Goal: Task Accomplishment & Management: Manage account settings

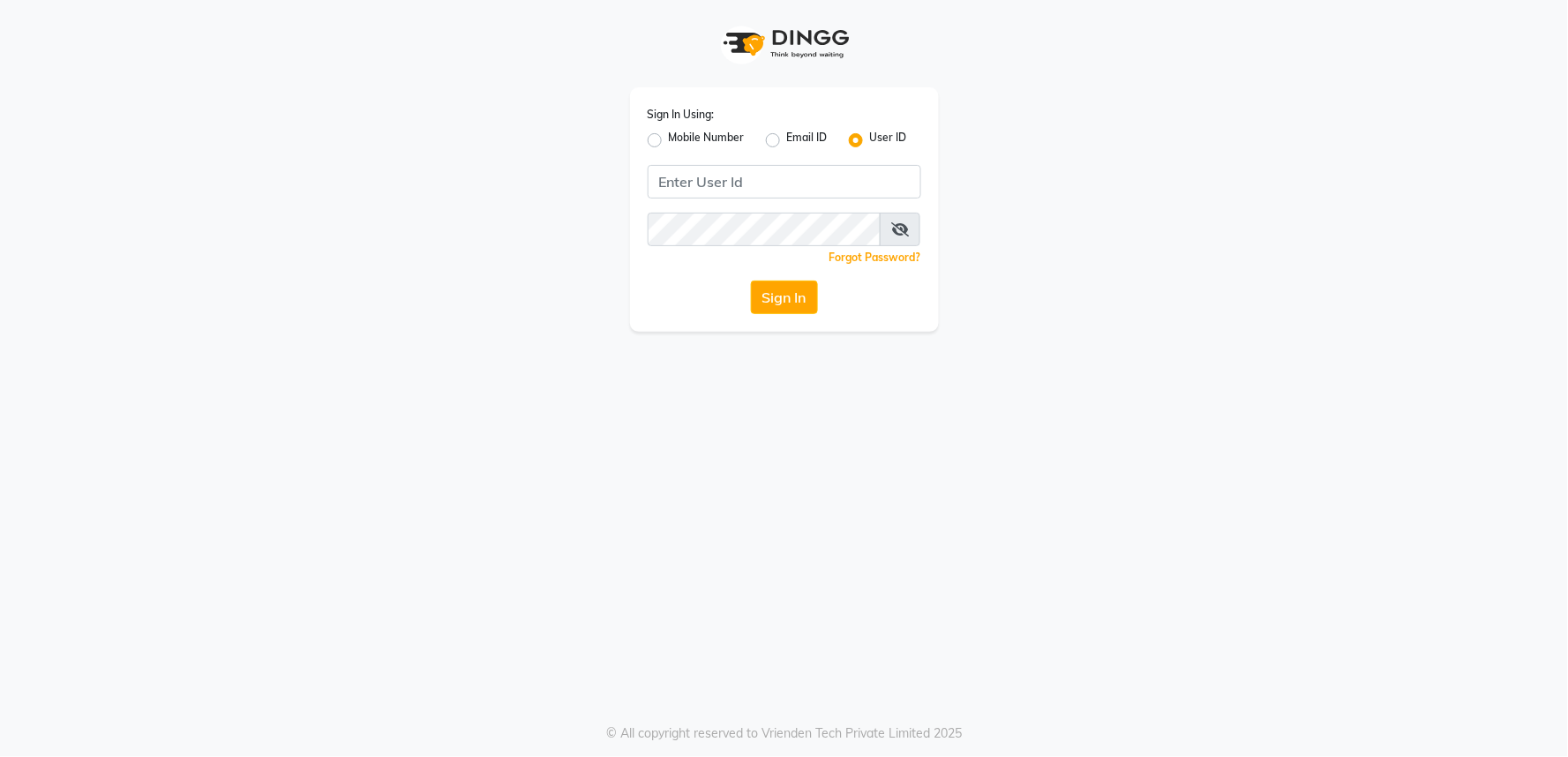
click at [687, 139] on label "Mobile Number" at bounding box center [707, 140] width 76 height 21
click at [680, 139] on input "Mobile Number" at bounding box center [675, 135] width 12 height 12
radio input "true"
radio input "false"
click at [729, 177] on input "Username" at bounding box center [814, 182] width 214 height 33
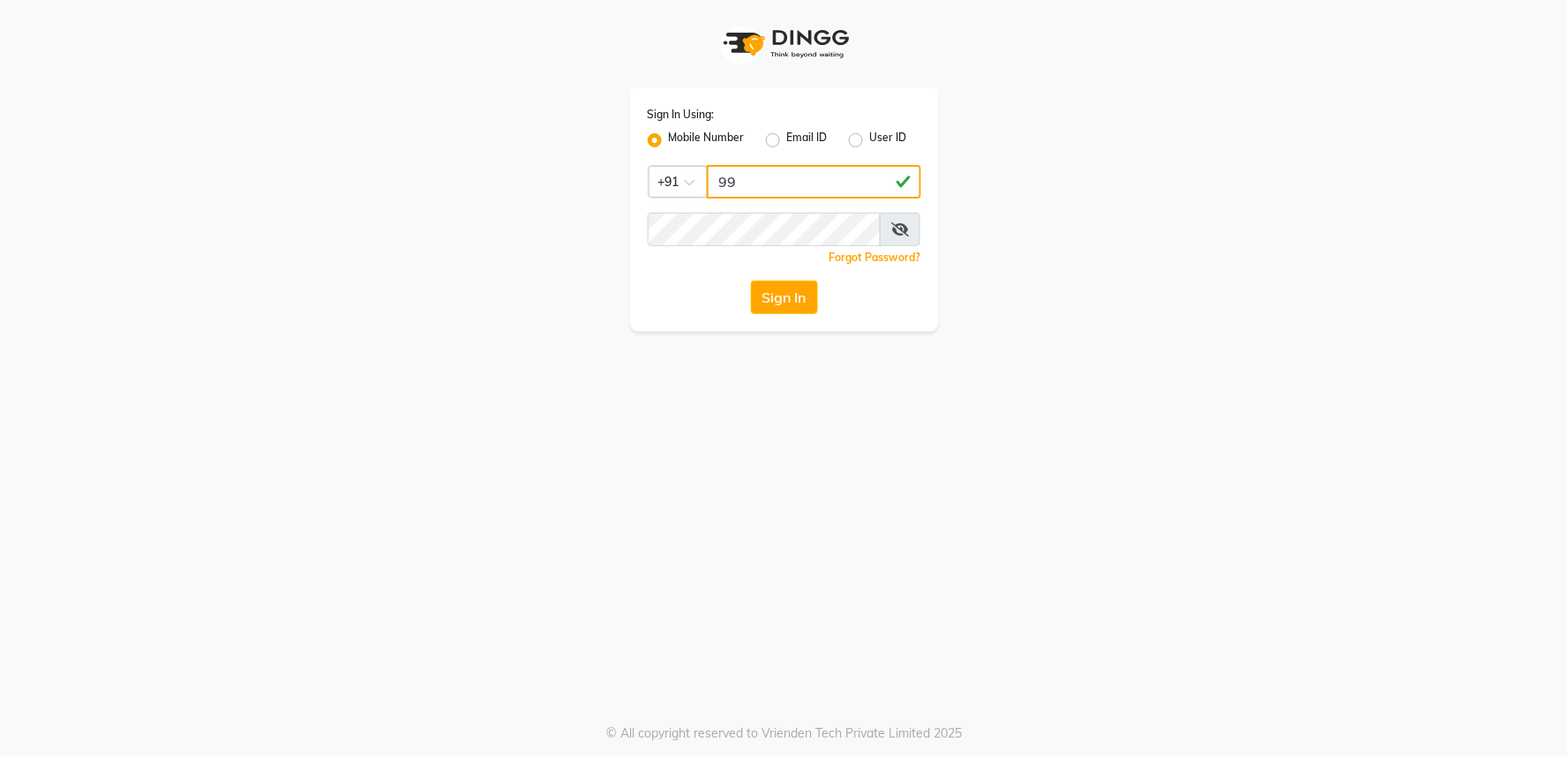
type input "9"
click at [745, 184] on input "9000258000" at bounding box center [814, 182] width 214 height 33
click at [761, 180] on input "900258000" at bounding box center [814, 182] width 214 height 33
click at [751, 183] on input "9002528000" at bounding box center [814, 182] width 214 height 33
type input "9004528000"
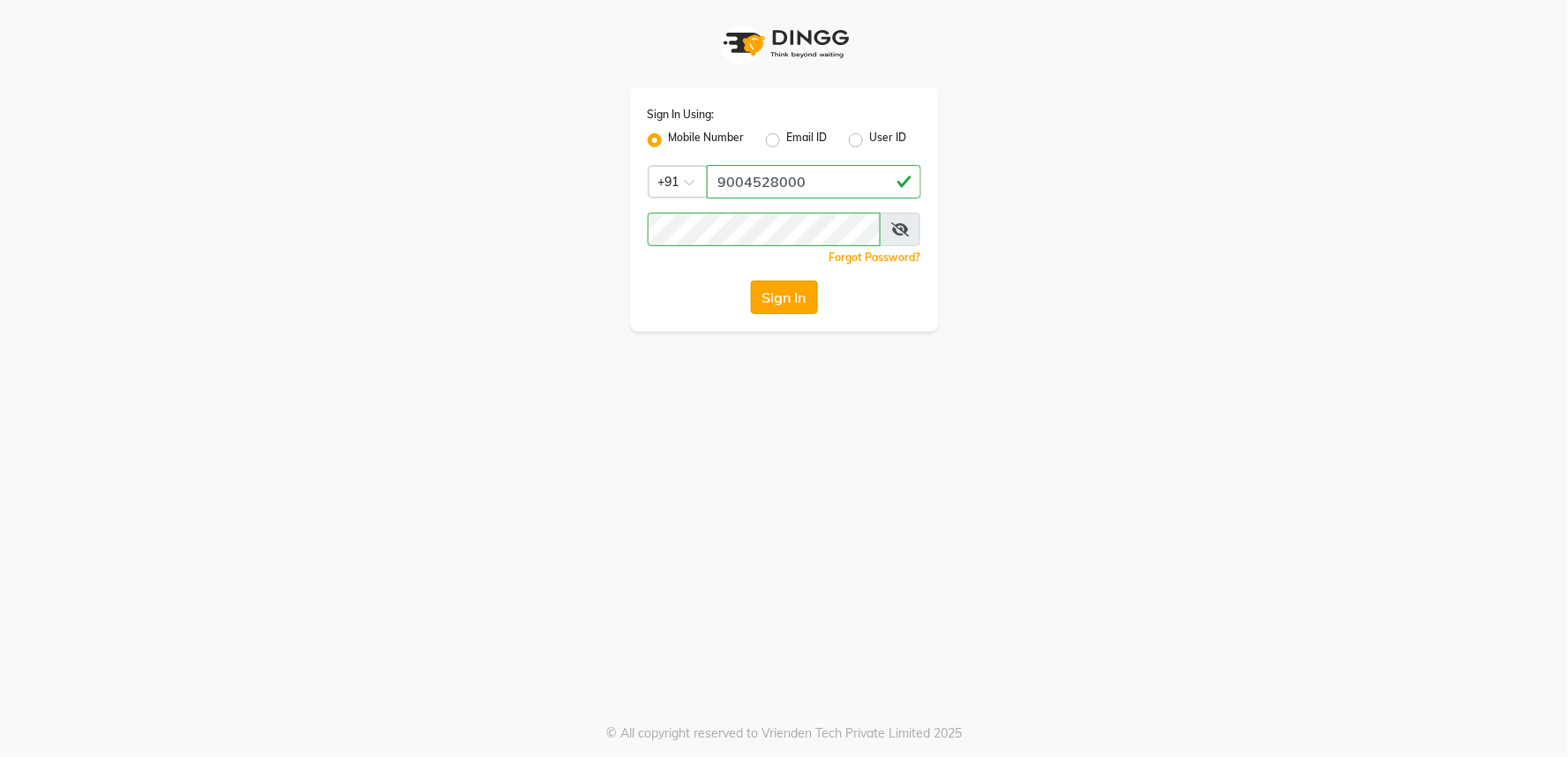
click at [806, 293] on button "Sign In" at bounding box center [784, 297] width 67 height 33
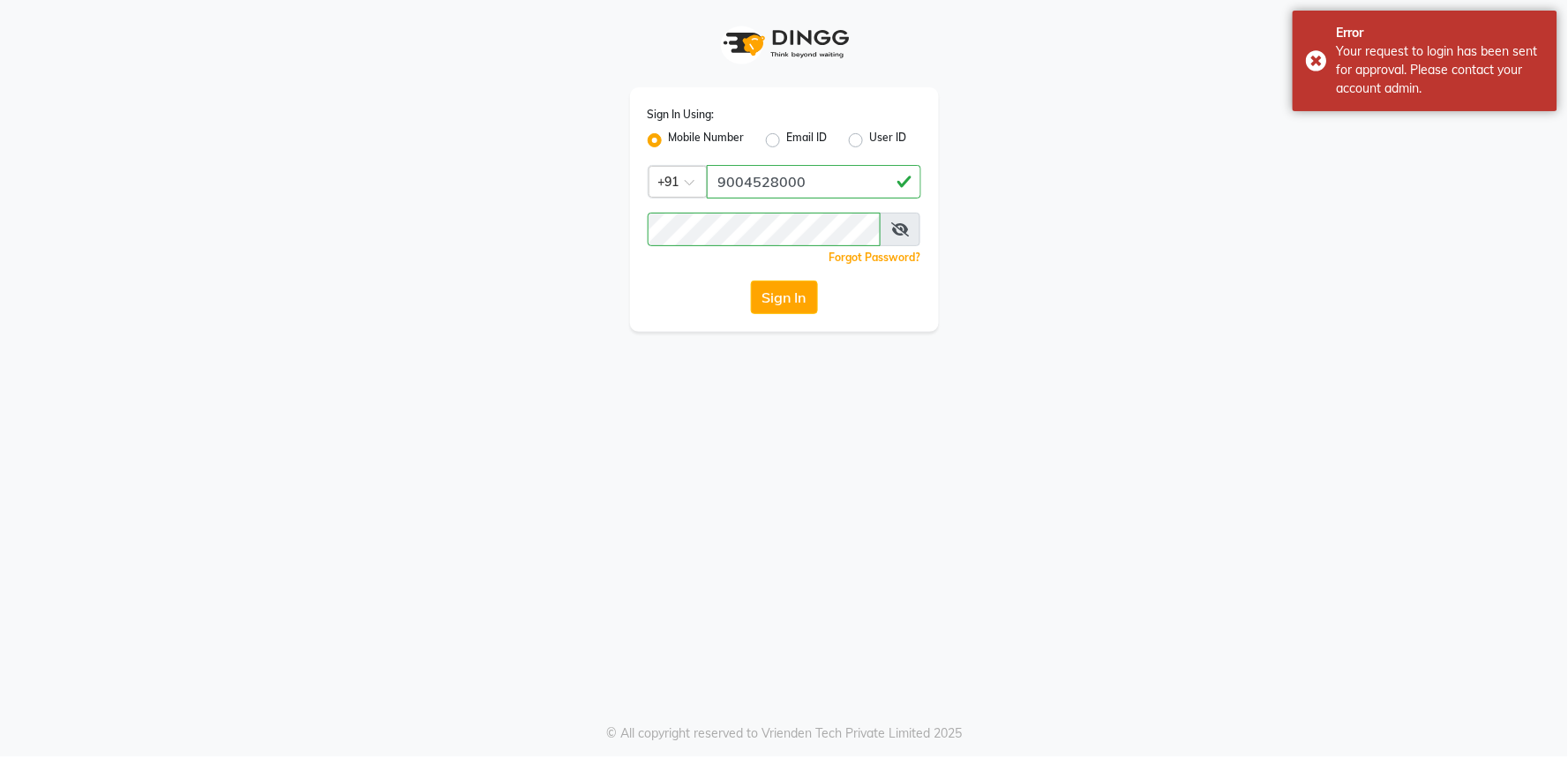
click at [902, 228] on icon at bounding box center [900, 230] width 18 height 15
click at [900, 228] on icon at bounding box center [901, 230] width 16 height 15
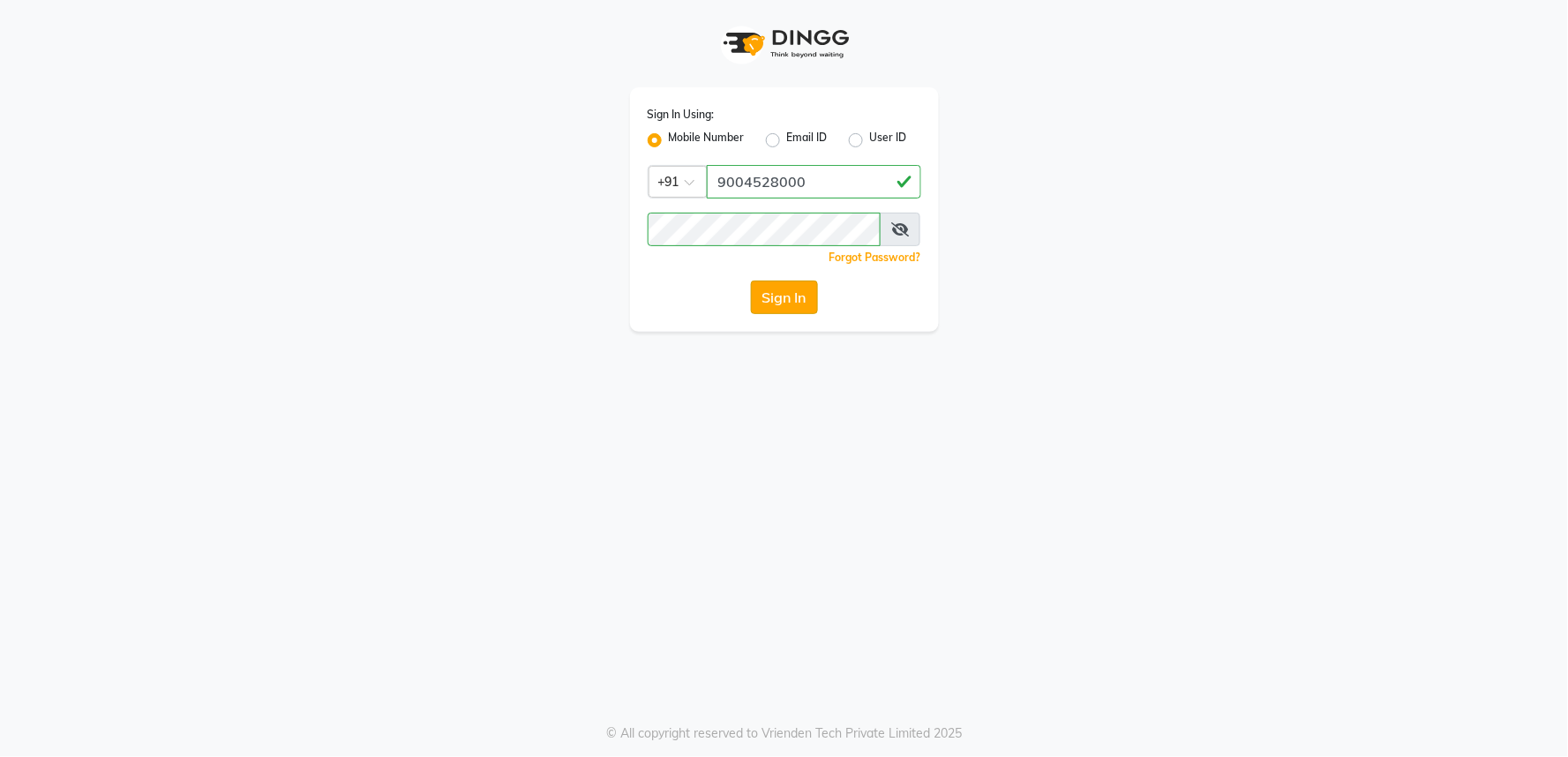
click at [791, 297] on button "Sign In" at bounding box center [784, 297] width 67 height 33
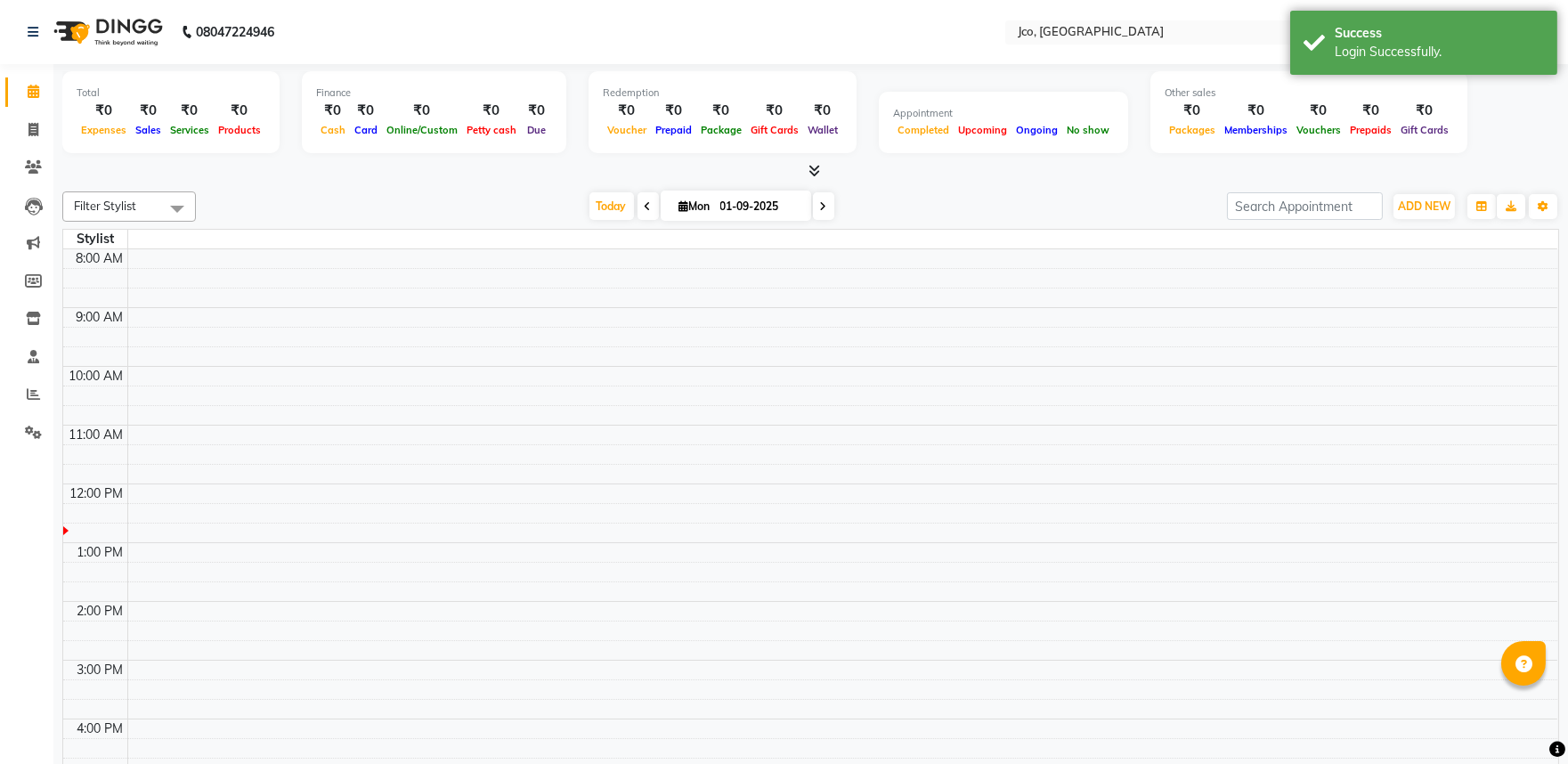
select select "en"
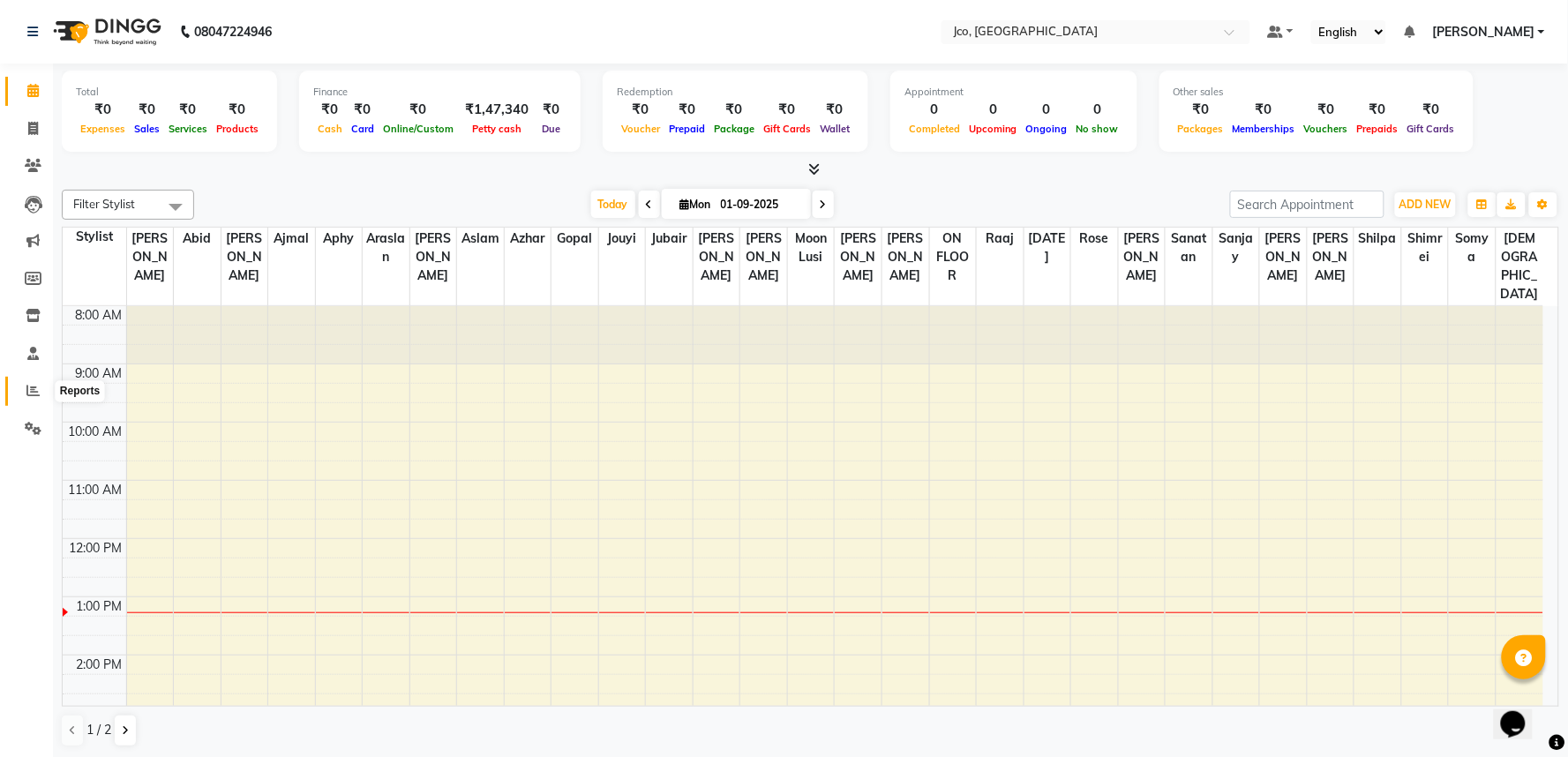
click at [41, 381] on span at bounding box center [33, 391] width 31 height 20
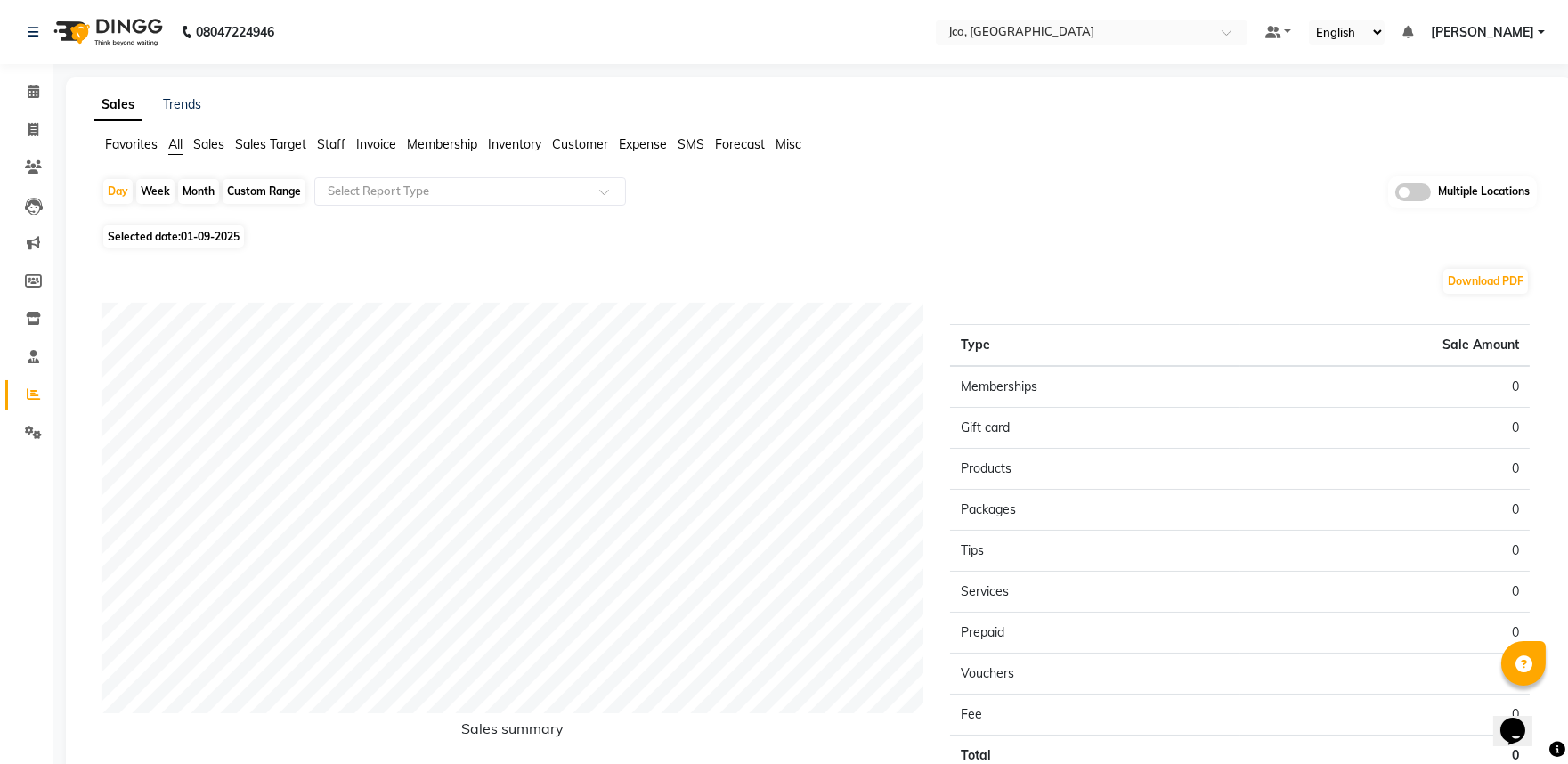
click at [379, 147] on span "Invoice" at bounding box center [376, 144] width 40 height 16
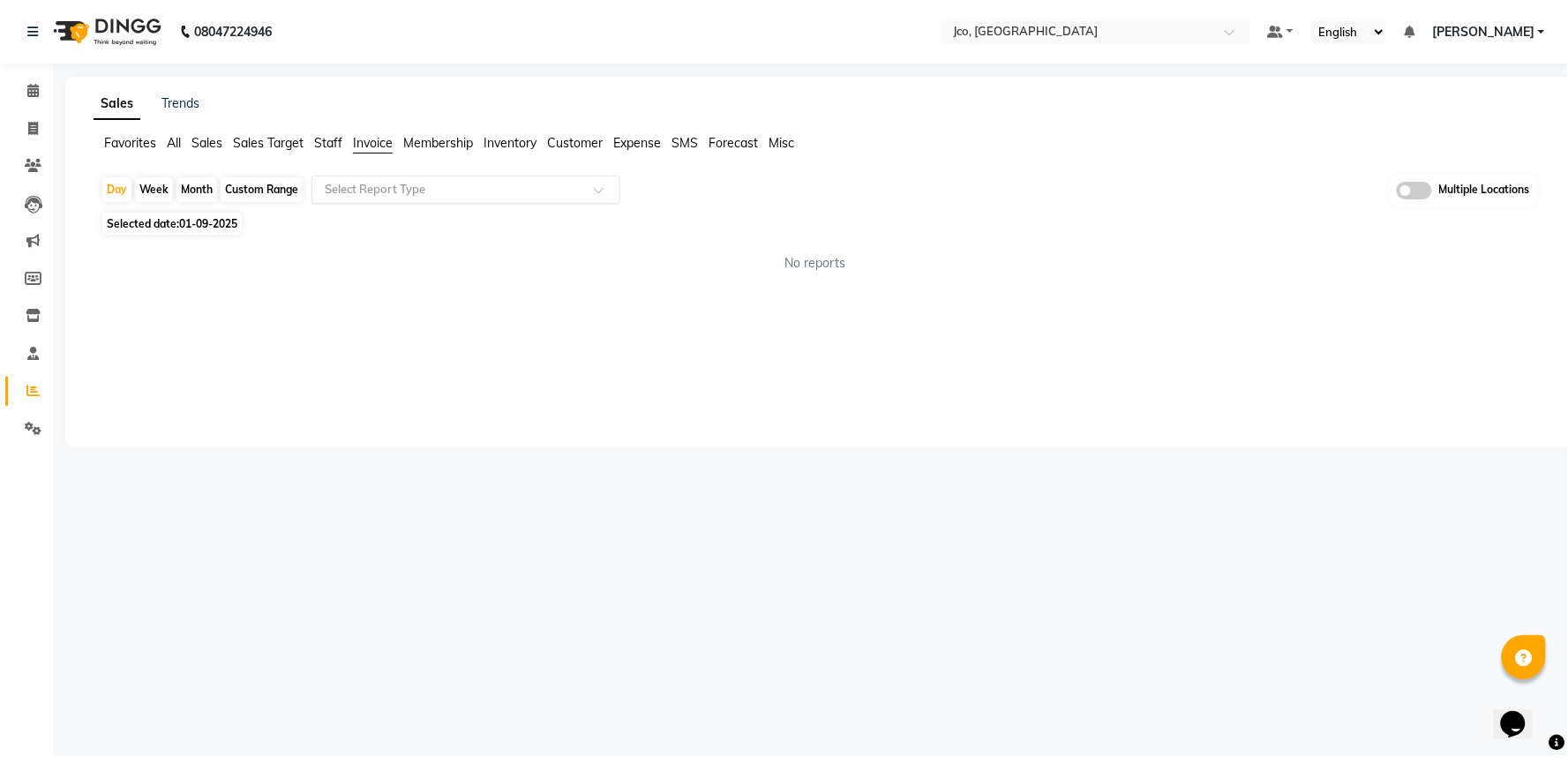
click at [432, 196] on input "text" at bounding box center [447, 190] width 254 height 18
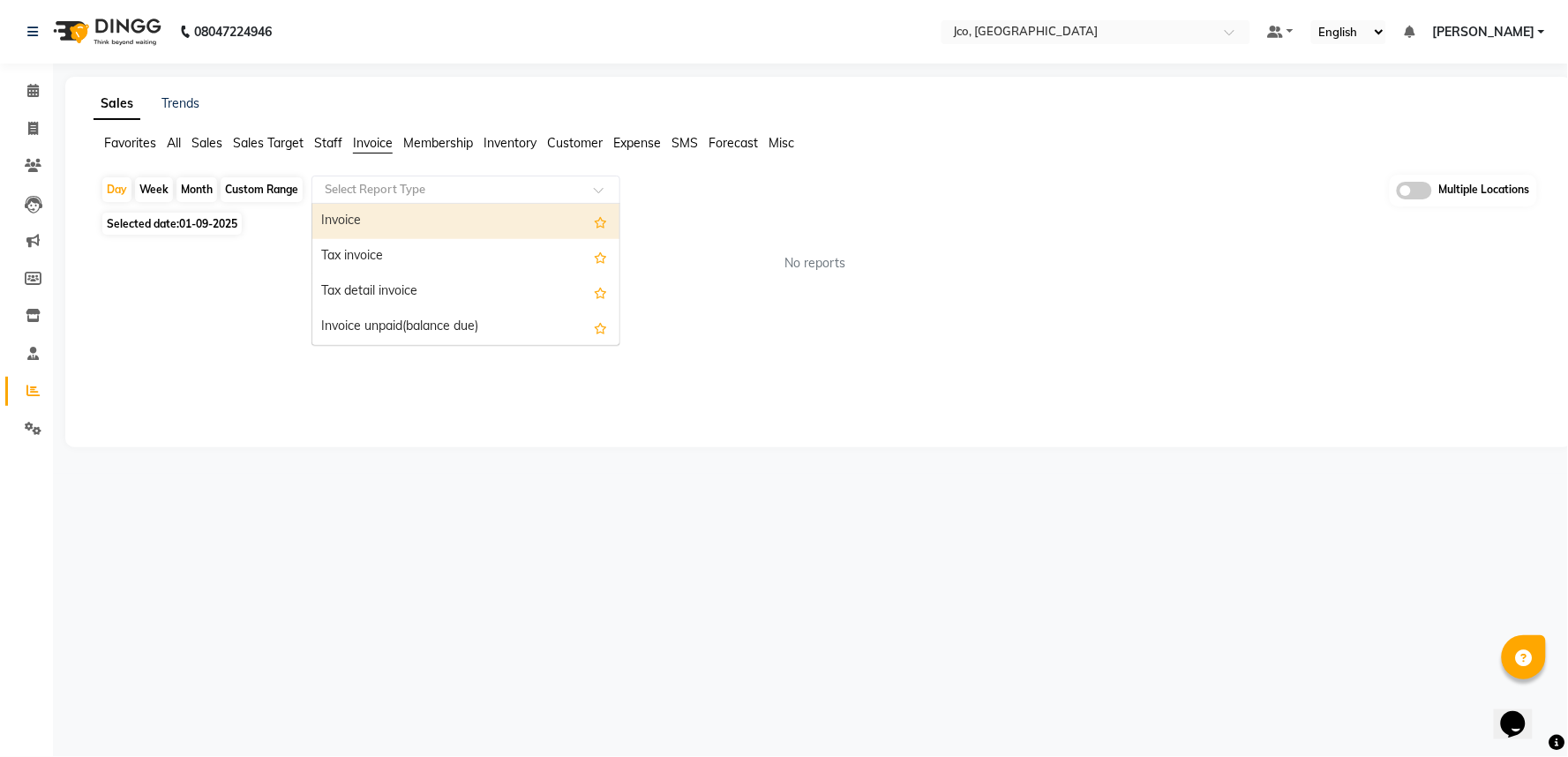
click at [236, 199] on div "Custom Range" at bounding box center [262, 189] width 82 height 24
select select "9"
select select "2025"
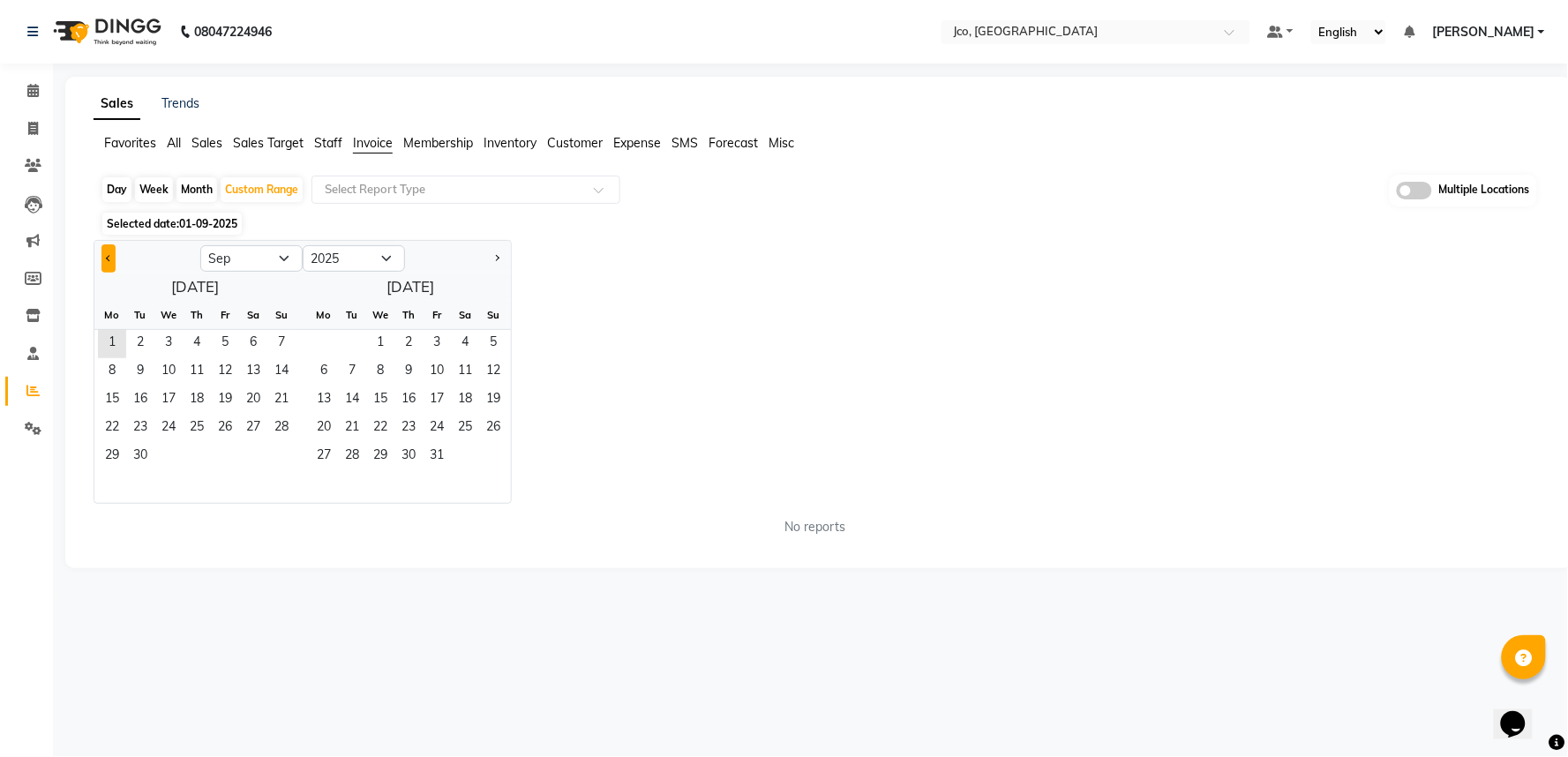
click at [109, 252] on button "Previous month" at bounding box center [108, 258] width 15 height 28
select select "8"
click at [222, 347] on span "1" at bounding box center [225, 343] width 28 height 28
click at [252, 451] on span "30" at bounding box center [253, 456] width 28 height 28
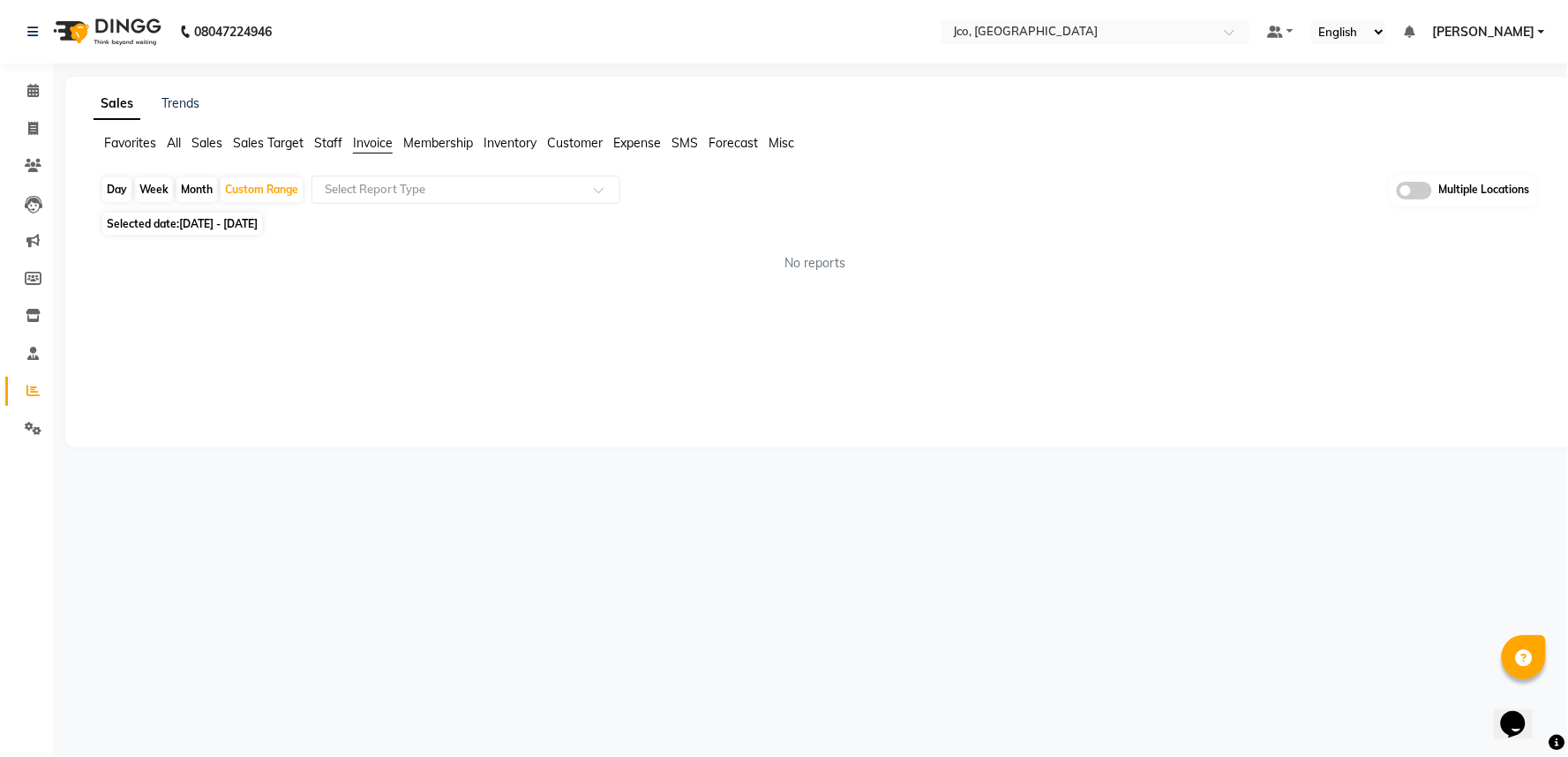
click at [223, 219] on span "01-08-2025 - 30-08-2025" at bounding box center [218, 224] width 79 height 14
select select "8"
select select "2025"
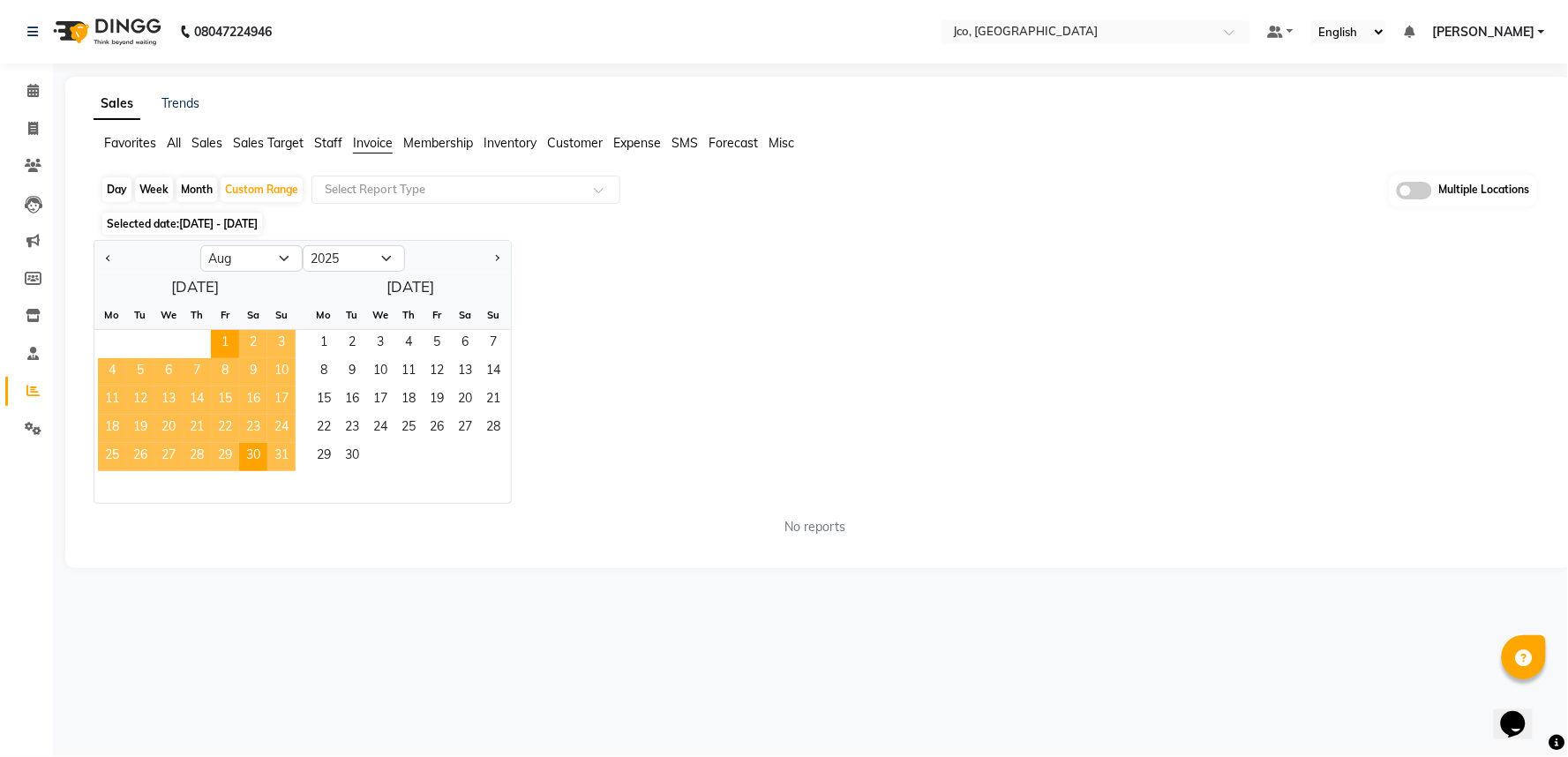
click at [277, 459] on span "31" at bounding box center [281, 456] width 28 height 28
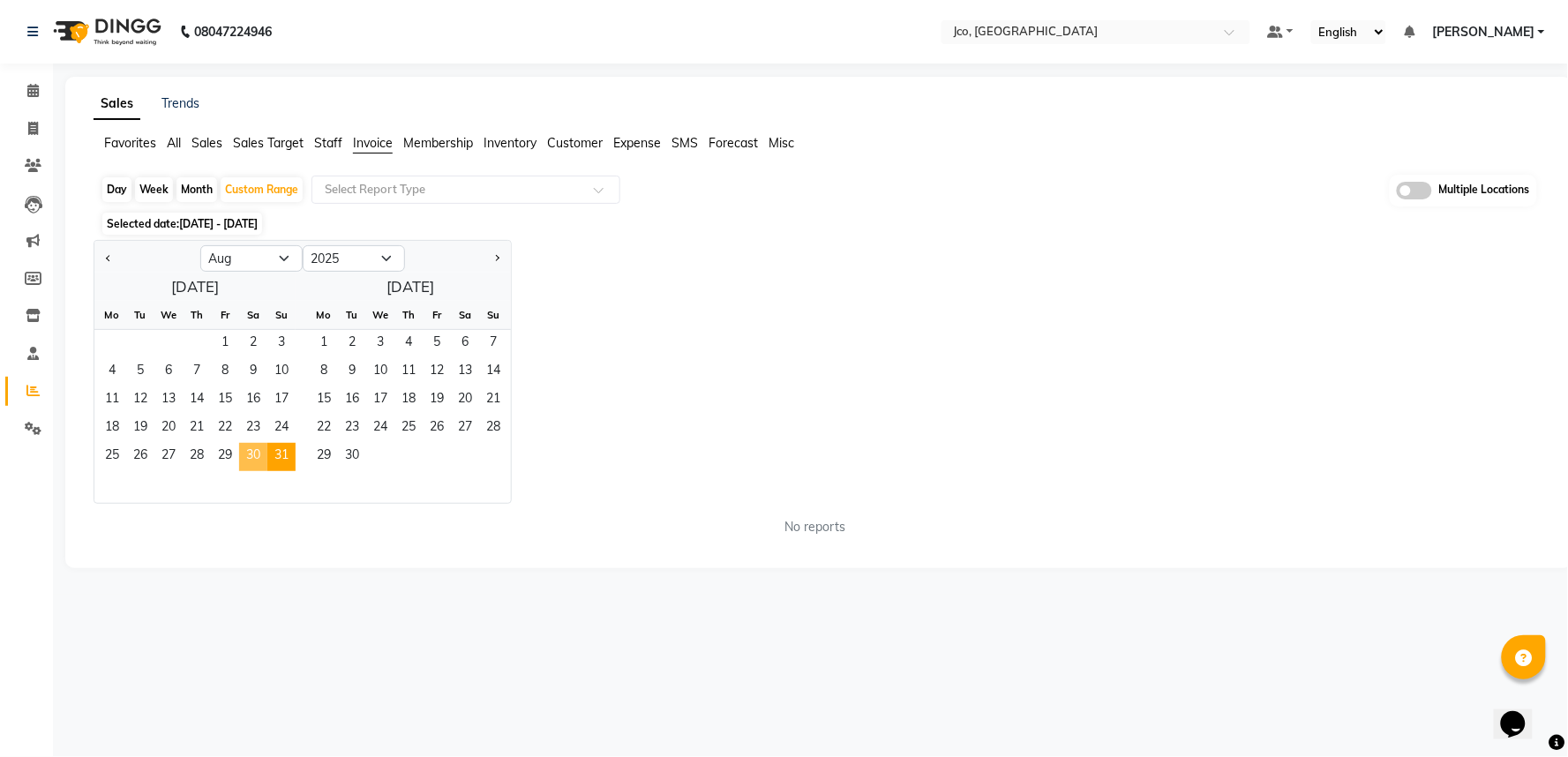
click at [243, 461] on span "30" at bounding box center [253, 456] width 28 height 28
click at [277, 459] on span "31" at bounding box center [281, 456] width 28 height 28
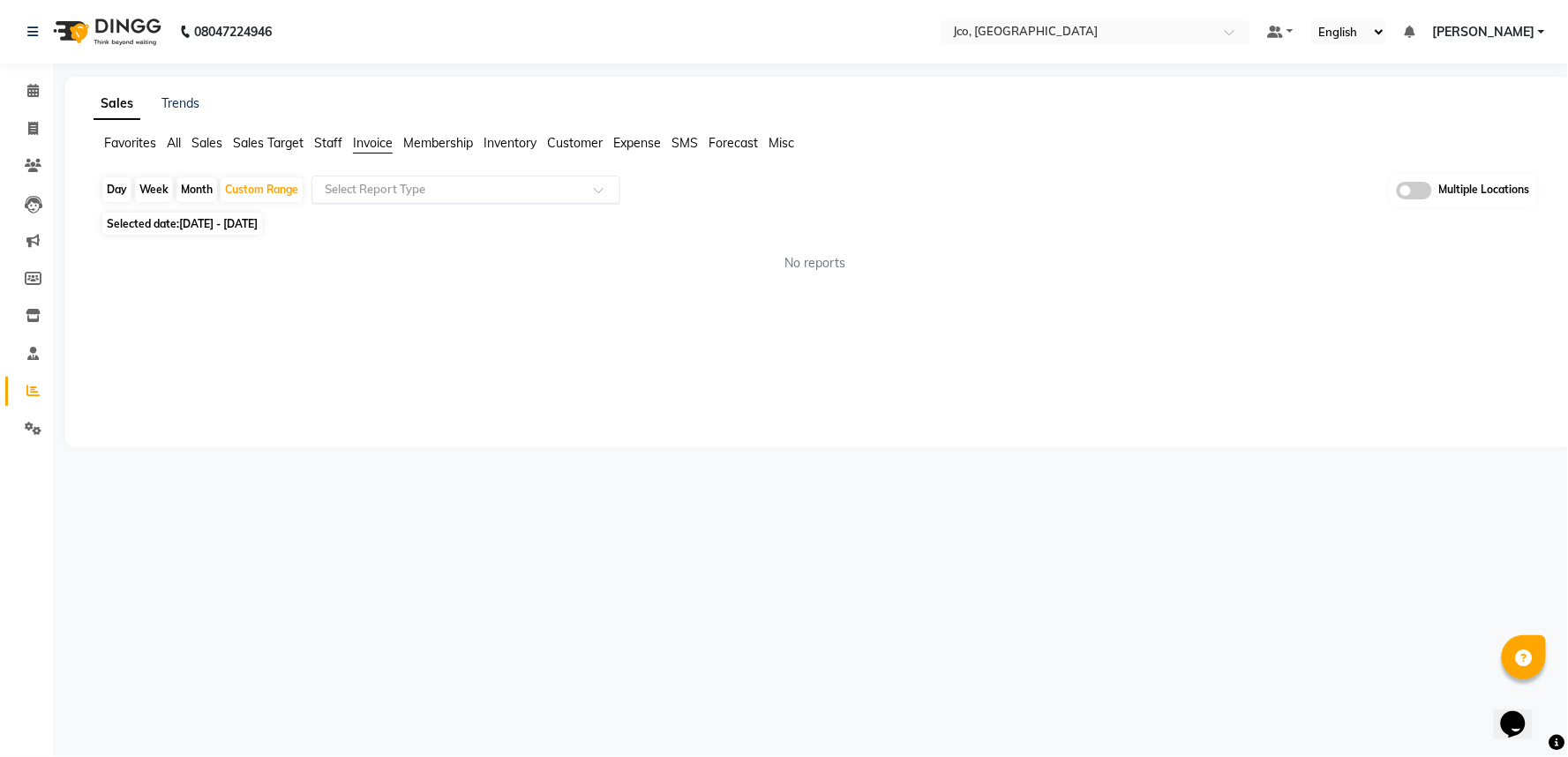
click at [394, 193] on input "text" at bounding box center [447, 190] width 254 height 18
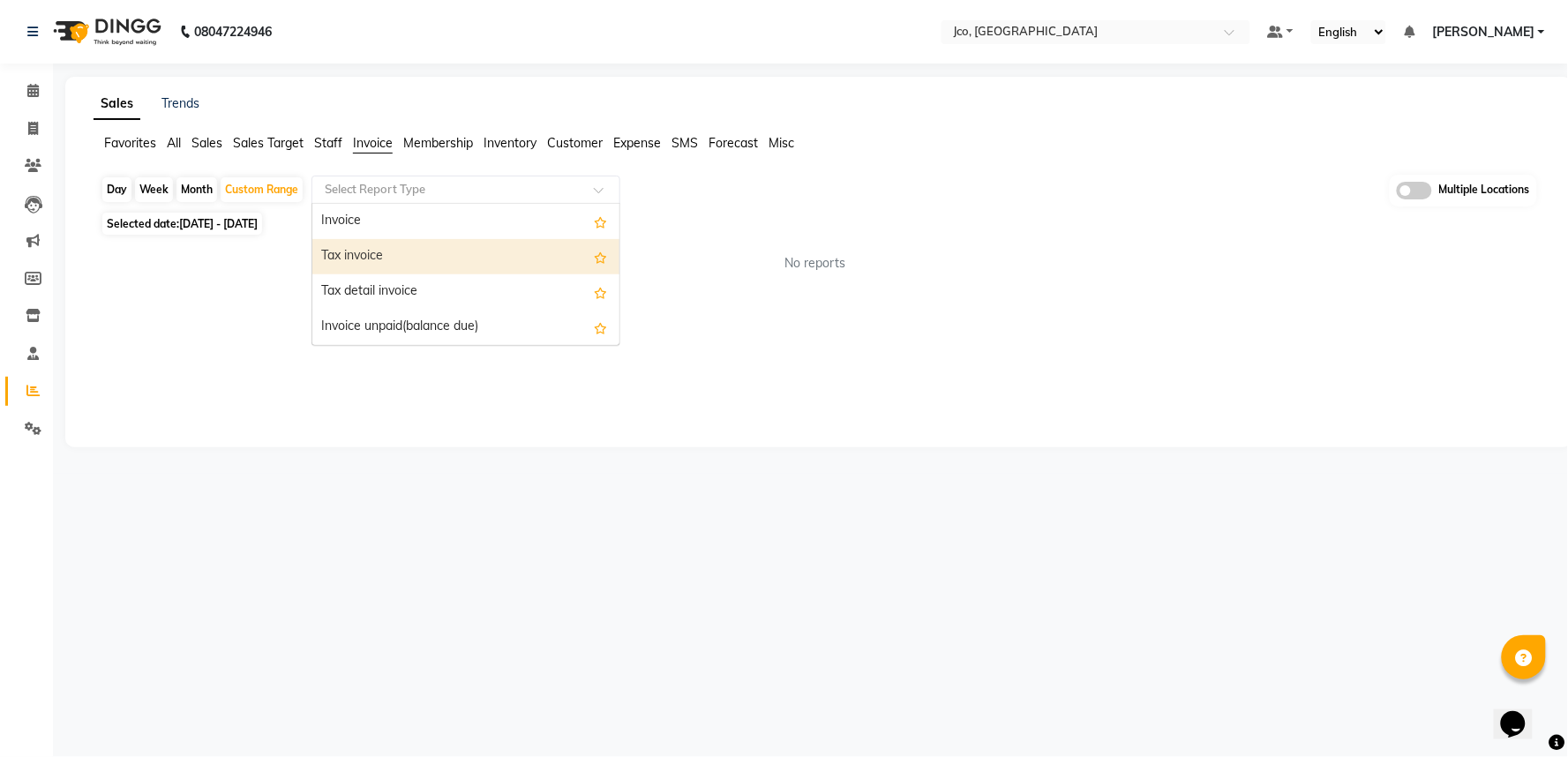
click at [385, 266] on div "Tax invoice" at bounding box center [466, 257] width 307 height 35
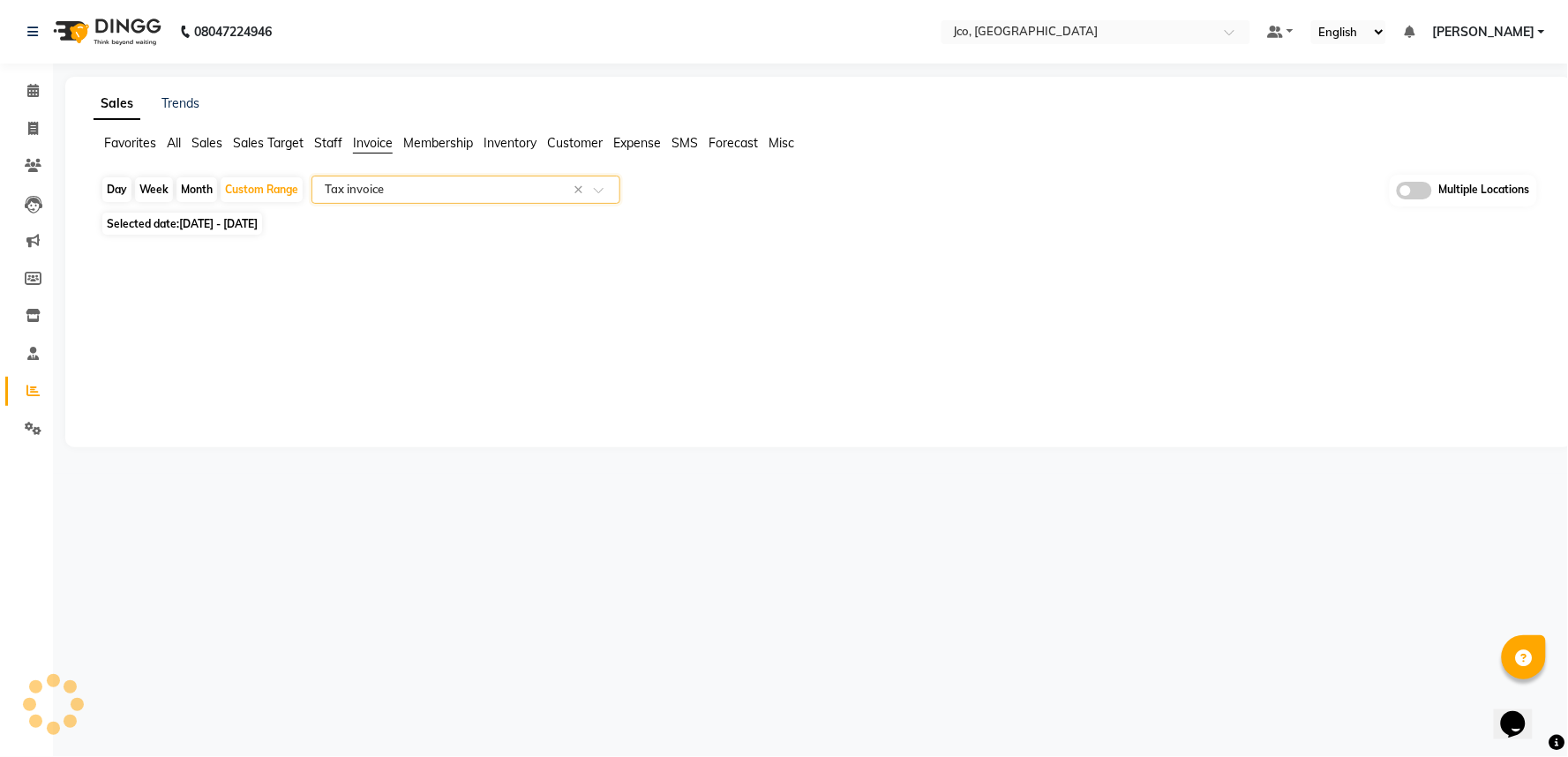
select select "full_report"
select select "csv"
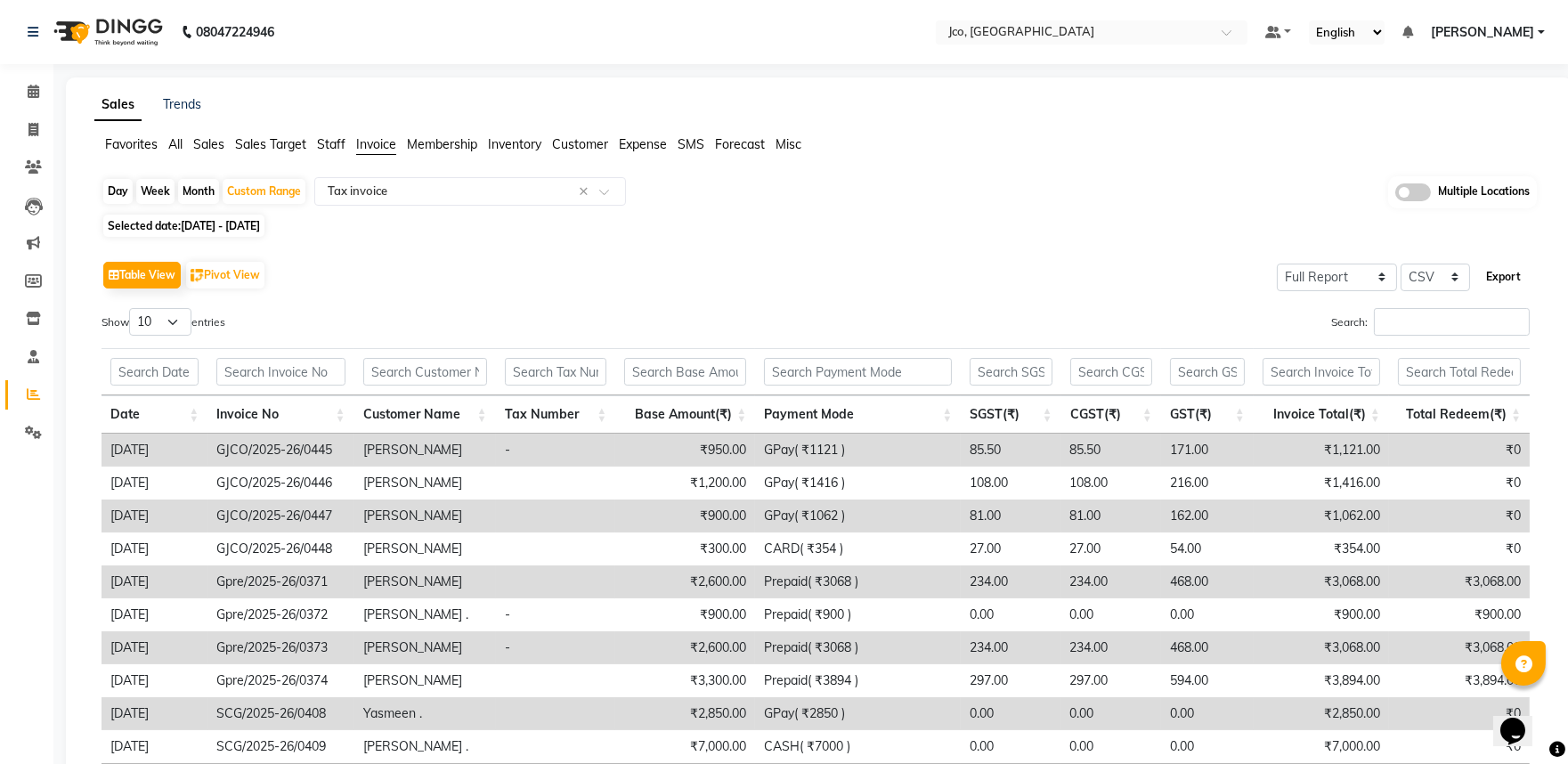
click at [1511, 283] on button "Export" at bounding box center [1504, 277] width 49 height 30
click at [1019, 281] on div "Table View Pivot View Select Full Report Filtered Report Select CSV PDF Export" at bounding box center [815, 275] width 1429 height 37
click at [1511, 286] on button "Export" at bounding box center [1504, 277] width 49 height 30
click at [44, 137] on span at bounding box center [33, 130] width 31 height 21
select select "service"
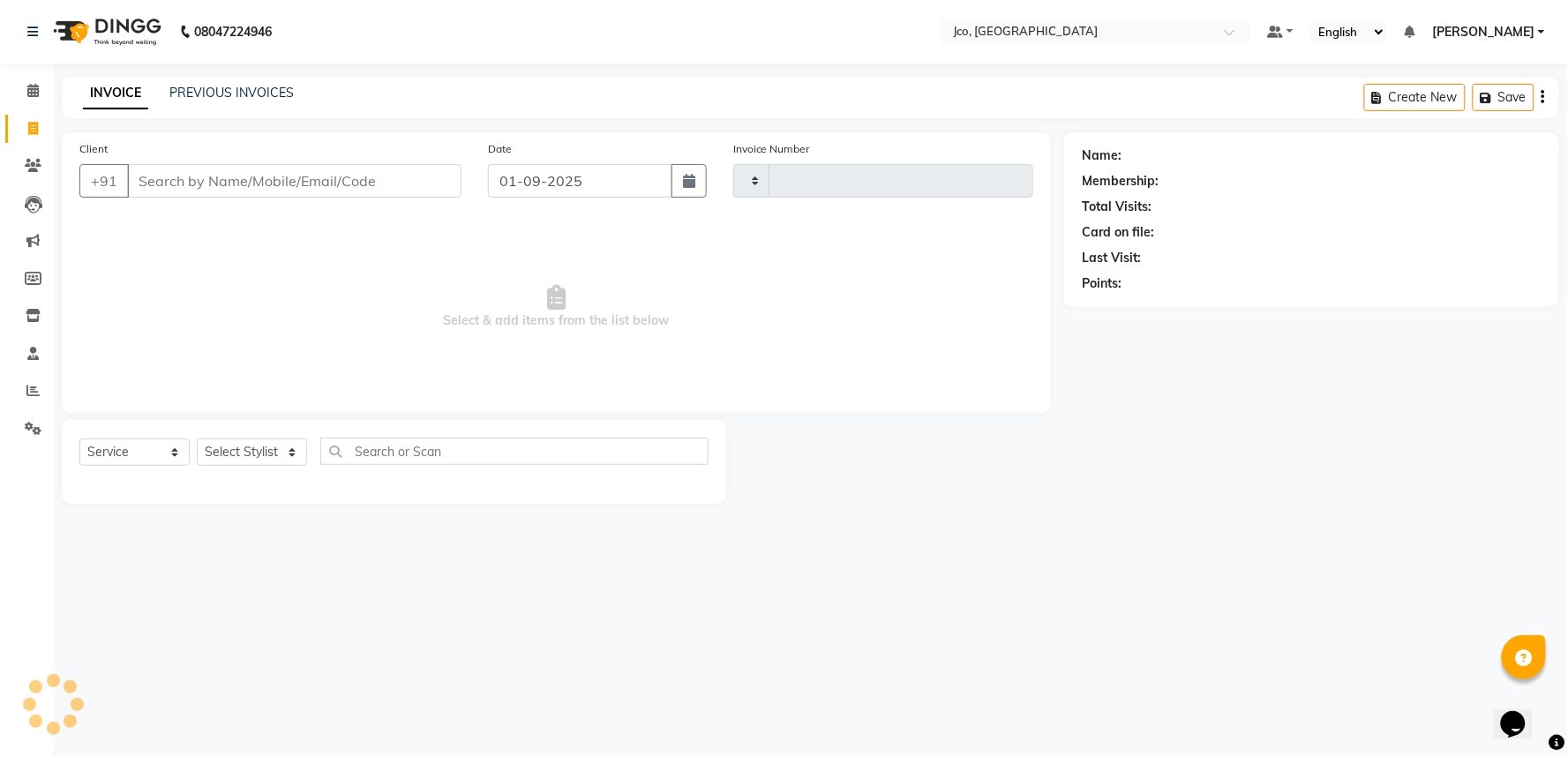
type input "0454"
select select "8000"
click at [212, 94] on link "PREVIOUS INVOICES" at bounding box center [232, 92] width 125 height 16
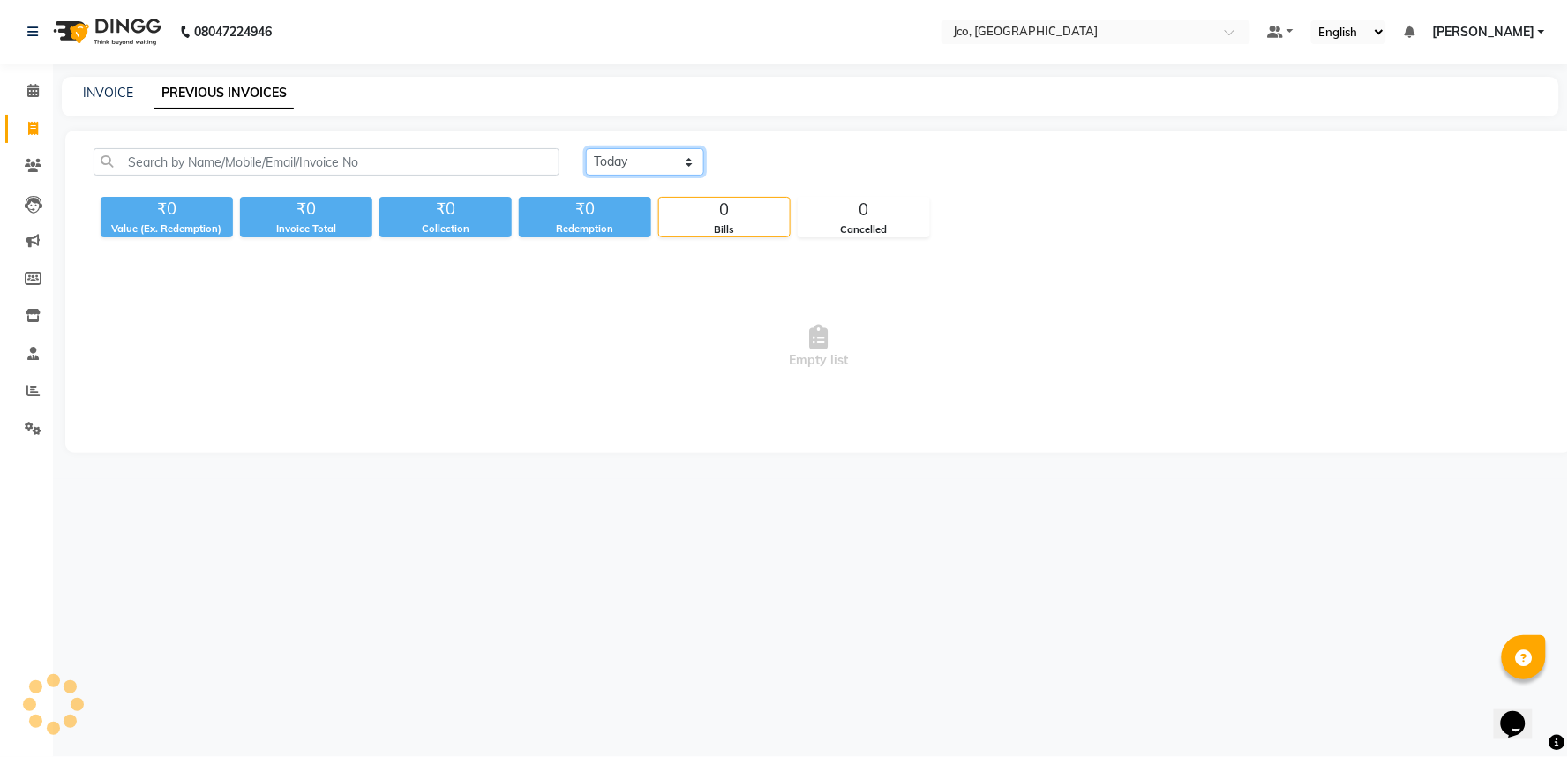
click at [638, 163] on select "Today Yesterday Custom Range" at bounding box center [645, 162] width 119 height 27
select select "range"
click at [586, 148] on select "Today Yesterday Custom Range" at bounding box center [645, 162] width 119 height 27
click at [803, 161] on input "01-09-2025" at bounding box center [788, 162] width 124 height 24
select select "9"
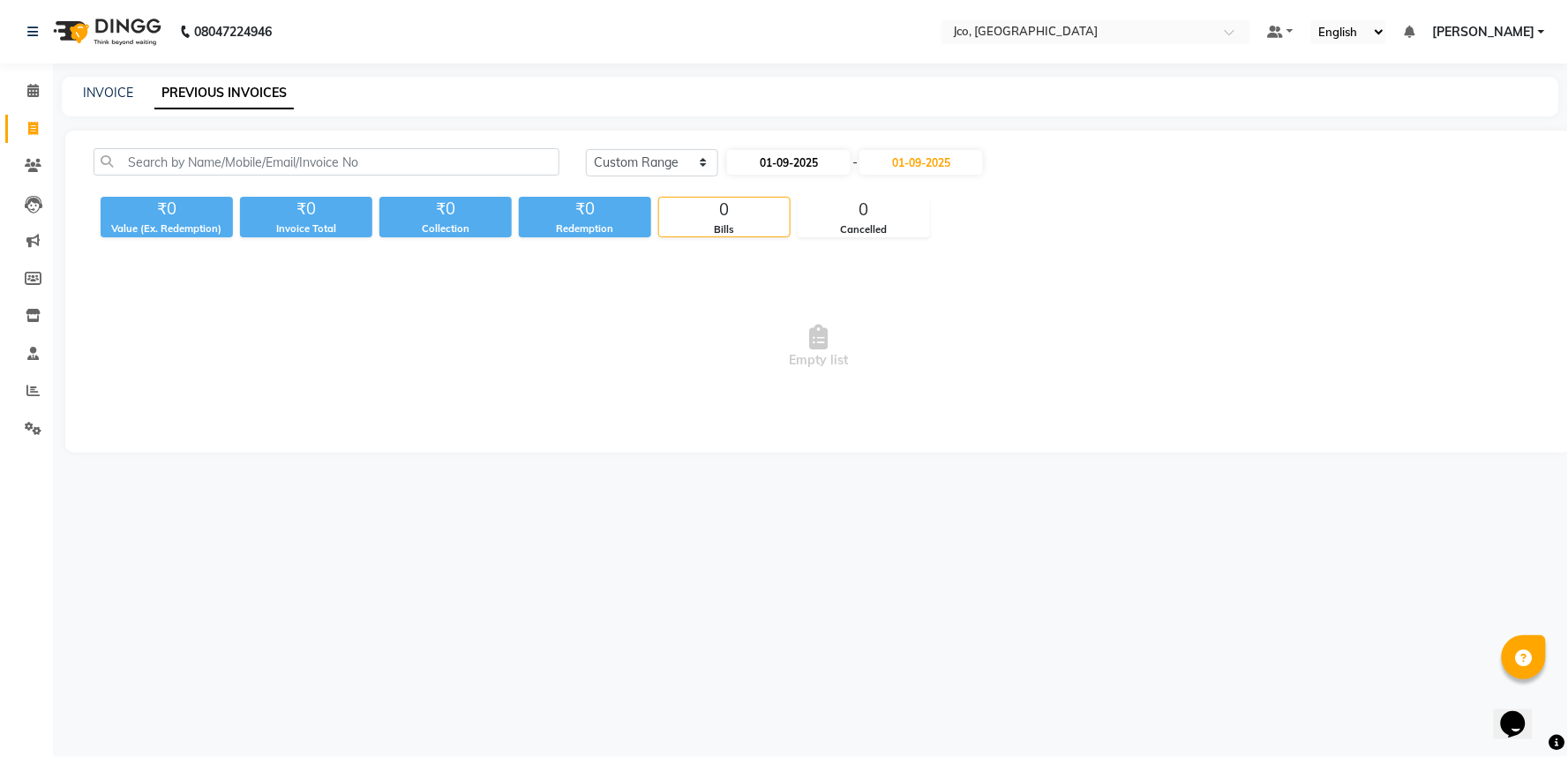
select select "2025"
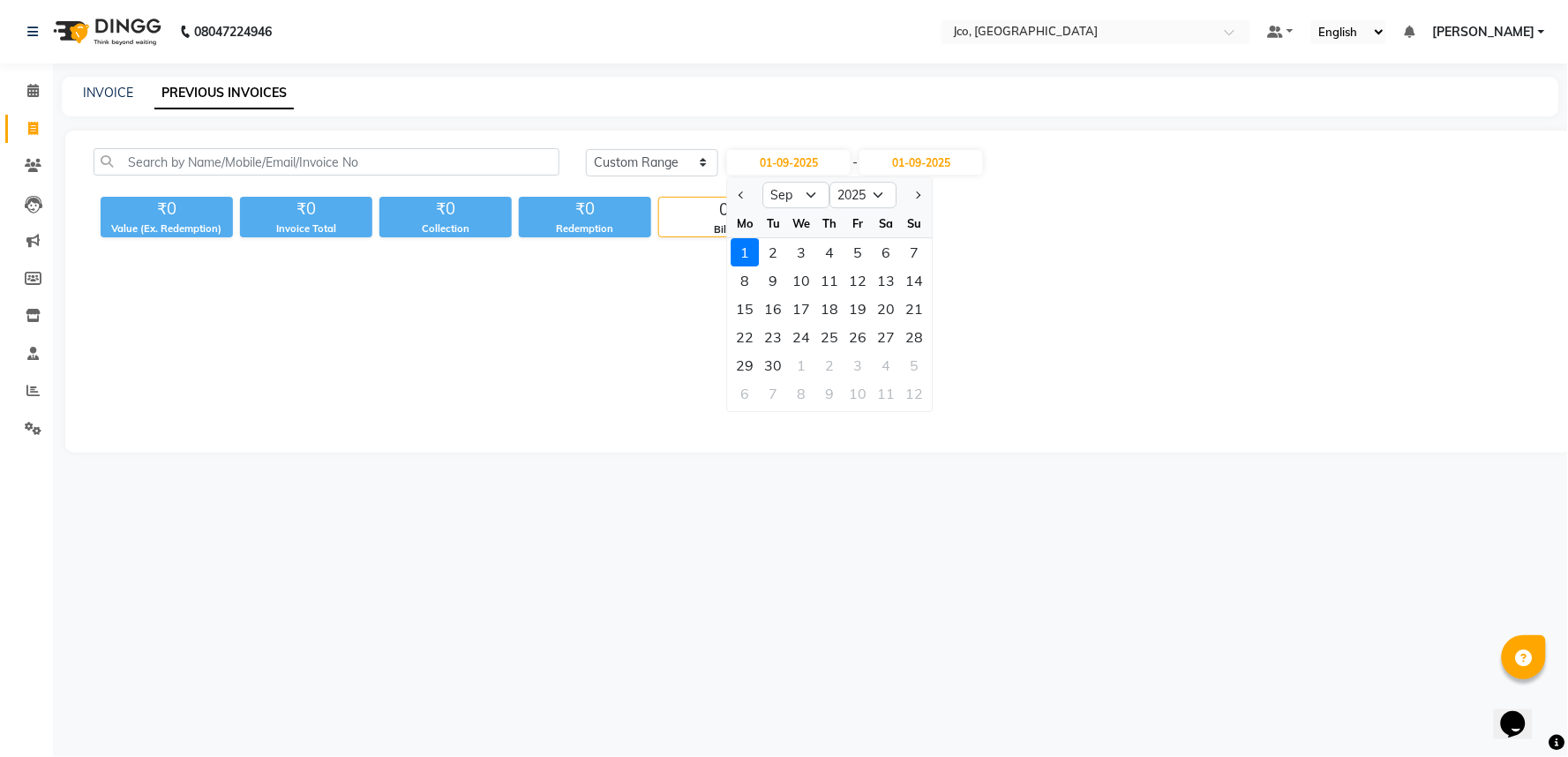
click at [753, 190] on div at bounding box center [744, 195] width 35 height 28
click at [752, 191] on div at bounding box center [744, 195] width 35 height 28
click at [748, 191] on button "Previous month" at bounding box center [741, 195] width 15 height 28
select select "8"
click at [863, 250] on div "1" at bounding box center [857, 252] width 28 height 28
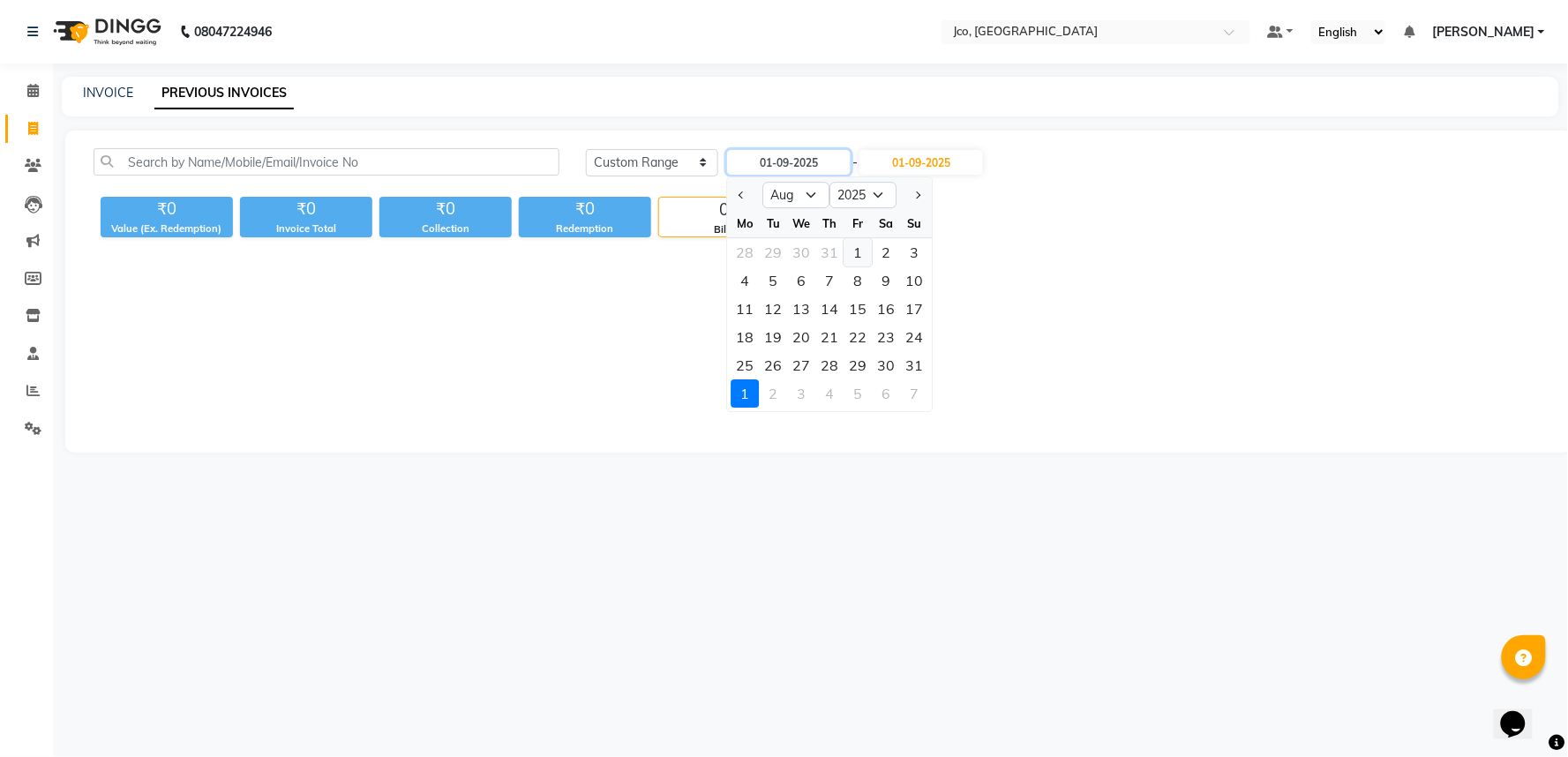
type input "01-08-2025"
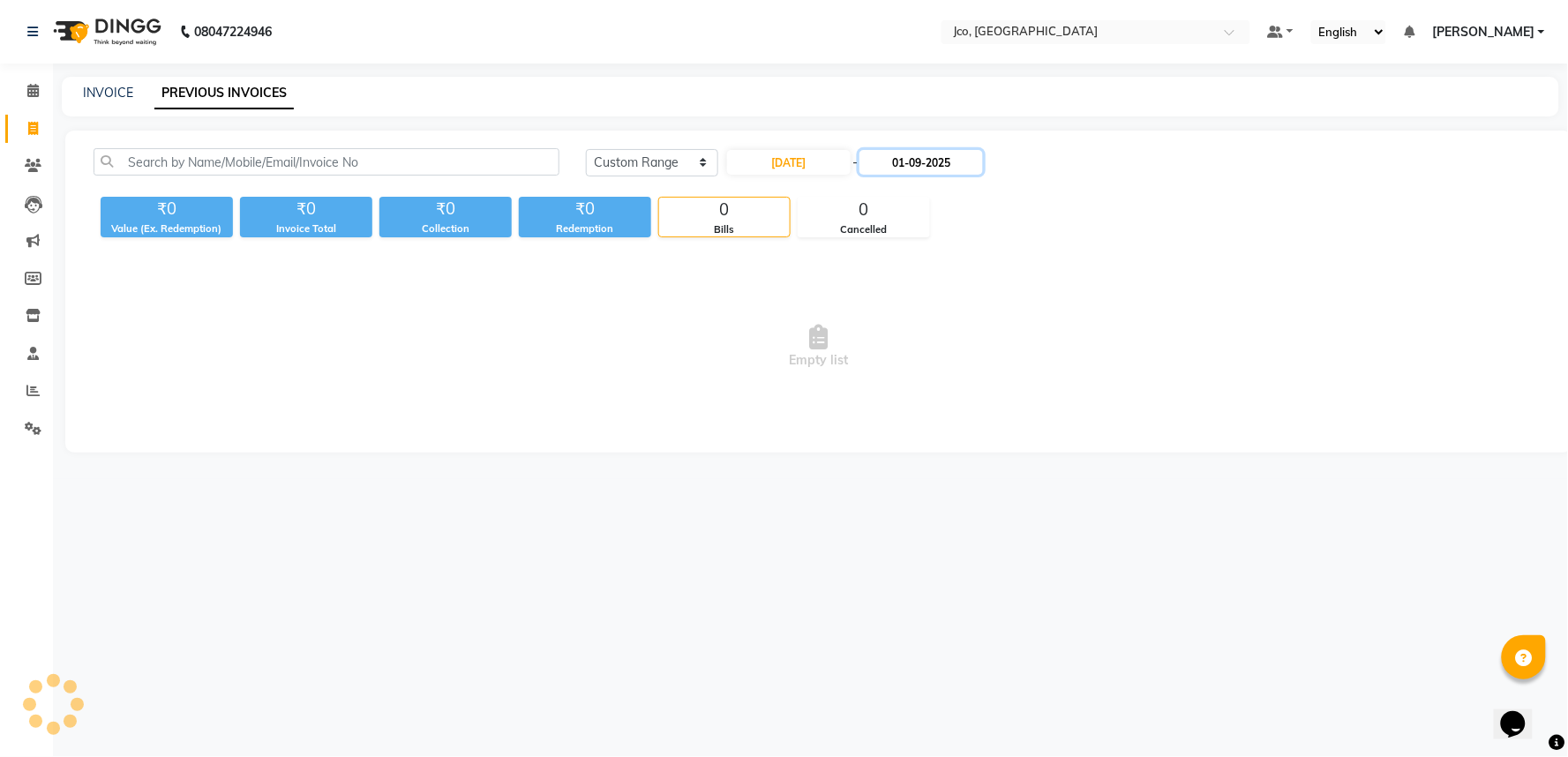
click at [918, 160] on input "01-09-2025" at bounding box center [920, 162] width 124 height 24
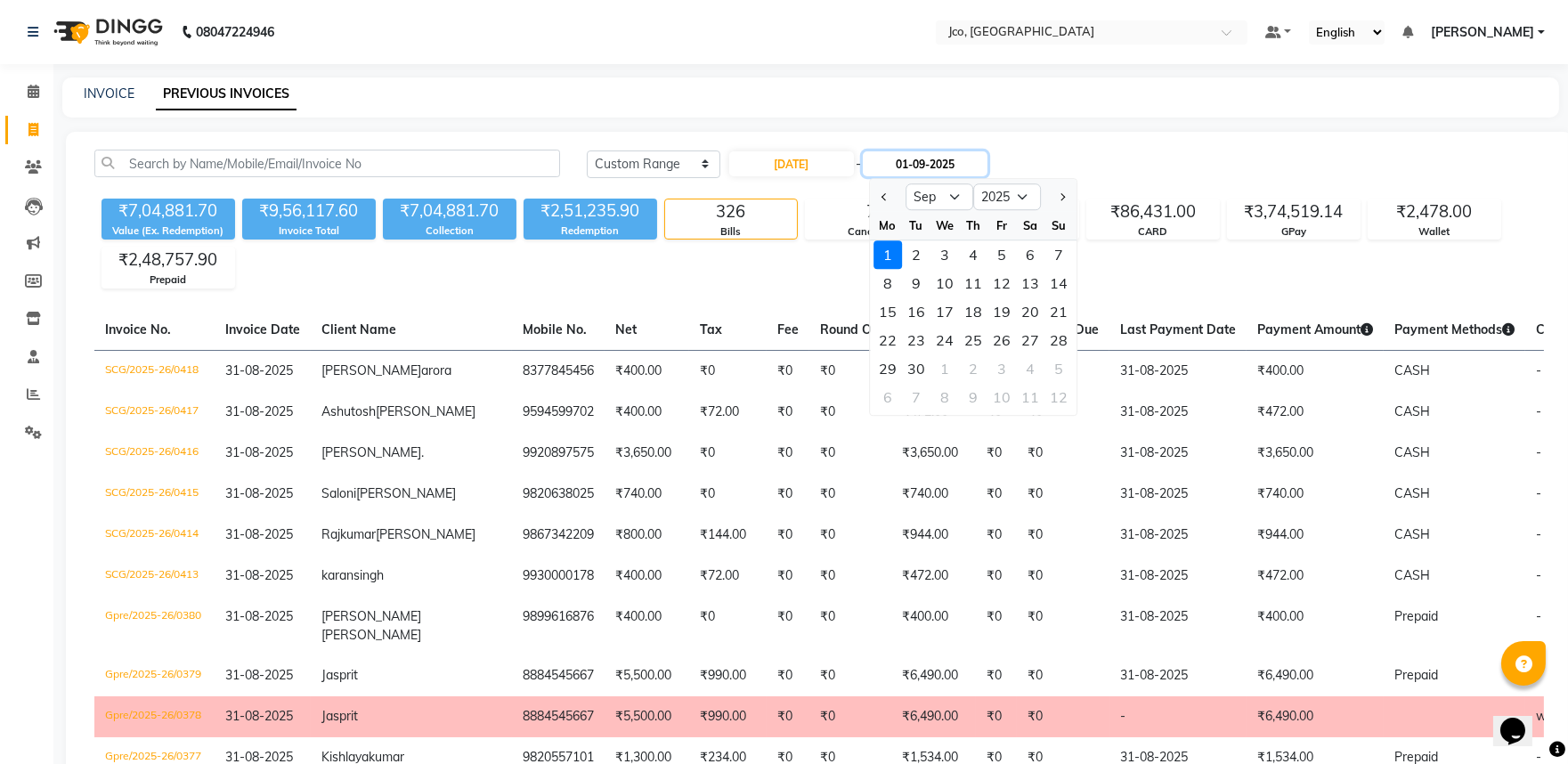
click at [955, 155] on input "01-09-2025" at bounding box center [925, 163] width 125 height 25
click at [884, 189] on button "Previous month" at bounding box center [884, 196] width 15 height 28
select select "8"
click at [991, 369] on div "29" at bounding box center [1001, 368] width 28 height 28
type input "29-08-2025"
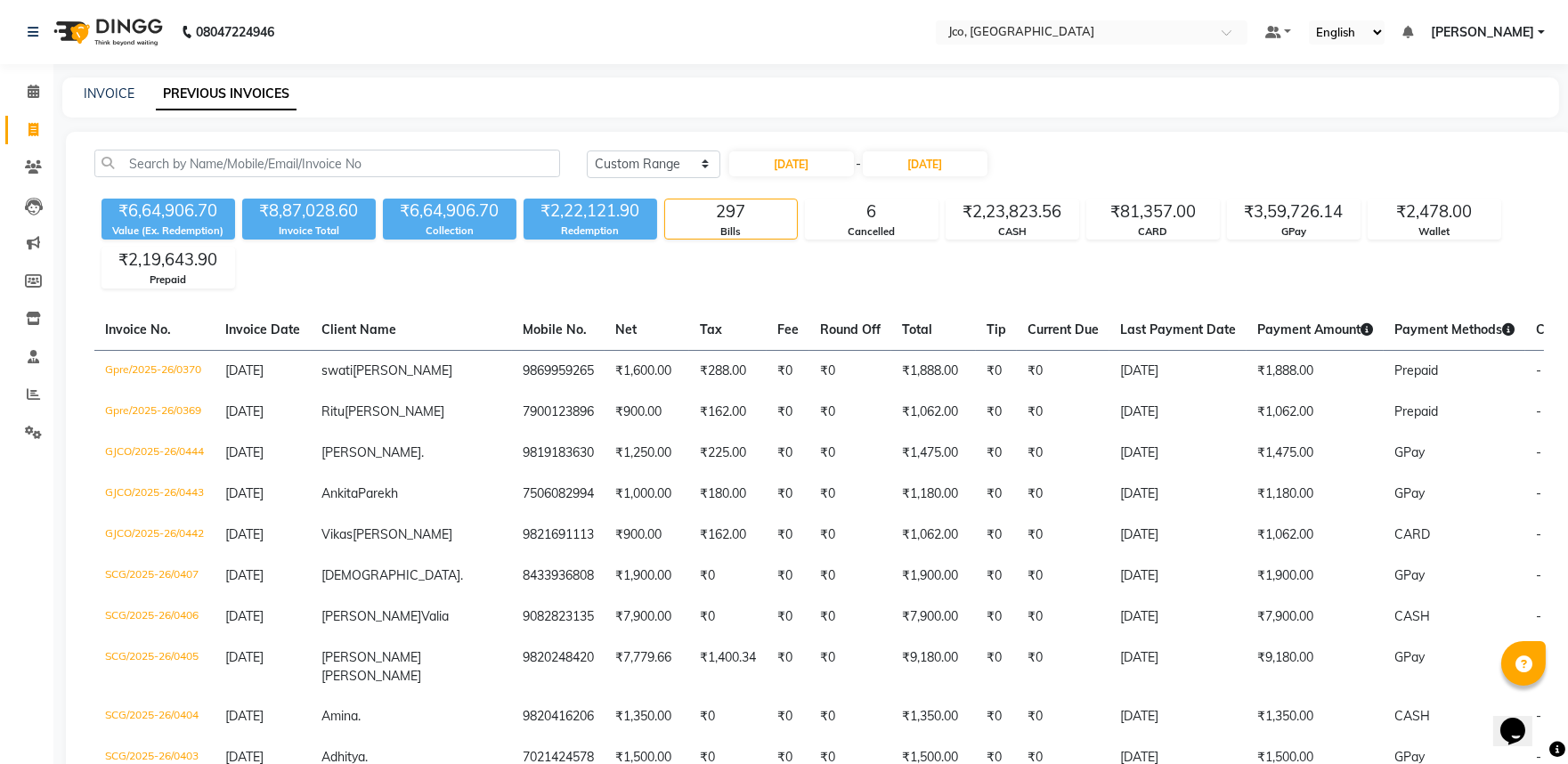
drag, startPoint x: 929, startPoint y: 292, endPoint x: 951, endPoint y: 294, distance: 22.1
click at [949, 160] on input "29-08-2025" at bounding box center [925, 163] width 125 height 25
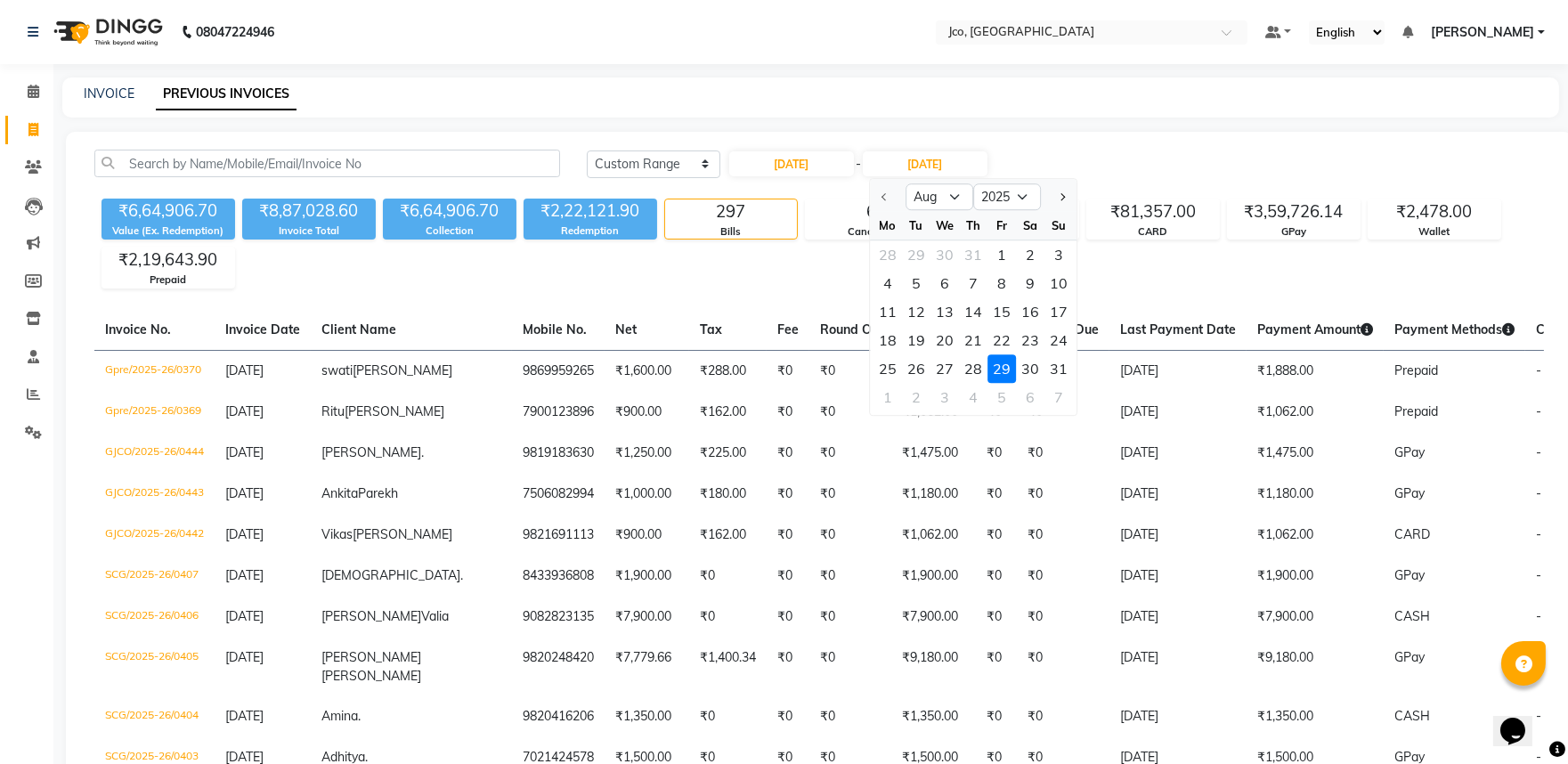
click at [1000, 368] on div "29" at bounding box center [1001, 368] width 28 height 28
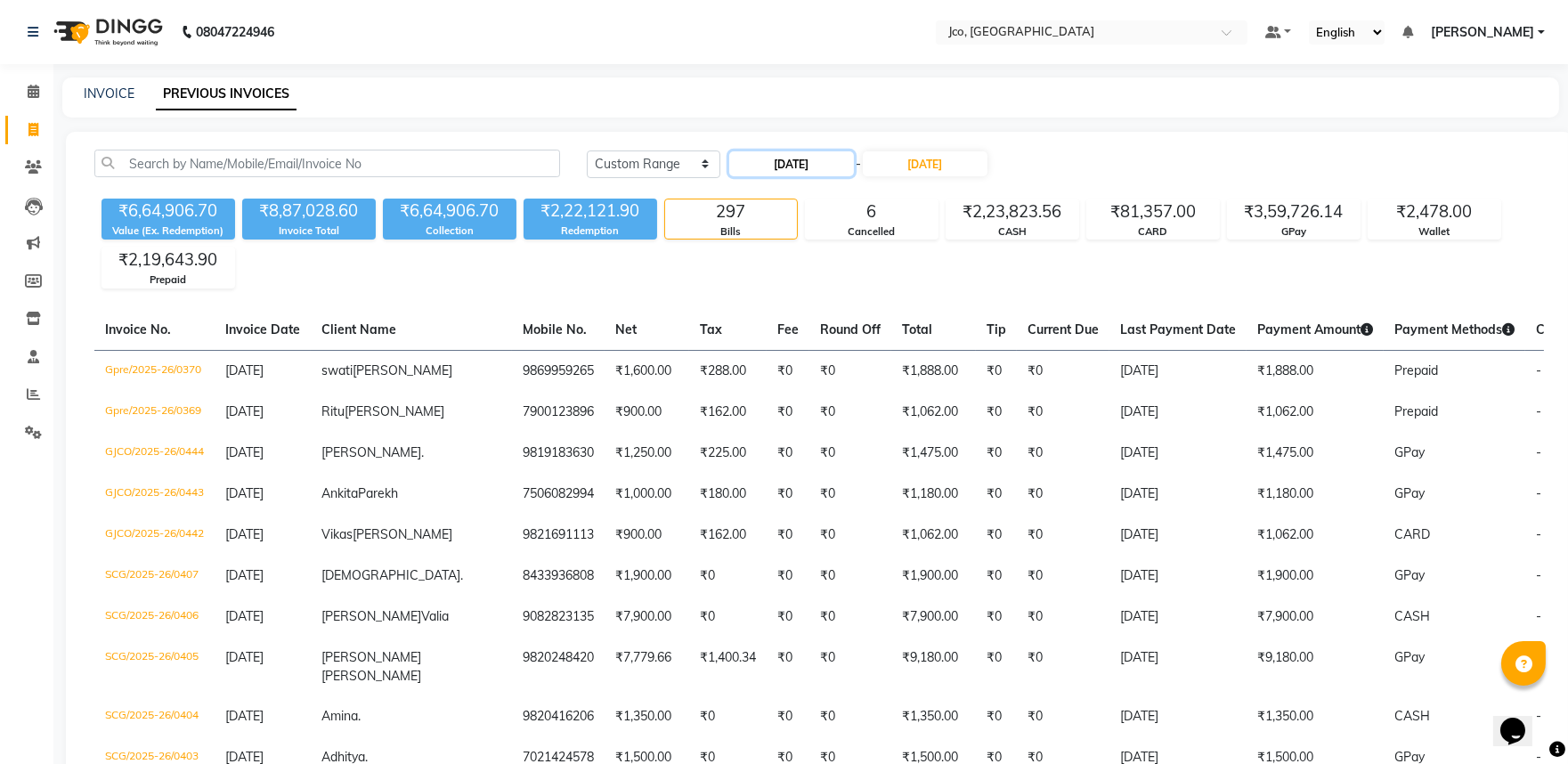
click at [833, 168] on input "01-08-2025" at bounding box center [791, 163] width 125 height 25
select select "8"
select select "2025"
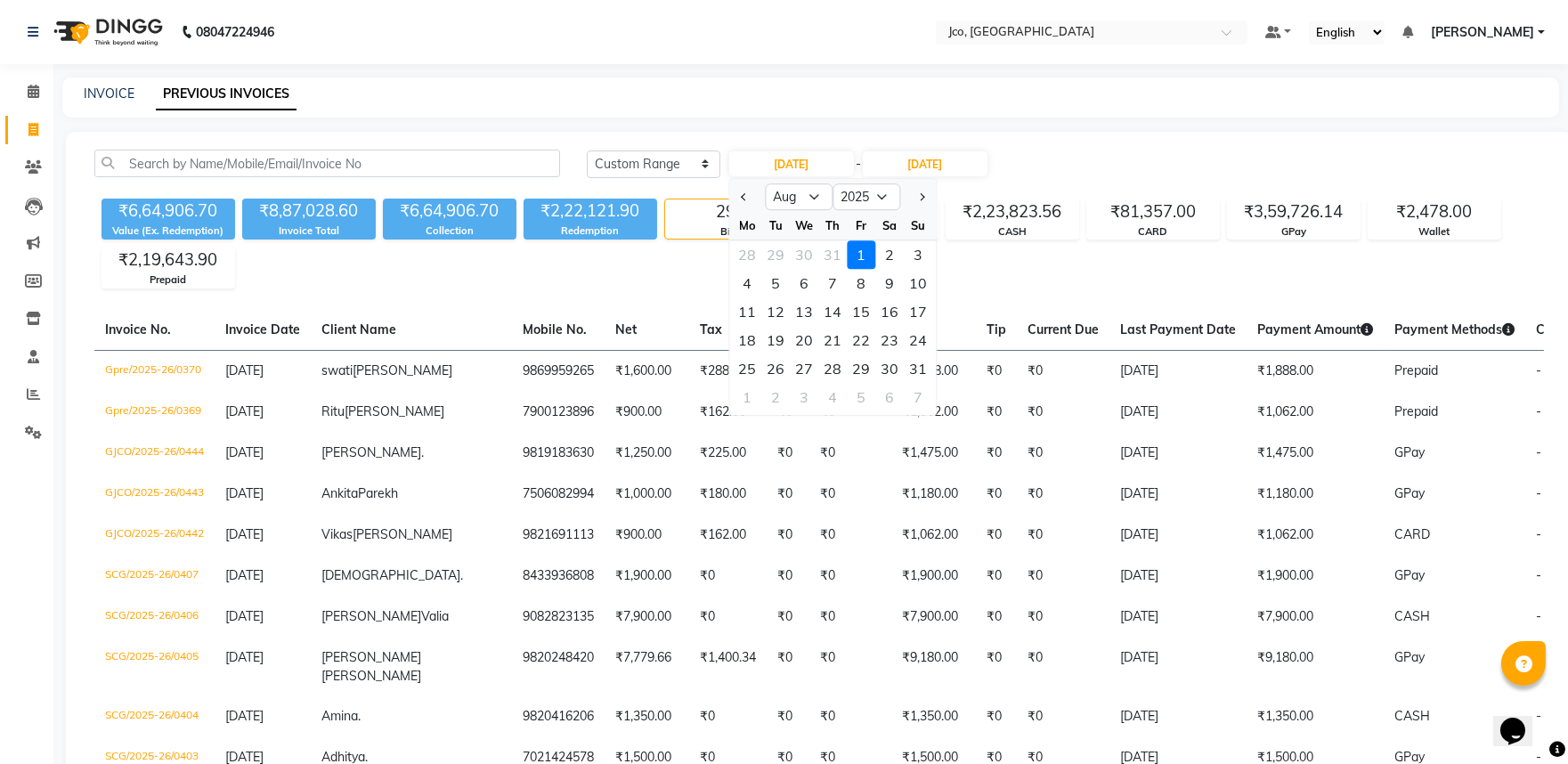
click at [853, 244] on div "1" at bounding box center [861, 254] width 28 height 28
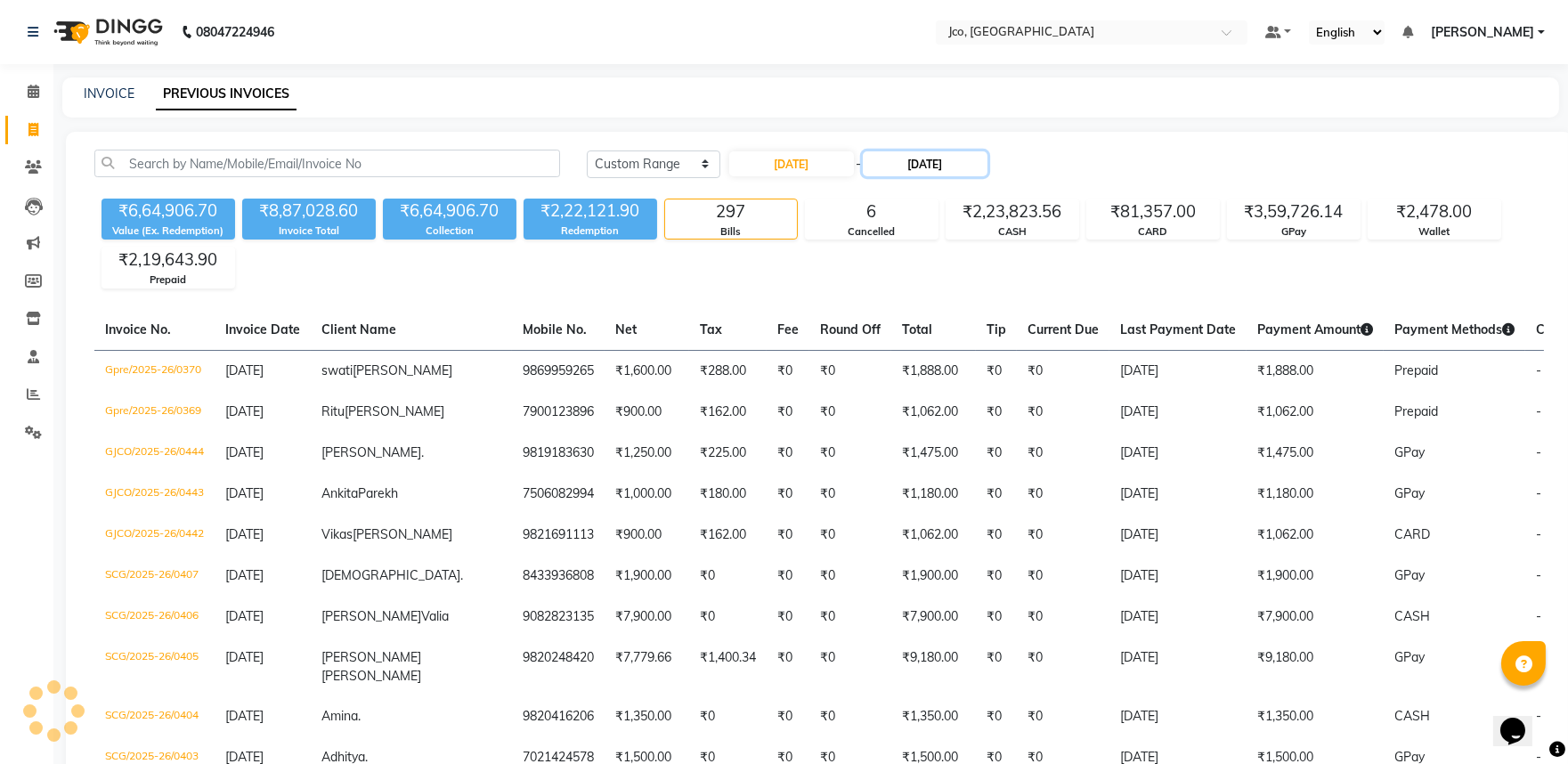
click at [939, 151] on input "29-08-2025" at bounding box center [925, 163] width 125 height 25
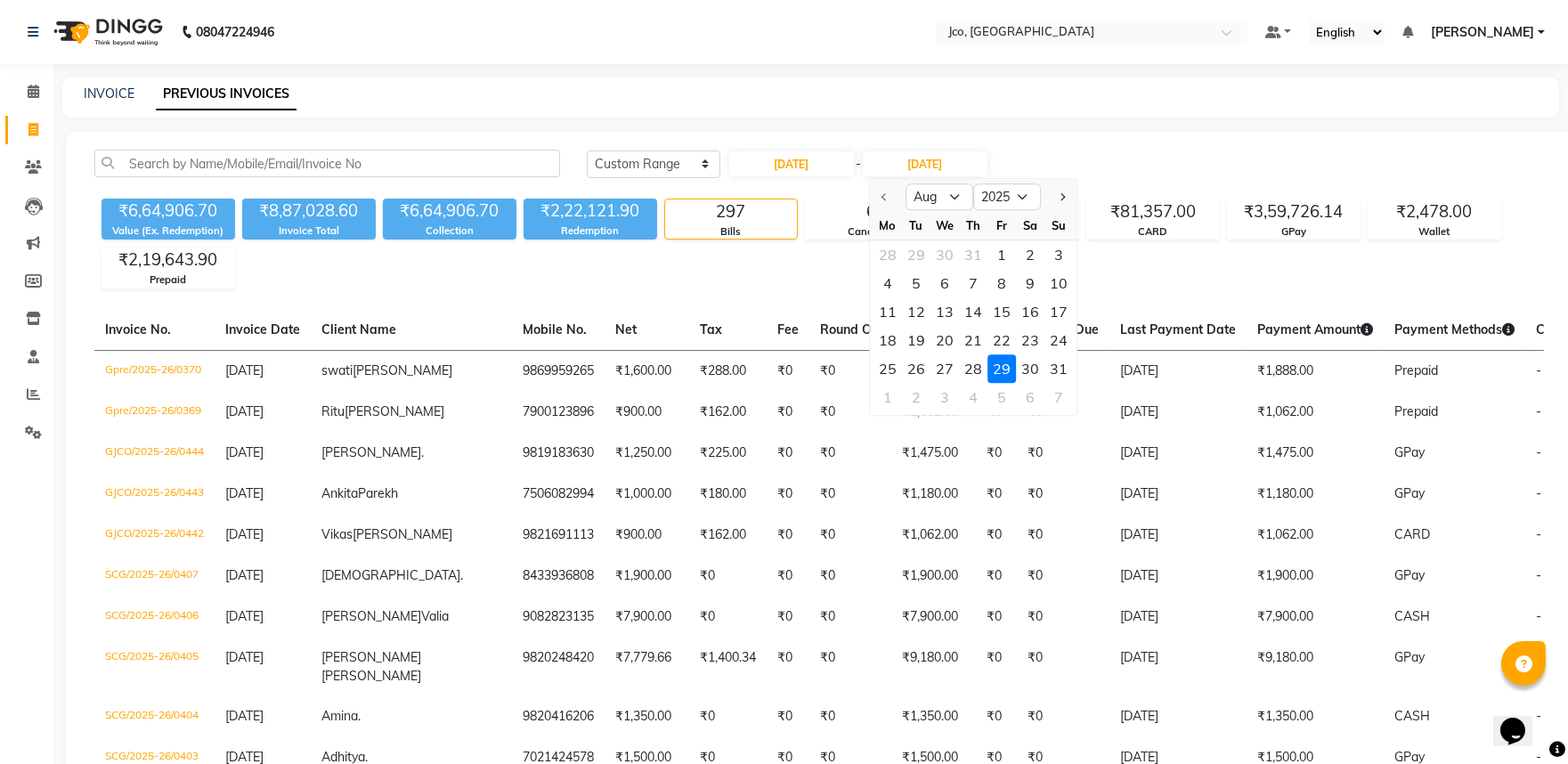
click at [999, 358] on div "29" at bounding box center [1001, 368] width 28 height 28
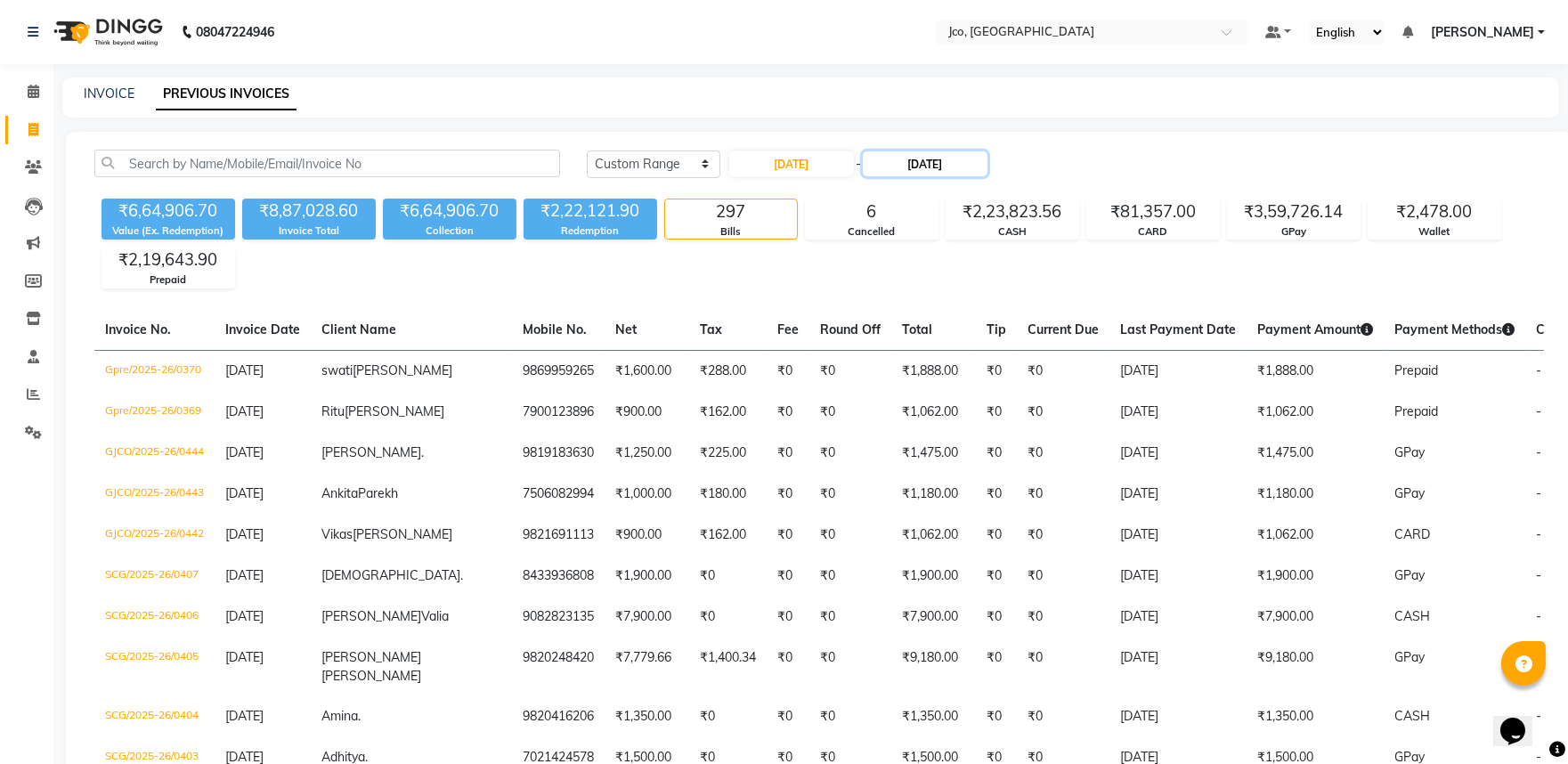
click at [905, 167] on input "29-08-2025" at bounding box center [925, 163] width 125 height 25
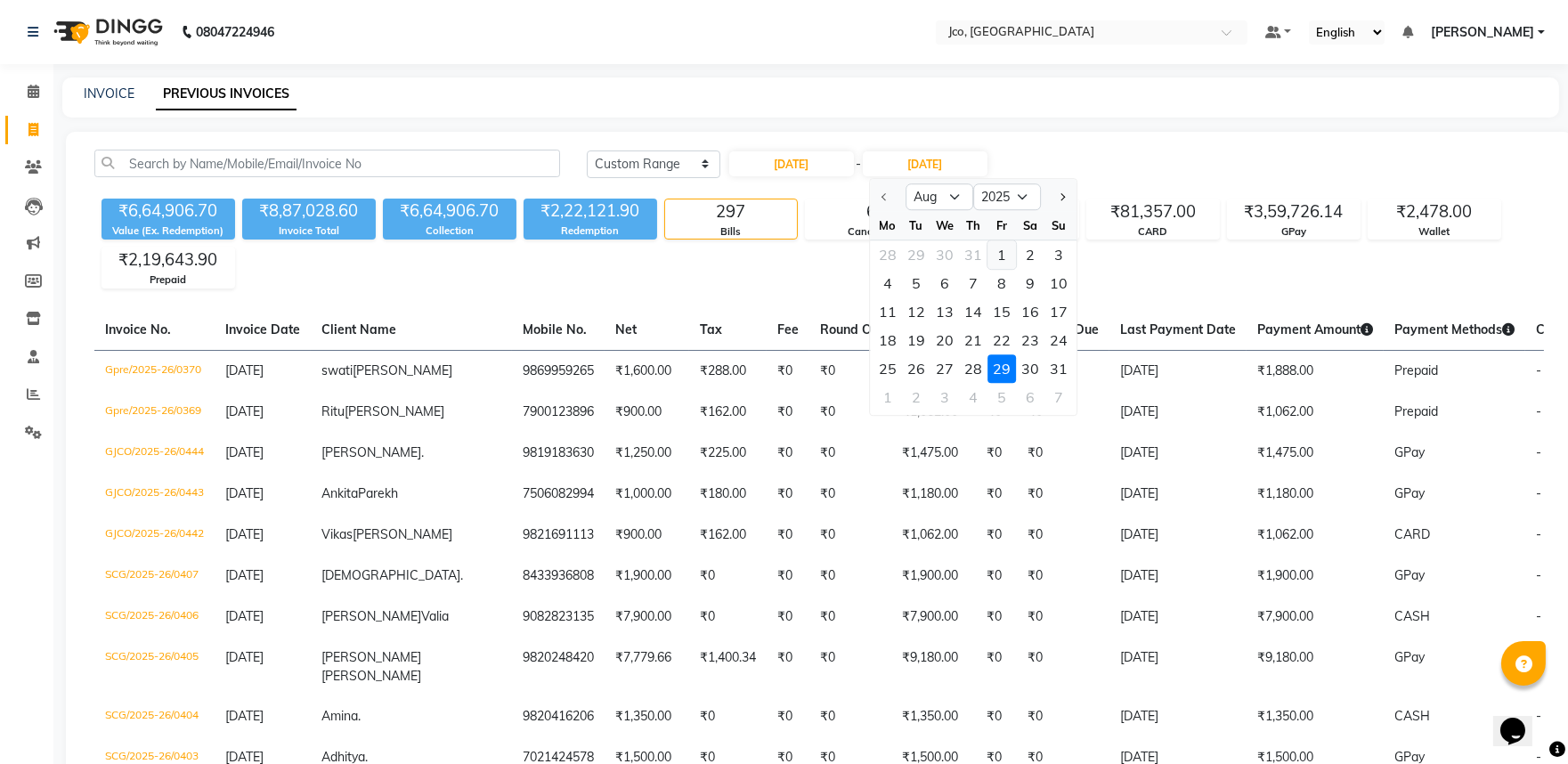
click at [996, 249] on div "1" at bounding box center [1001, 254] width 28 height 28
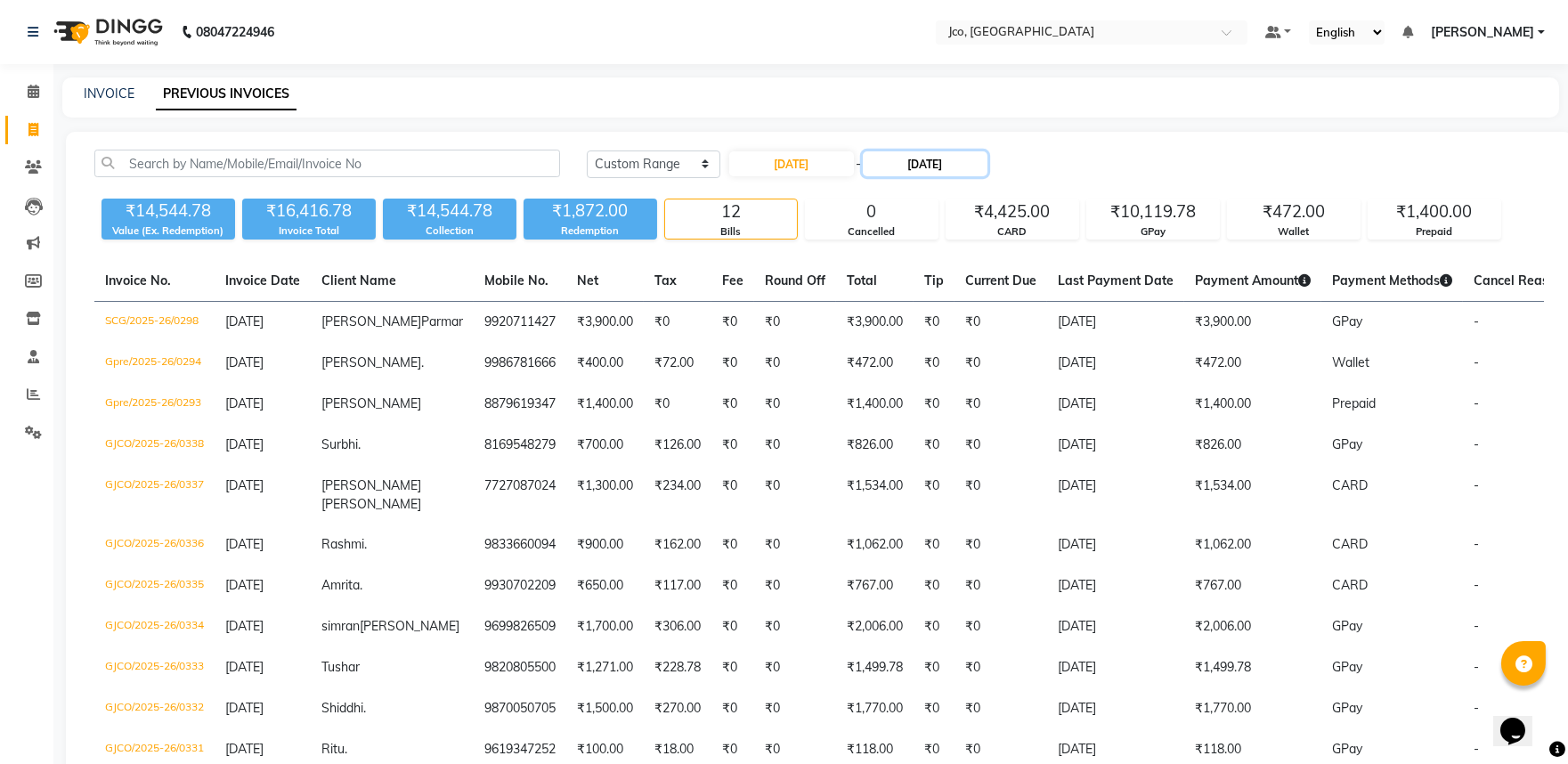
click at [910, 166] on input "01-08-2025" at bounding box center [925, 163] width 125 height 25
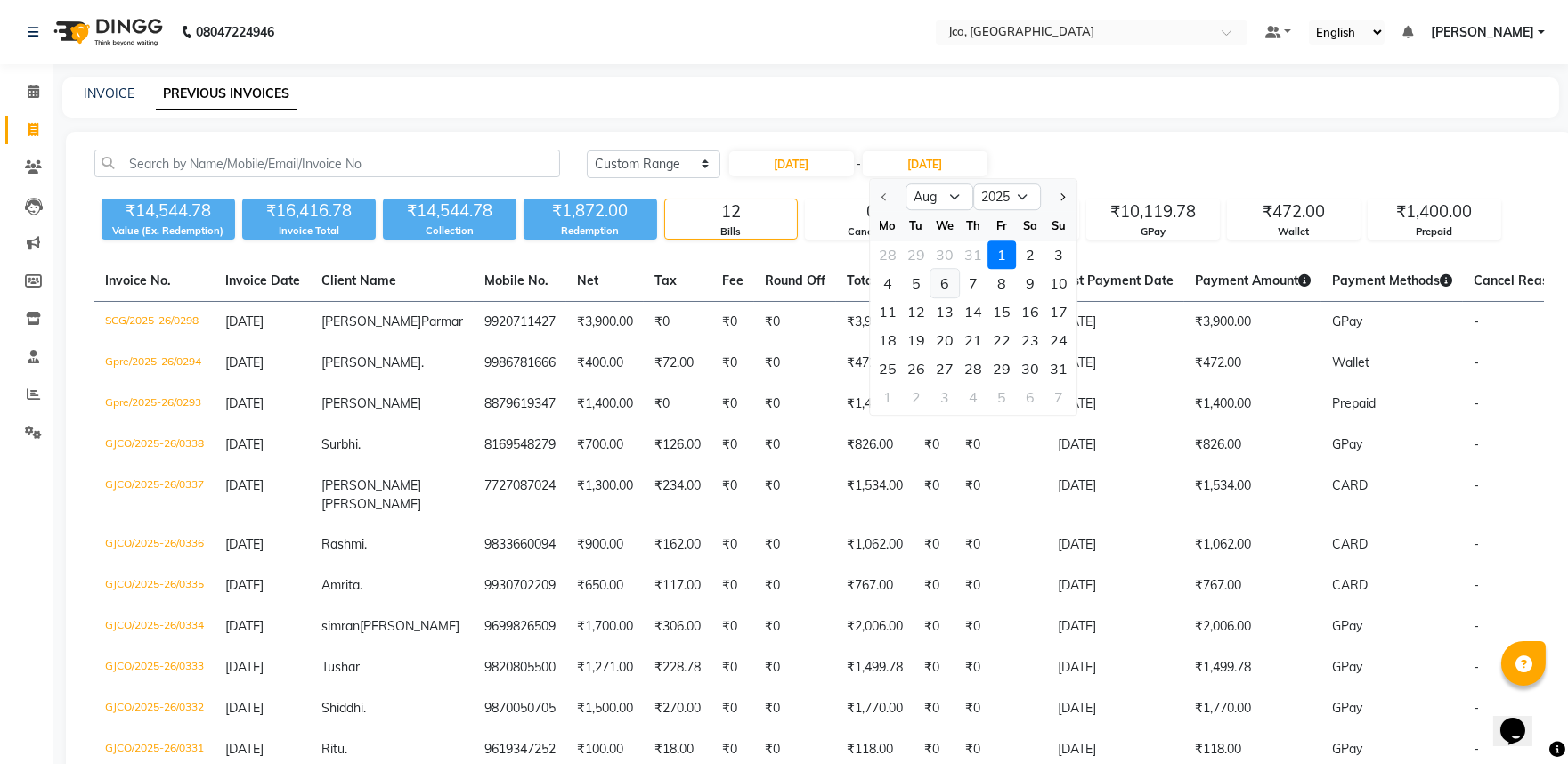
click at [941, 282] on div "6" at bounding box center [945, 283] width 28 height 28
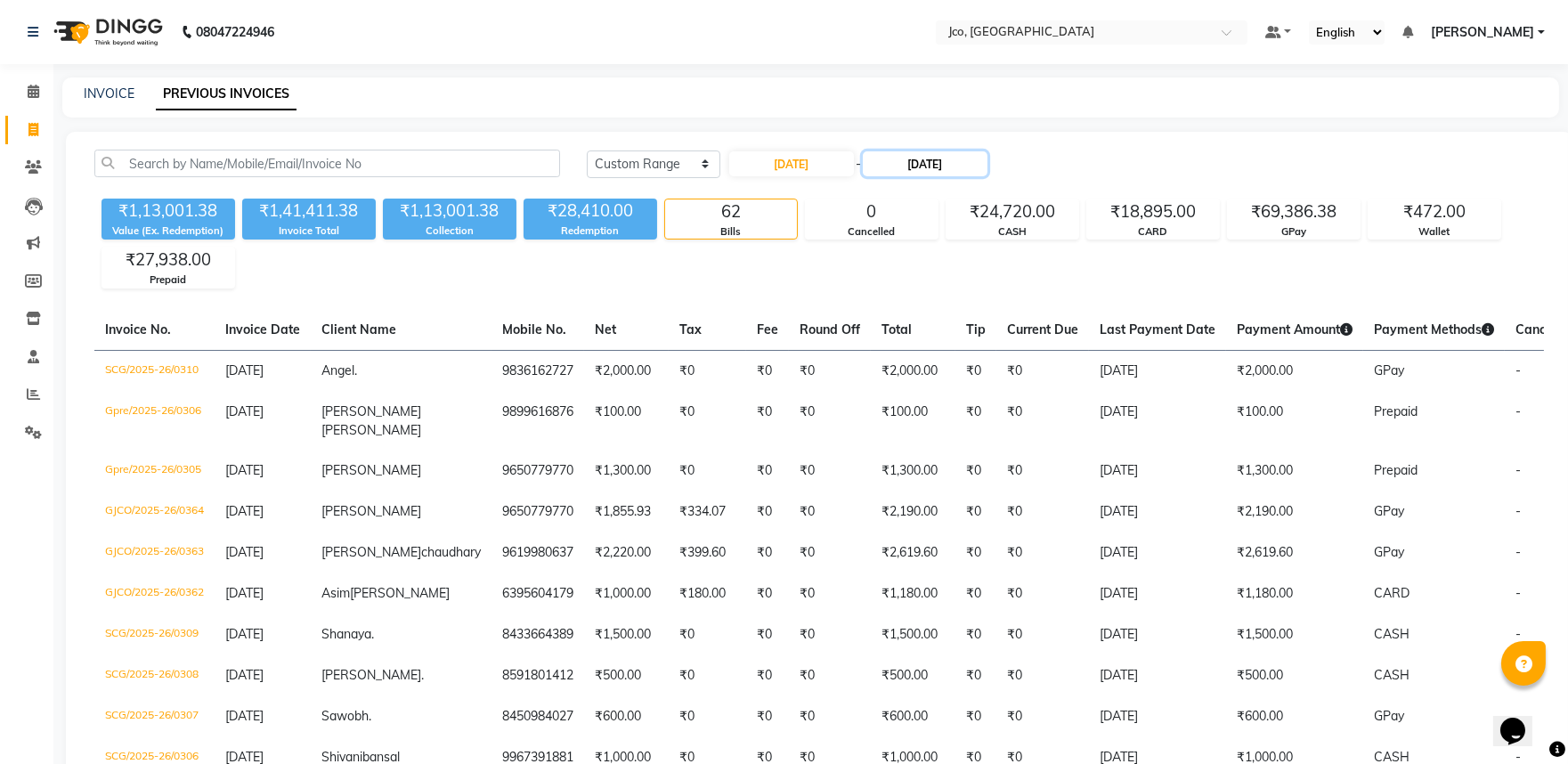
click at [929, 158] on input "06-08-2025" at bounding box center [925, 163] width 125 height 25
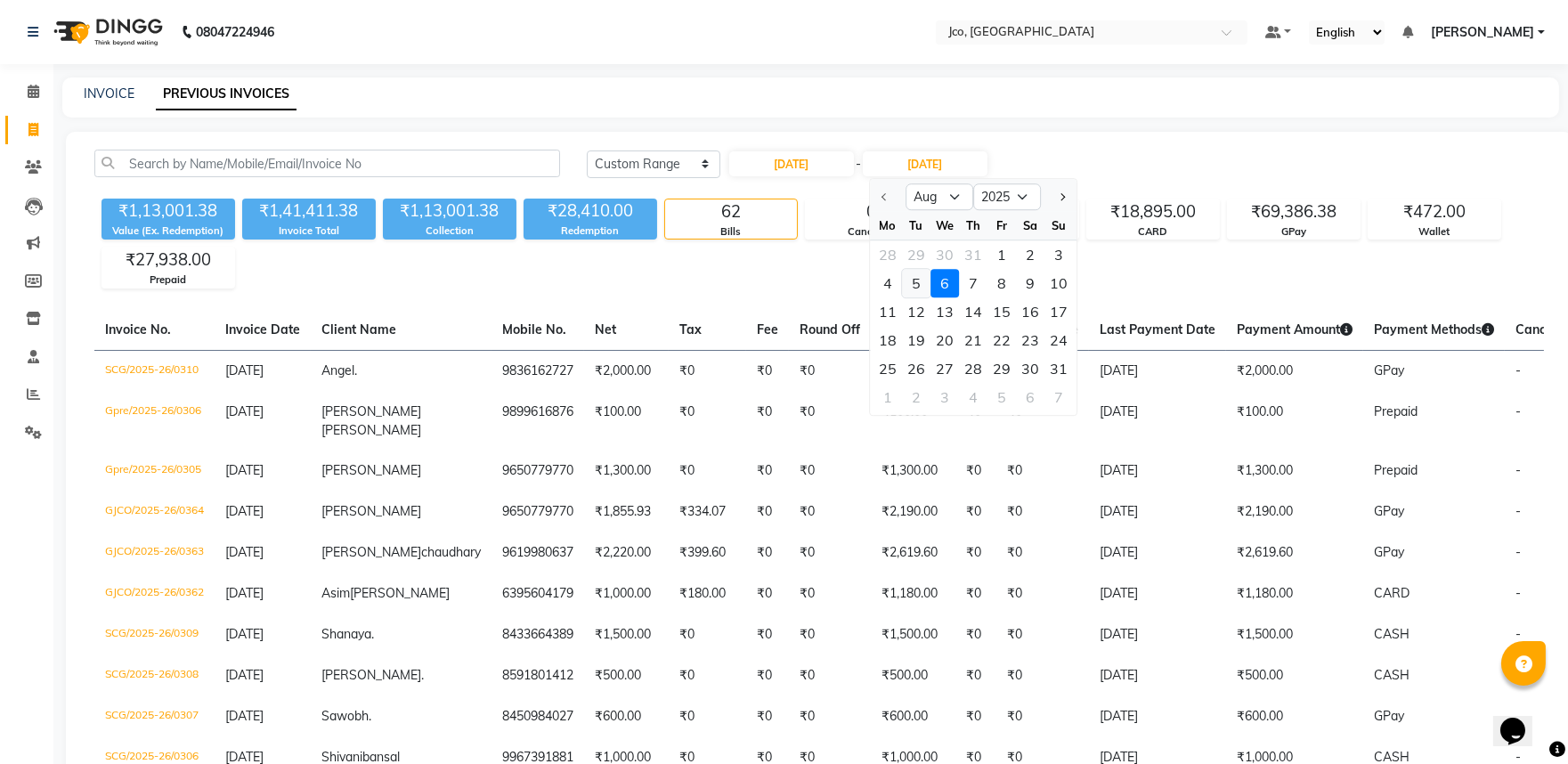
click at [922, 273] on div "5" at bounding box center [916, 283] width 28 height 28
type input "05-08-2025"
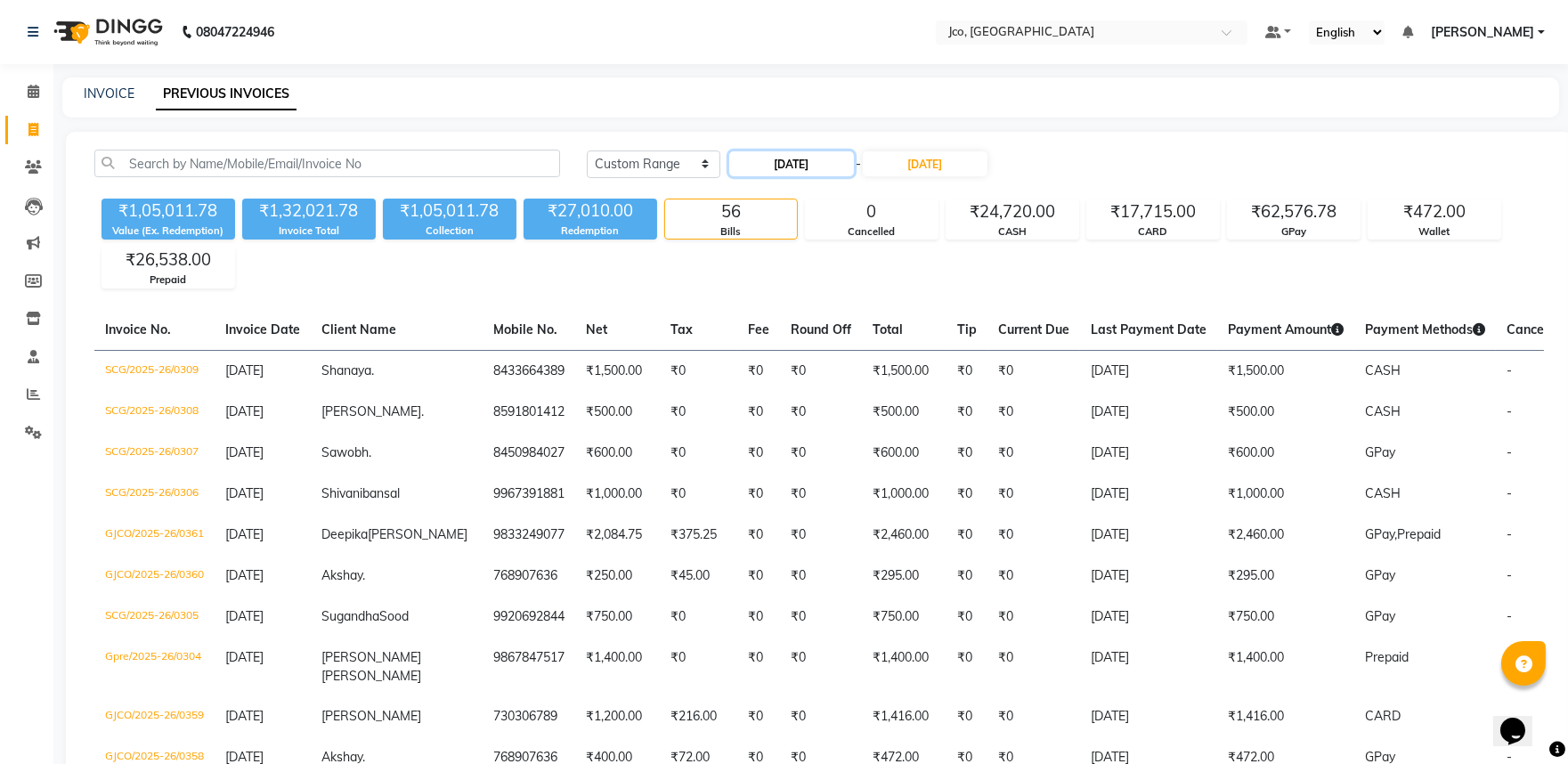
click at [813, 169] on input "01-08-2025" at bounding box center [791, 163] width 125 height 25
select select "8"
select select "2025"
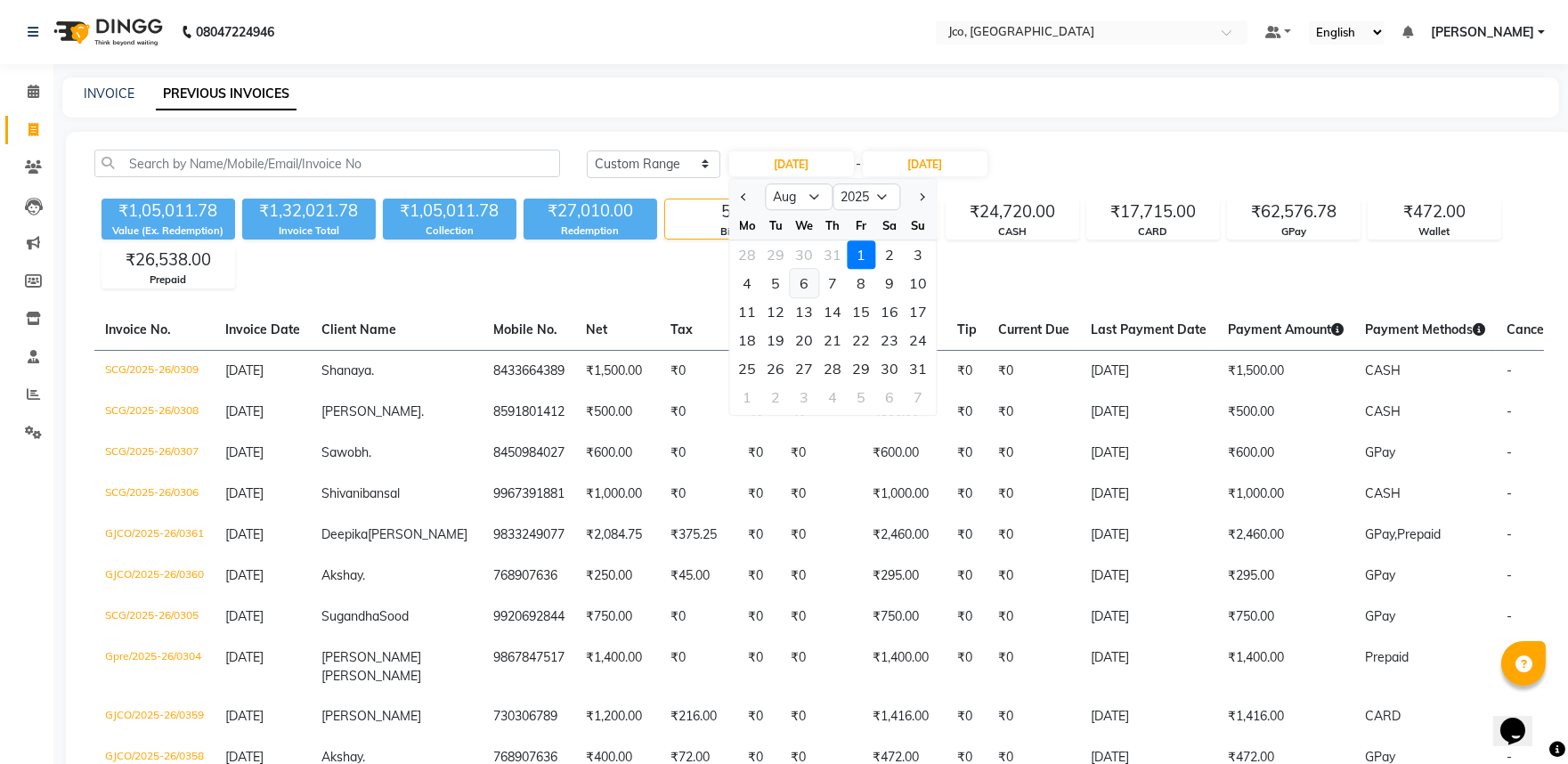
click at [805, 281] on div "6" at bounding box center [804, 283] width 28 height 28
type input "06-08-2025"
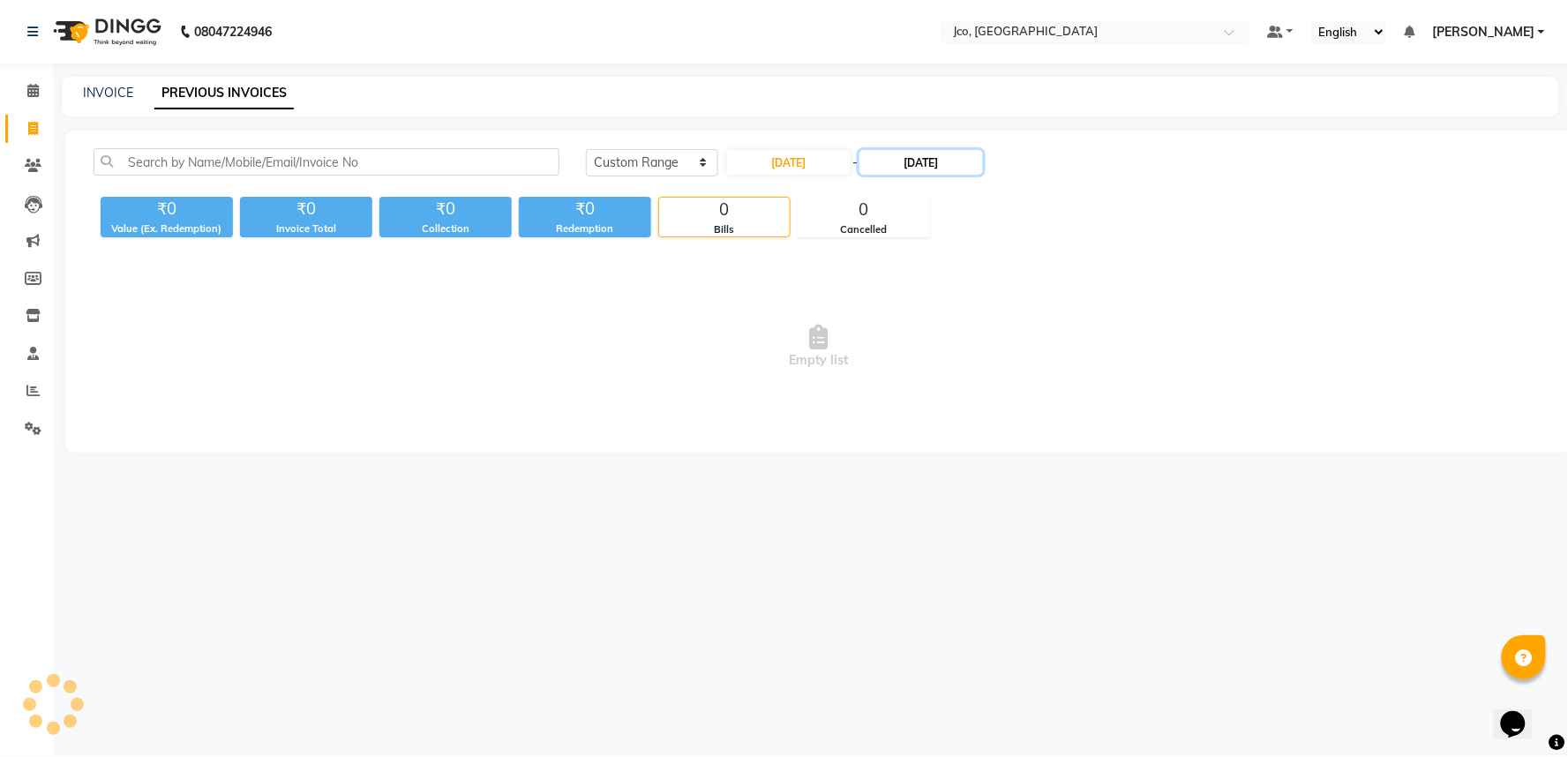
click at [920, 171] on input "05-08-2025" at bounding box center [920, 162] width 124 height 24
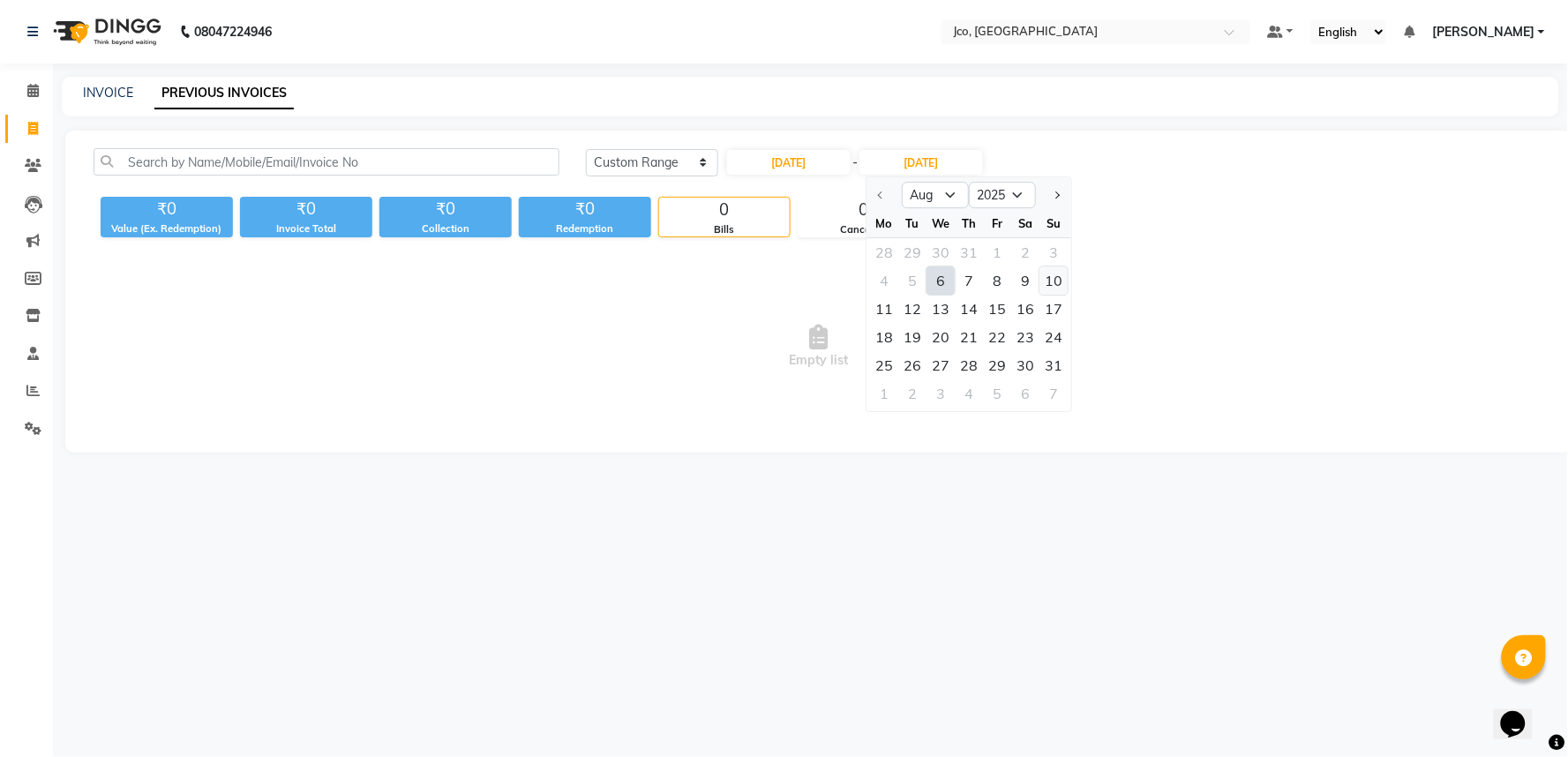
click at [1058, 280] on div "10" at bounding box center [1053, 280] width 28 height 28
type input "10-08-2025"
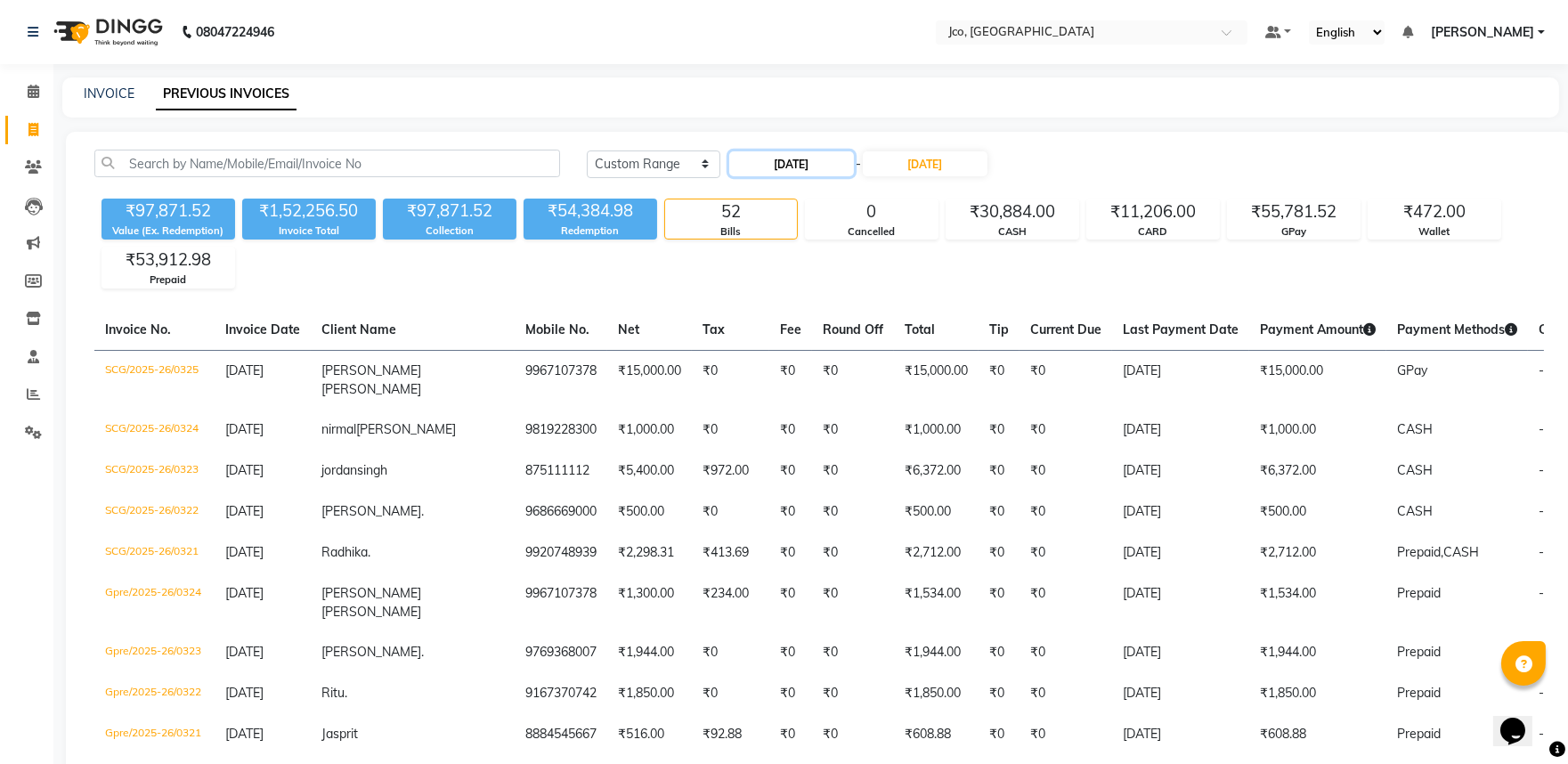
click at [799, 170] on input "06-08-2025" at bounding box center [791, 163] width 125 height 25
select select "8"
select select "2025"
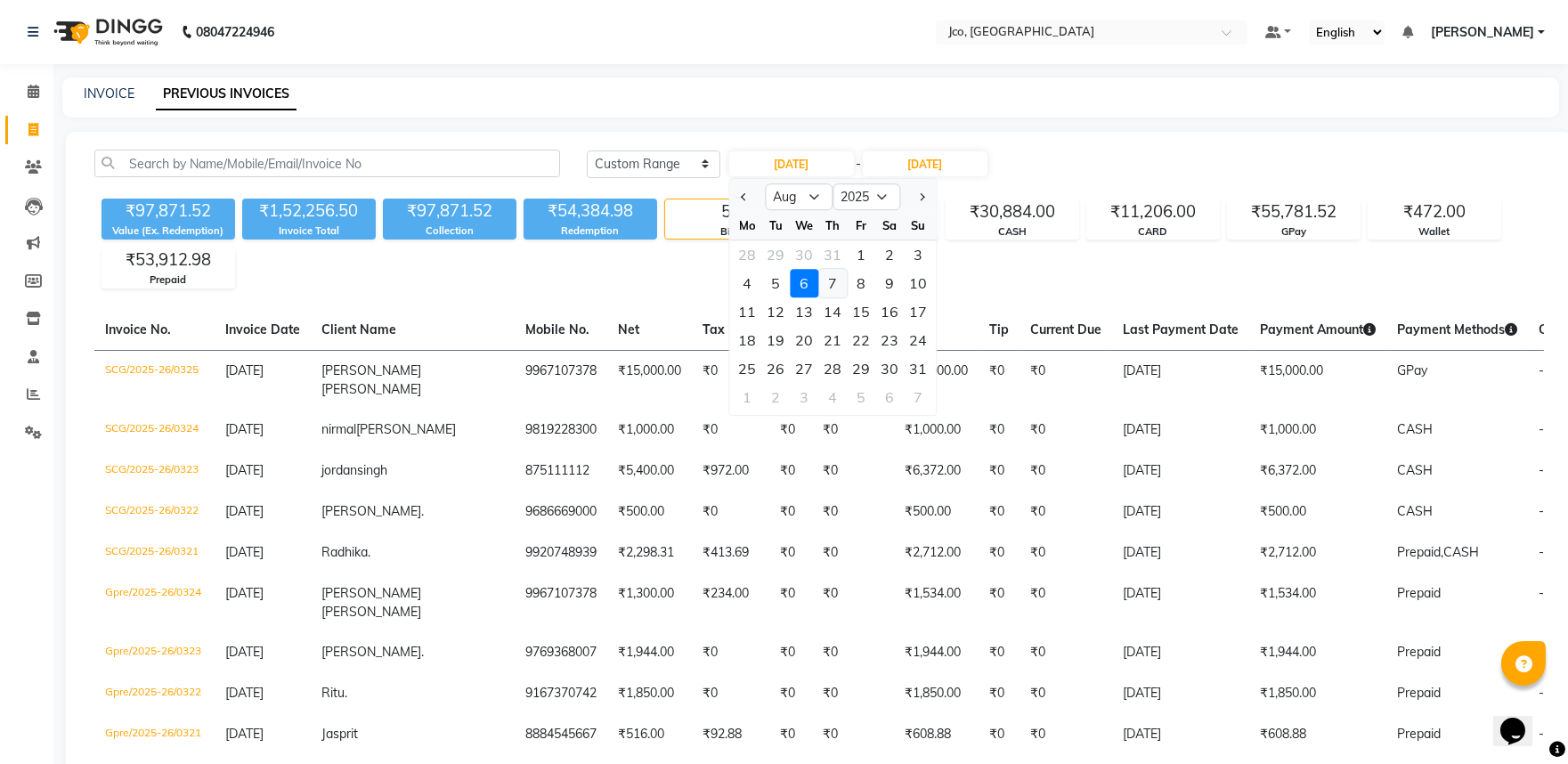
click at [826, 274] on div "7" at bounding box center [833, 283] width 28 height 28
type input "07-08-2025"
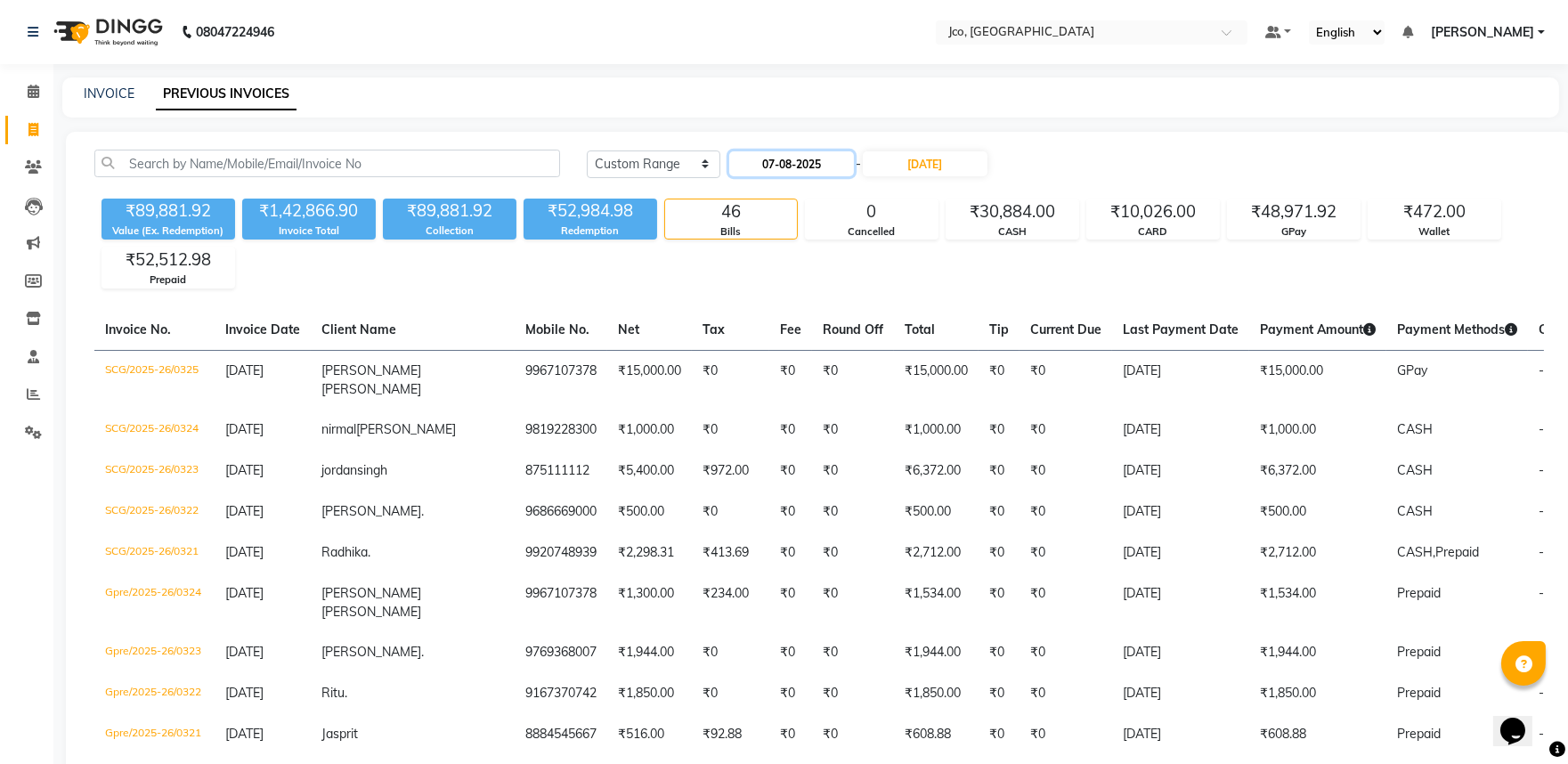
click at [812, 158] on input "07-08-2025" at bounding box center [791, 163] width 125 height 25
select select "8"
select select "2025"
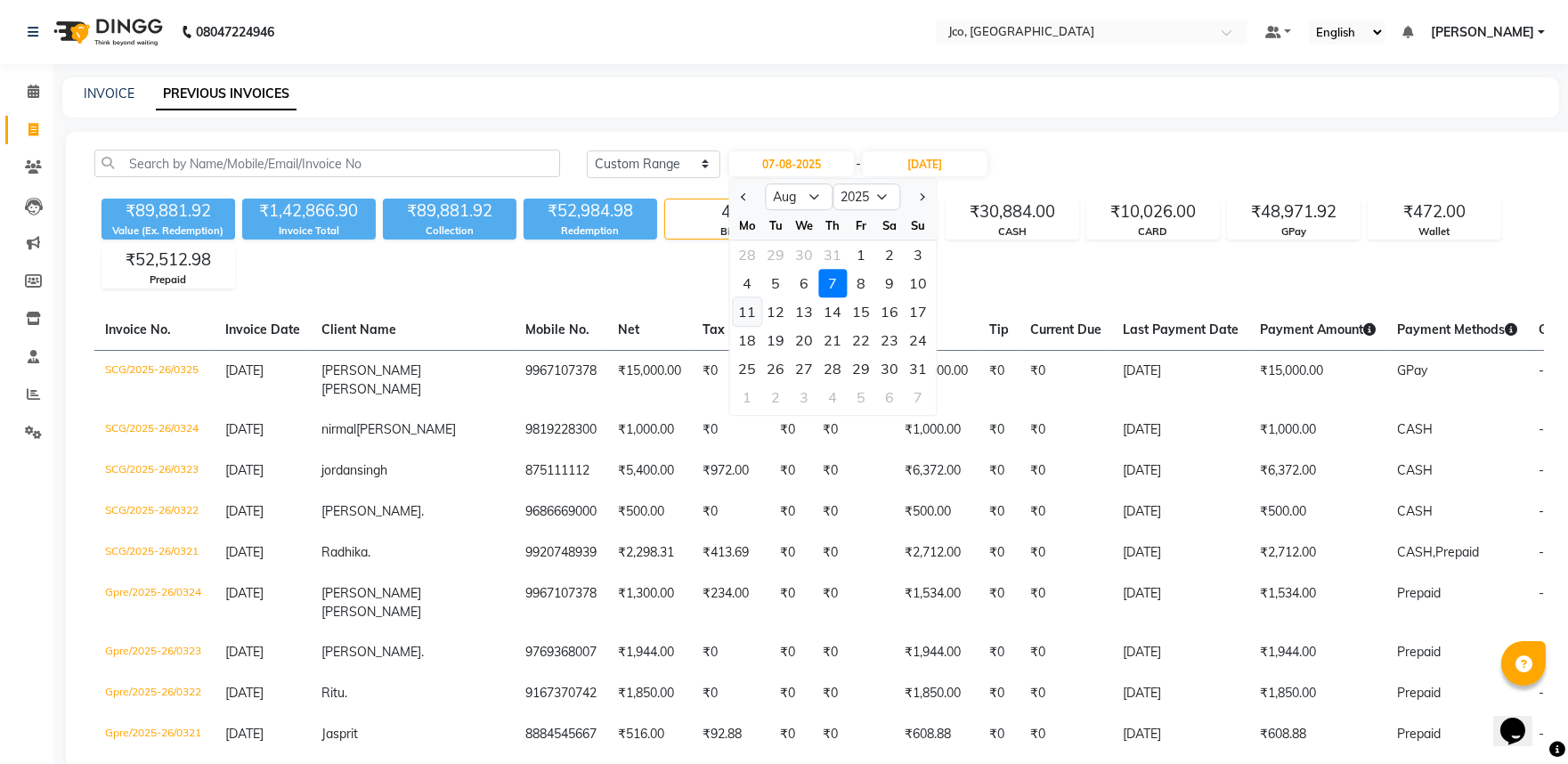
click at [741, 306] on div "11" at bounding box center [747, 311] width 28 height 28
type input "11-08-2025"
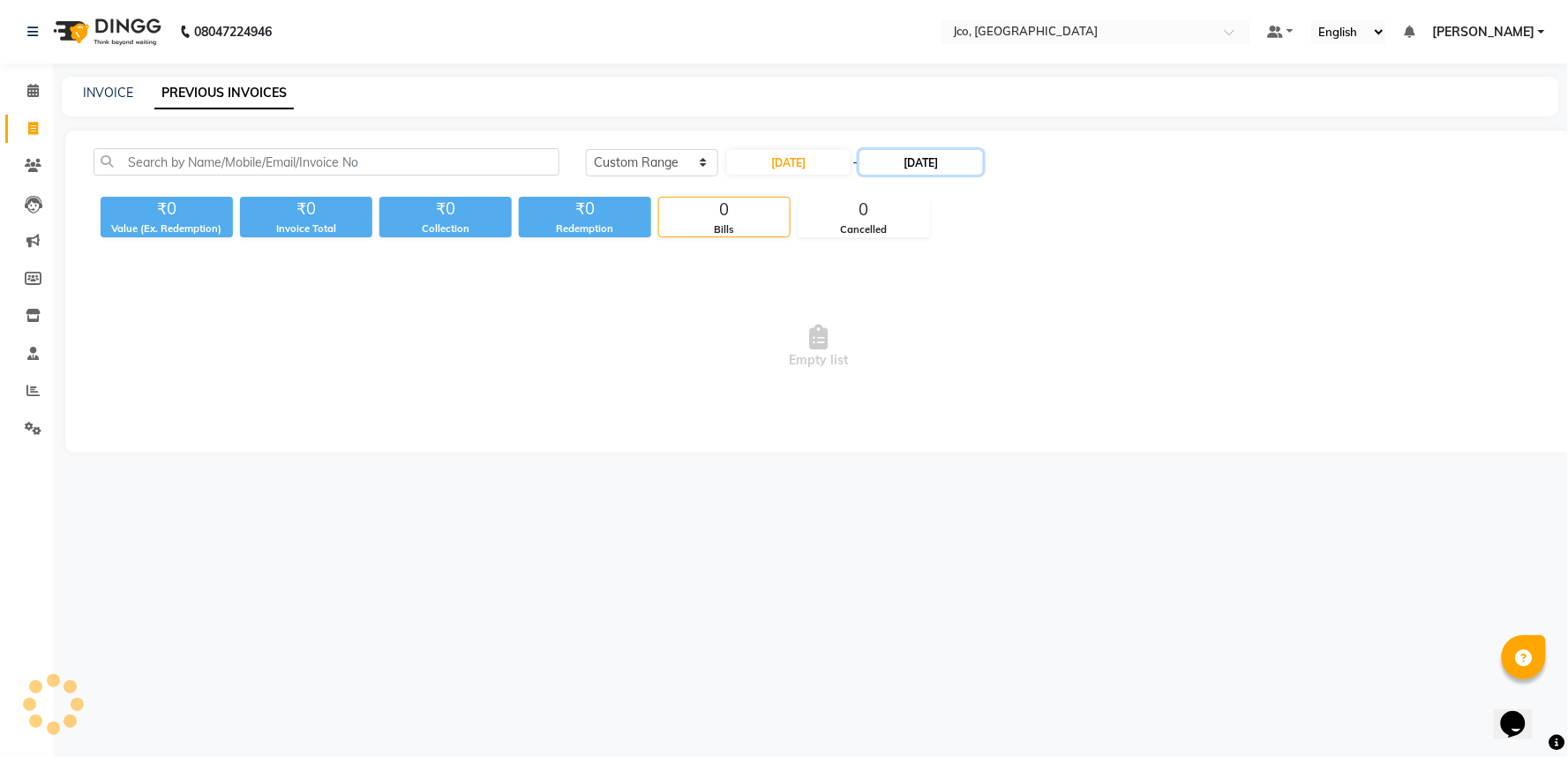
click at [909, 159] on input "10-08-2025" at bounding box center [920, 162] width 124 height 24
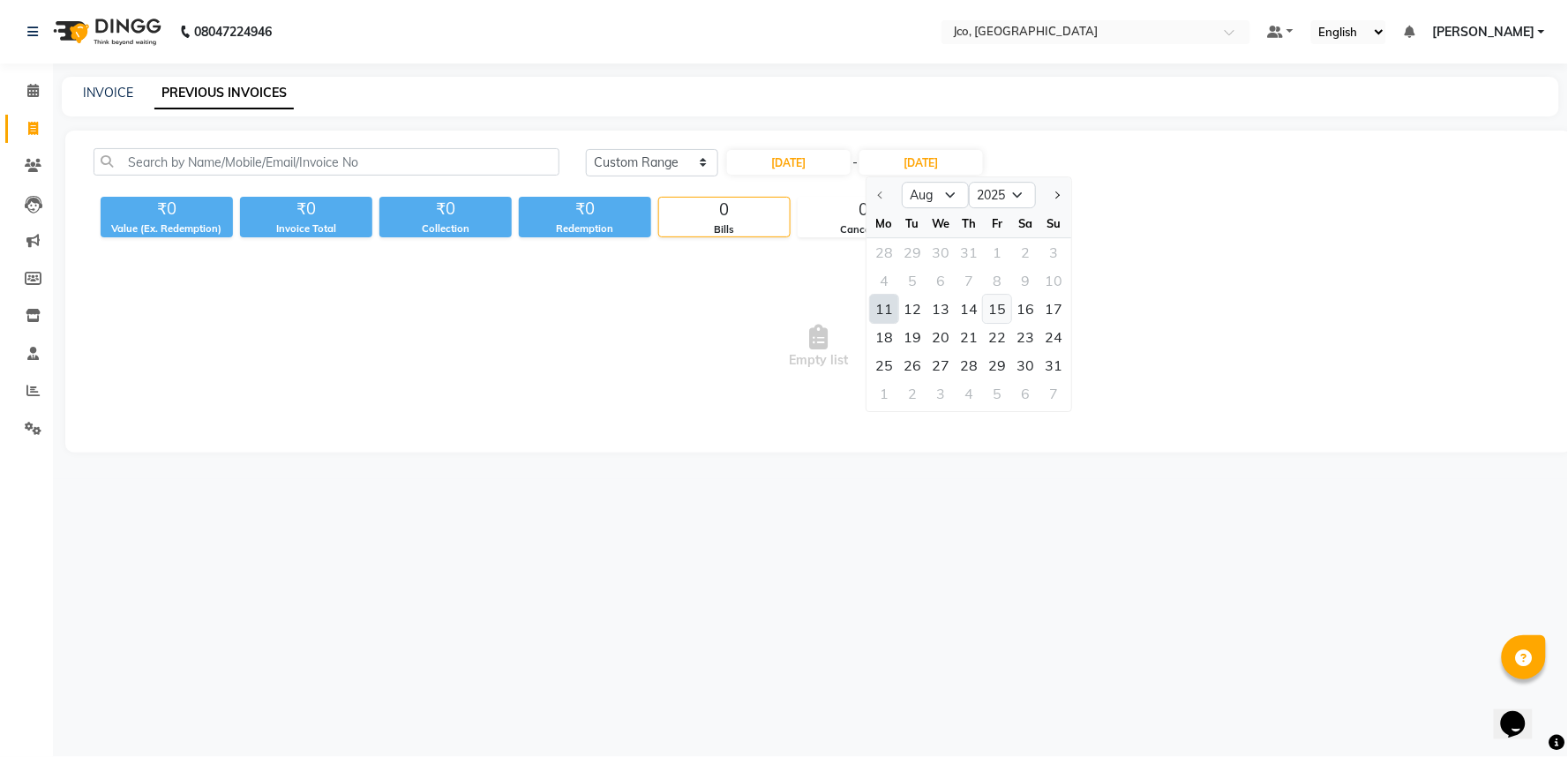
click at [1002, 306] on div "15" at bounding box center [996, 308] width 28 height 28
type input "15-08-2025"
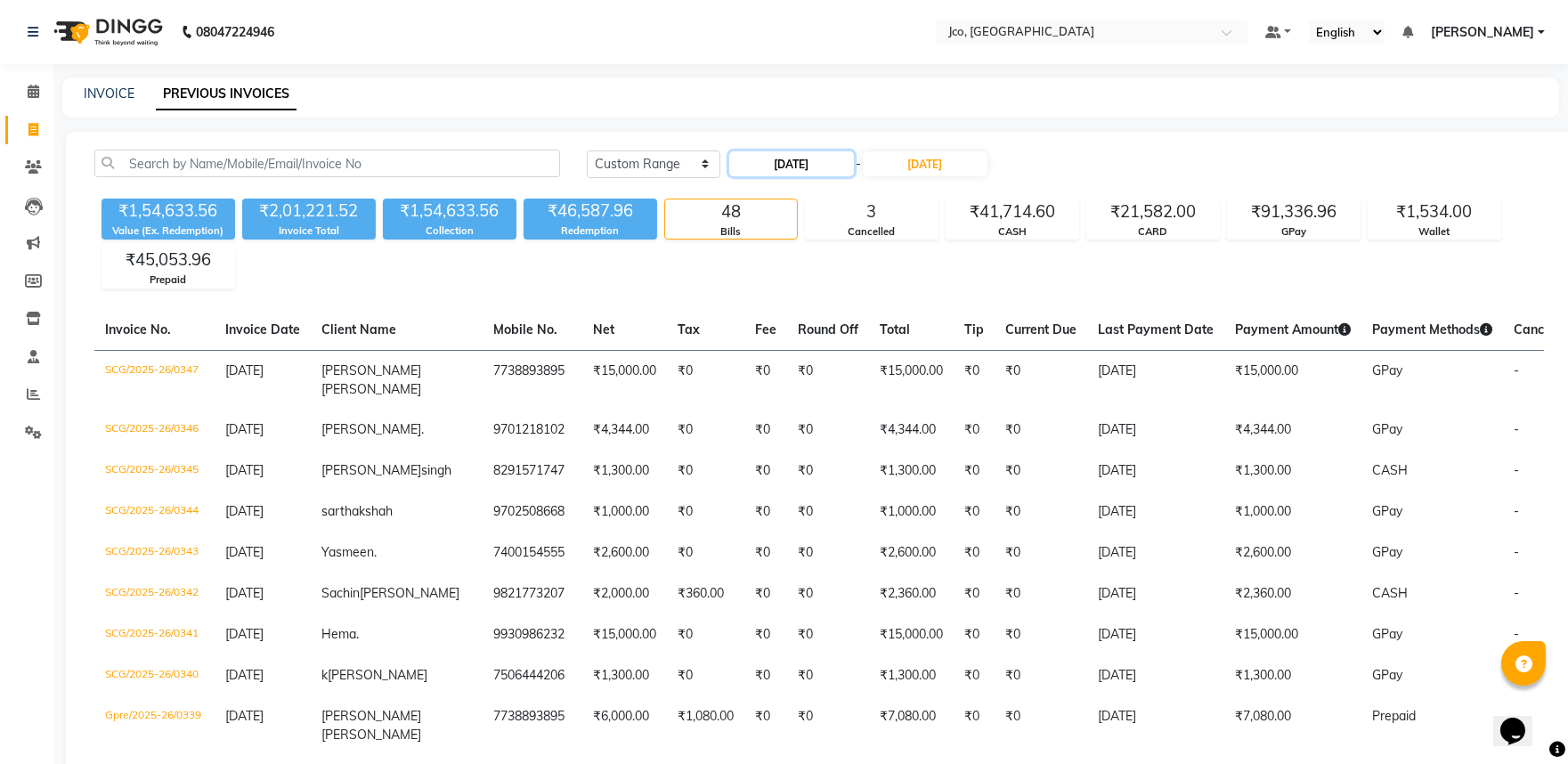
click at [768, 158] on input "11-08-2025" at bounding box center [791, 163] width 125 height 25
select select "8"
select select "2025"
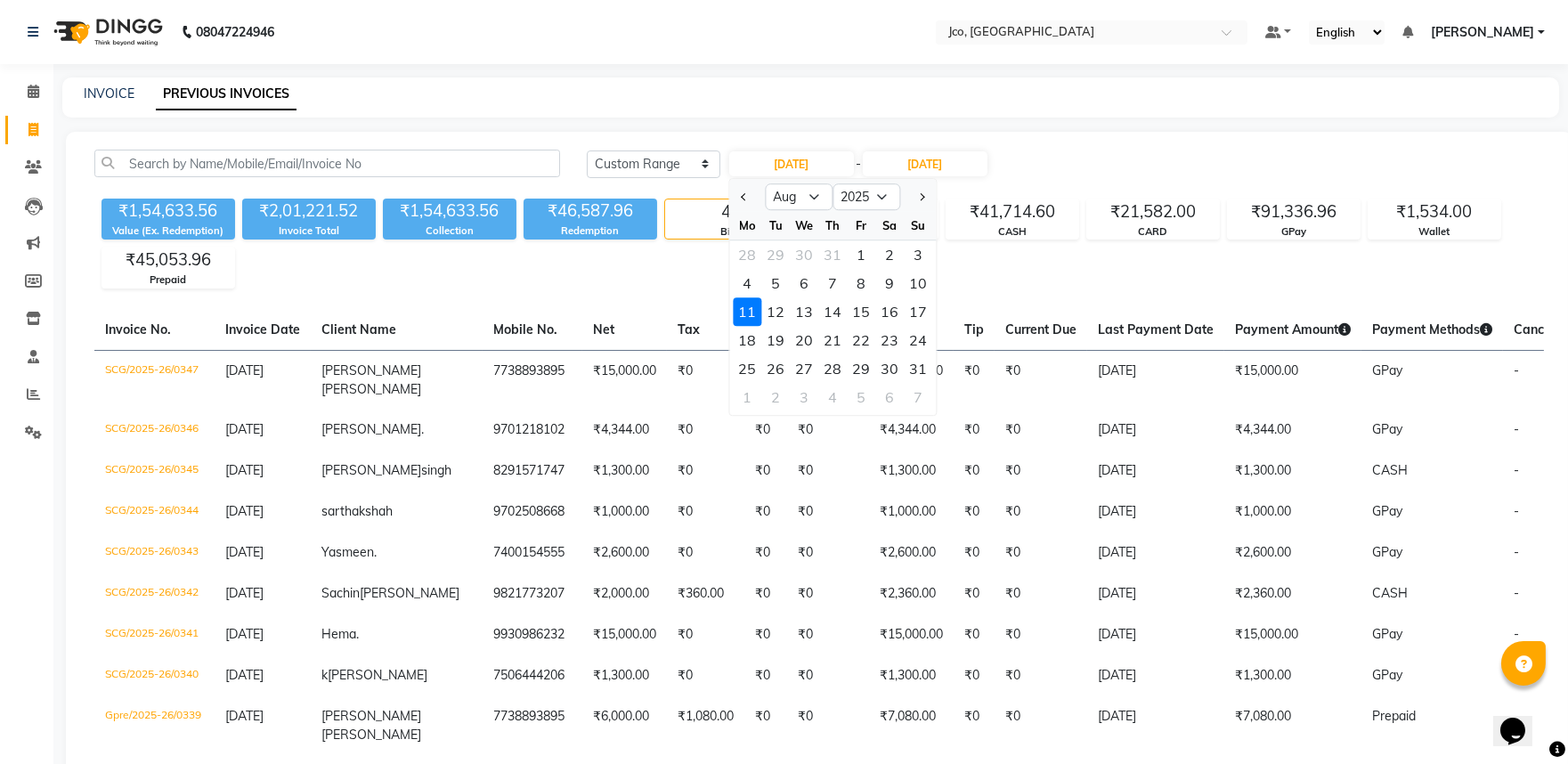
click at [902, 309] on div "16" at bounding box center [890, 311] width 28 height 28
type input "16-08-2025"
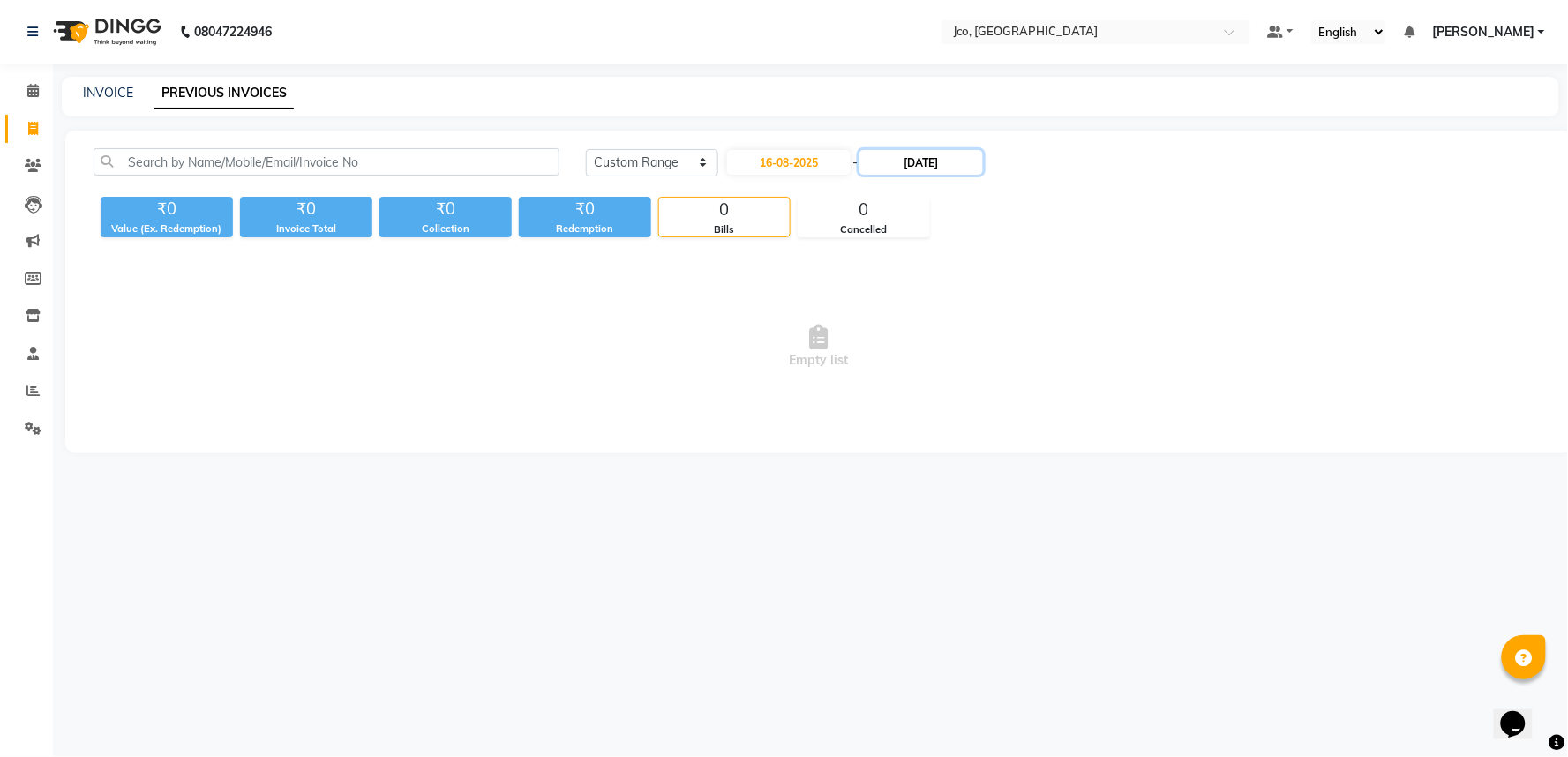
click at [946, 156] on input "15-08-2025" at bounding box center [920, 162] width 124 height 24
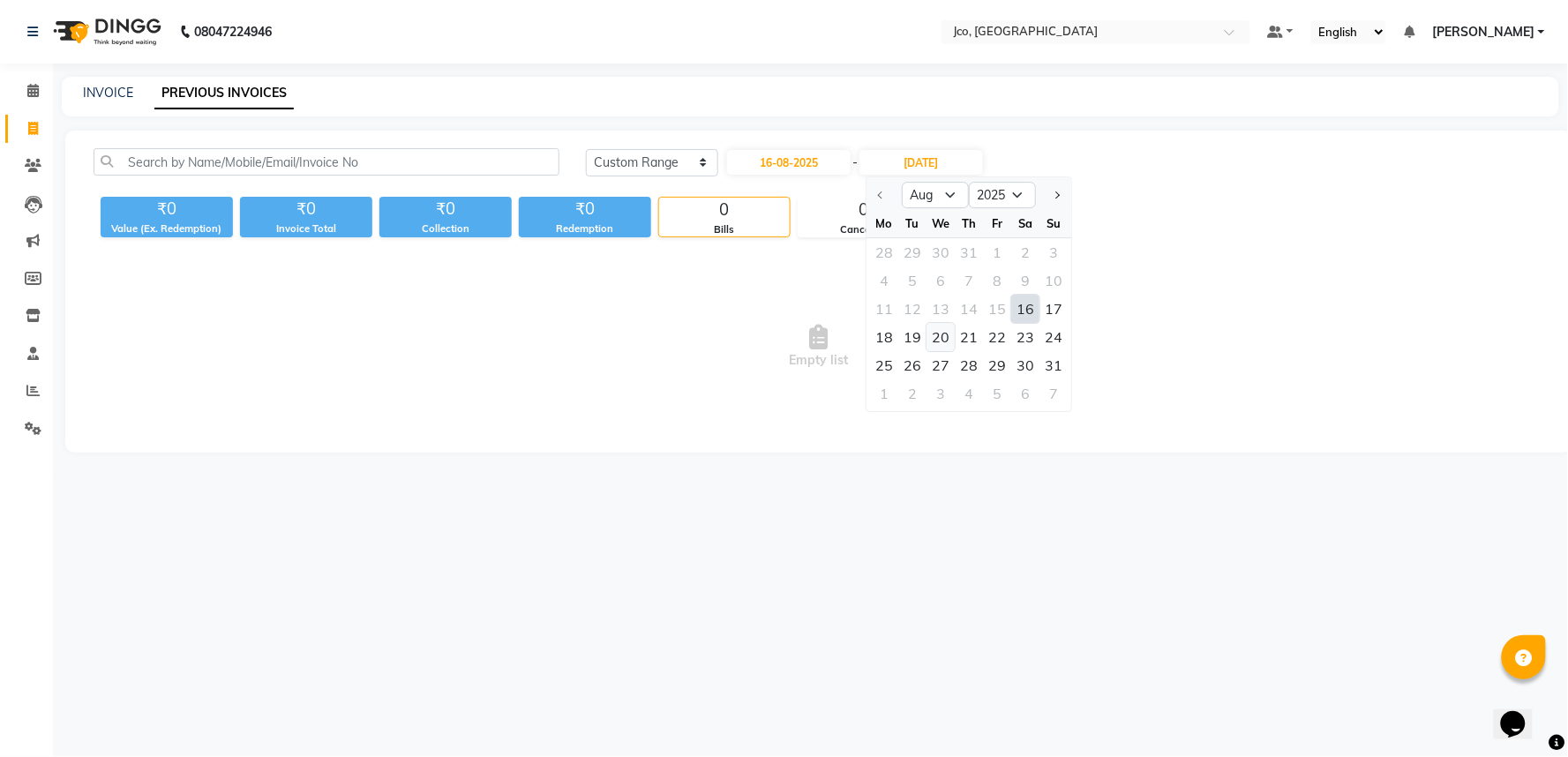
click at [939, 331] on div "20" at bounding box center [940, 337] width 28 height 28
type input "20-08-2025"
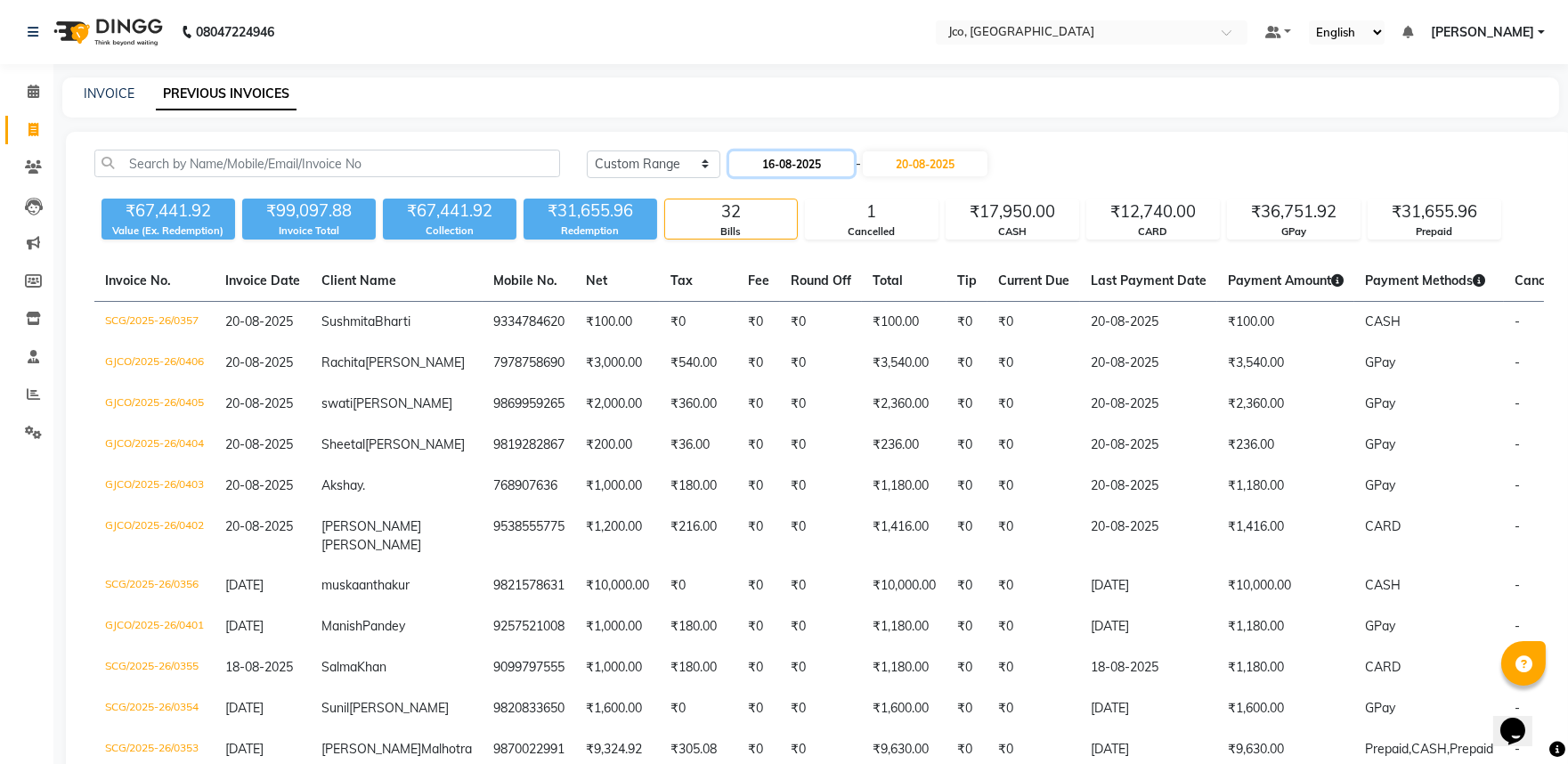
click at [806, 167] on input "16-08-2025" at bounding box center [791, 163] width 125 height 25
select select "8"
select select "2025"
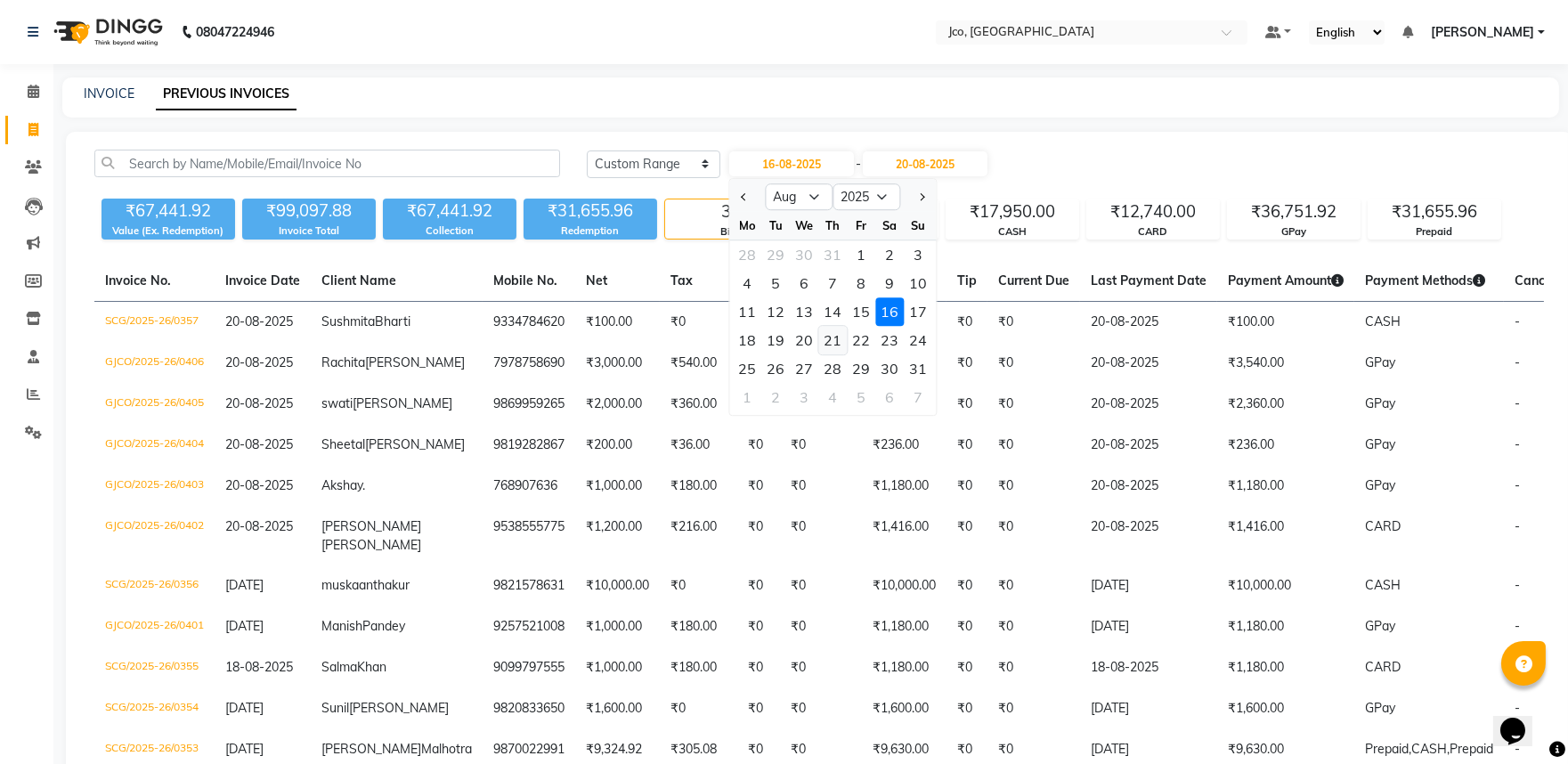
click at [833, 342] on div "21" at bounding box center [833, 340] width 28 height 28
type input "21-08-2025"
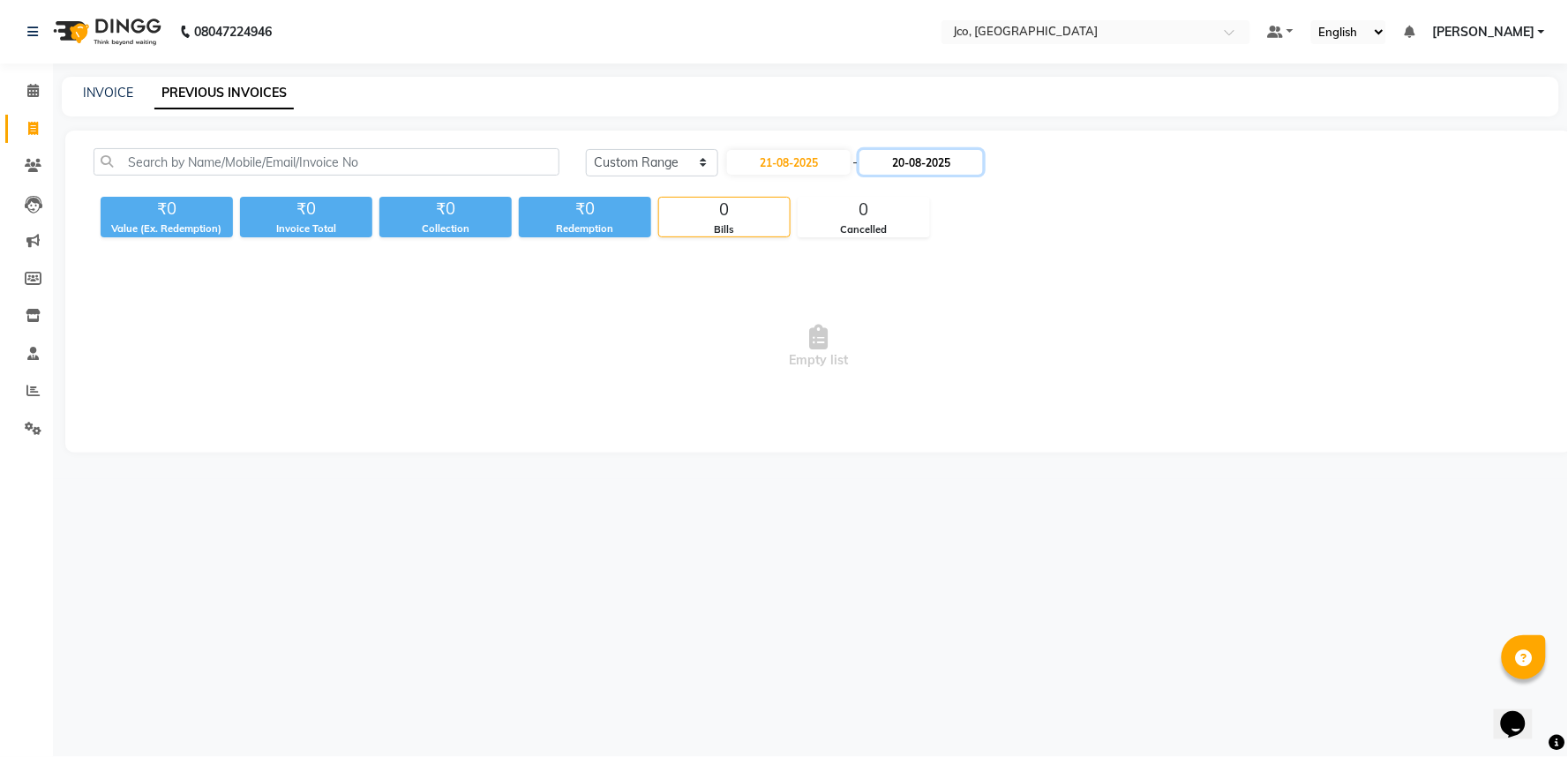
click at [917, 157] on input "20-08-2025" at bounding box center [920, 162] width 124 height 24
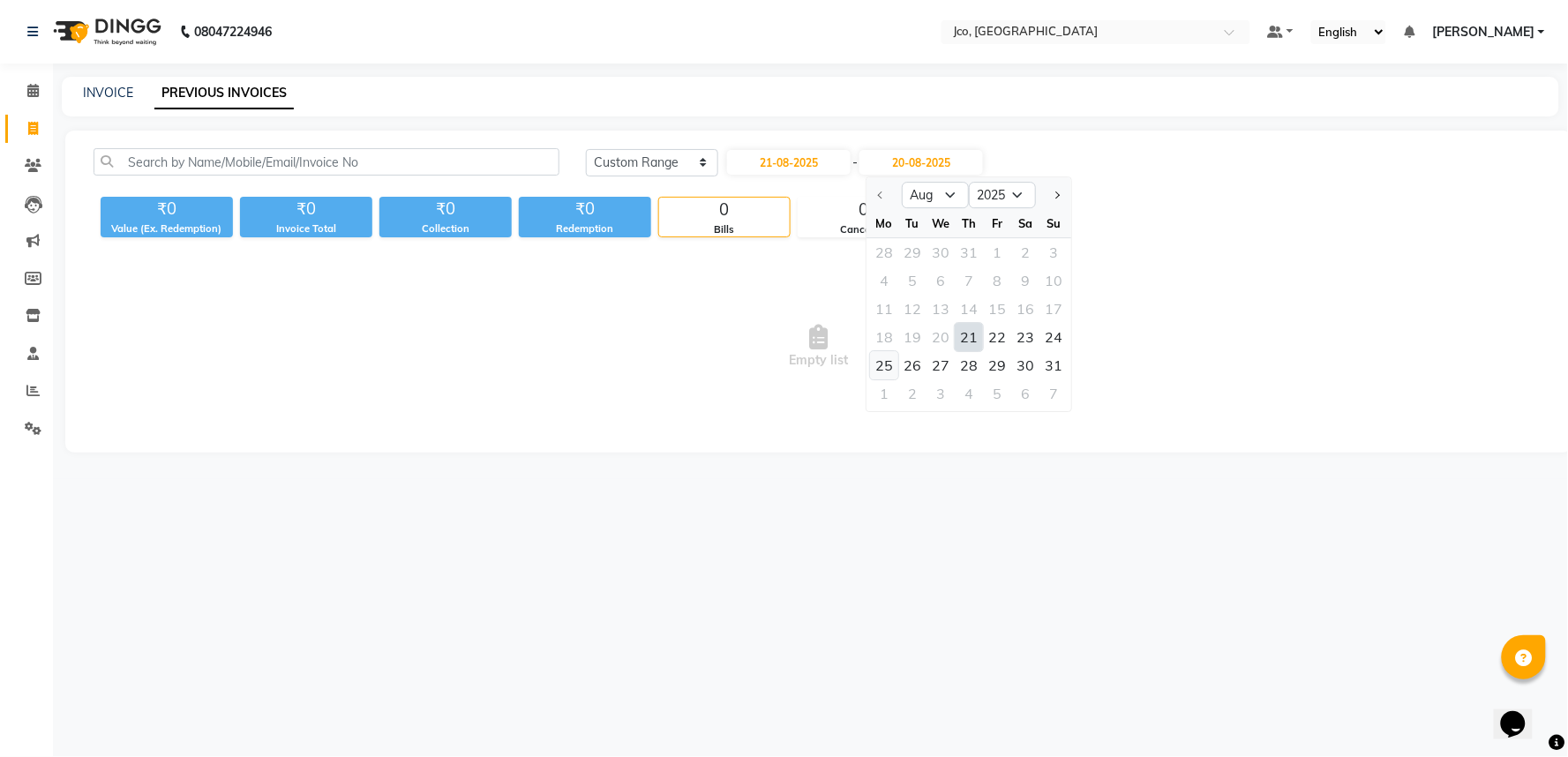
click at [892, 365] on div "25" at bounding box center [883, 365] width 28 height 28
type input "25-08-2025"
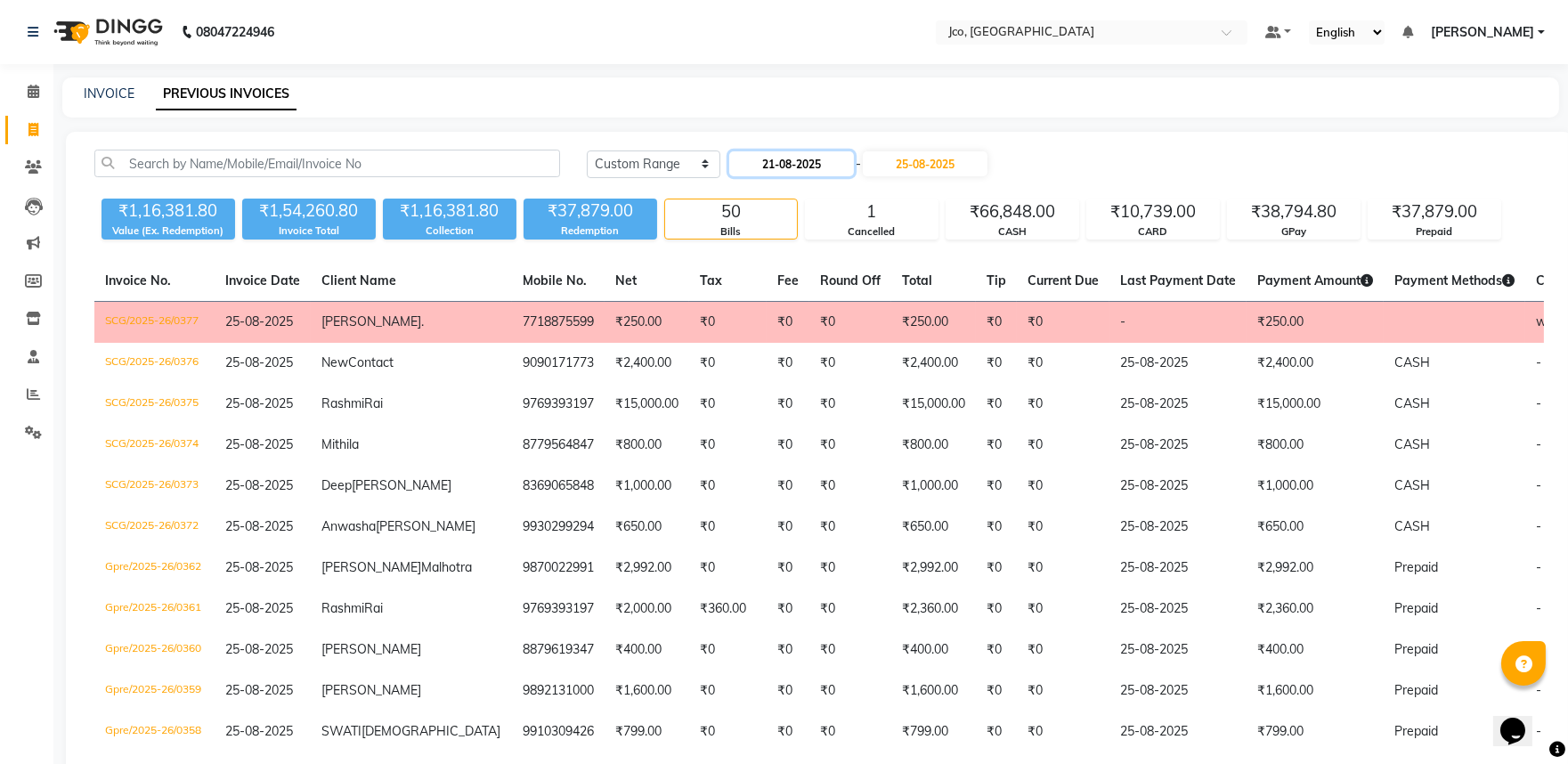
click at [811, 162] on input "21-08-2025" at bounding box center [791, 163] width 125 height 25
select select "8"
select select "2025"
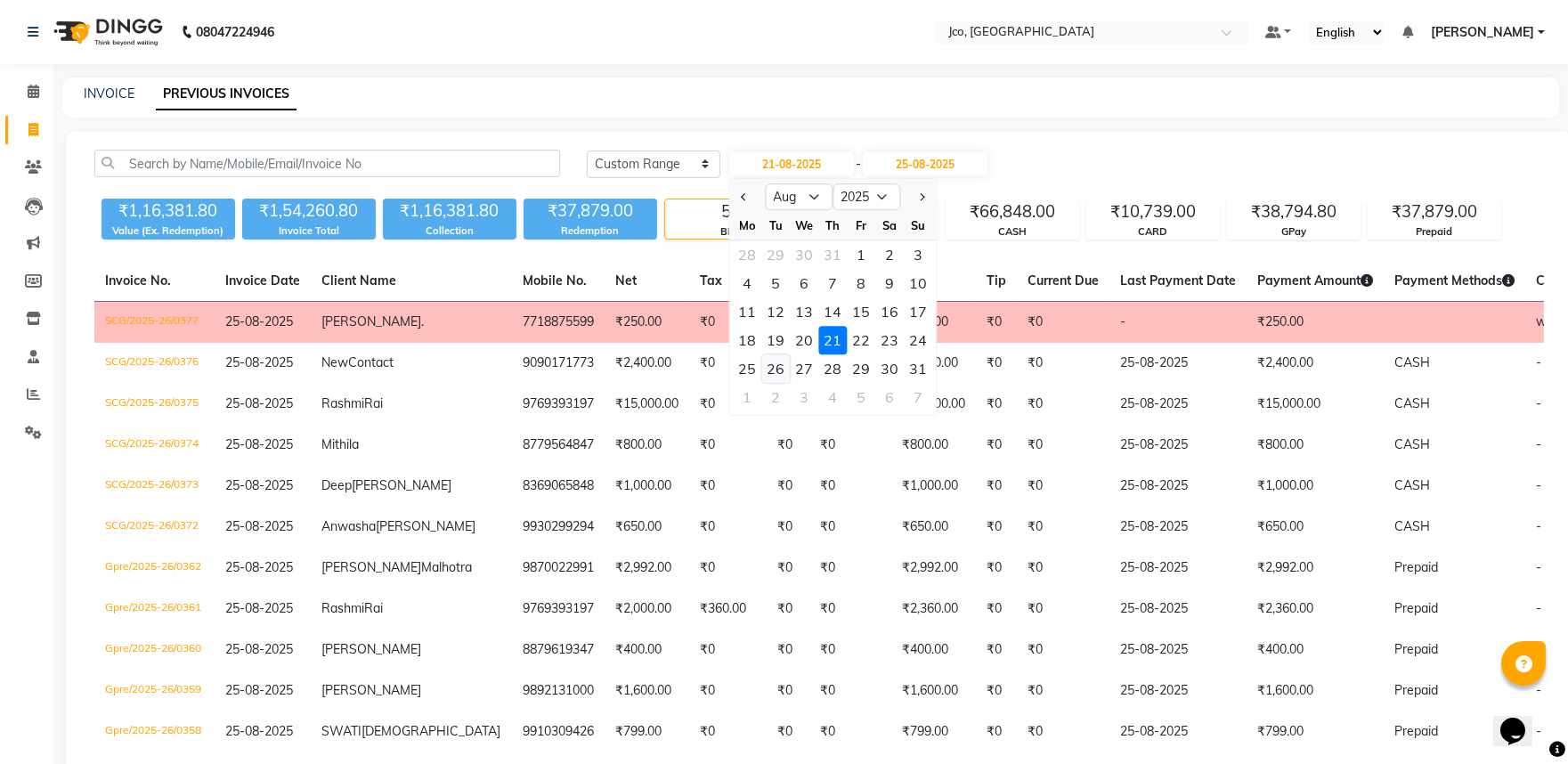
click at [777, 367] on div "26" at bounding box center [776, 368] width 28 height 28
type input "26-08-2025"
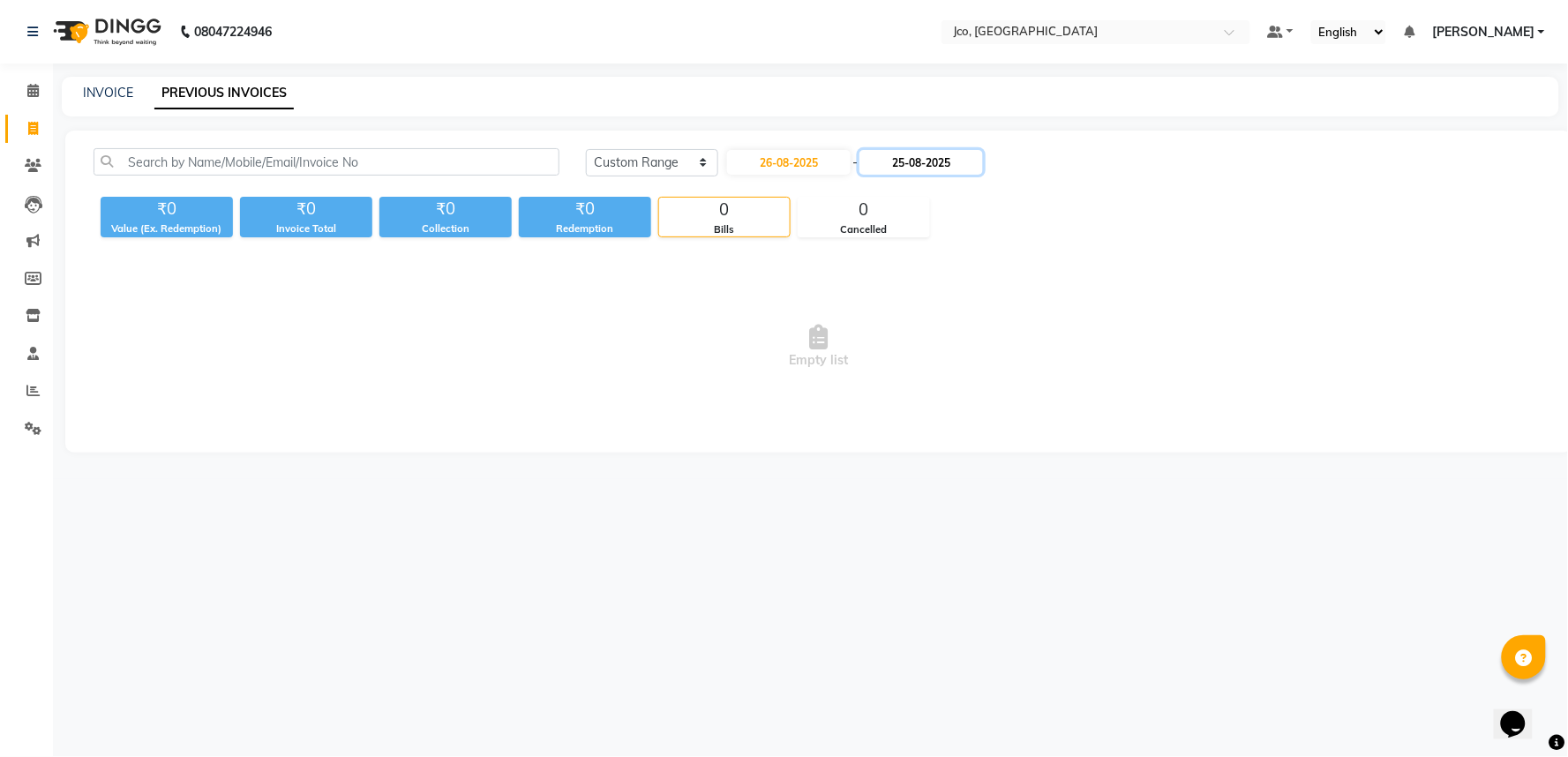
click at [922, 161] on input "25-08-2025" at bounding box center [920, 162] width 124 height 24
click at [998, 372] on div "29" at bounding box center [996, 365] width 28 height 28
type input "29-08-2025"
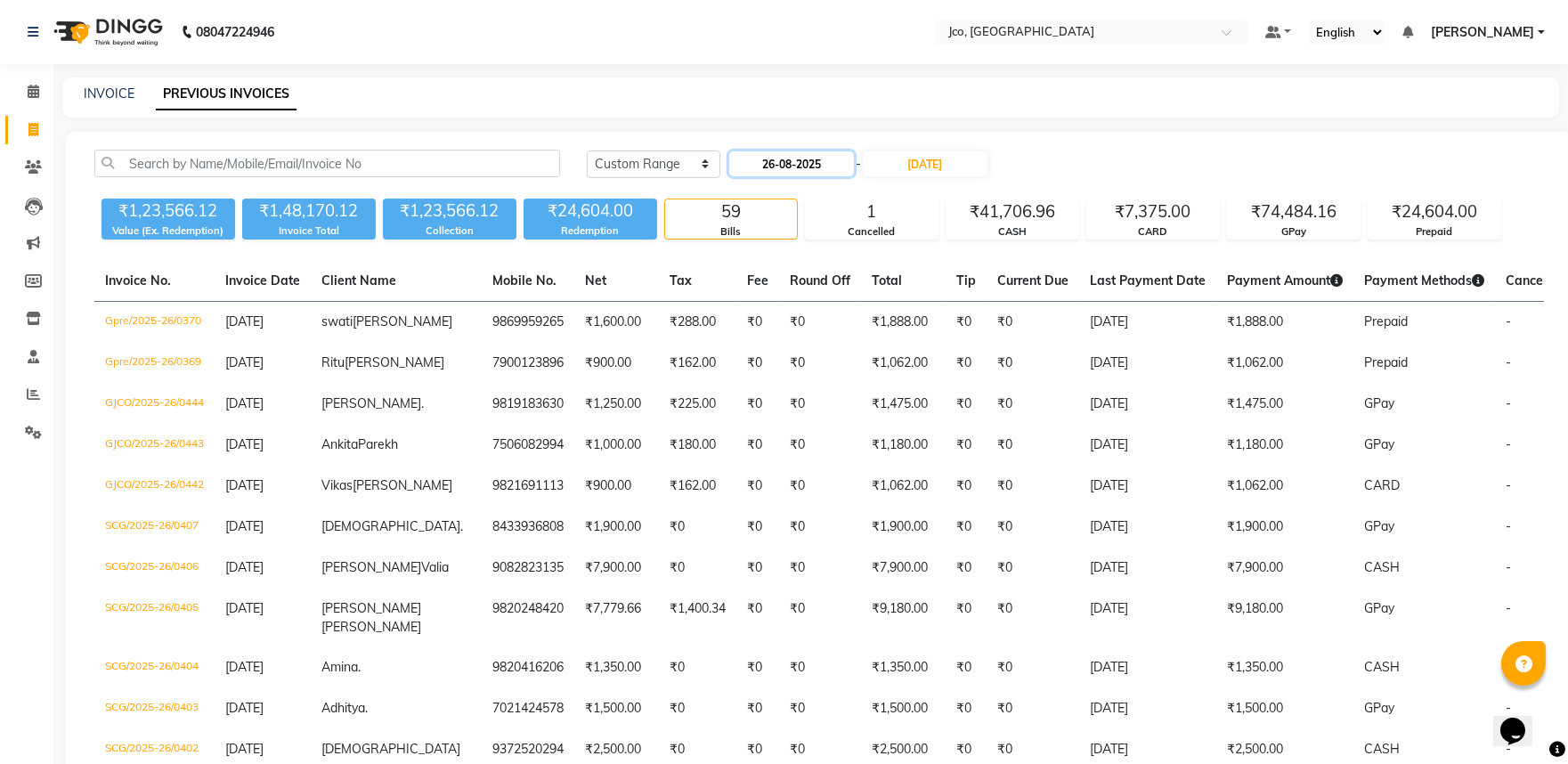
click at [836, 164] on input "26-08-2025" at bounding box center [791, 163] width 125 height 25
select select "8"
select select "2025"
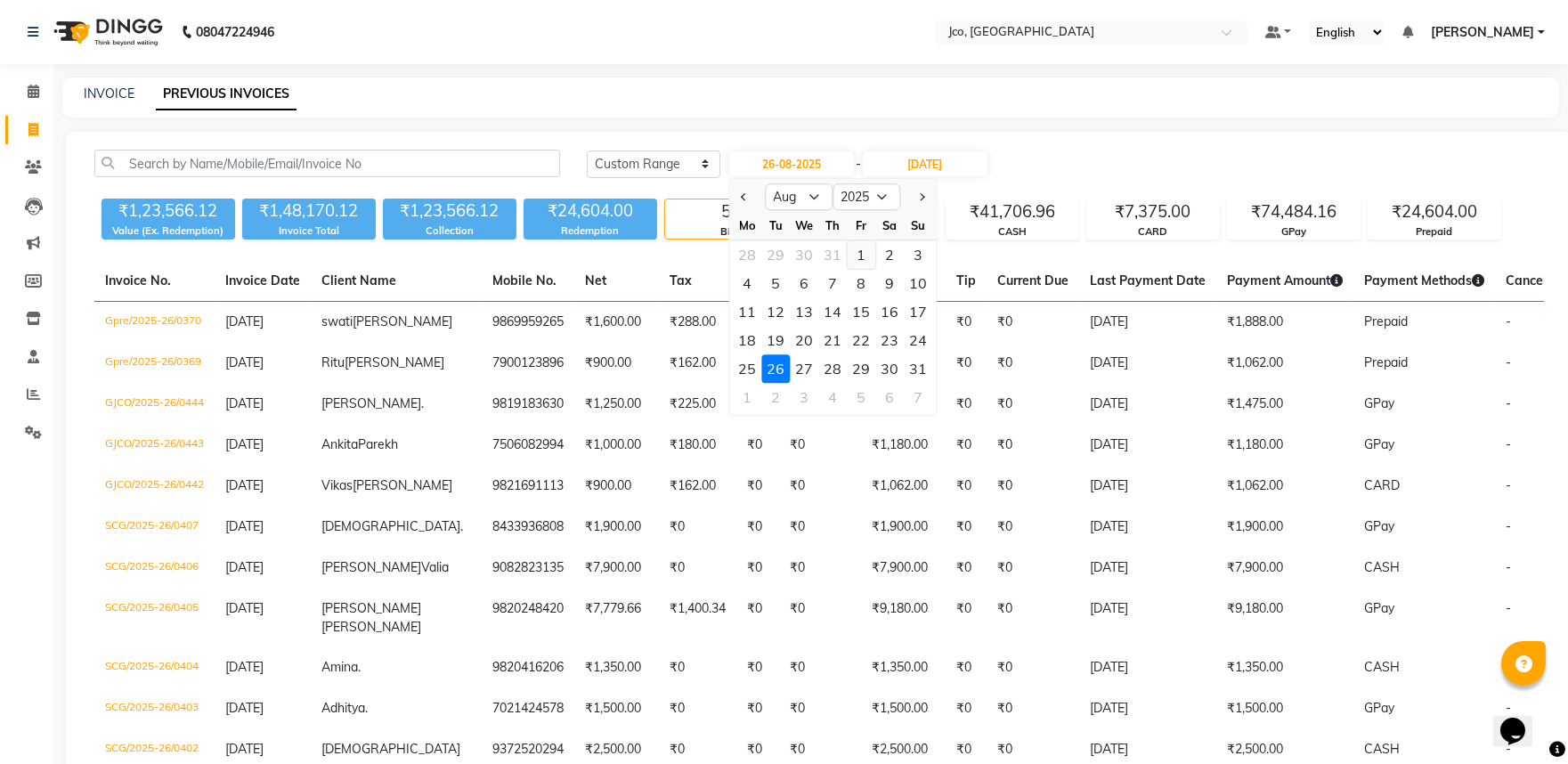
click at [851, 247] on div "1" at bounding box center [861, 254] width 28 height 28
type input "01-08-2025"
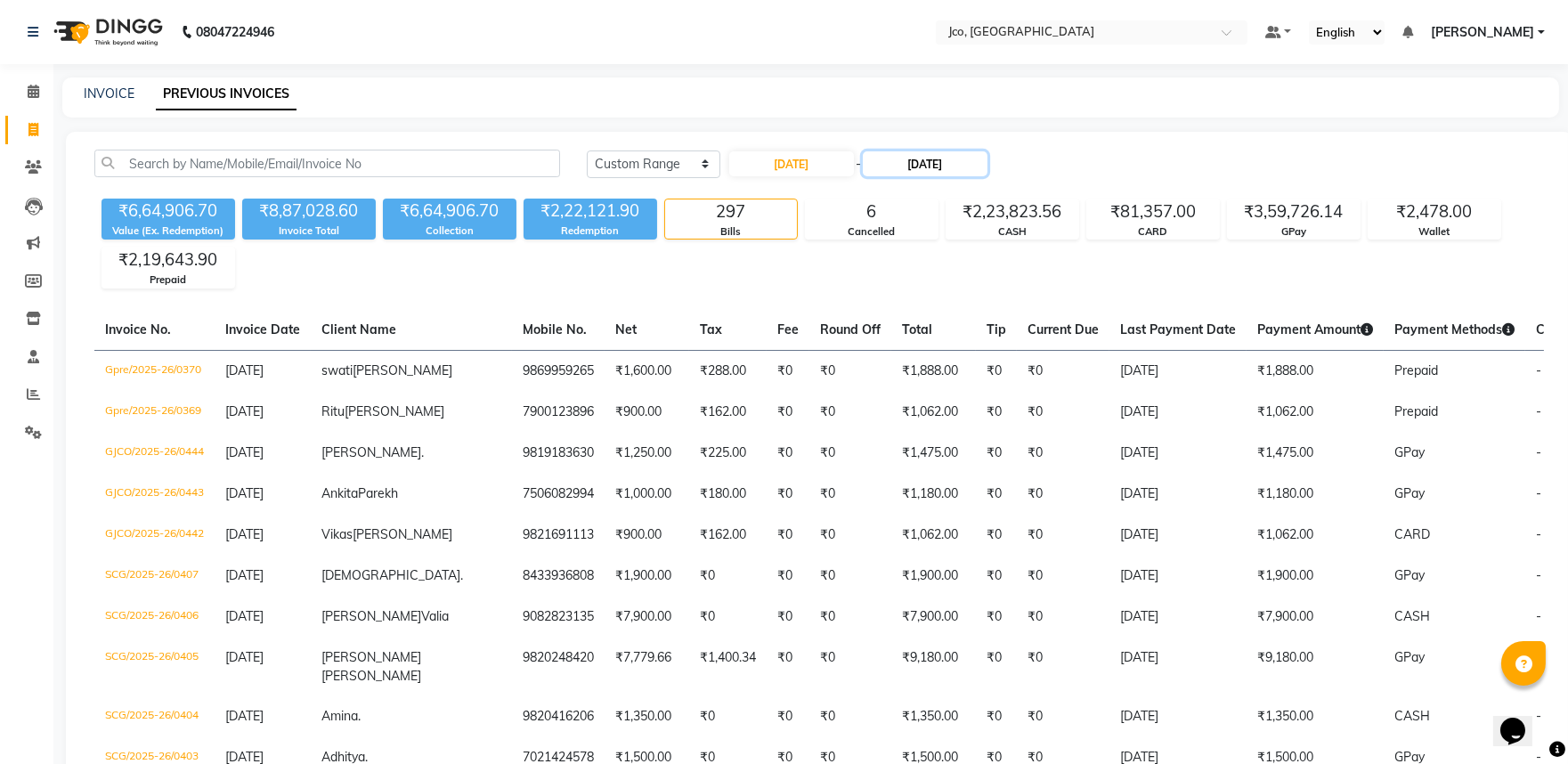
click at [912, 168] on input "29-08-2025" at bounding box center [925, 163] width 125 height 25
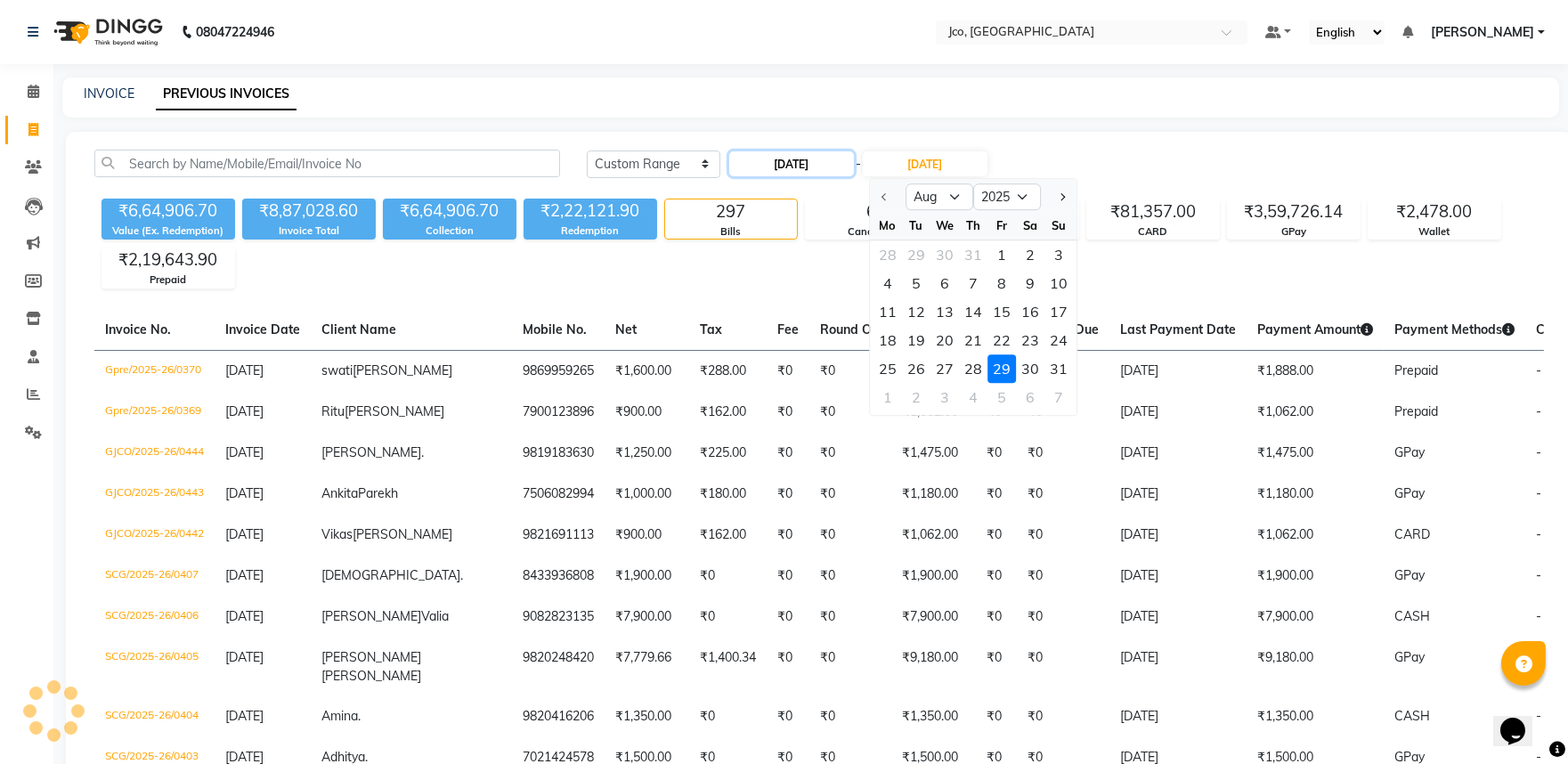
click at [799, 165] on input "01-08-2025" at bounding box center [791, 163] width 125 height 25
select select "8"
select select "2025"
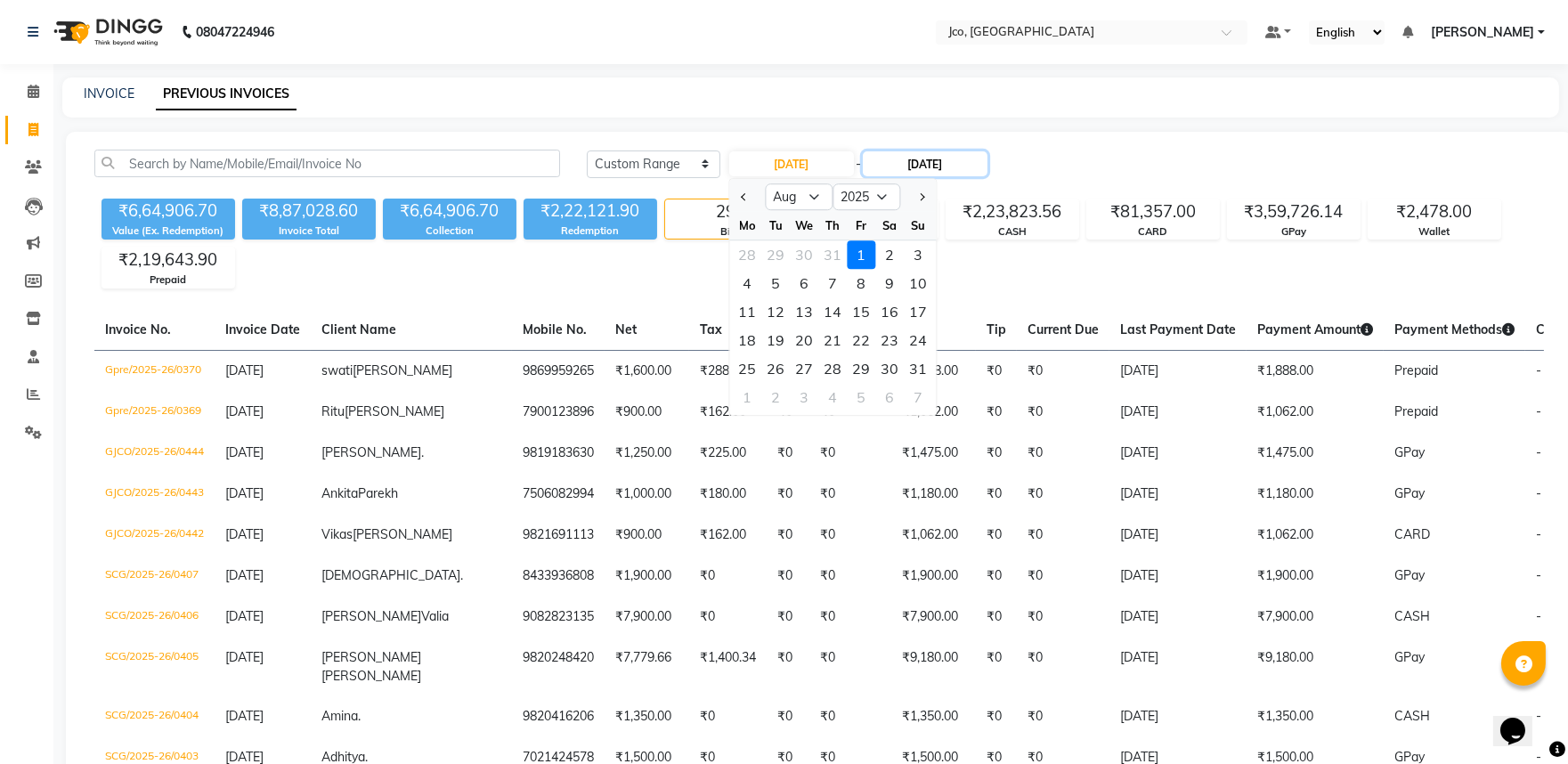
click at [901, 165] on input "29-08-2025" at bounding box center [925, 163] width 125 height 25
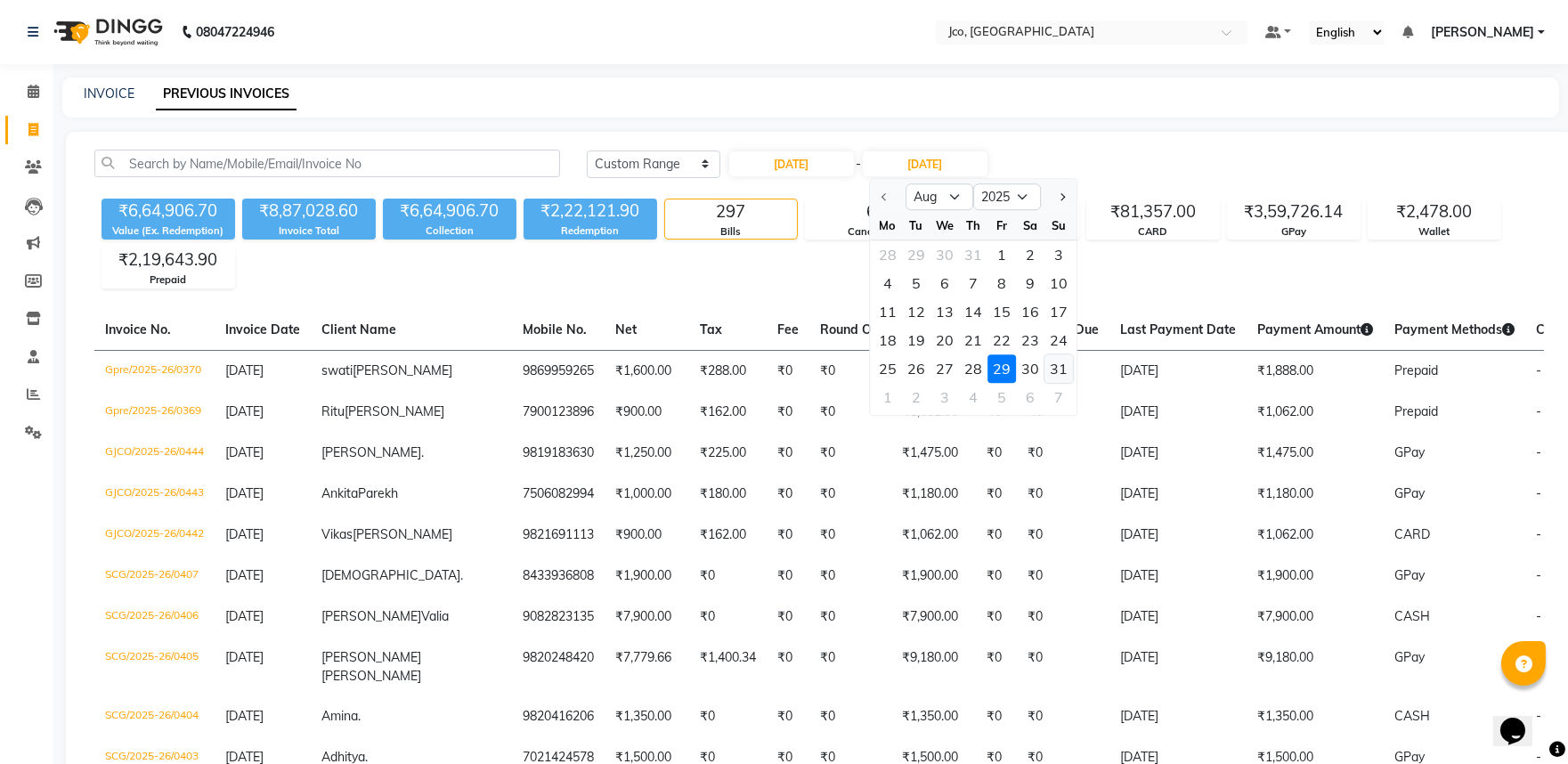
click at [1059, 372] on div "31" at bounding box center [1058, 368] width 28 height 28
type input "31-08-2025"
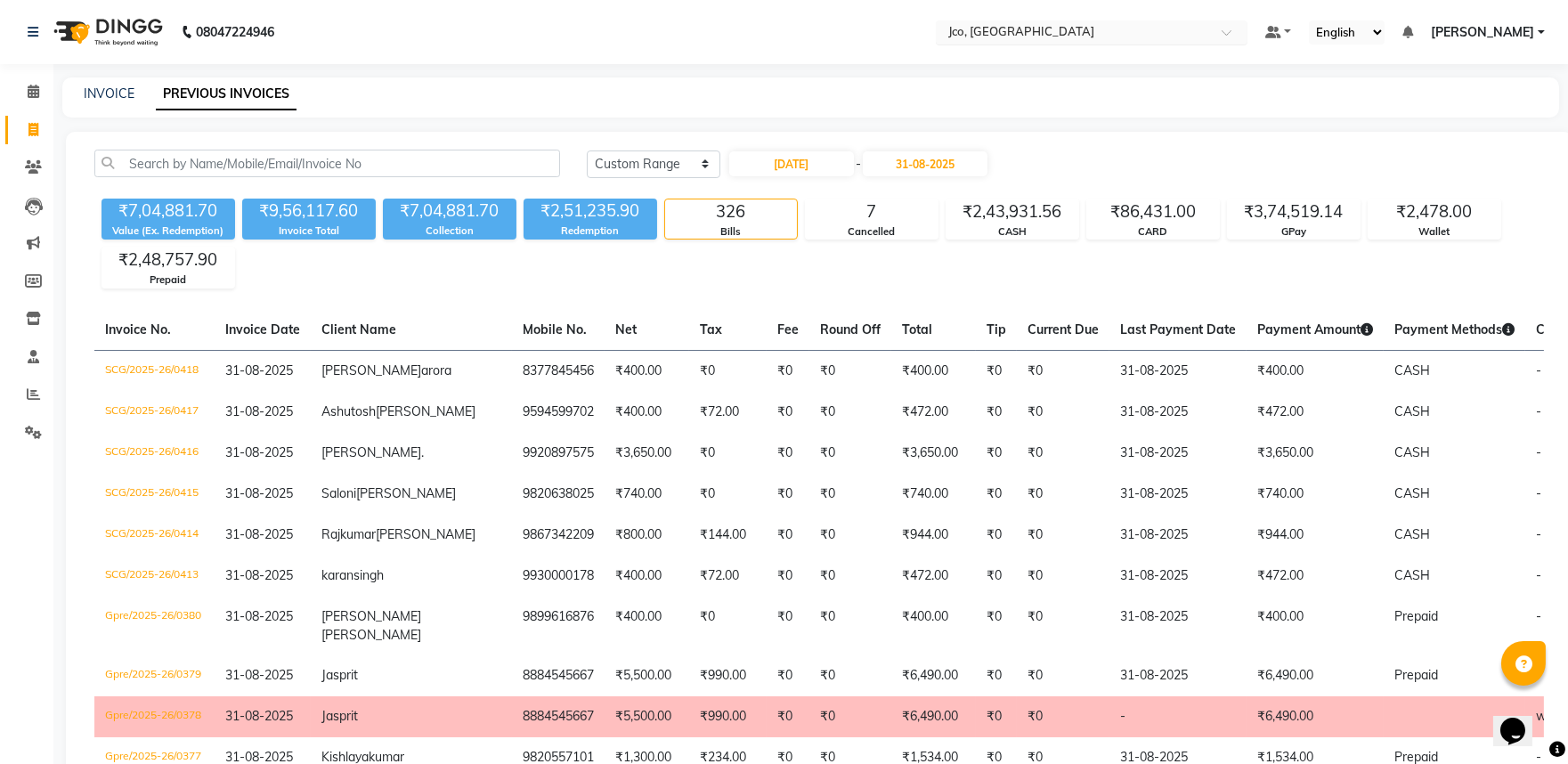
click at [1039, 43] on ng-select "Select Location × Jco, Goregaon West" at bounding box center [1091, 32] width 311 height 24
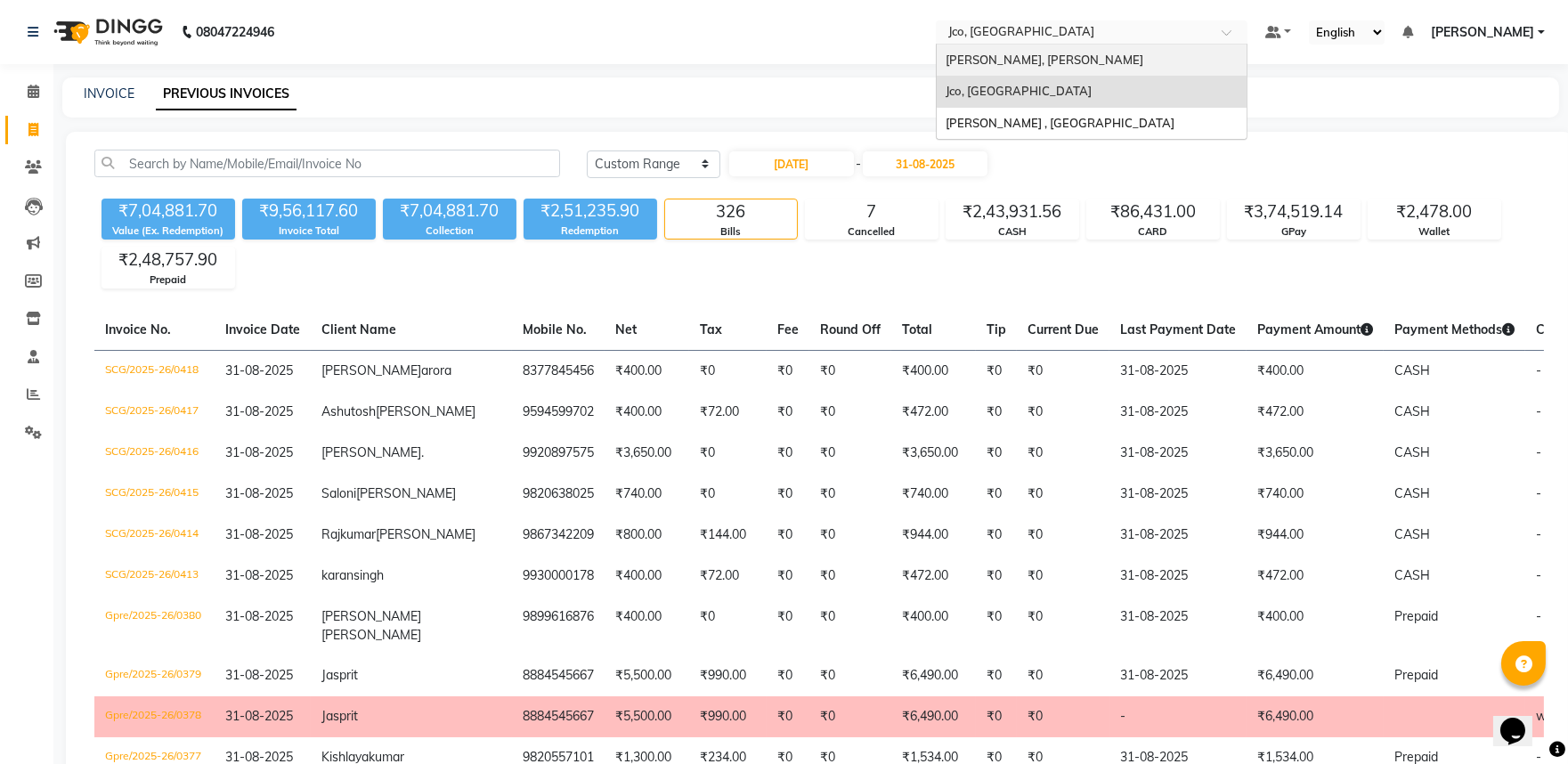
click at [1053, 47] on div "[PERSON_NAME], [PERSON_NAME]" at bounding box center [1092, 60] width 310 height 32
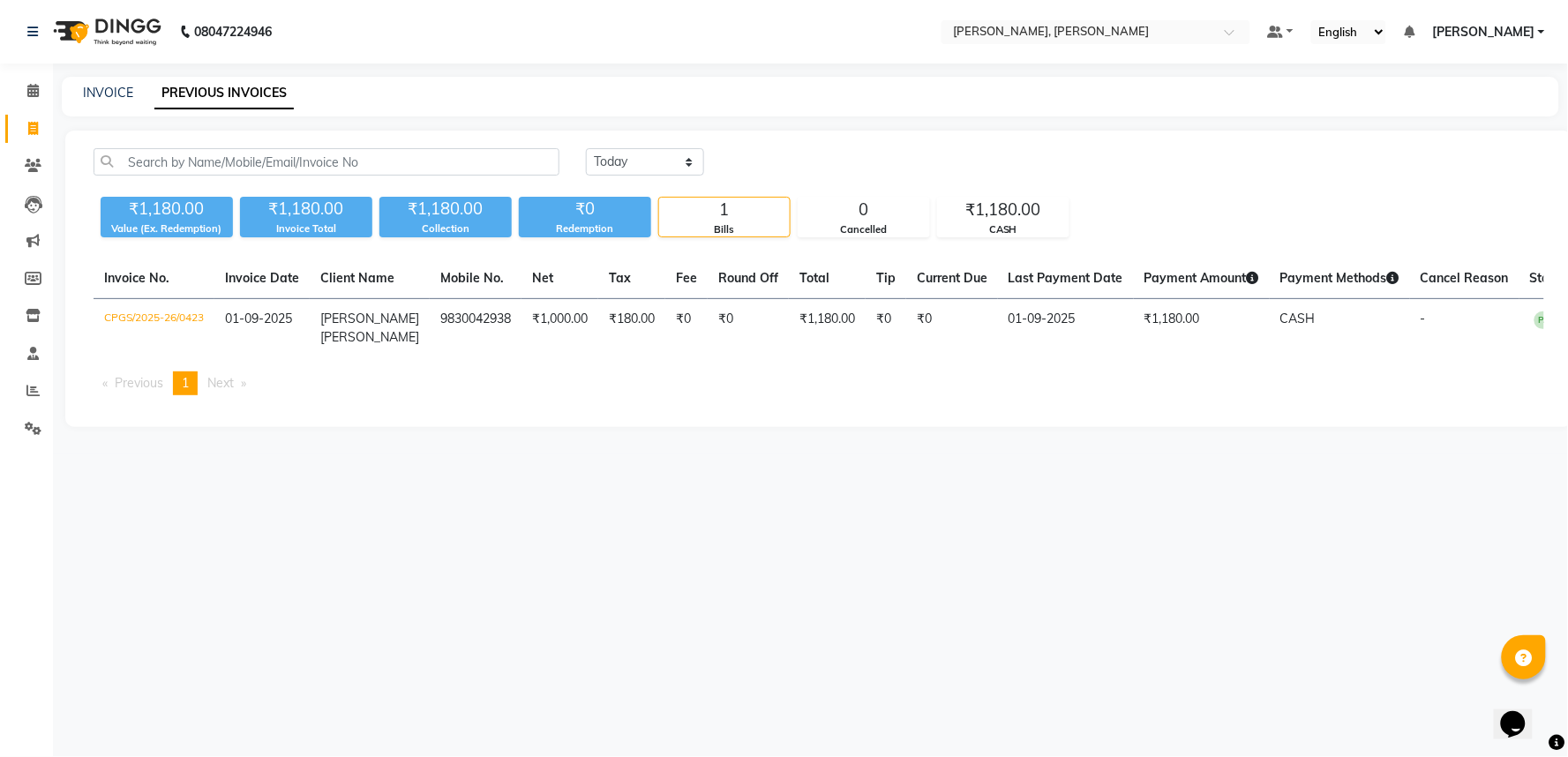
select select "range"
click at [586, 148] on select "[DATE] [DATE] Custom Range" at bounding box center [645, 162] width 119 height 27
click at [767, 161] on input "01-09-2025" at bounding box center [788, 162] width 124 height 24
select select "9"
select select "2025"
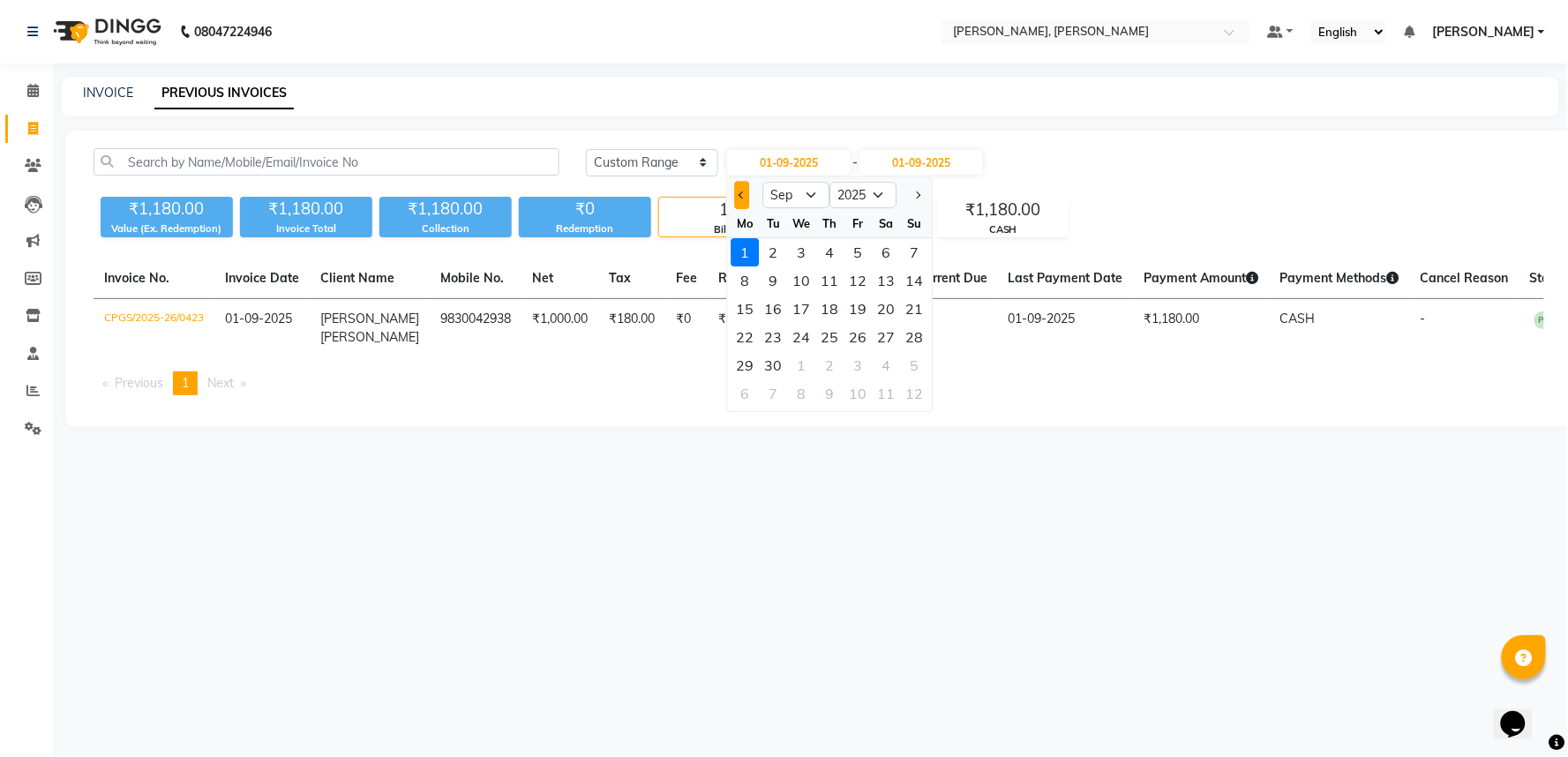
click at [744, 192] on span "Previous month" at bounding box center [741, 195] width 7 height 7
select select "8"
click at [852, 365] on div "29" at bounding box center [857, 365] width 28 height 28
type input "29-08-2025"
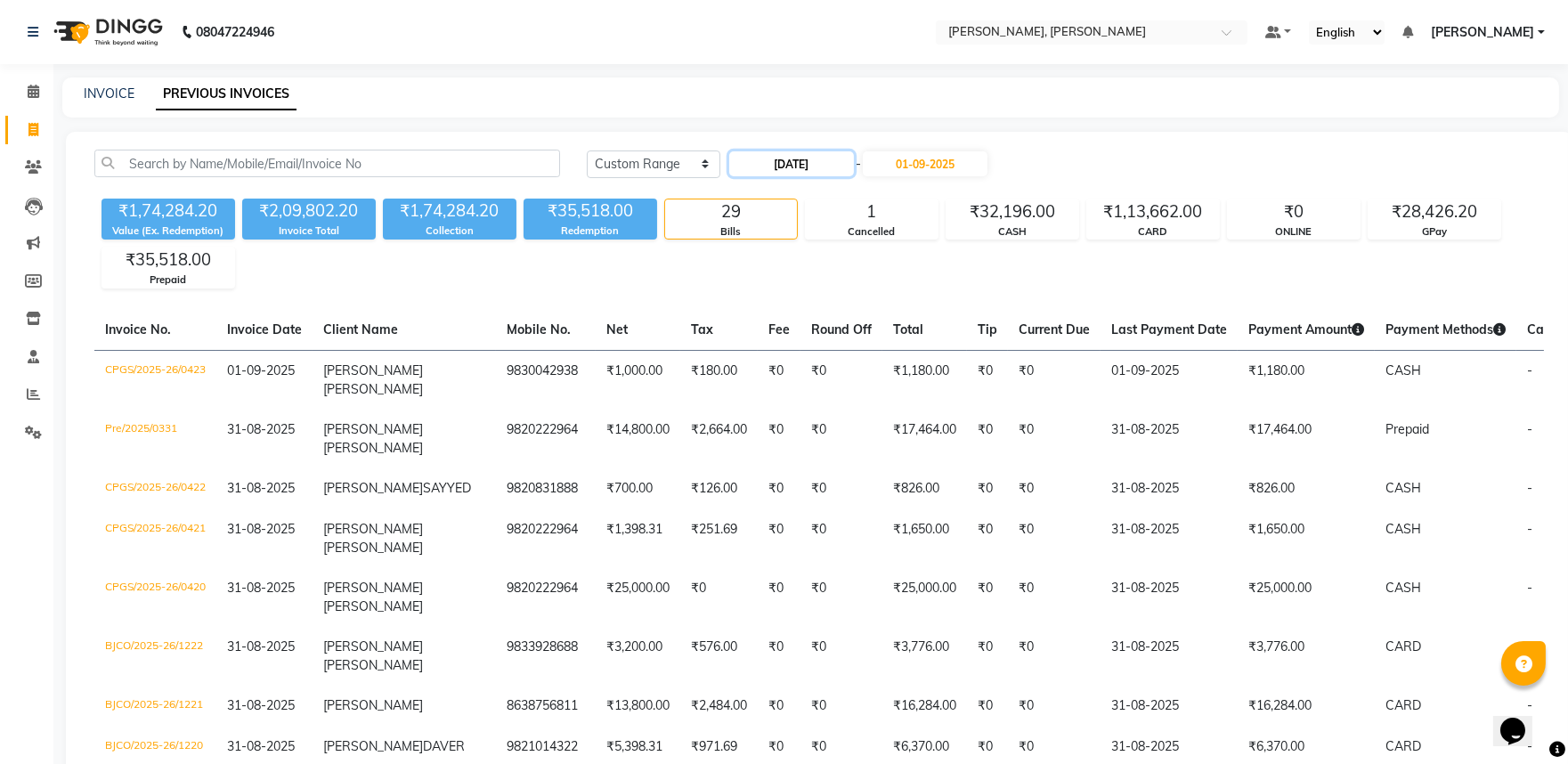
click at [799, 164] on input "29-08-2025" at bounding box center [791, 163] width 125 height 25
select select "8"
select select "2025"
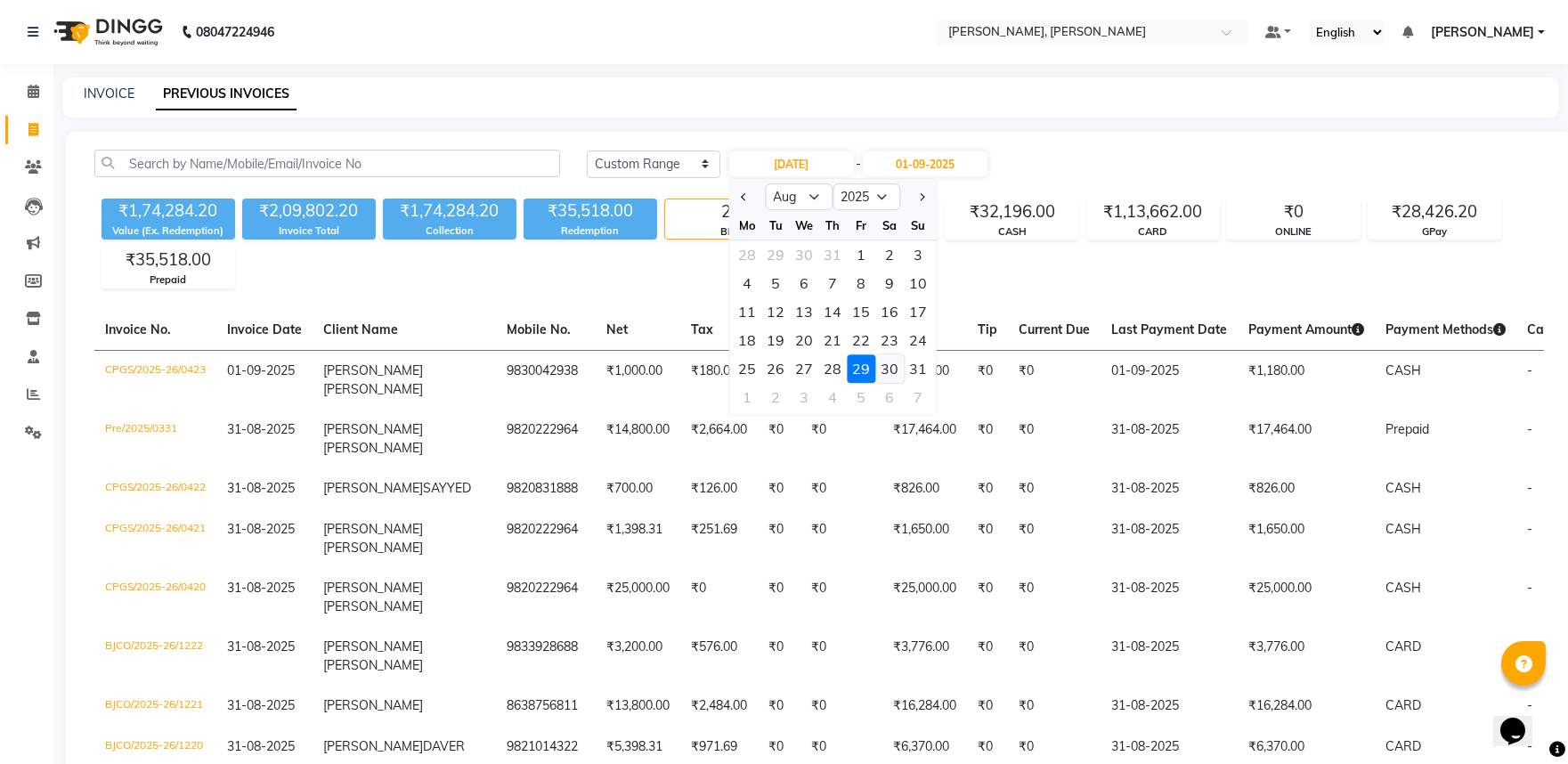
click at [887, 360] on div "30" at bounding box center [890, 368] width 28 height 28
type input "30-08-2025"
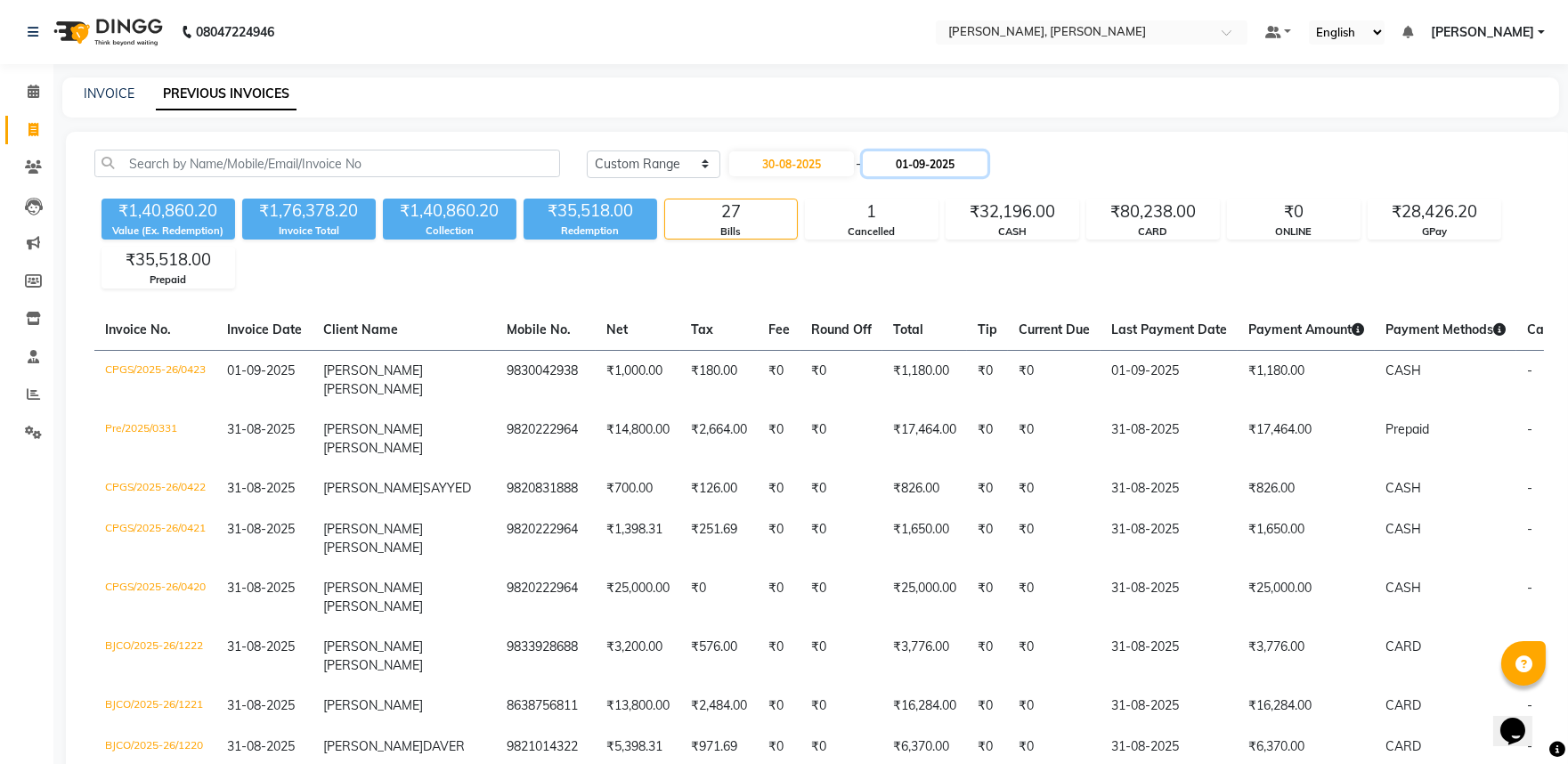
click at [909, 158] on input "01-09-2025" at bounding box center [925, 163] width 125 height 25
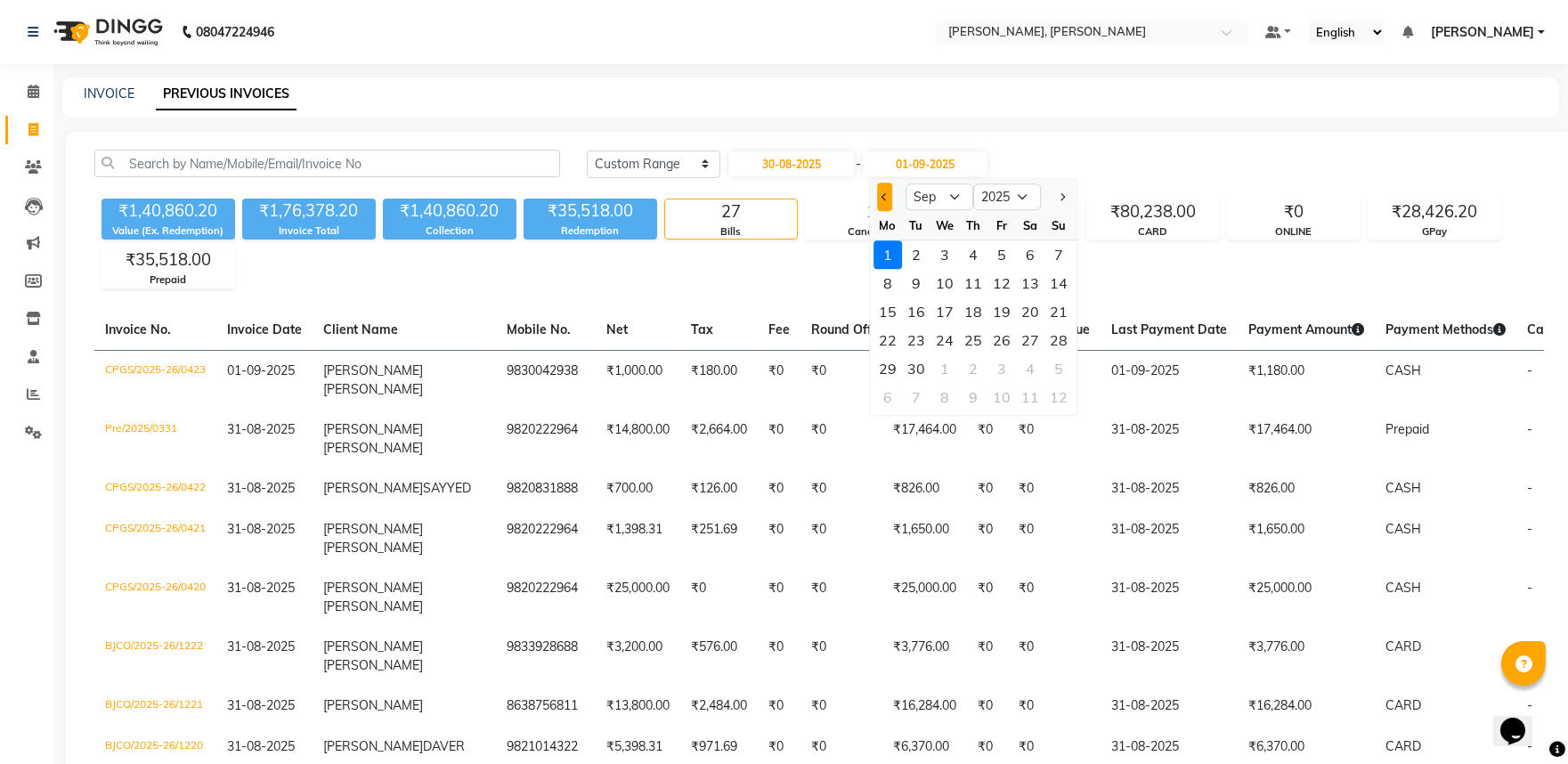
click at [888, 194] on span "Previous month" at bounding box center [885, 196] width 7 height 7
select select "8"
click at [1053, 369] on div "31" at bounding box center [1058, 368] width 28 height 28
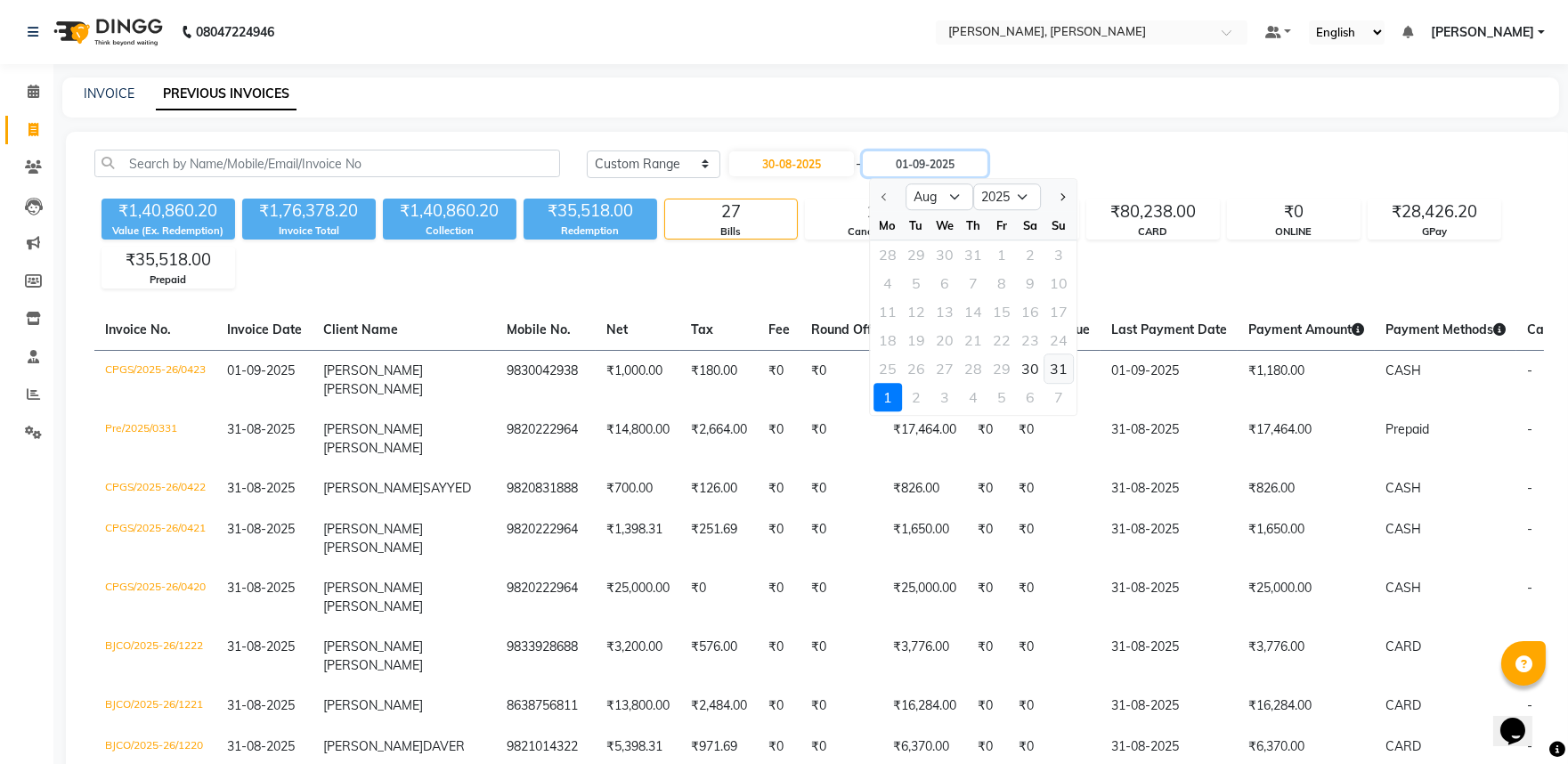
type input "31-08-2025"
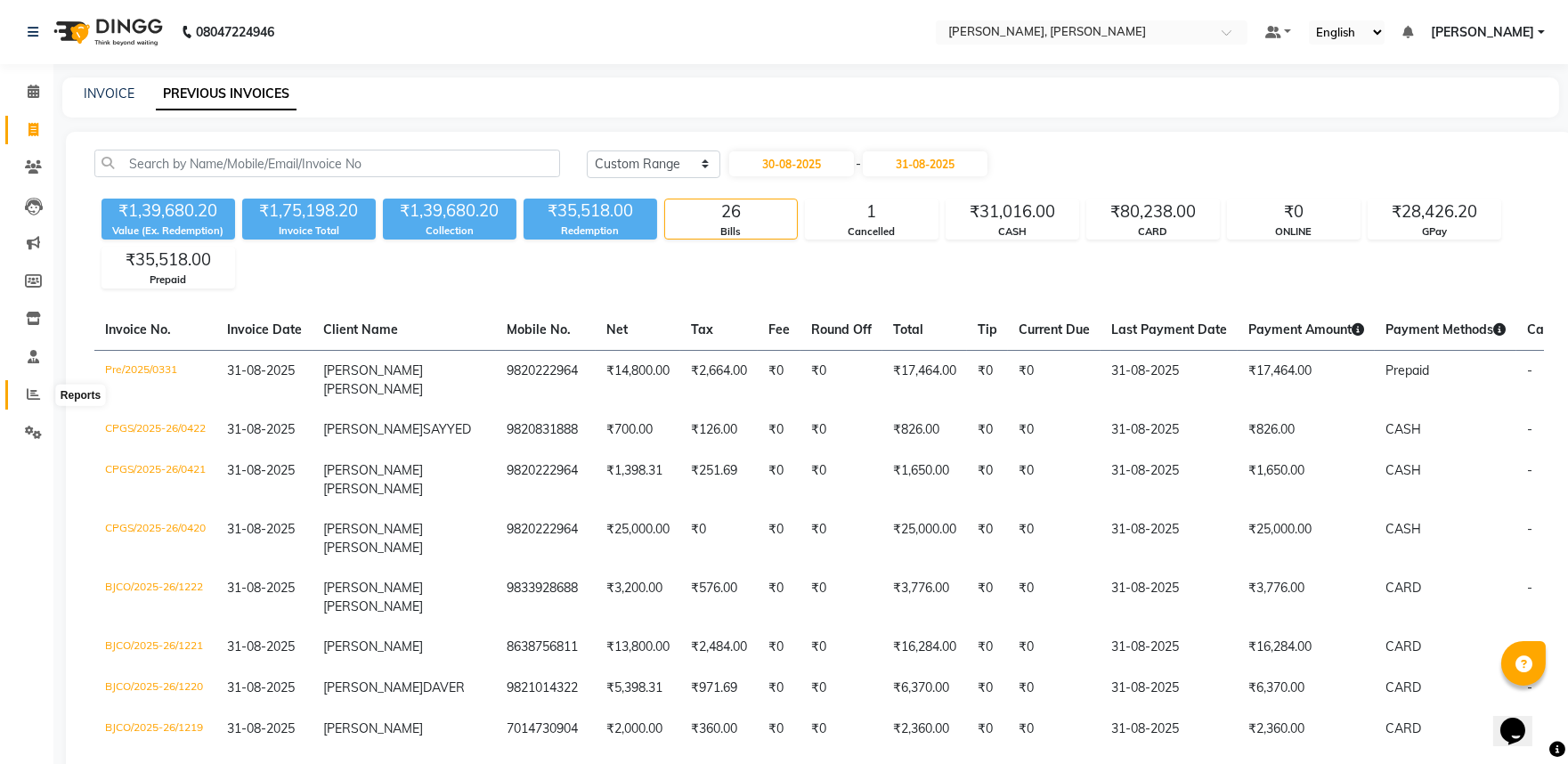
click at [22, 402] on span at bounding box center [33, 395] width 31 height 21
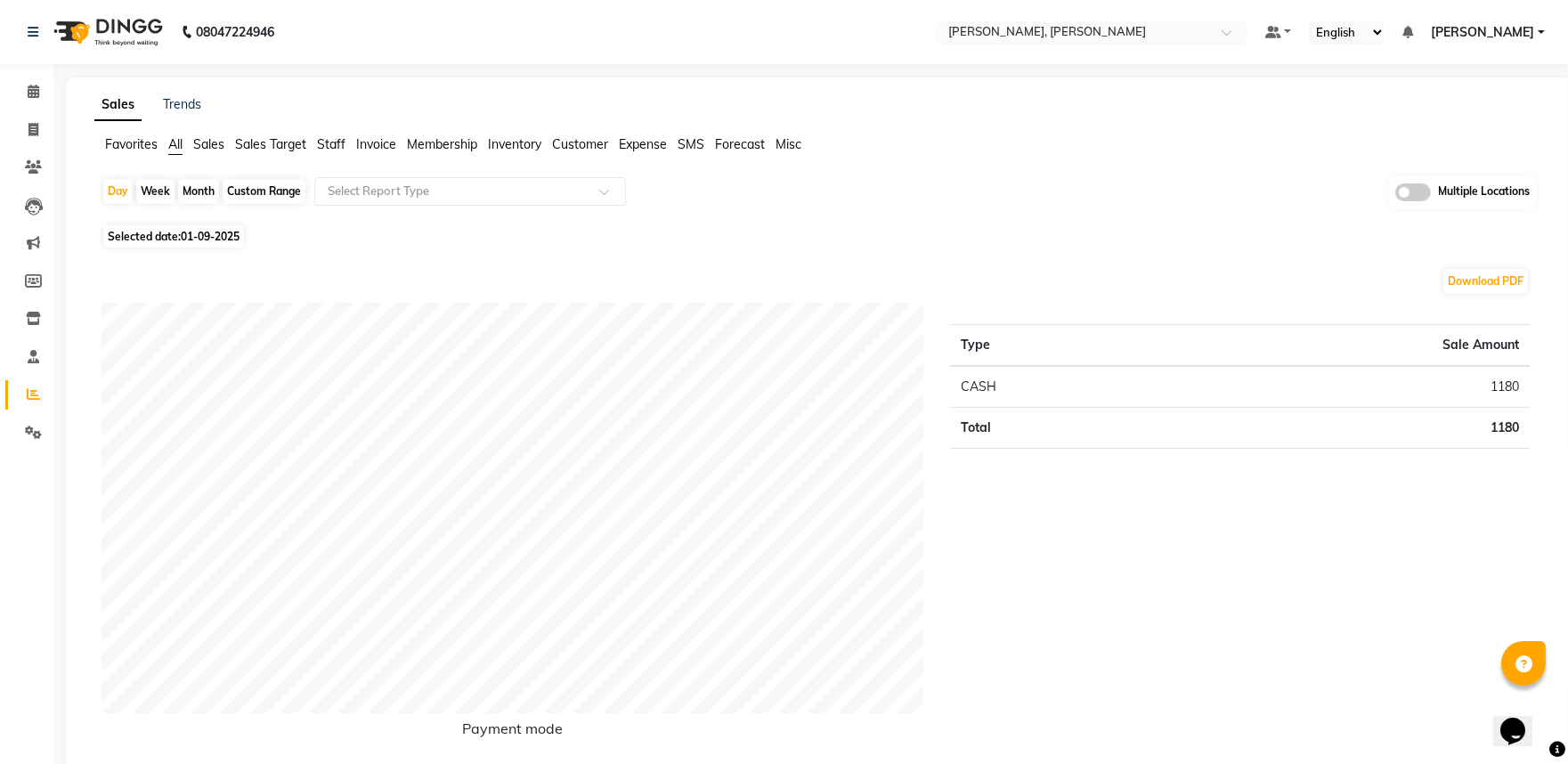
click at [209, 140] on span "Sales" at bounding box center [209, 144] width 31 height 16
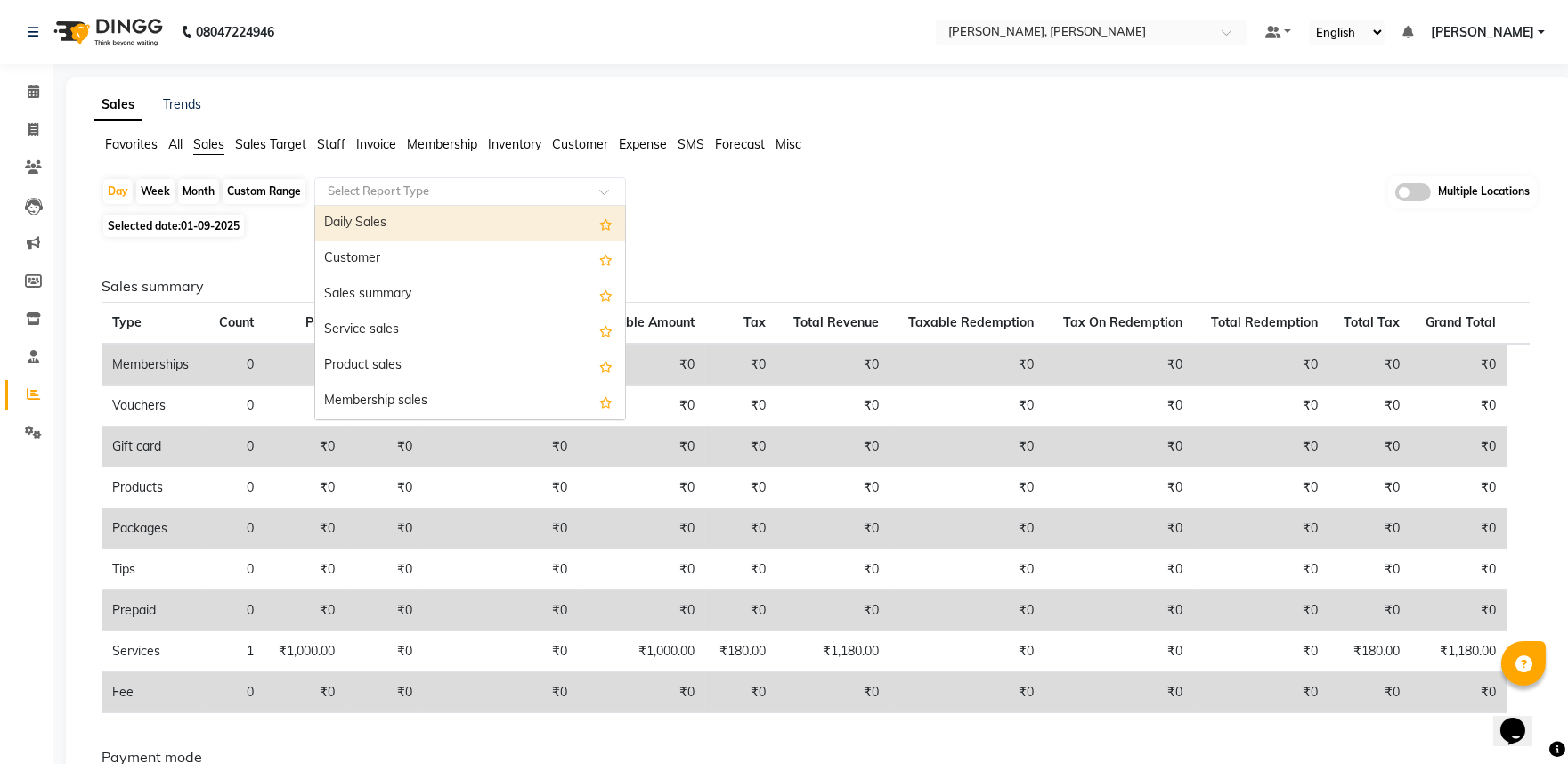
click at [394, 192] on input "text" at bounding box center [452, 191] width 256 height 18
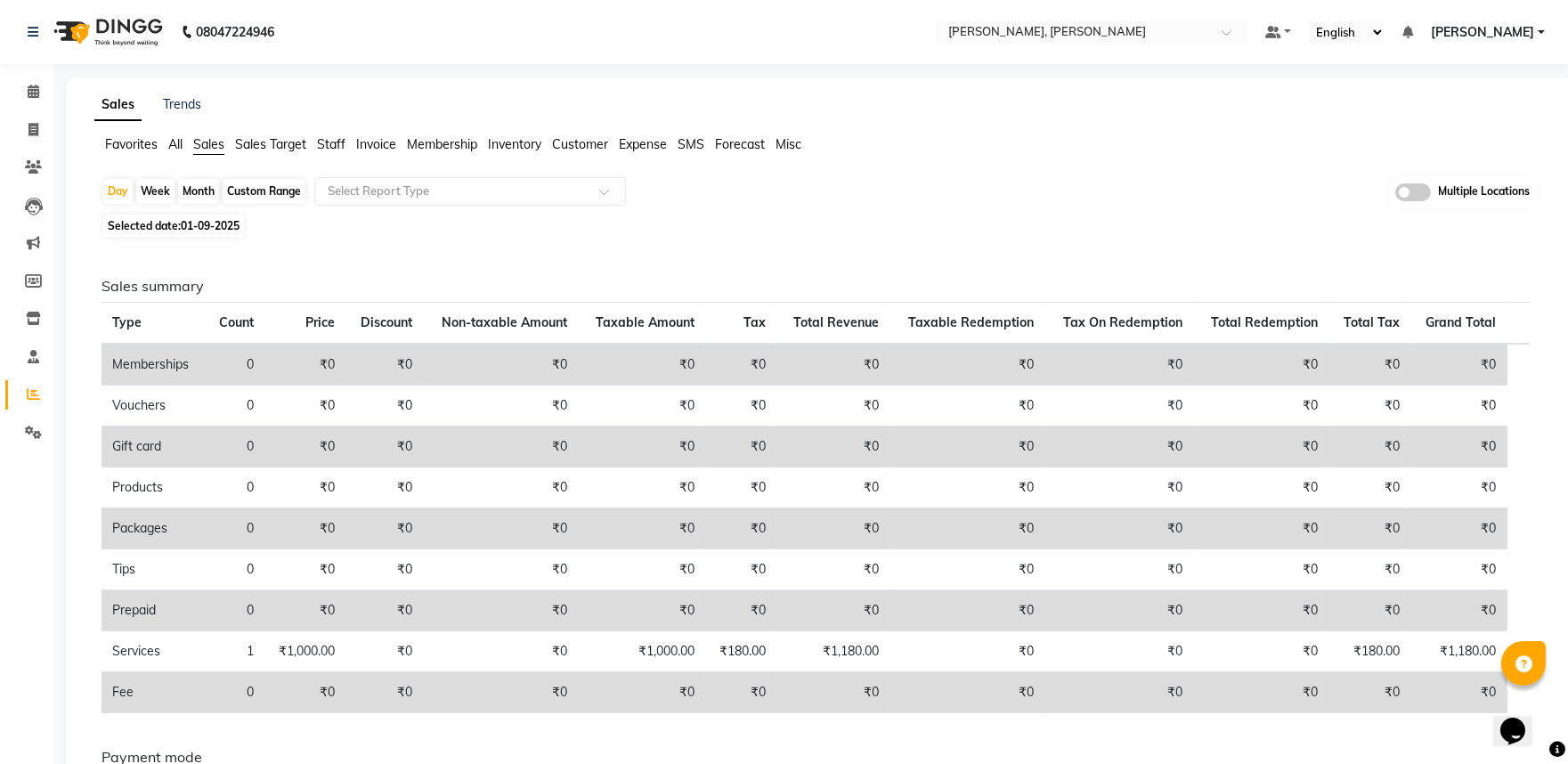
click at [386, 143] on span "Invoice" at bounding box center [376, 144] width 40 height 16
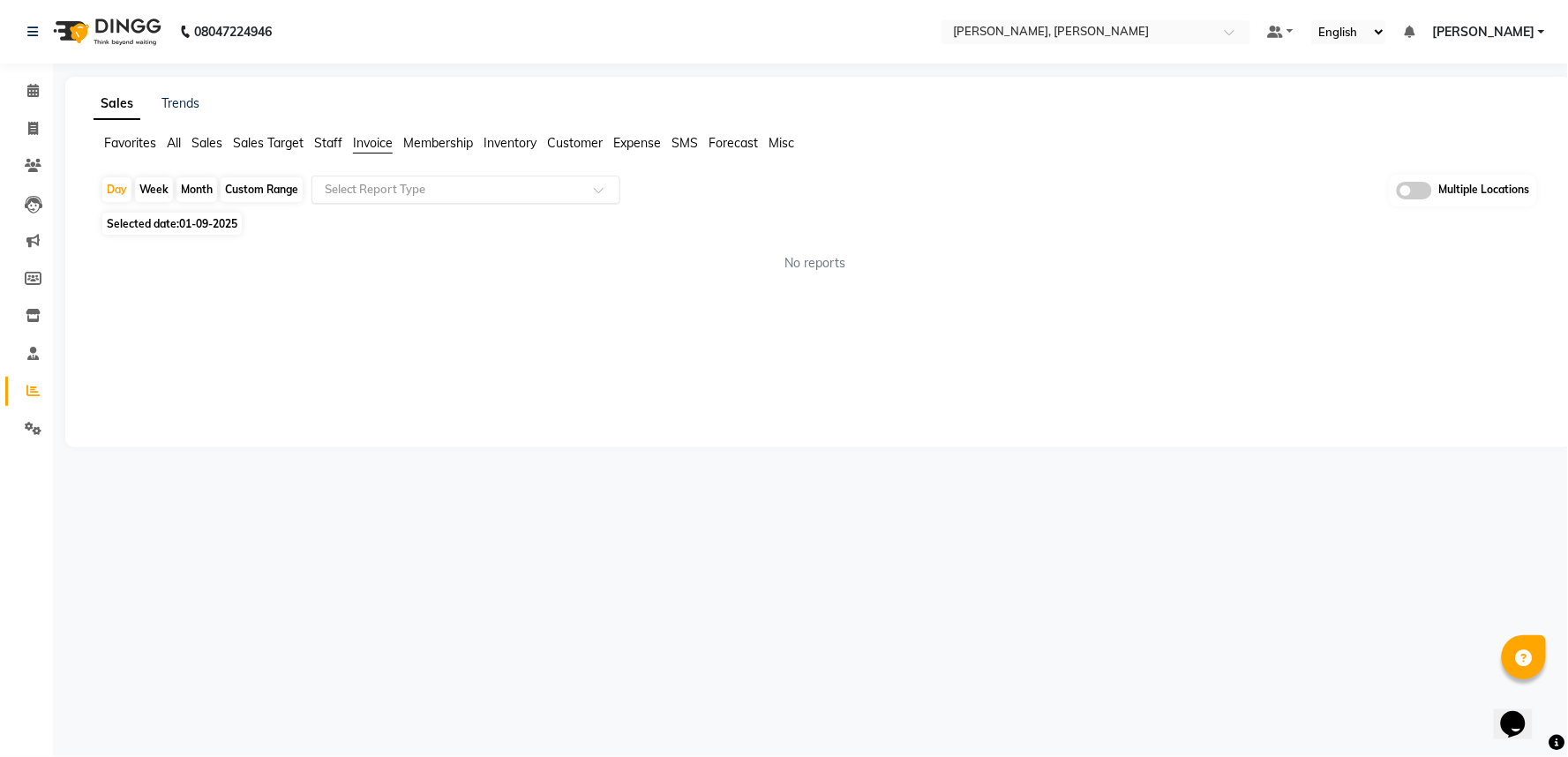
click at [421, 192] on input "text" at bounding box center [447, 190] width 254 height 18
click at [258, 190] on div "Custom Range" at bounding box center [262, 189] width 82 height 24
select select "9"
select select "2025"
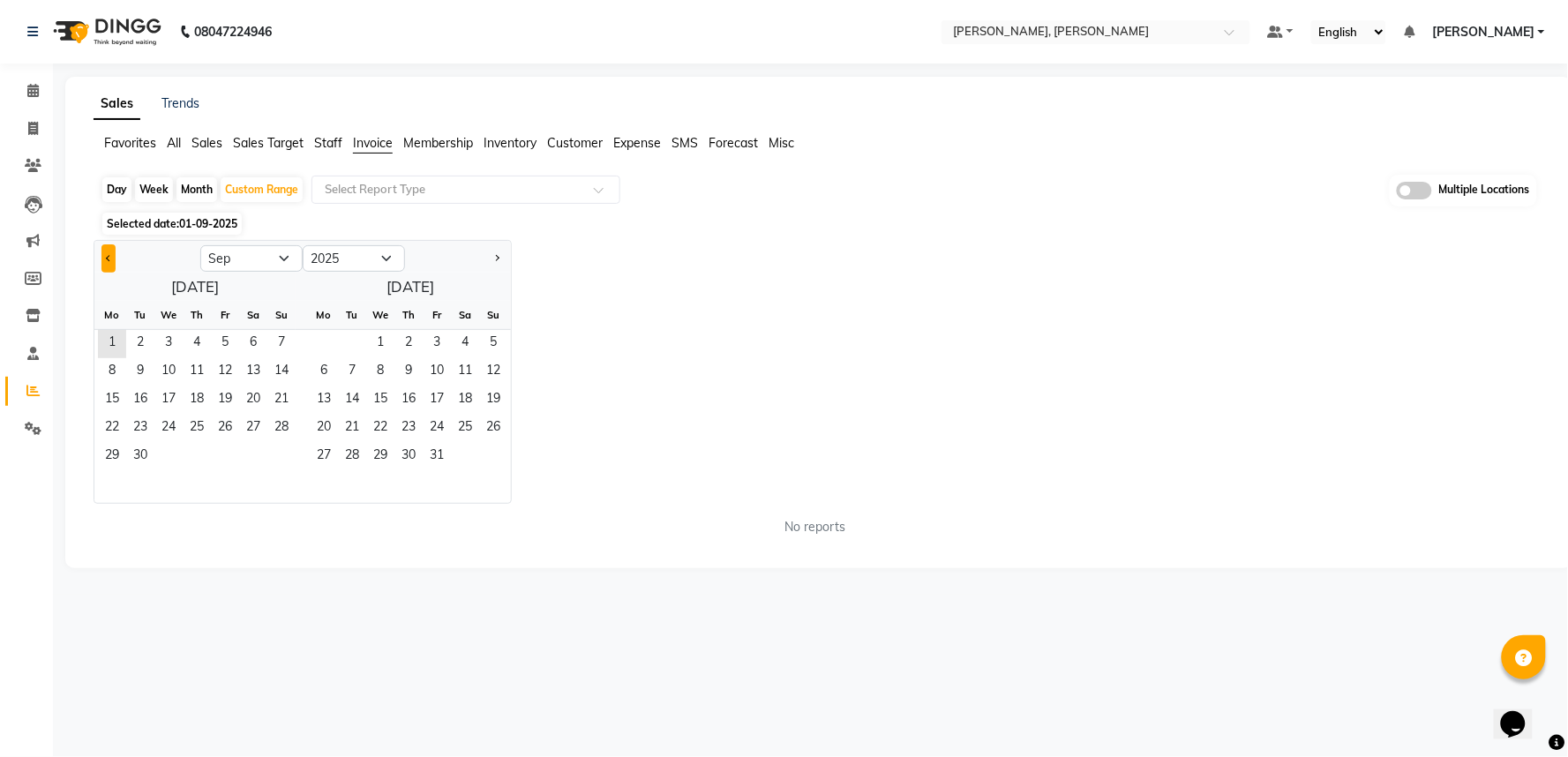
click at [107, 252] on button "Previous month" at bounding box center [108, 258] width 15 height 28
select select "8"
click at [249, 455] on span "30" at bounding box center [253, 456] width 28 height 28
click at [277, 456] on span "31" at bounding box center [281, 456] width 28 height 28
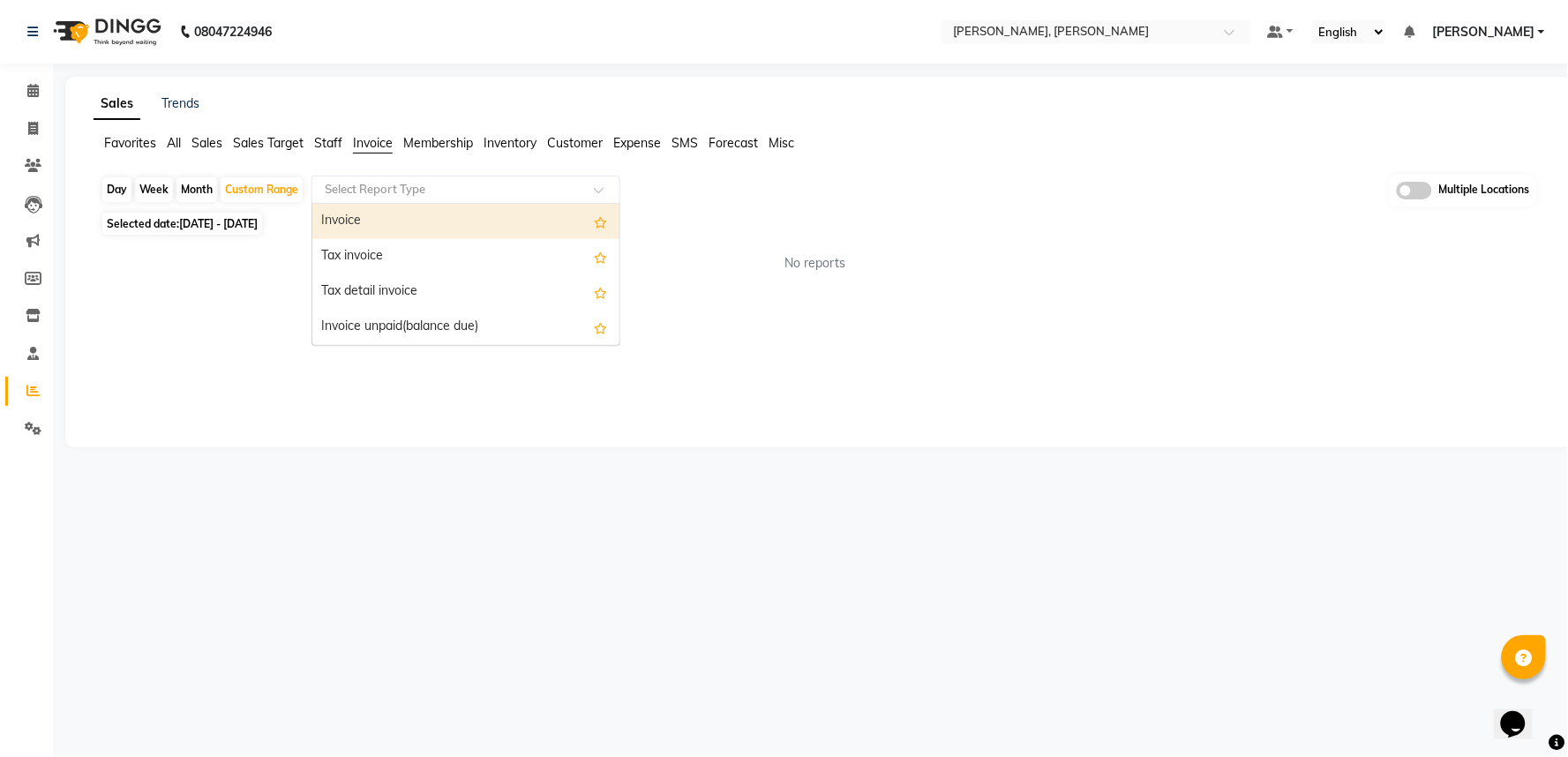
click at [446, 182] on input "text" at bounding box center [447, 190] width 254 height 18
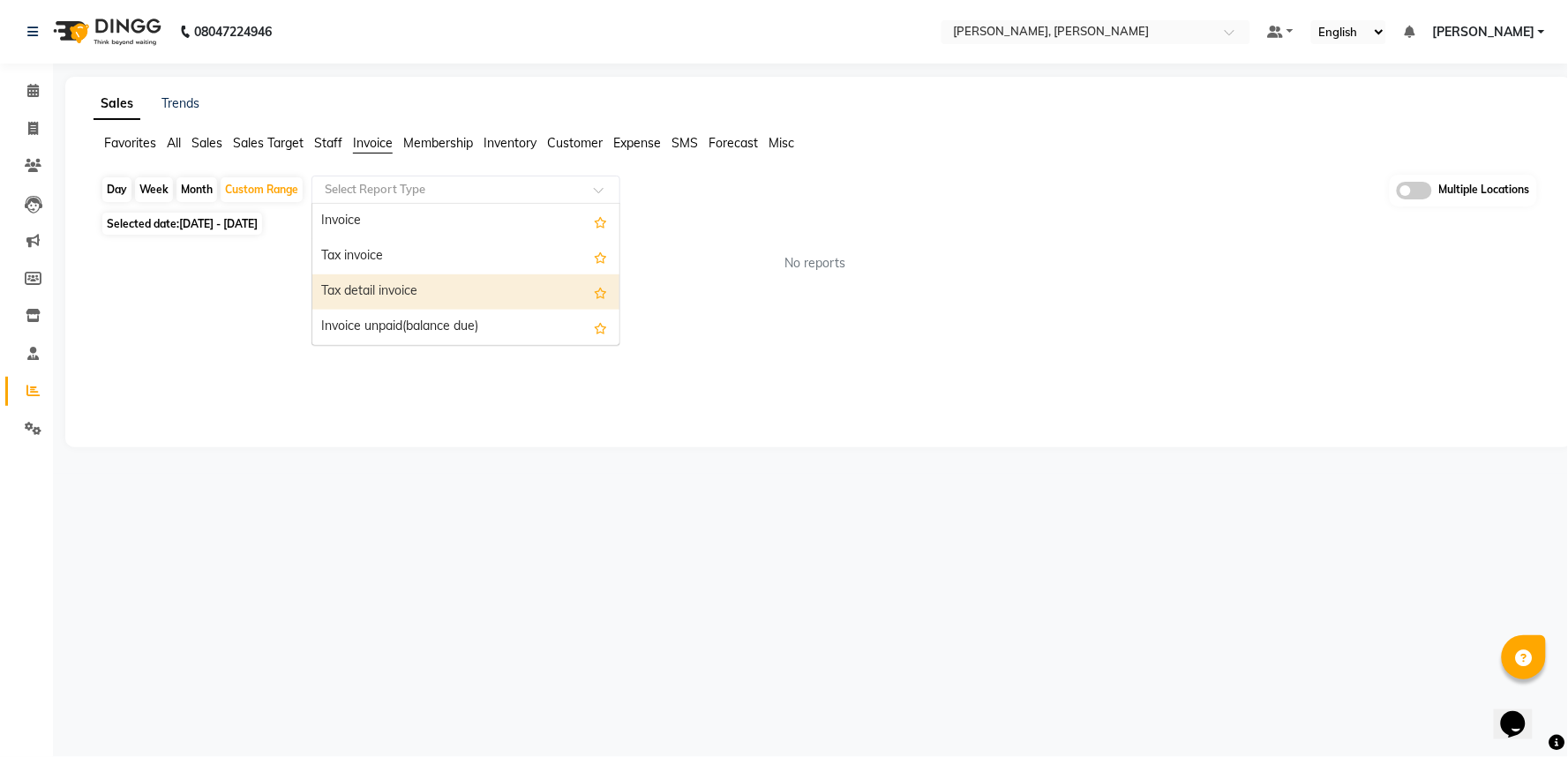
click at [411, 251] on div "Tax invoice" at bounding box center [466, 257] width 307 height 35
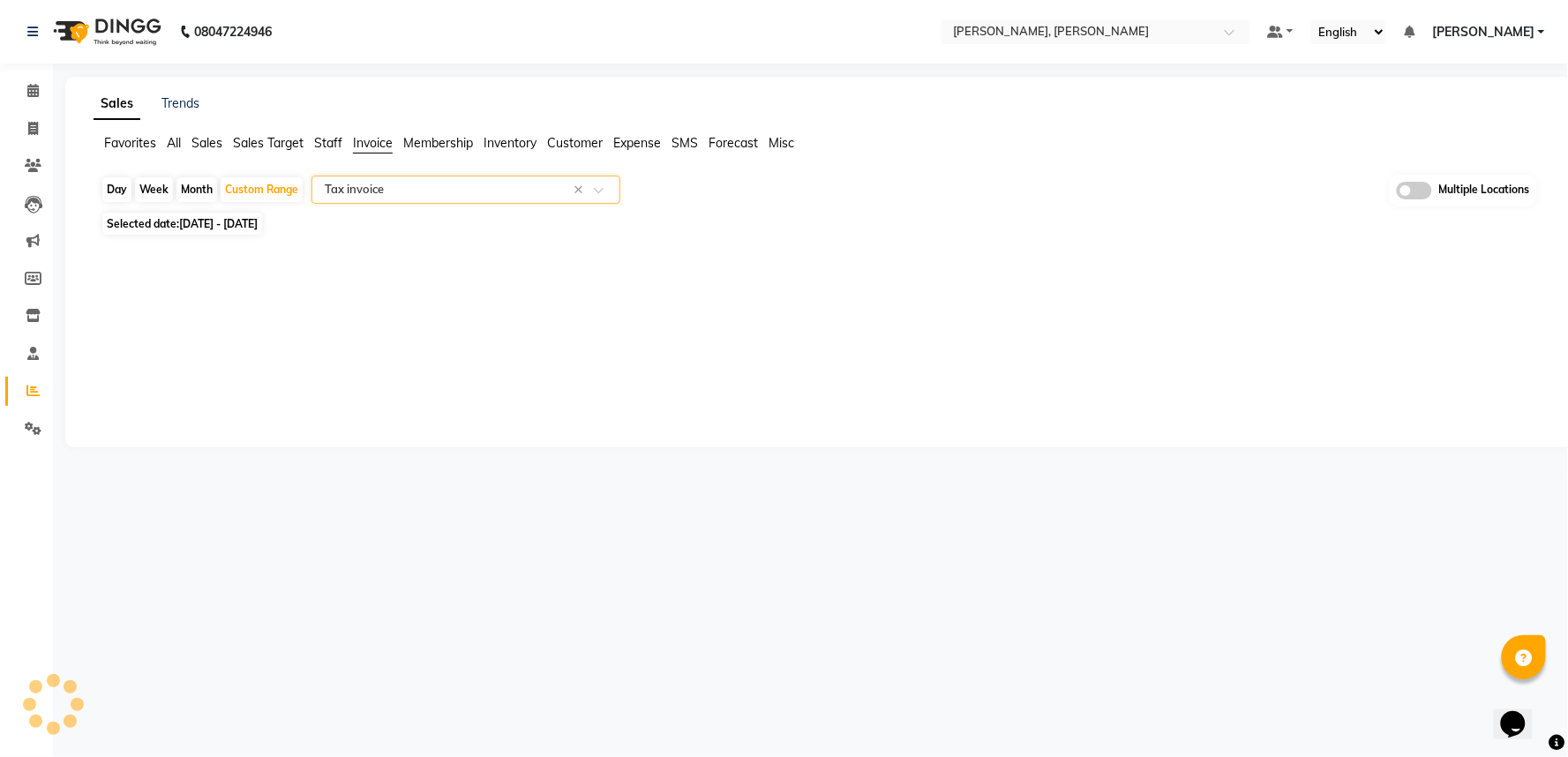
select select "full_report"
select select "csv"
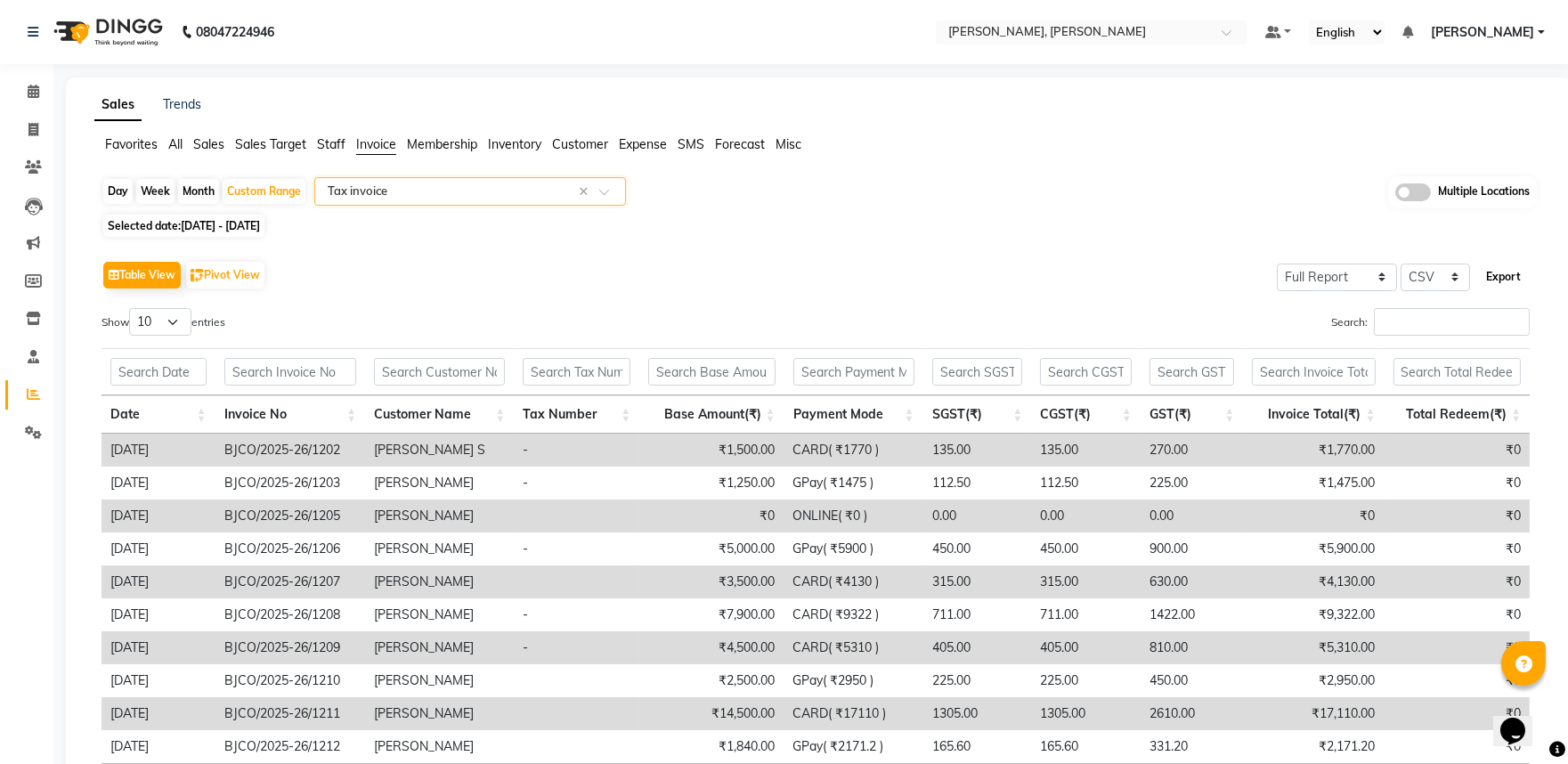
click at [1501, 276] on button "Export" at bounding box center [1504, 277] width 49 height 30
click at [33, 121] on span at bounding box center [33, 130] width 31 height 21
select select "service"
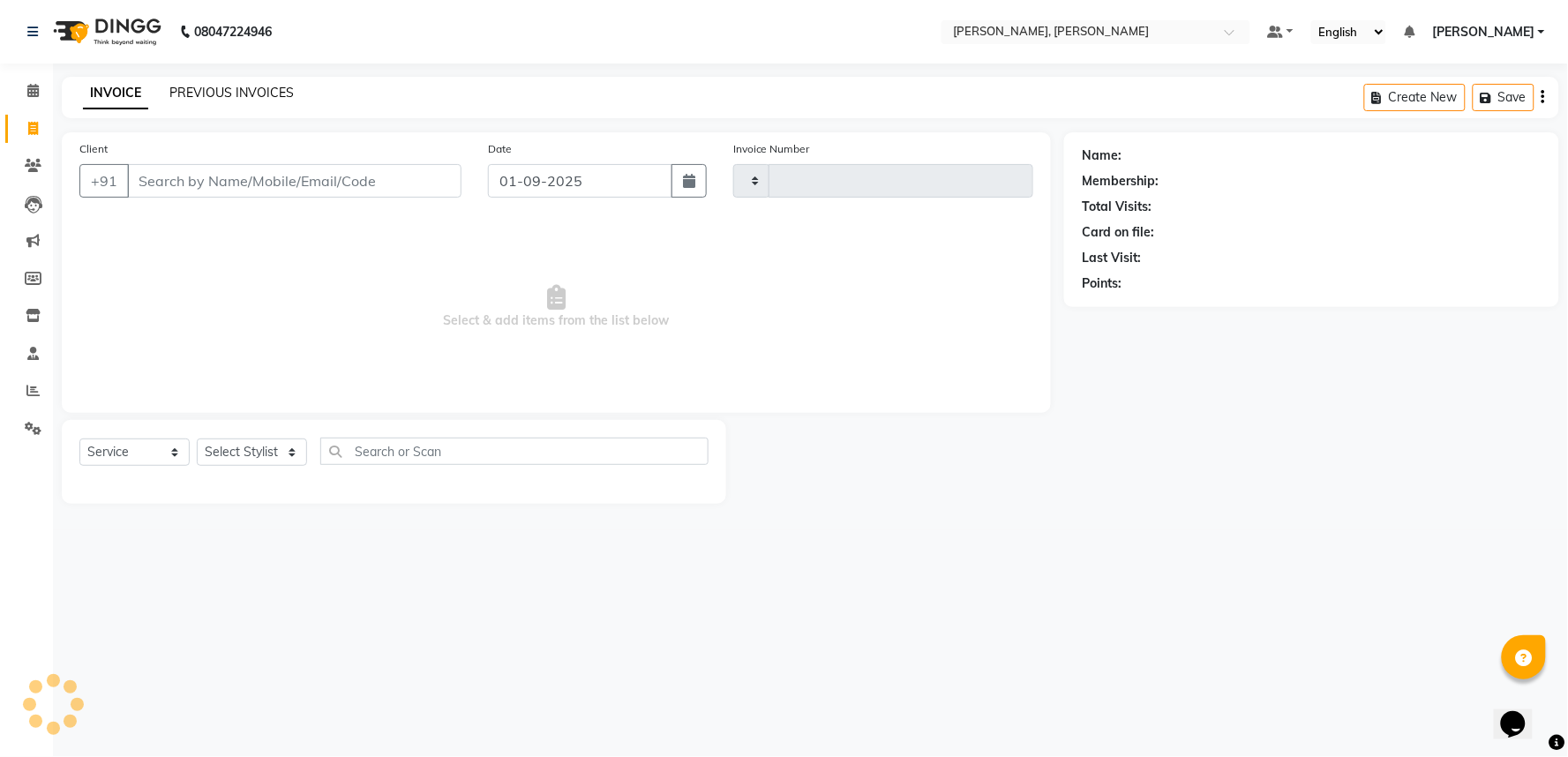
type input "1223"
select select "7997"
click at [253, 86] on link "PREVIOUS INVOICES" at bounding box center [232, 92] width 125 height 16
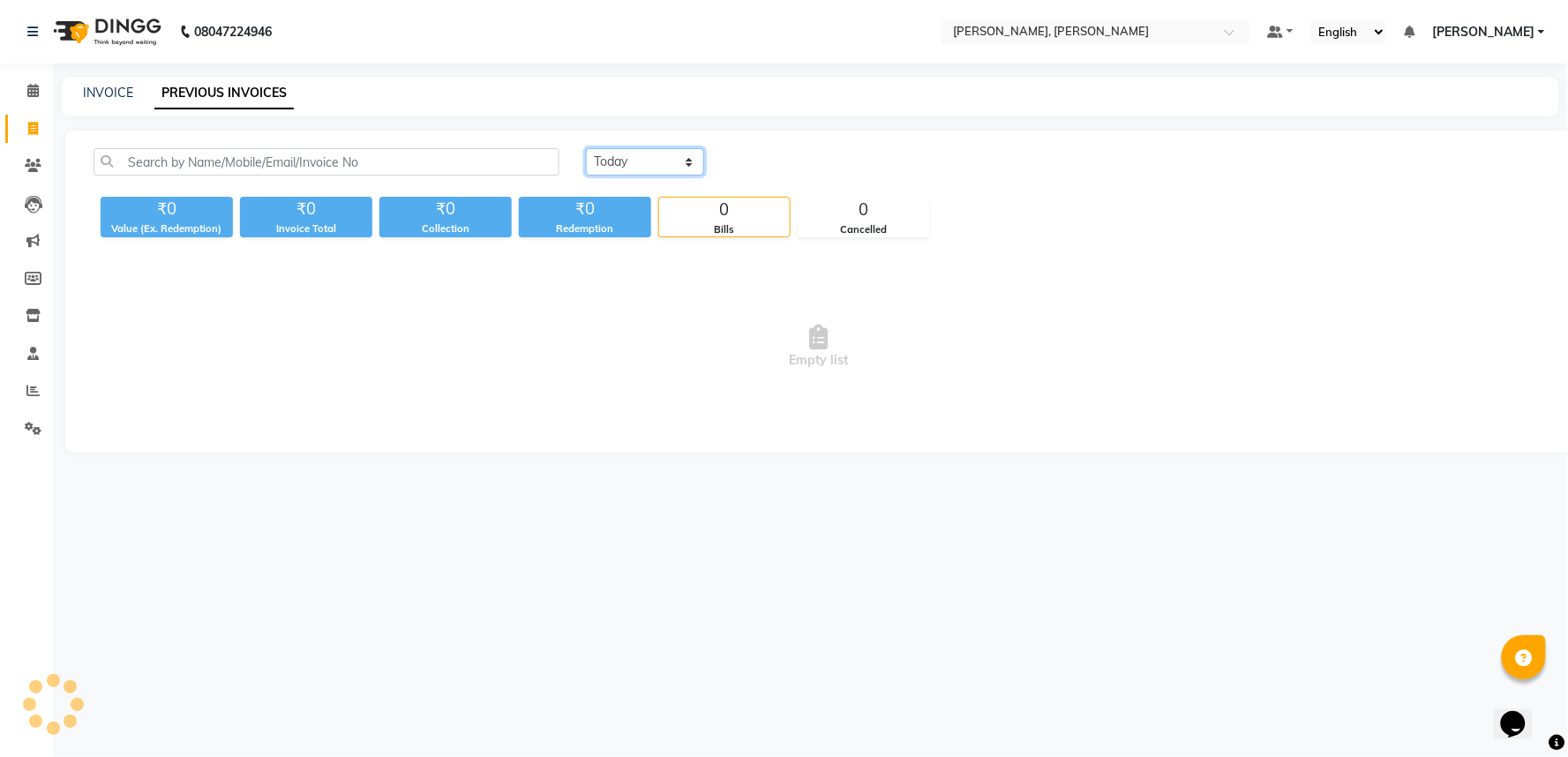
drag, startPoint x: 601, startPoint y: 168, endPoint x: 614, endPoint y: 168, distance: 13.0
click at [601, 168] on select "Today Yesterday Custom Range" at bounding box center [645, 162] width 119 height 27
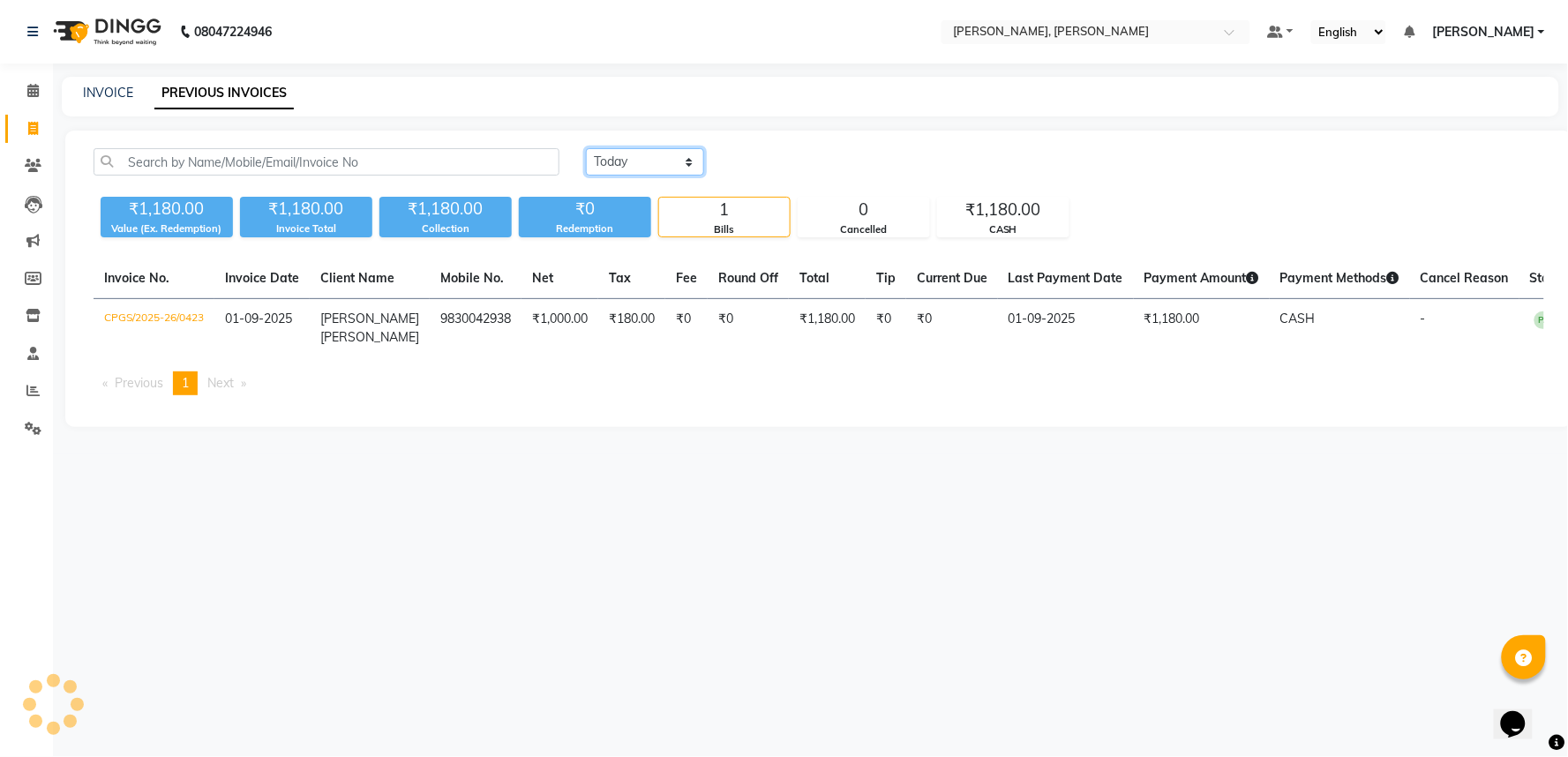
select select "range"
click at [586, 148] on select "Today Yesterday Custom Range" at bounding box center [645, 162] width 119 height 27
click at [794, 156] on input "01-09-2025" at bounding box center [788, 162] width 124 height 24
select select "9"
select select "2025"
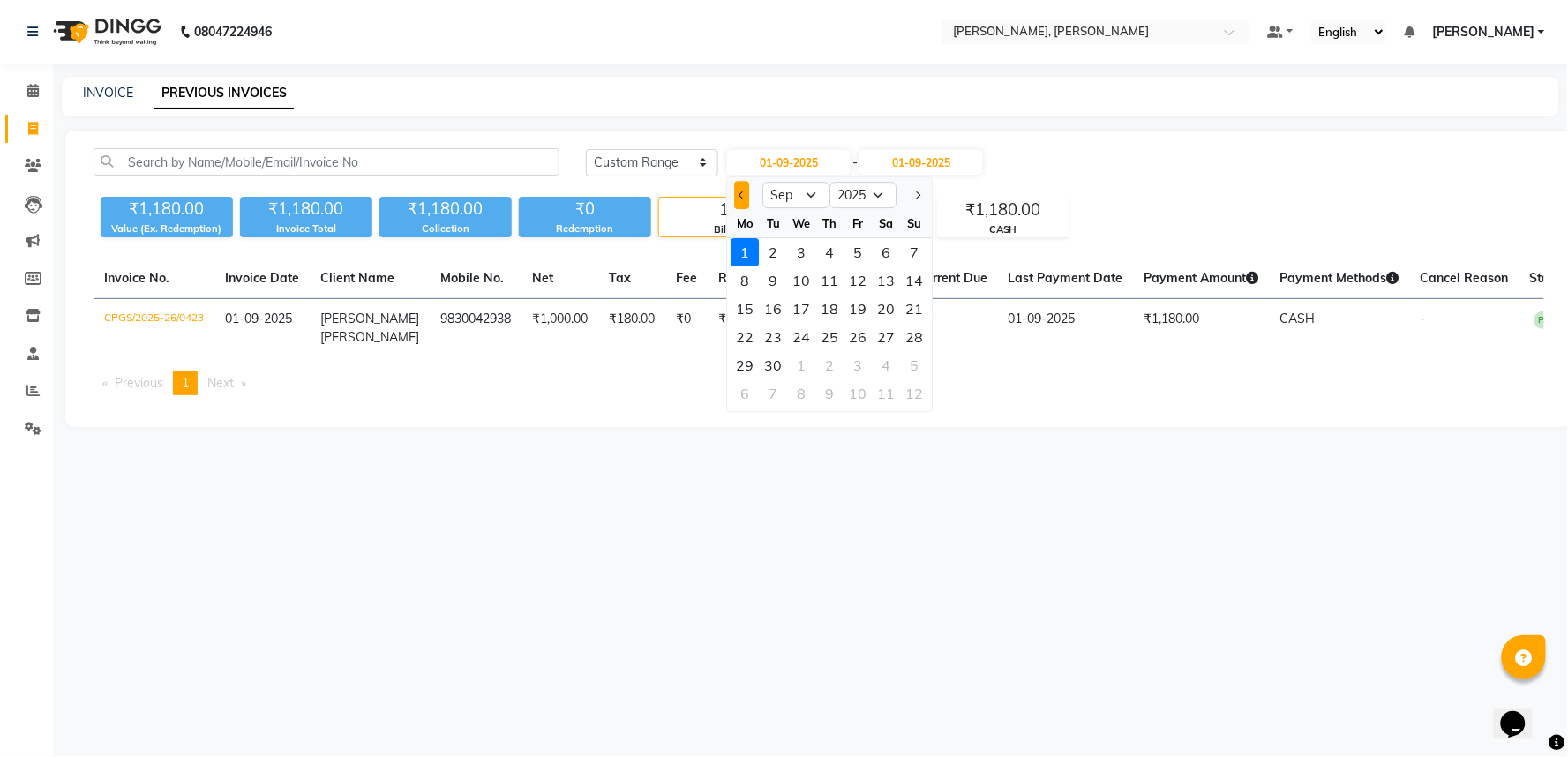
click at [736, 198] on button "Previous month" at bounding box center [741, 195] width 15 height 28
select select "8"
click at [889, 363] on div "30" at bounding box center [885, 365] width 28 height 28
type input "30-08-2025"
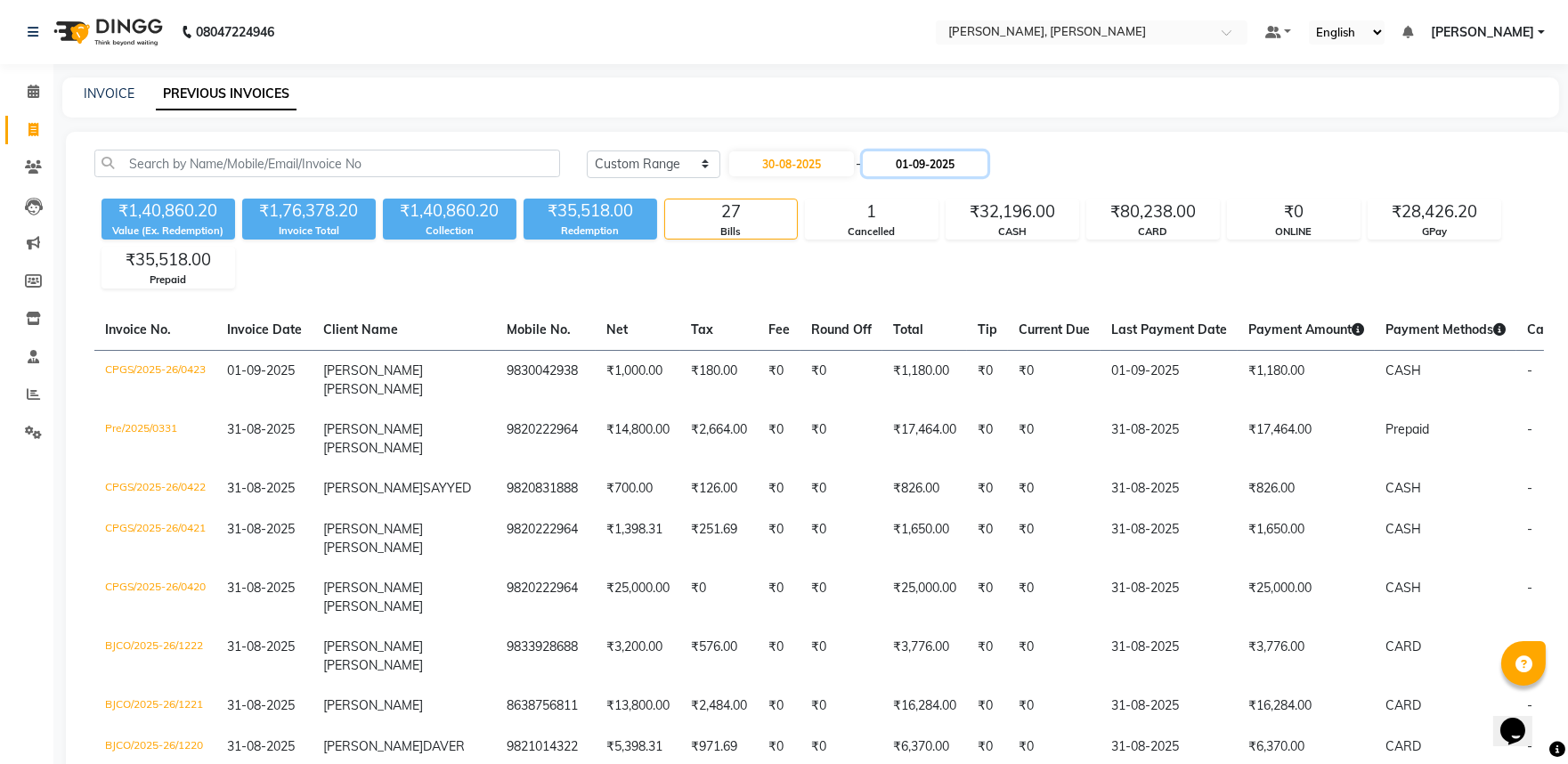
click at [947, 172] on input "01-09-2025" at bounding box center [925, 163] width 125 height 25
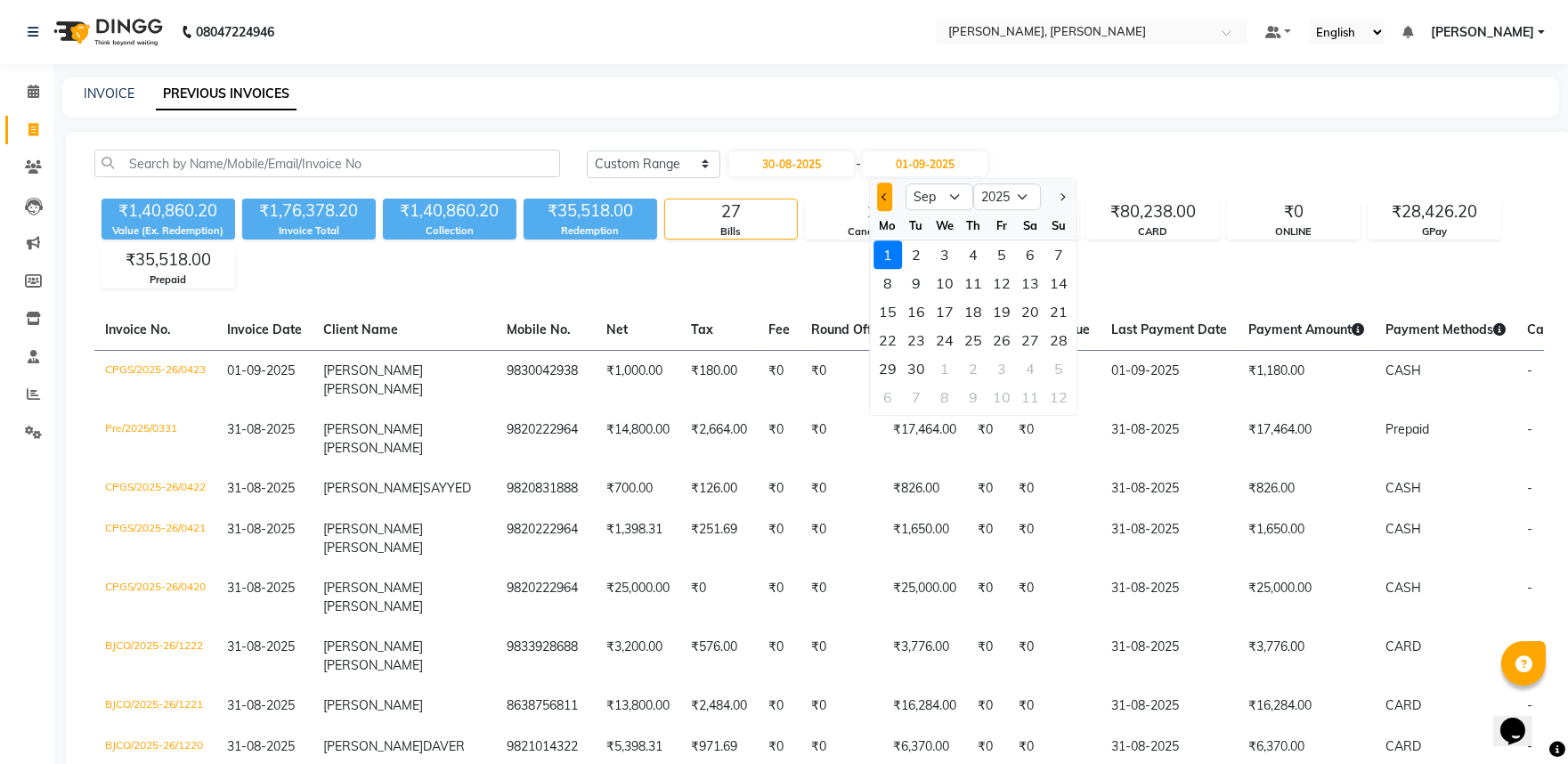
click at [887, 186] on button "Previous month" at bounding box center [884, 196] width 15 height 28
select select "8"
click at [1062, 367] on div "31" at bounding box center [1058, 368] width 28 height 28
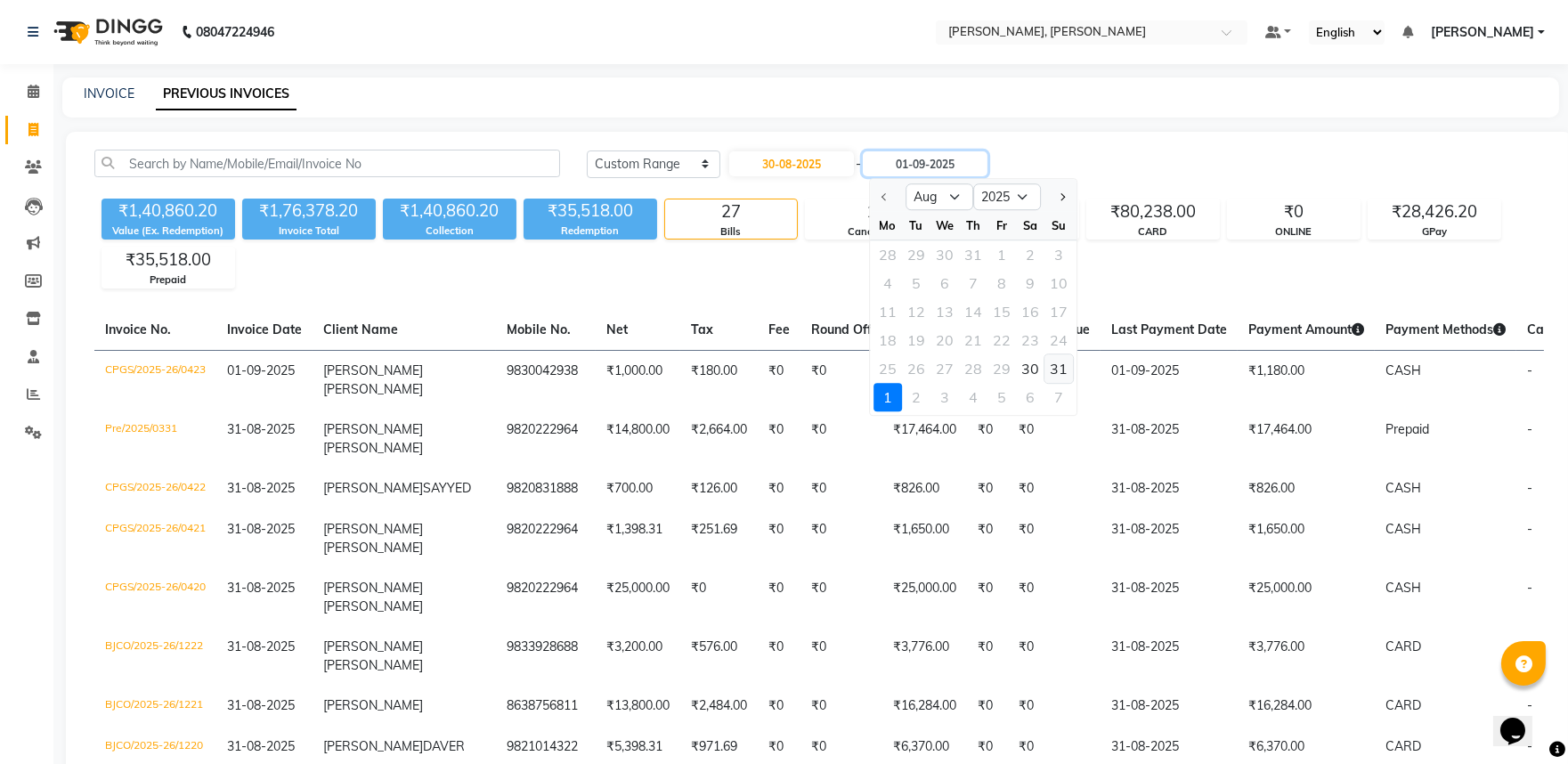
type input "31-08-2025"
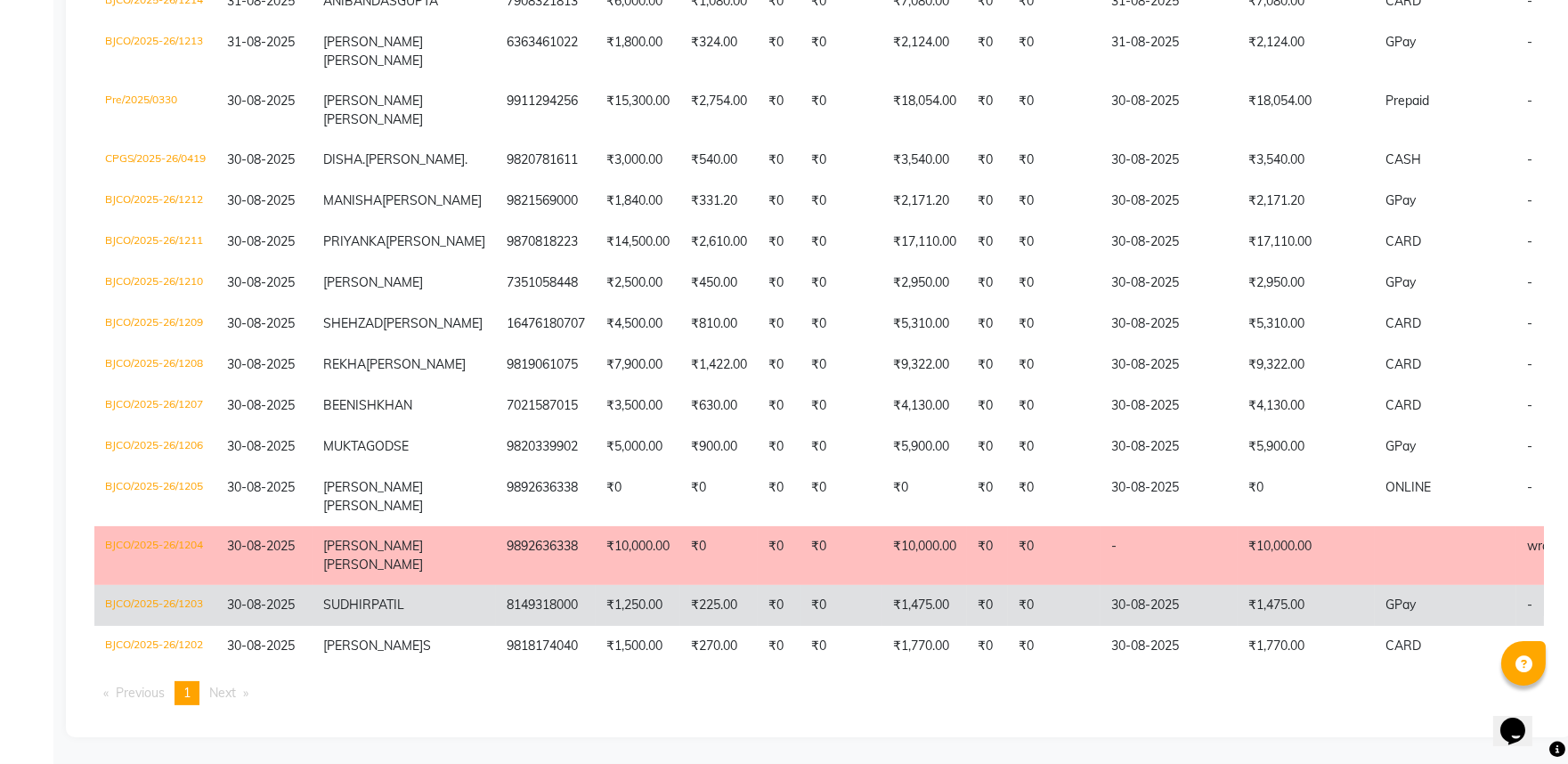
scroll to position [1231, 0]
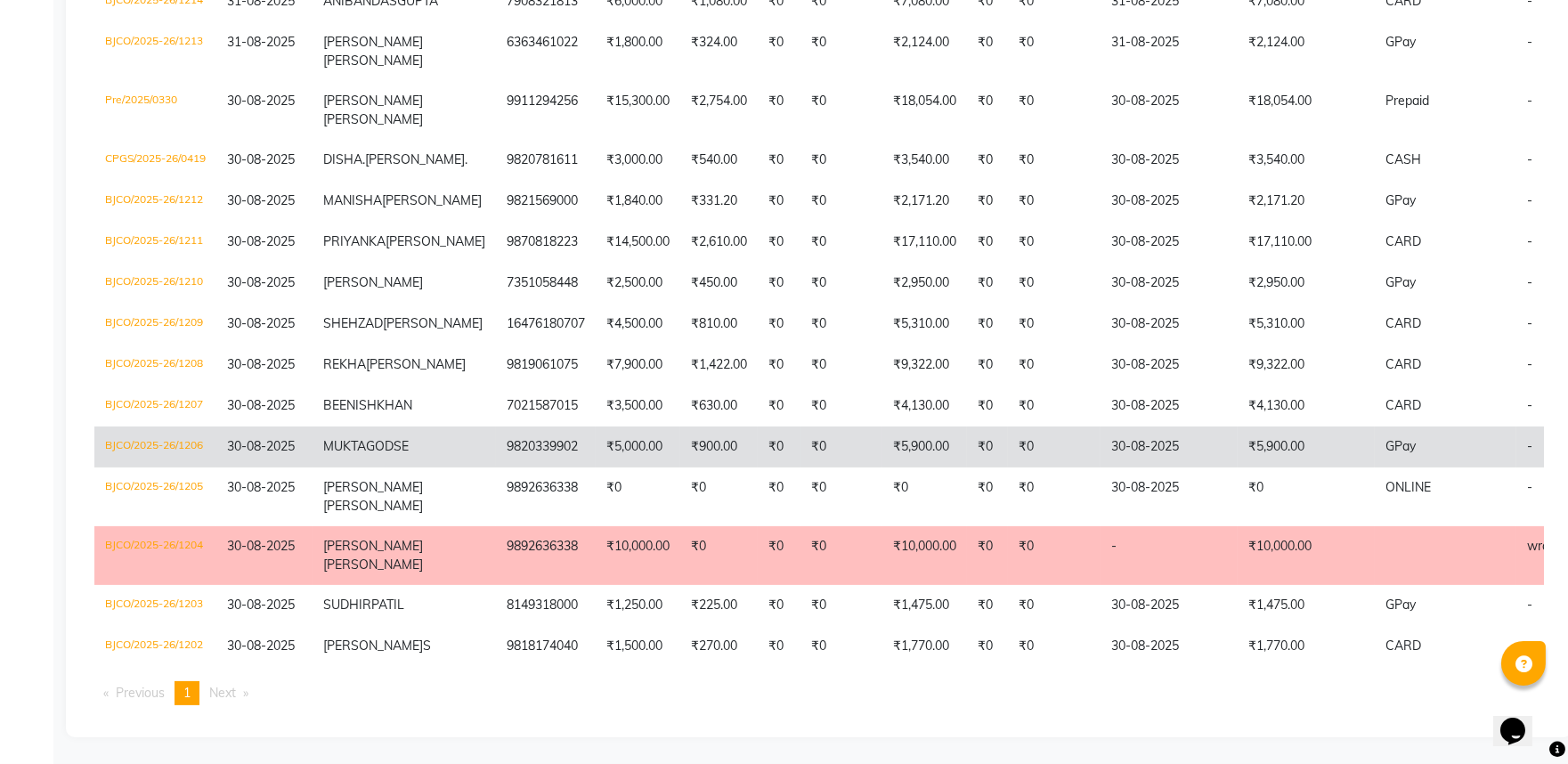
click at [800, 426] on td "₹0" at bounding box center [840, 447] width 81 height 41
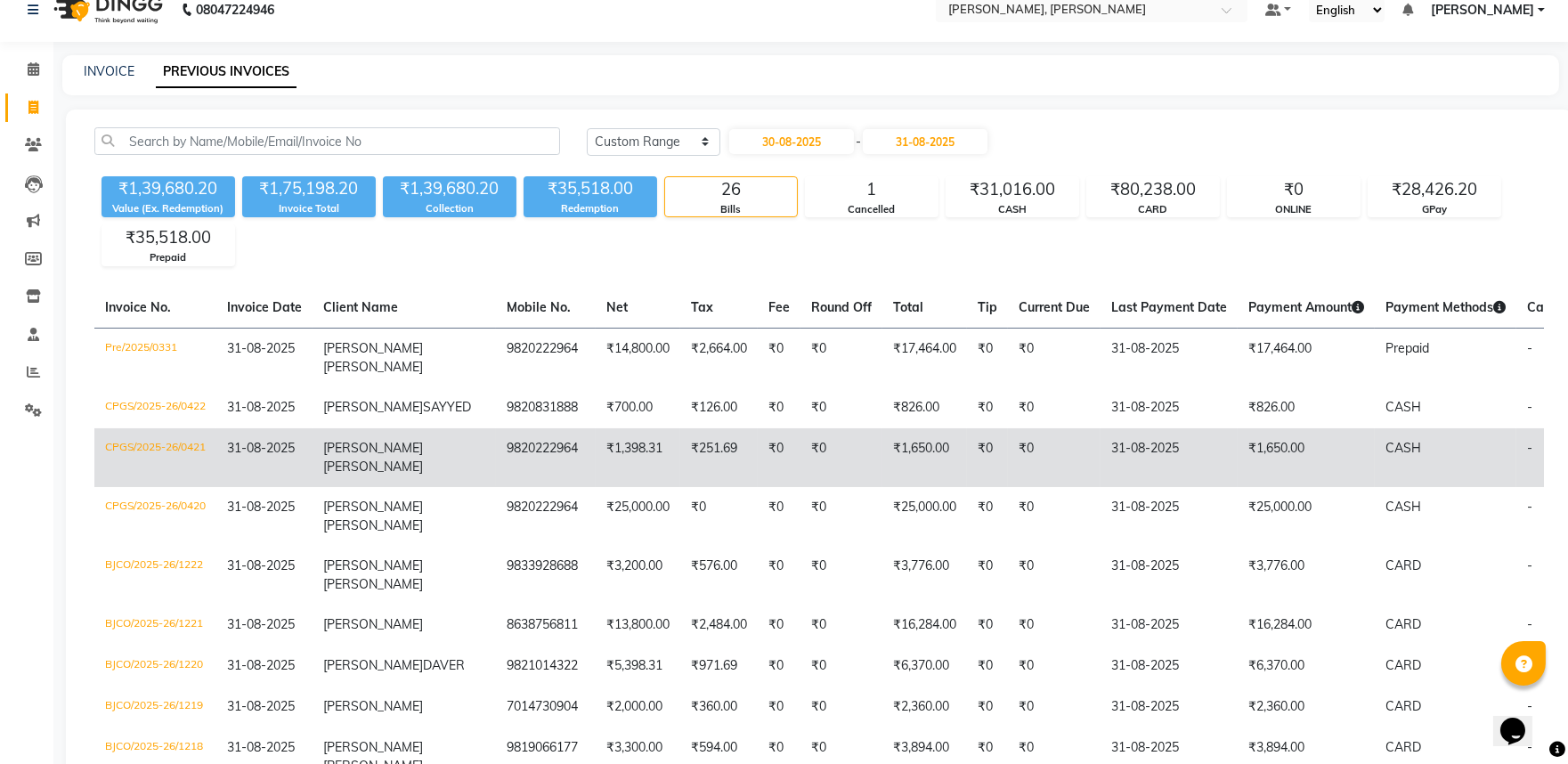
scroll to position [0, 0]
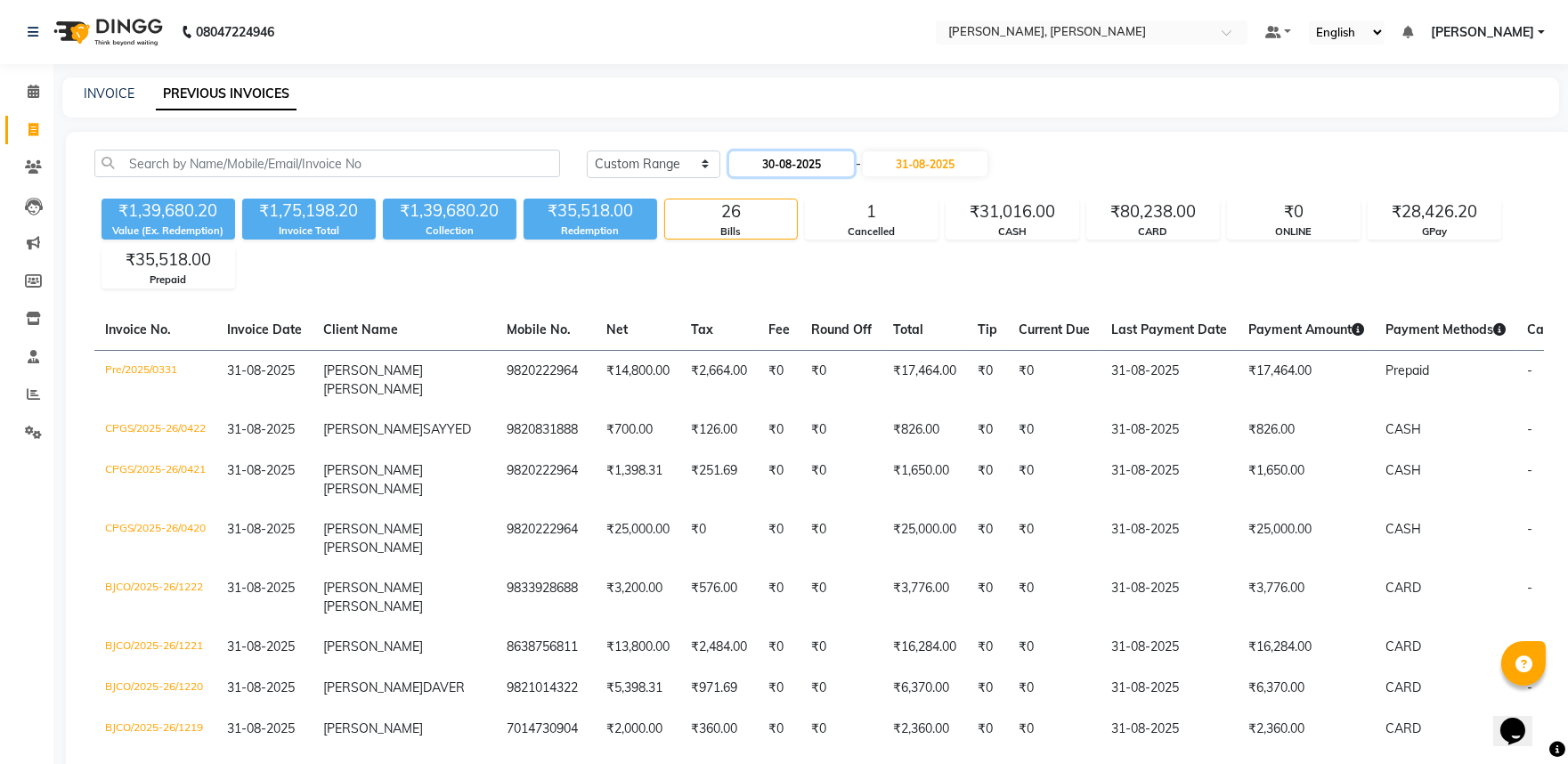
click at [810, 170] on input "30-08-2025" at bounding box center [791, 163] width 125 height 25
select select "8"
select select "2025"
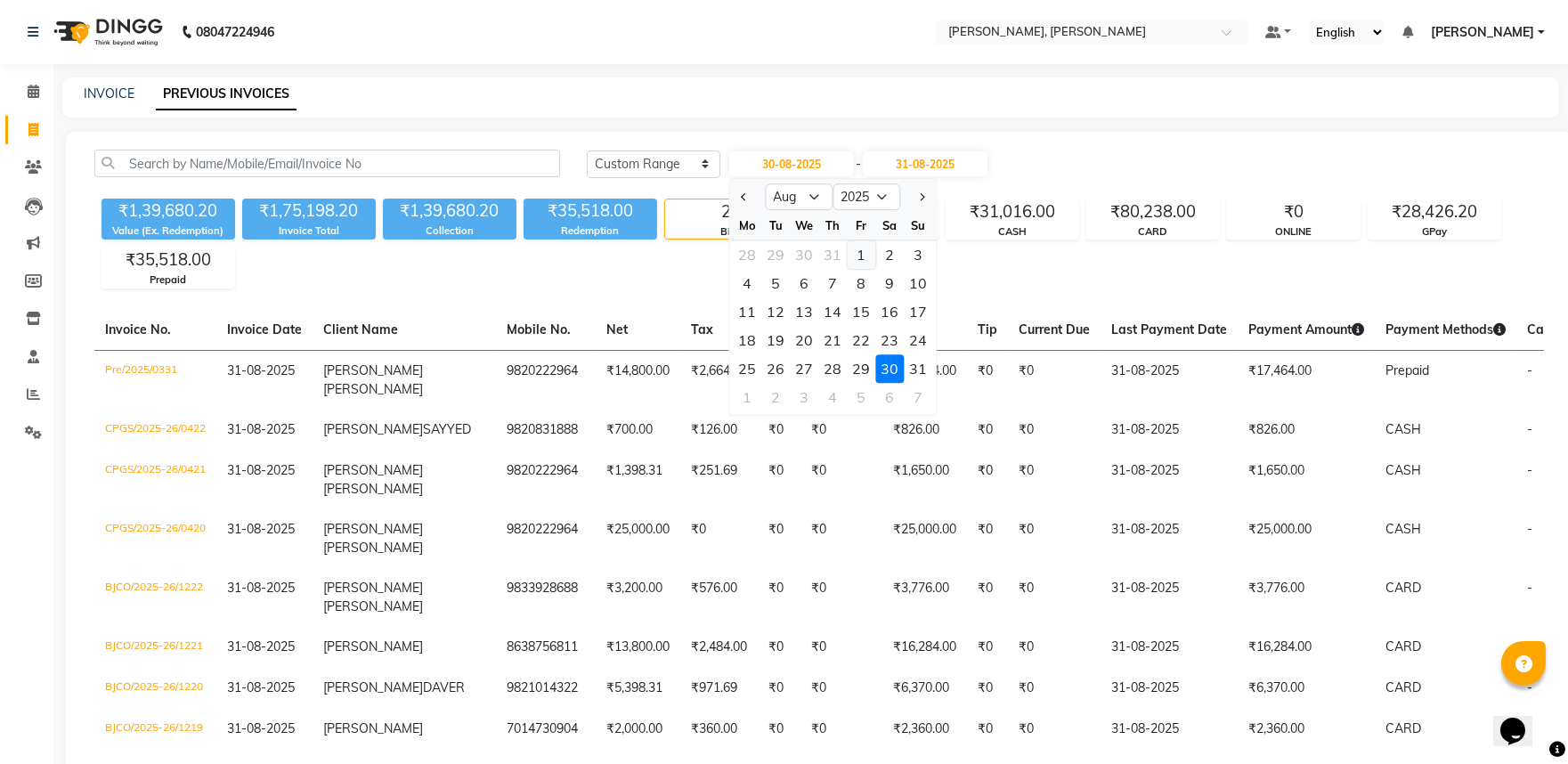
click at [852, 250] on div "1" at bounding box center [861, 254] width 28 height 28
type input "01-08-2025"
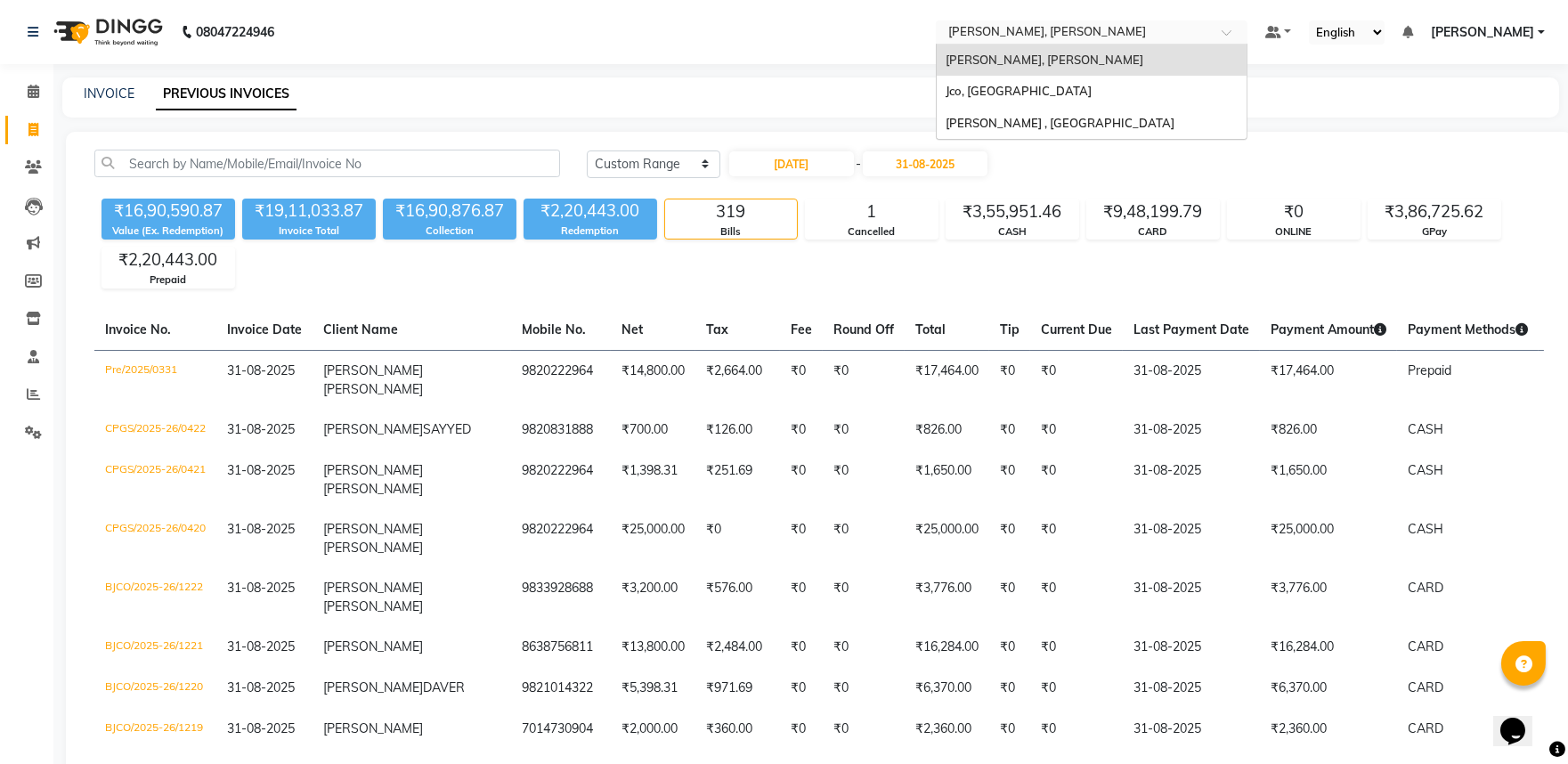
click at [1073, 33] on input "text" at bounding box center [1073, 33] width 258 height 18
click at [1085, 121] on span "Jean Claude Oliver Salon , Malad" at bounding box center [1059, 123] width 229 height 15
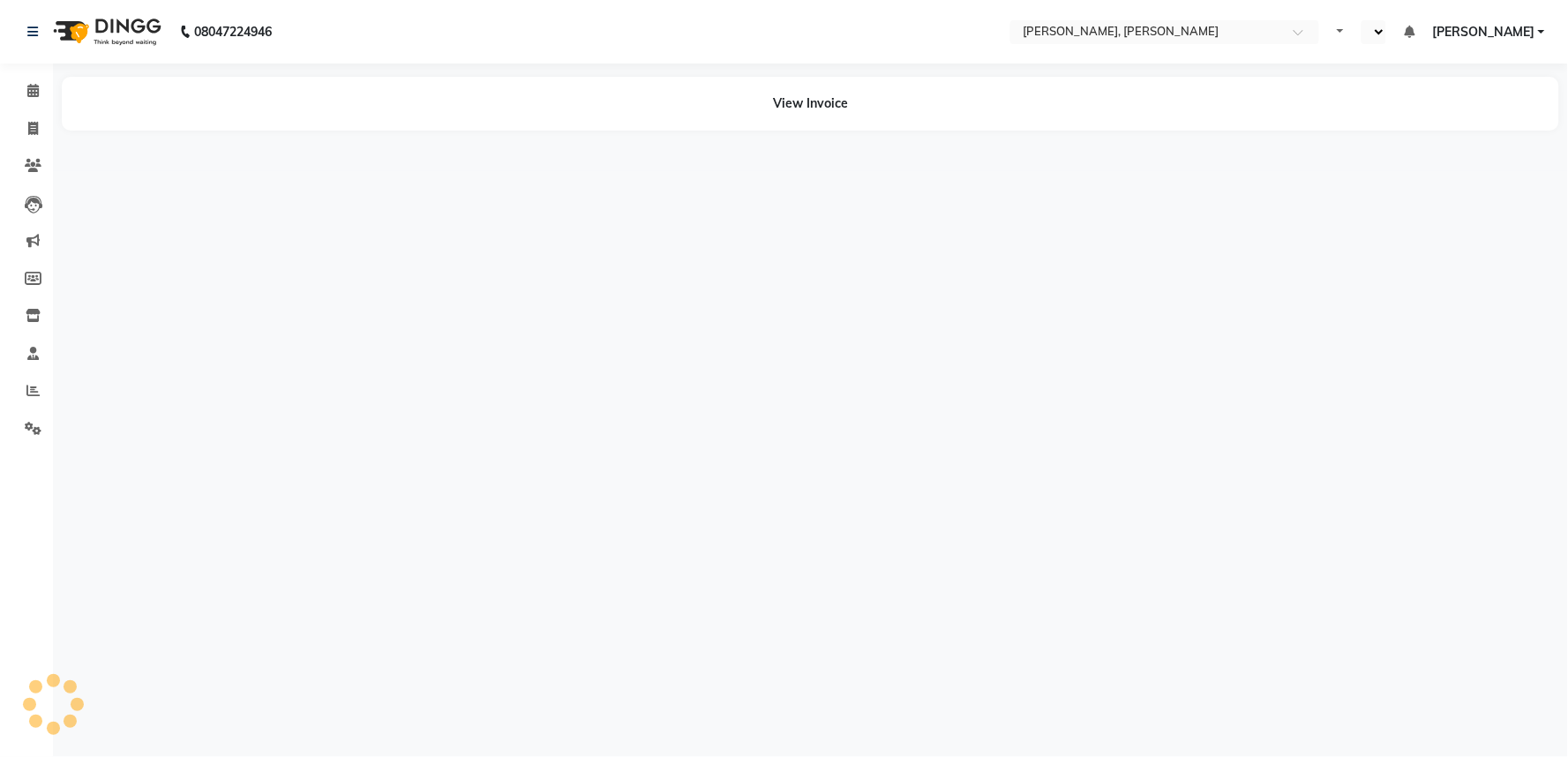
select select "en"
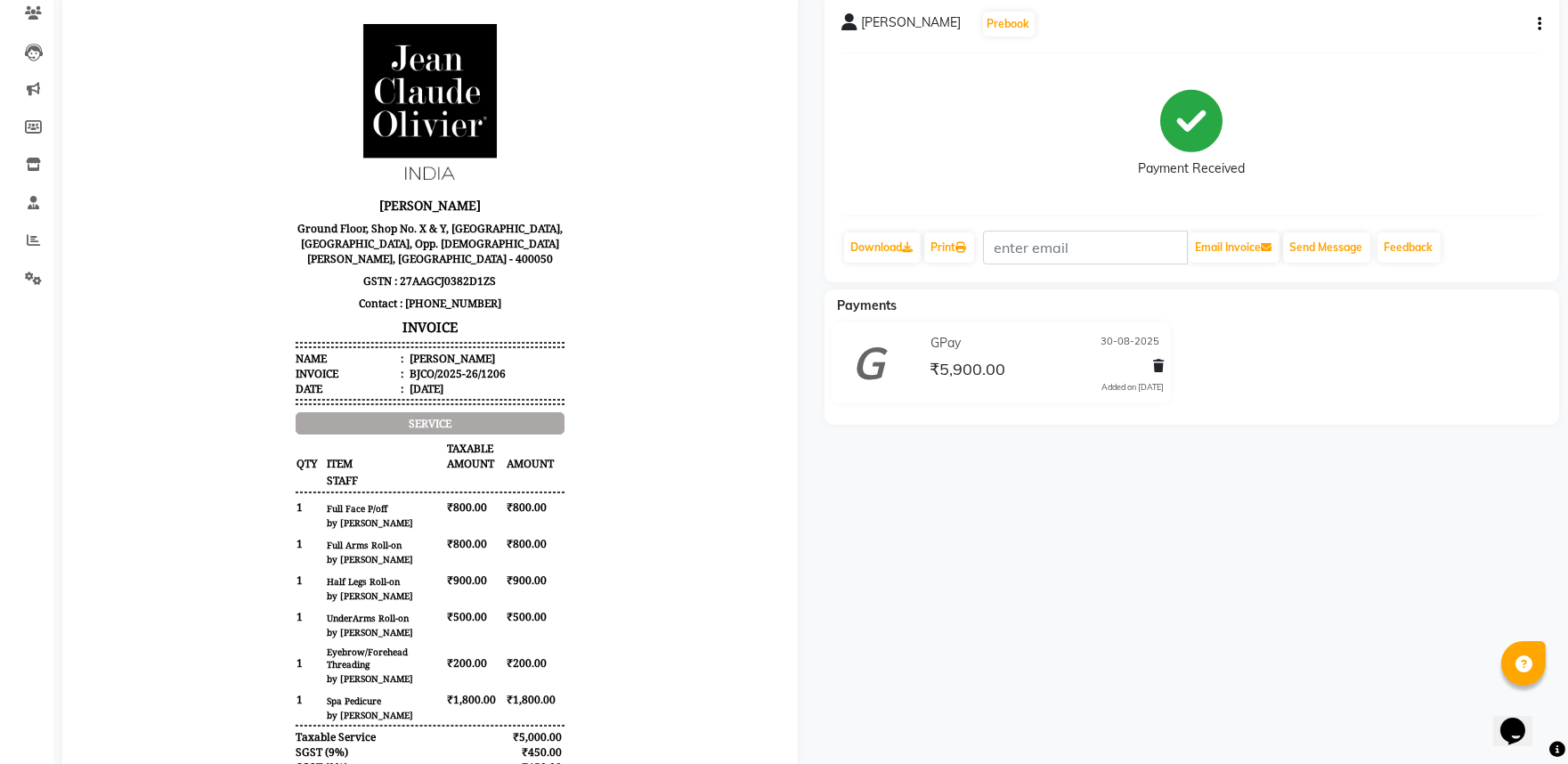
scroll to position [349, 0]
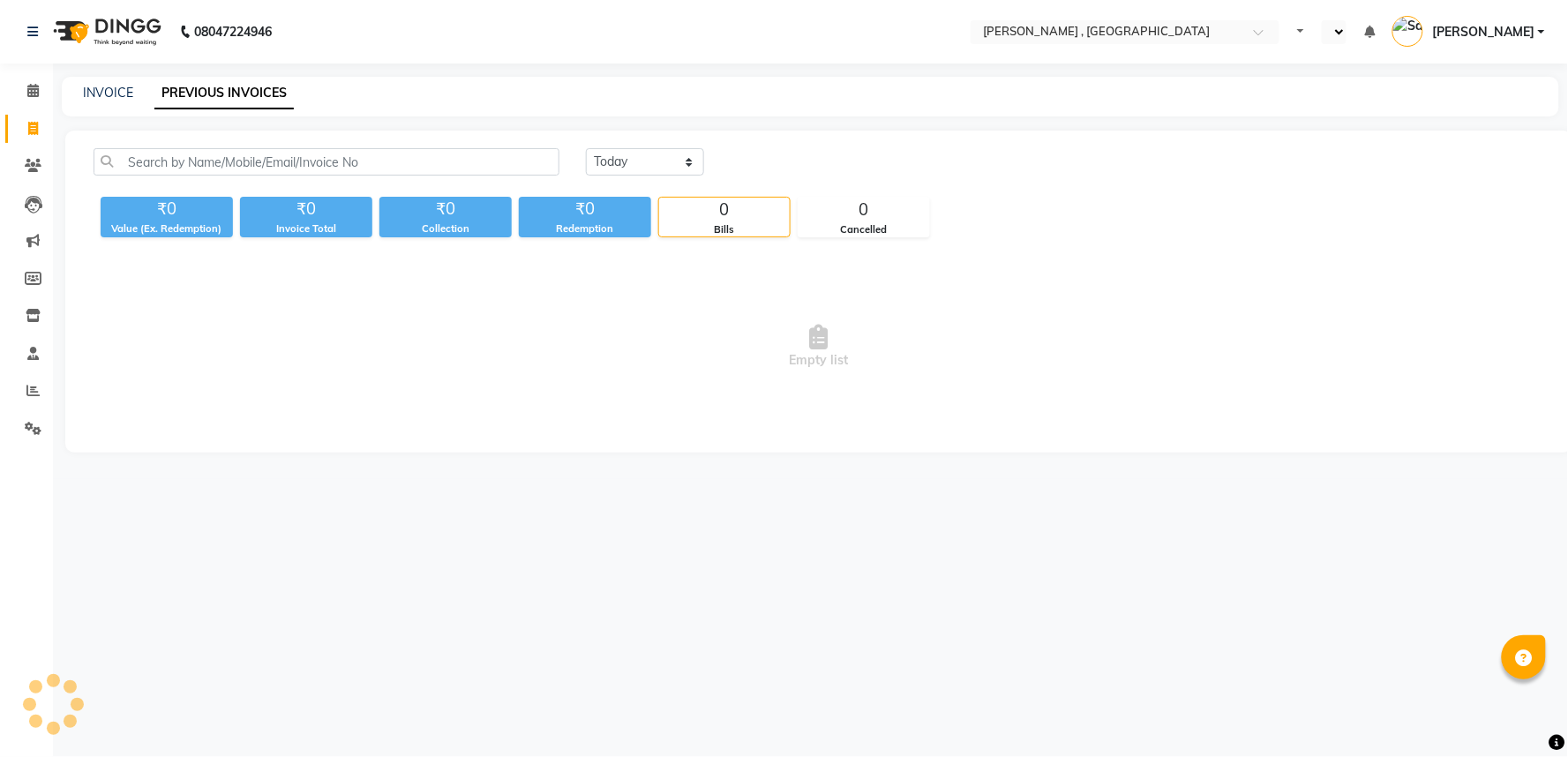
select select "en"
drag, startPoint x: 606, startPoint y: 168, endPoint x: 624, endPoint y: 167, distance: 18.0
click at [606, 168] on select "[DATE] [DATE] Custom Range" at bounding box center [645, 162] width 119 height 27
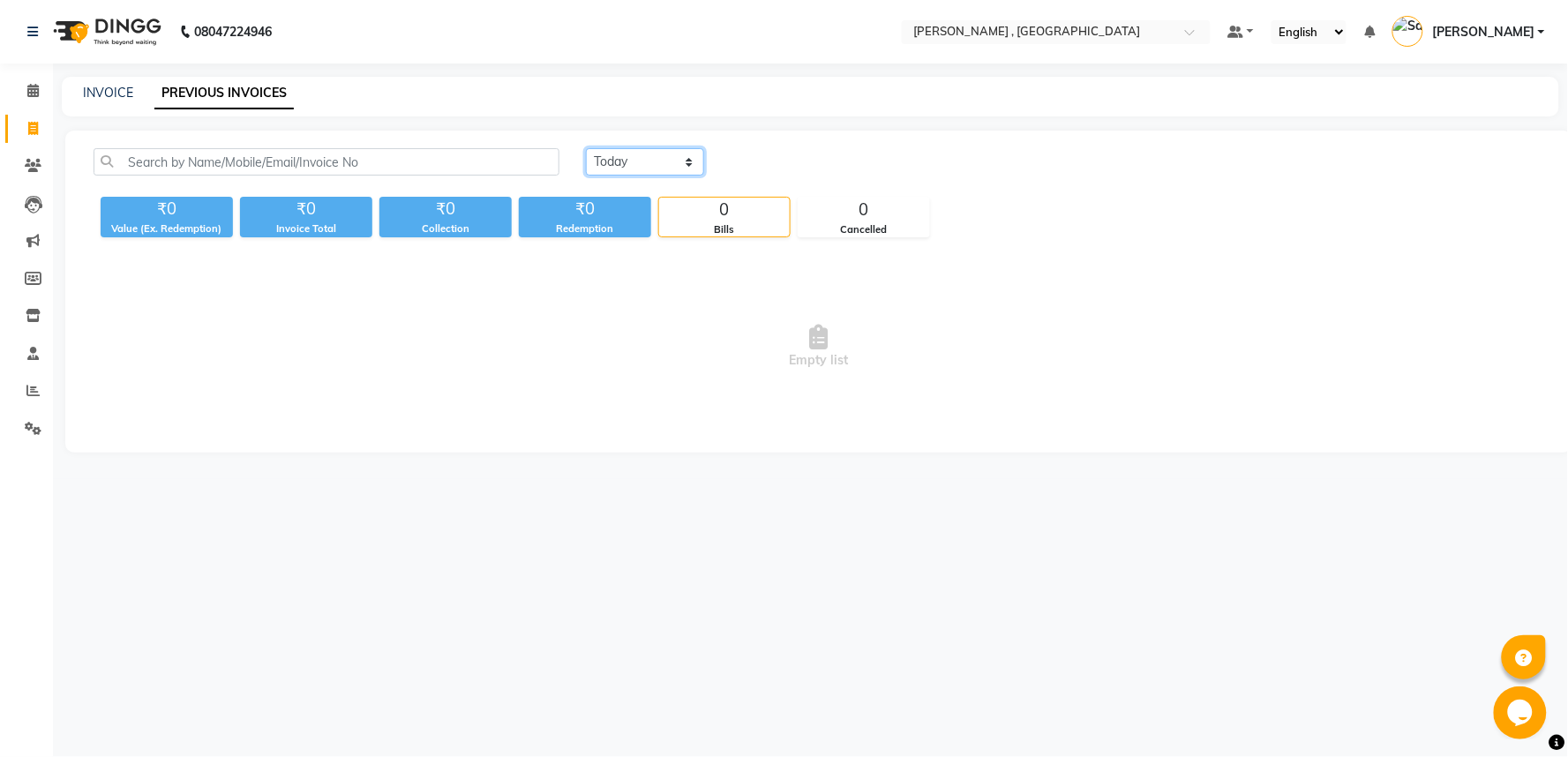
click at [586, 148] on select "[DATE] [DATE] Custom Range" at bounding box center [645, 162] width 119 height 27
click at [662, 159] on select "[DATE] [DATE] Custom Range" at bounding box center [645, 162] width 119 height 27
select select "range"
click at [586, 148] on select "[DATE] [DATE] Custom Range" at bounding box center [645, 162] width 119 height 27
click at [782, 164] on input "01-09-2025" at bounding box center [788, 162] width 124 height 24
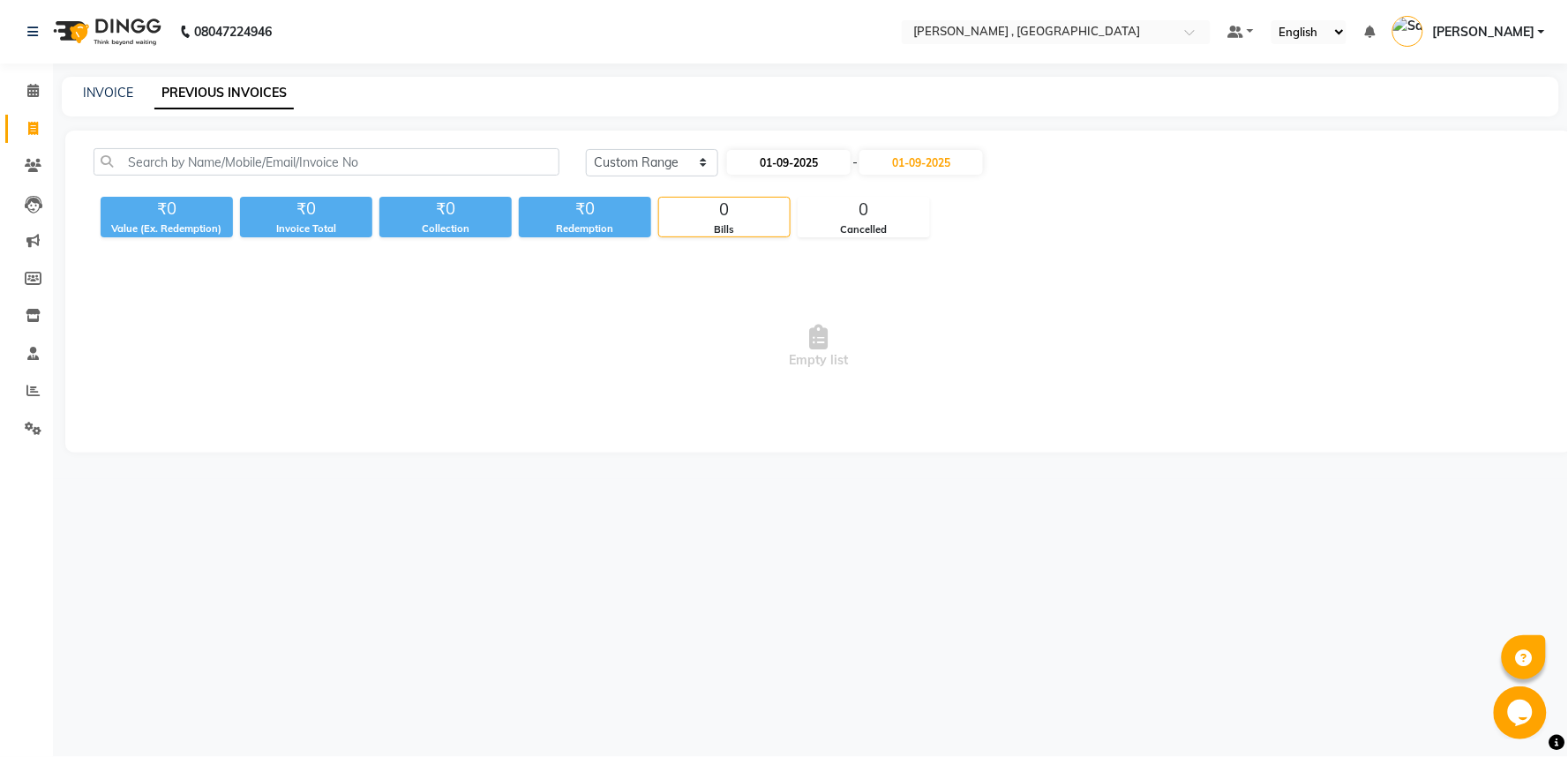
select select "9"
select select "2025"
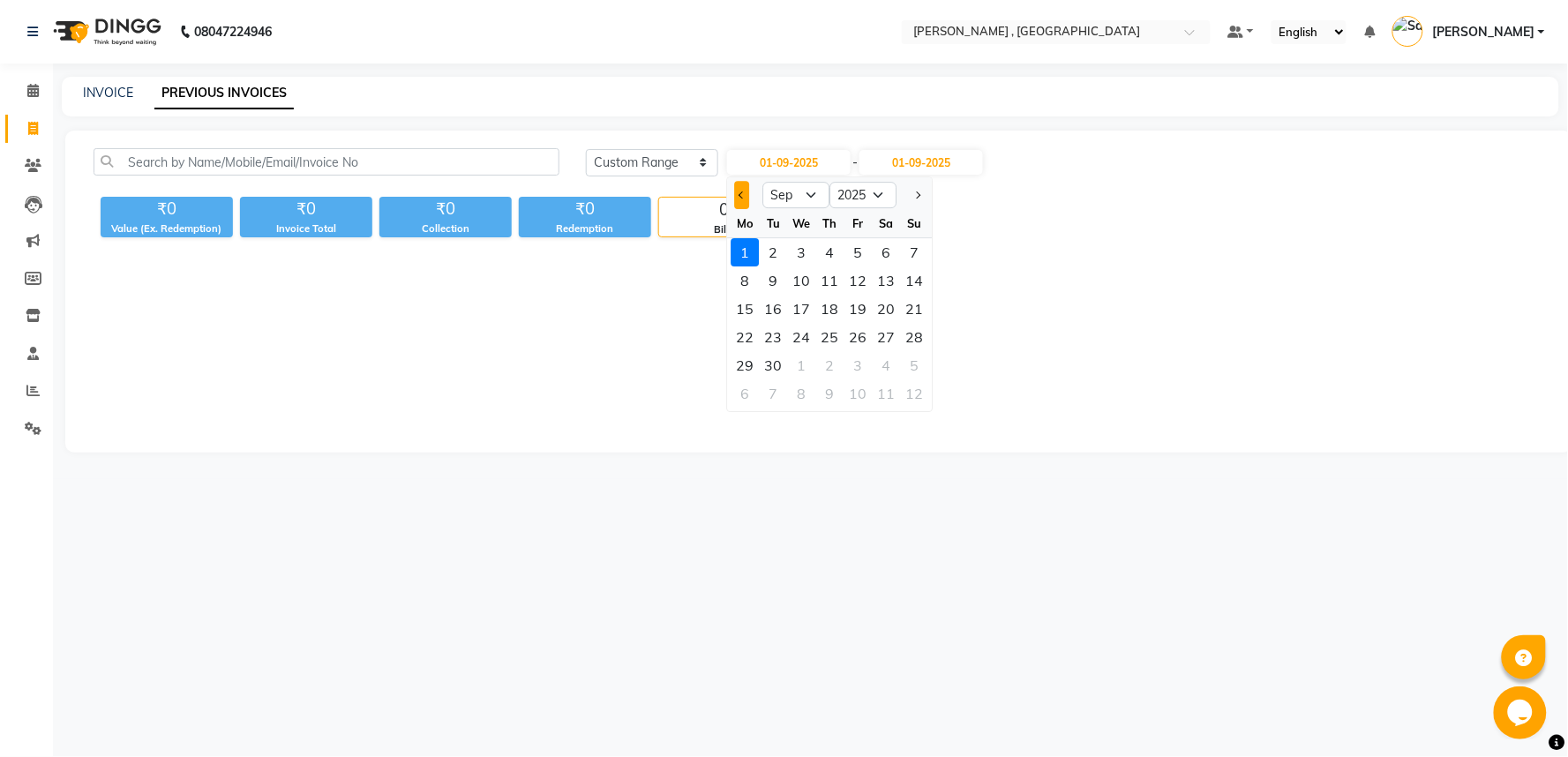
click at [741, 193] on span "Previous month" at bounding box center [741, 195] width 7 height 7
select select "8"
click at [861, 243] on div "1" at bounding box center [857, 252] width 28 height 28
type input "[DATE]"
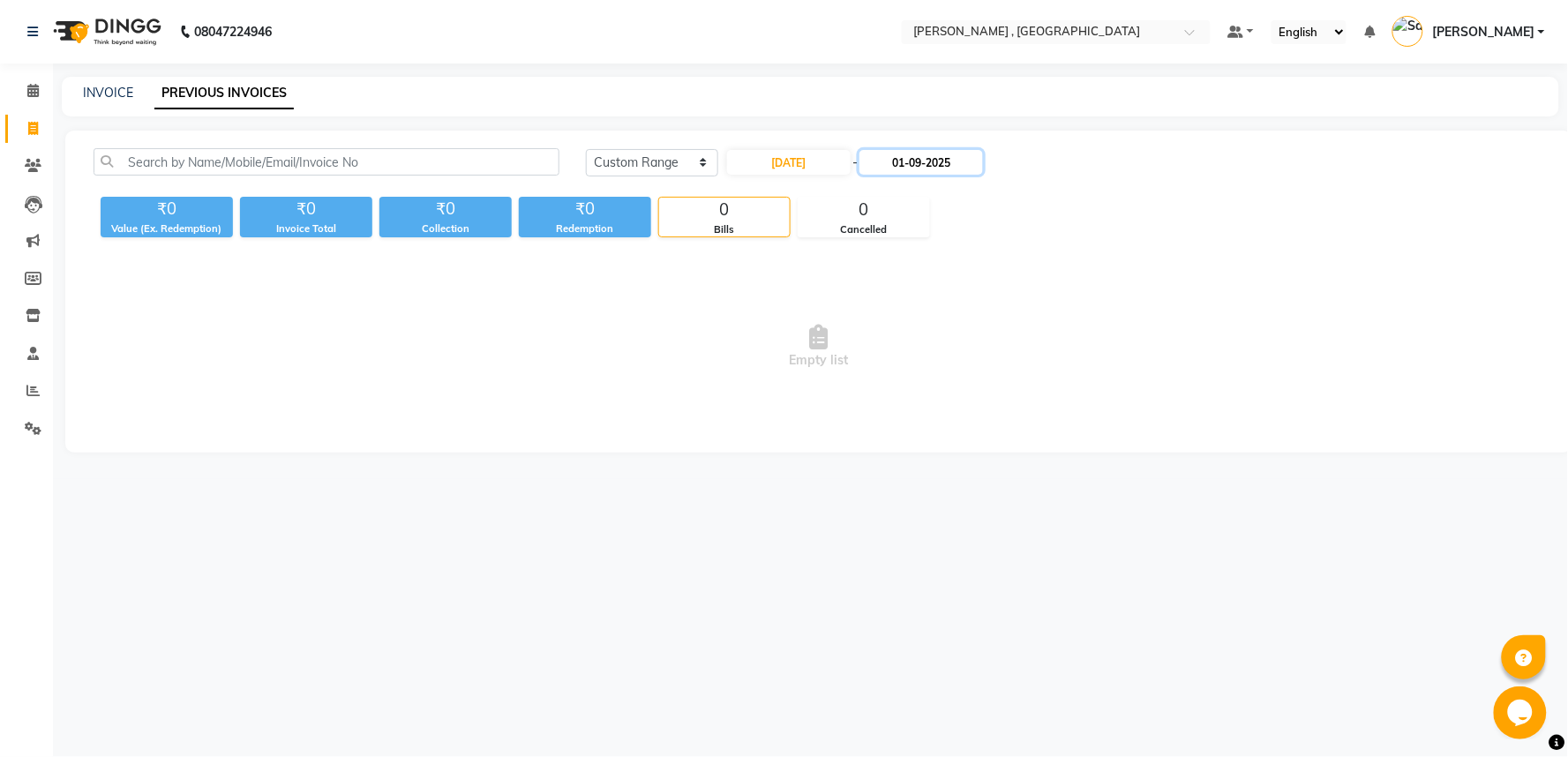
click at [909, 174] on input "01-09-2025" at bounding box center [920, 162] width 124 height 24
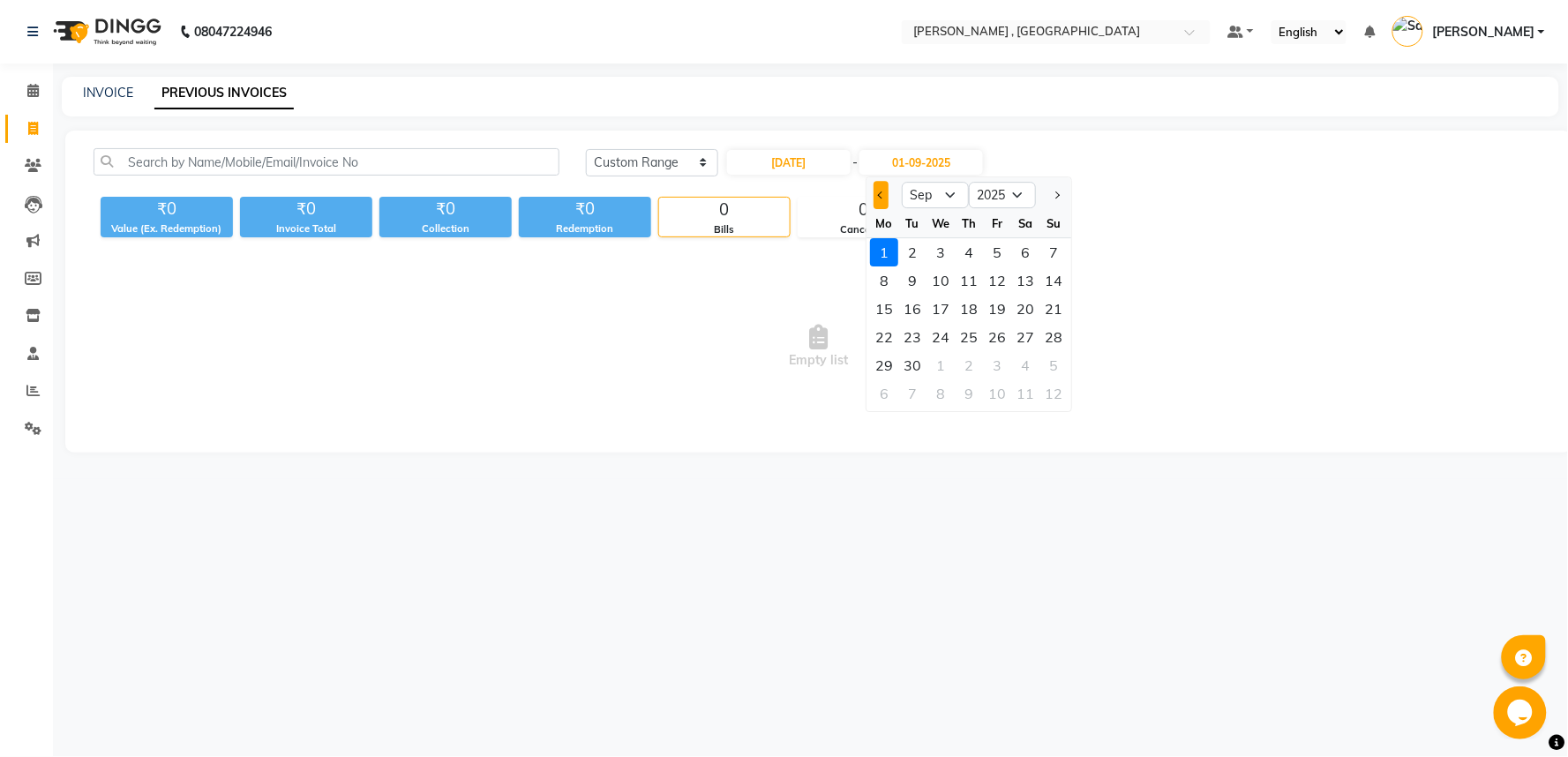
click at [883, 195] on span "Previous month" at bounding box center [881, 195] width 7 height 7
select select "8"
click at [1050, 366] on div "31" at bounding box center [1053, 365] width 28 height 28
type input "31-08-2025"
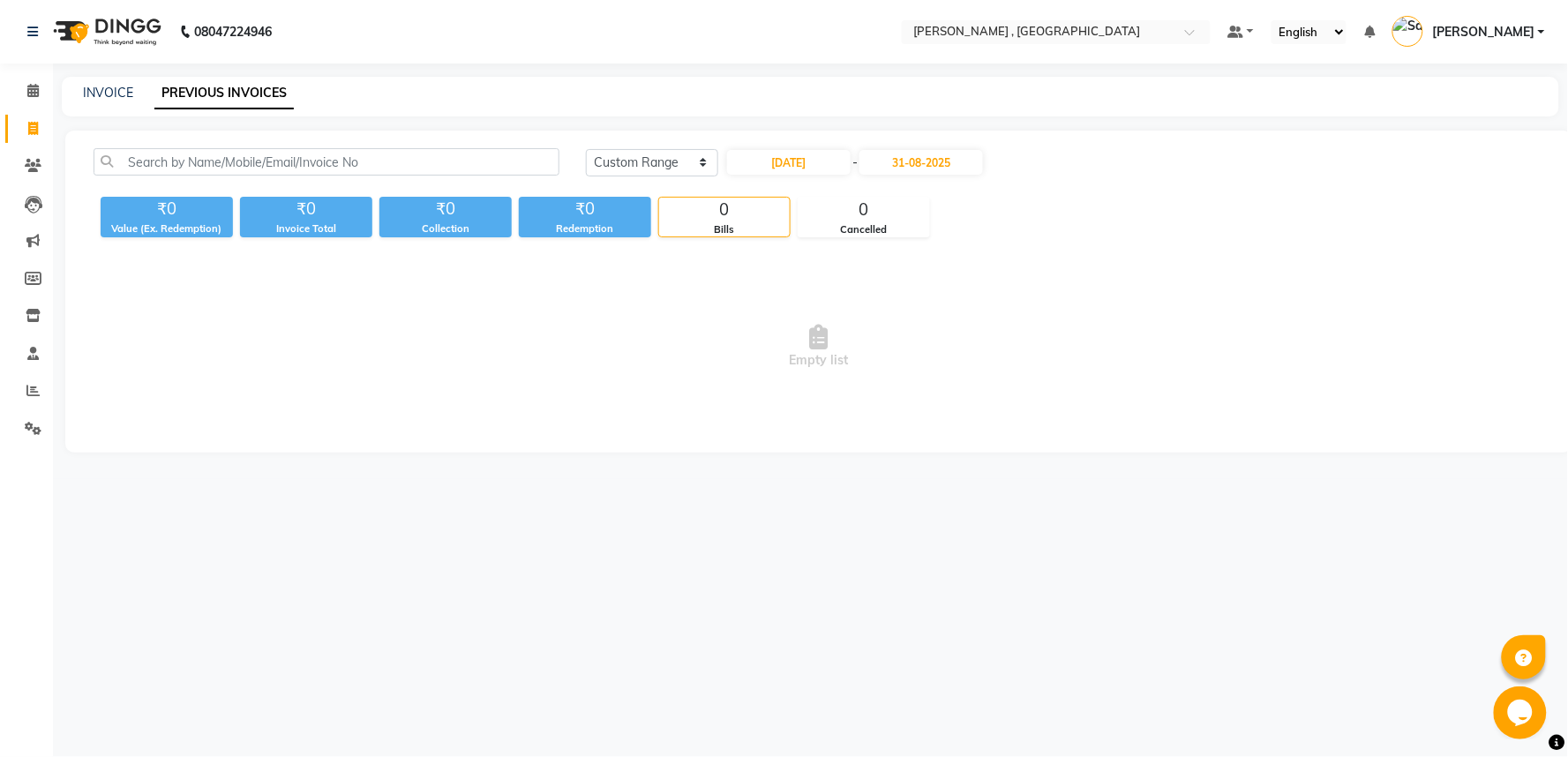
click at [1495, 23] on span "[PERSON_NAME]" at bounding box center [1482, 32] width 102 height 18
click at [1456, 69] on link "Manage Profile" at bounding box center [1454, 72] width 161 height 27
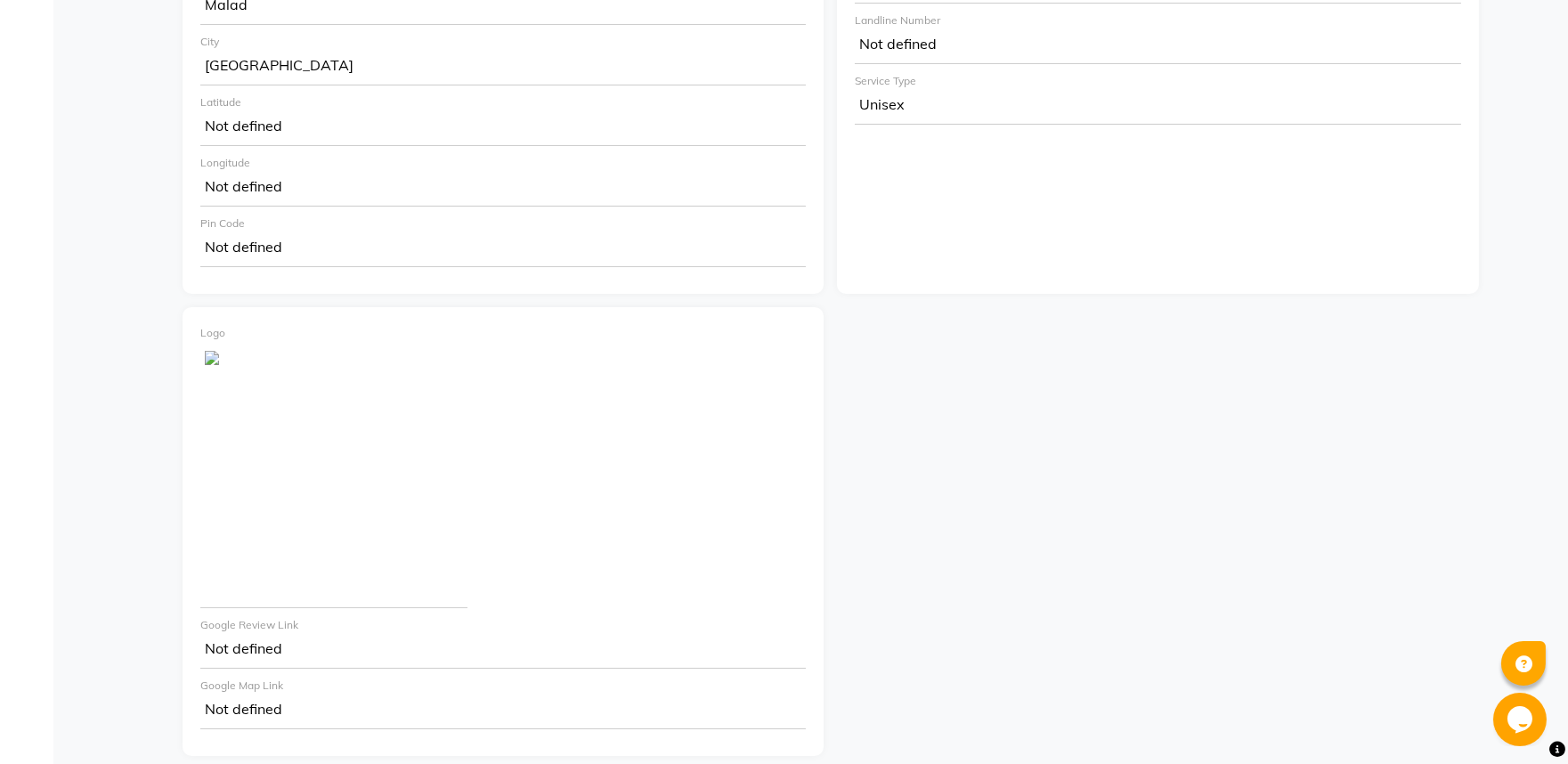
scroll to position [657, 0]
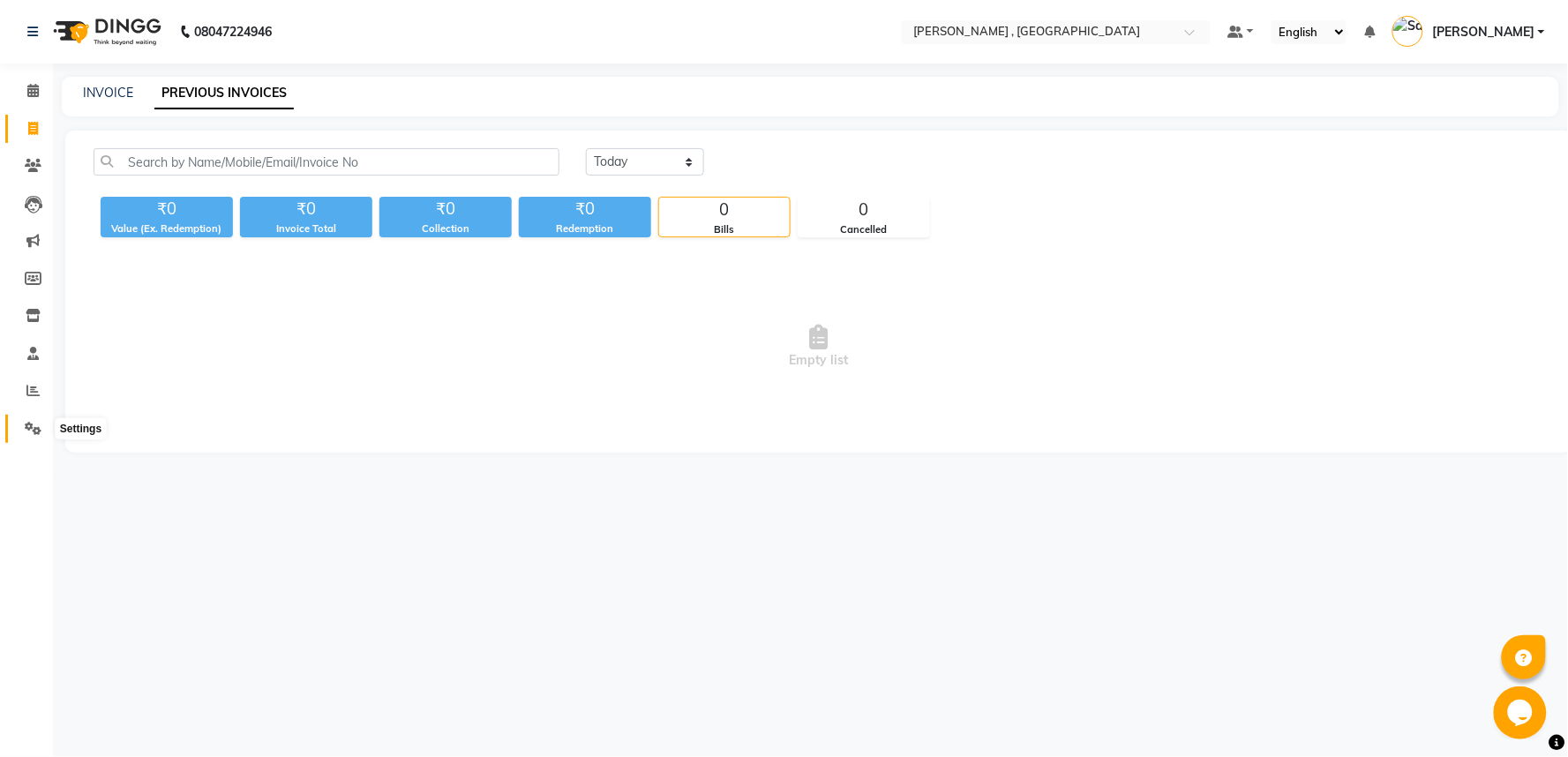
click at [37, 422] on icon at bounding box center [32, 429] width 17 height 14
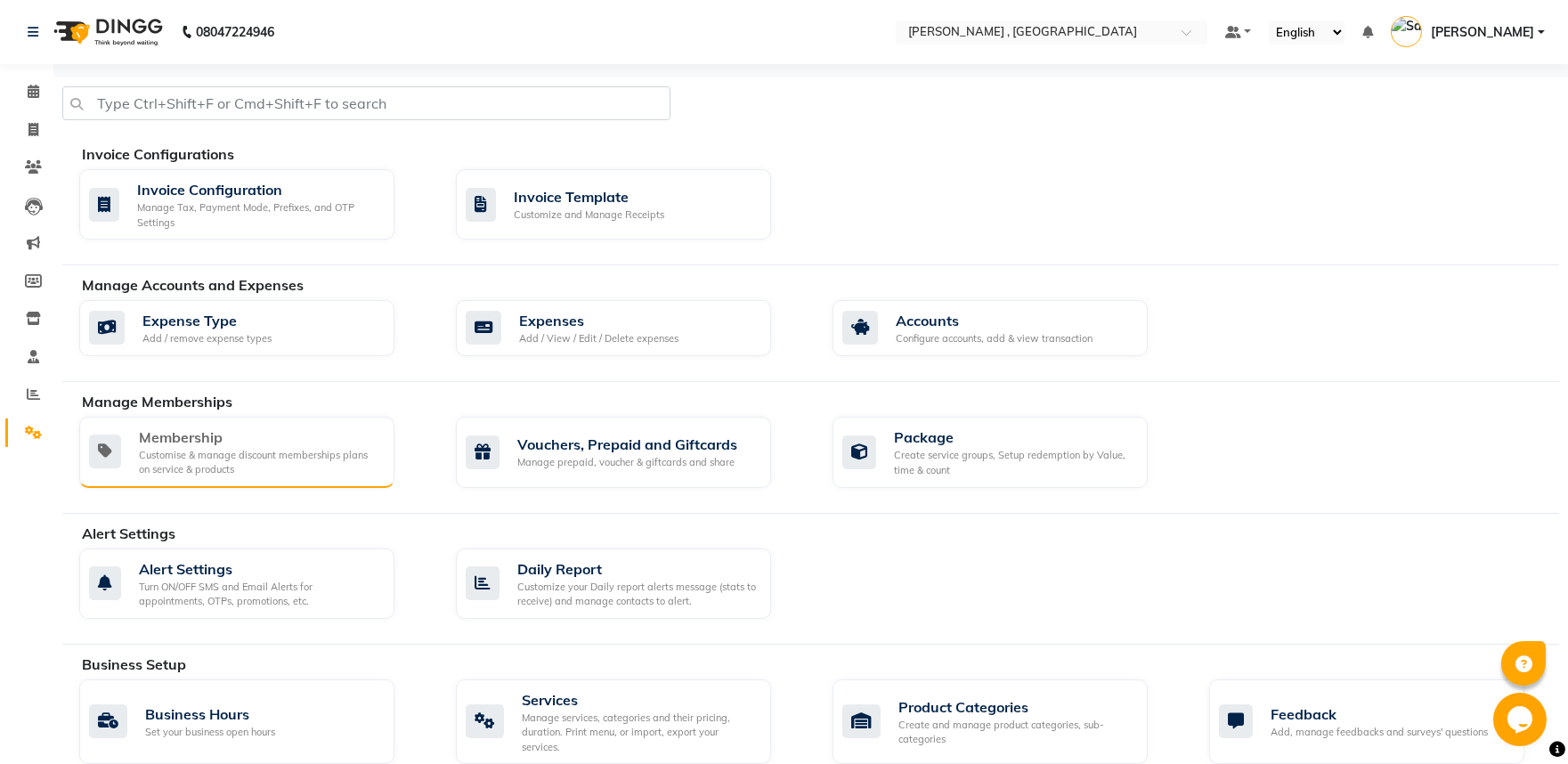
click at [280, 442] on div "Membership" at bounding box center [260, 437] width 242 height 22
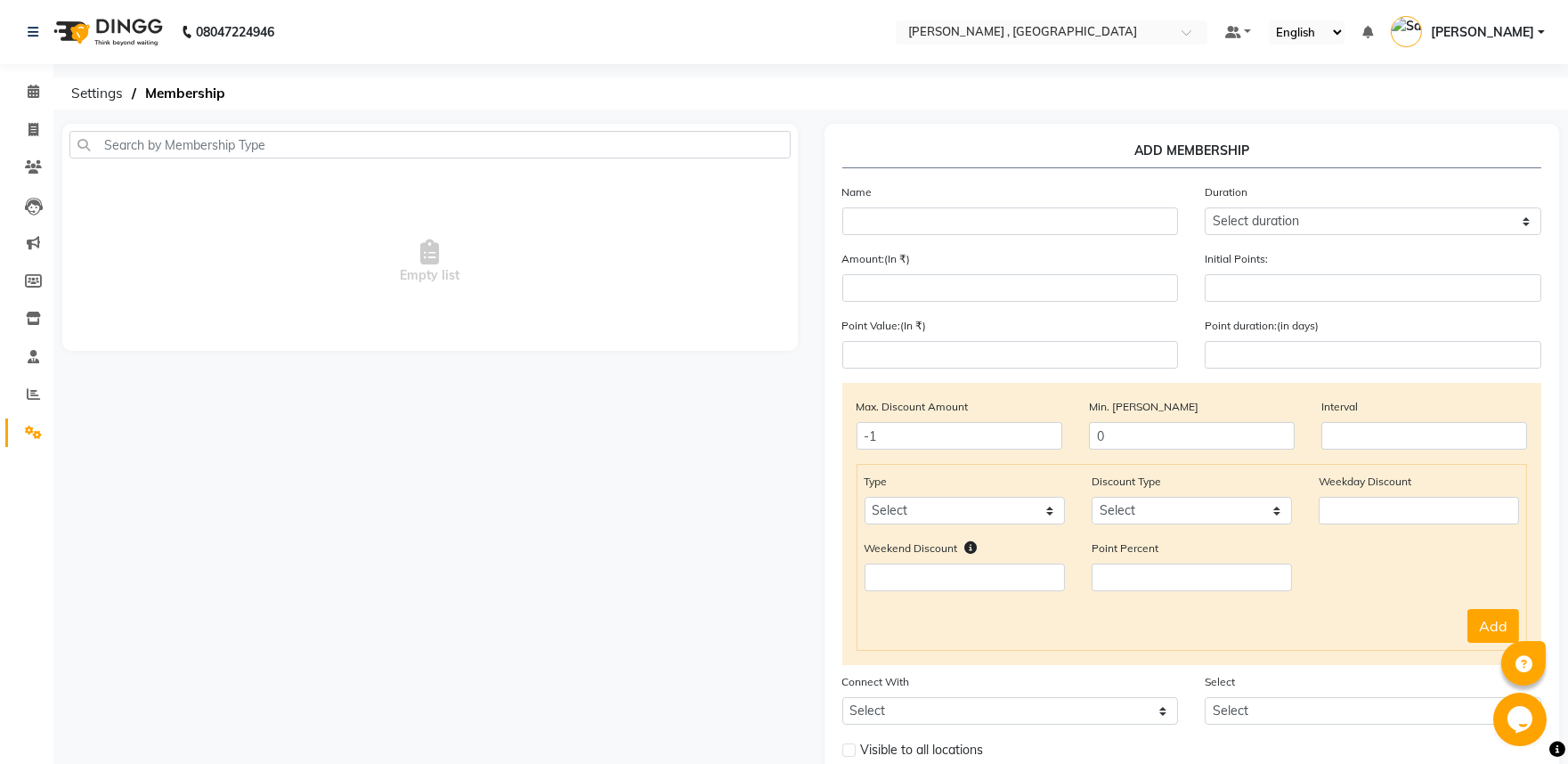
click at [13, 439] on link "Settings" at bounding box center [27, 433] width 43 height 29
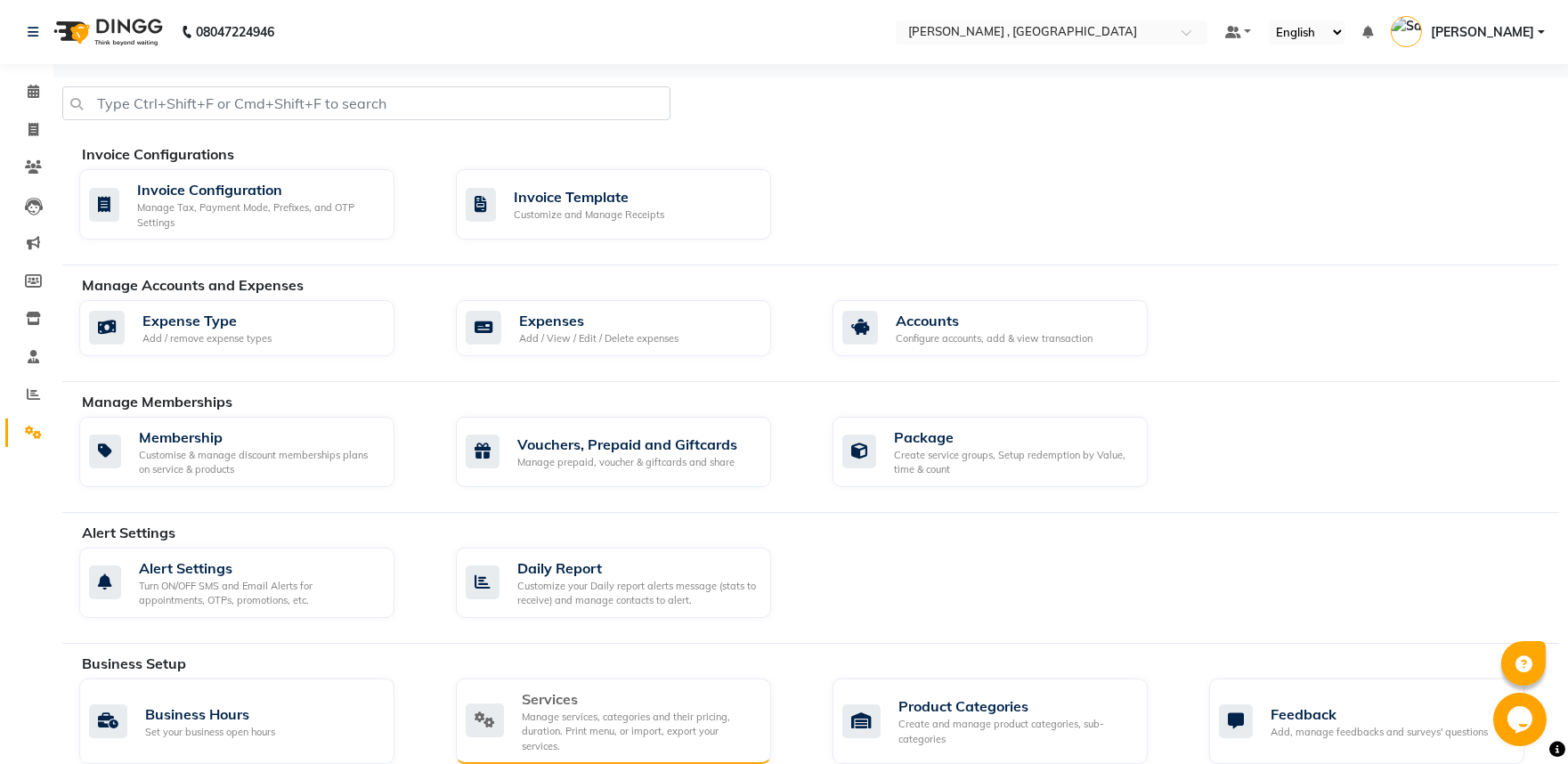
click at [637, 710] on div "Manage services, categories and their pricing, duration. Print menu, or import,…" at bounding box center [639, 732] width 235 height 44
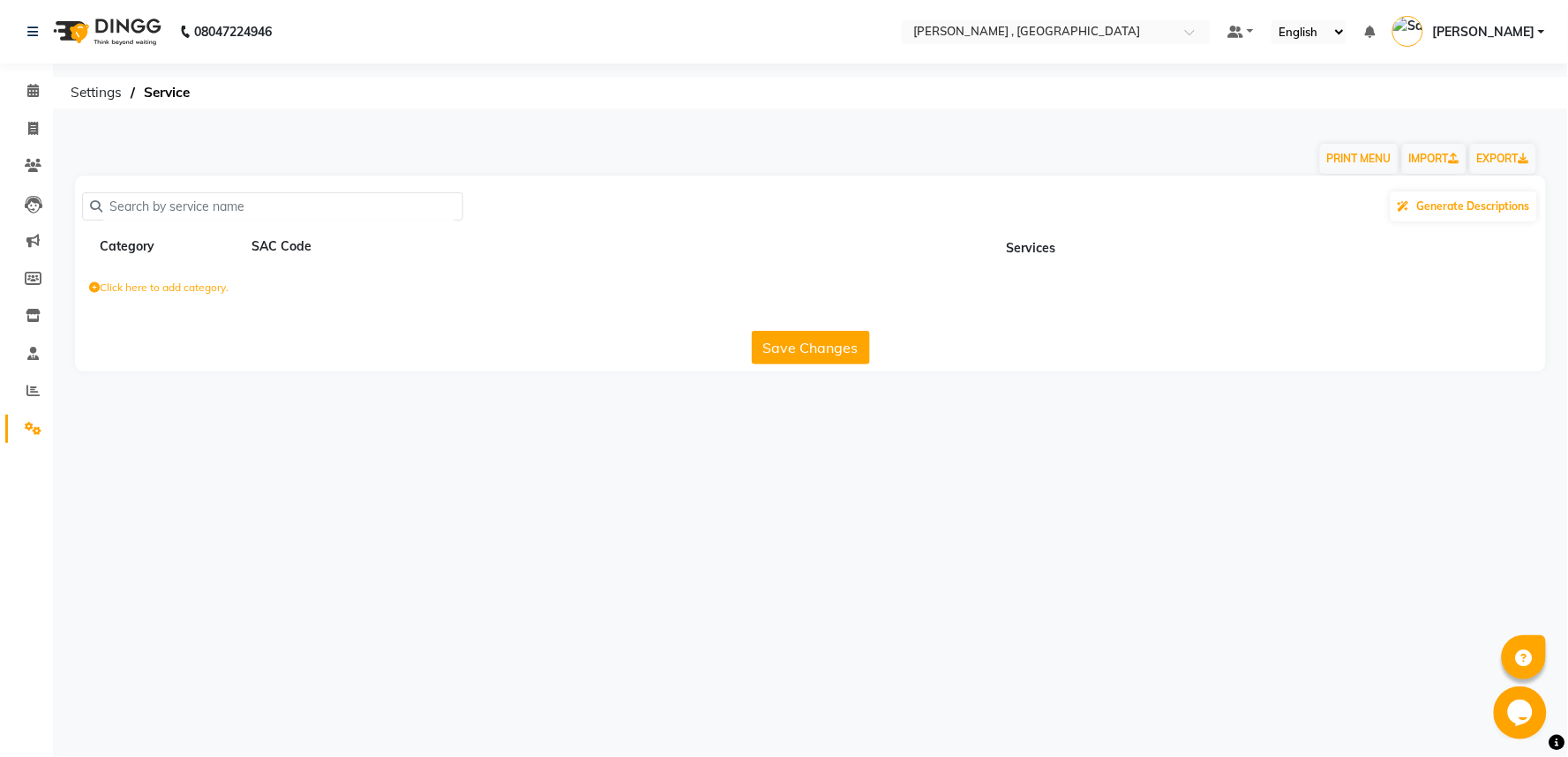
click at [318, 199] on input "text" at bounding box center [278, 207] width 353 height 27
type input "99"
click at [269, 240] on div "SAC Code" at bounding box center [322, 246] width 145 height 22
click at [33, 422] on icon at bounding box center [32, 429] width 17 height 14
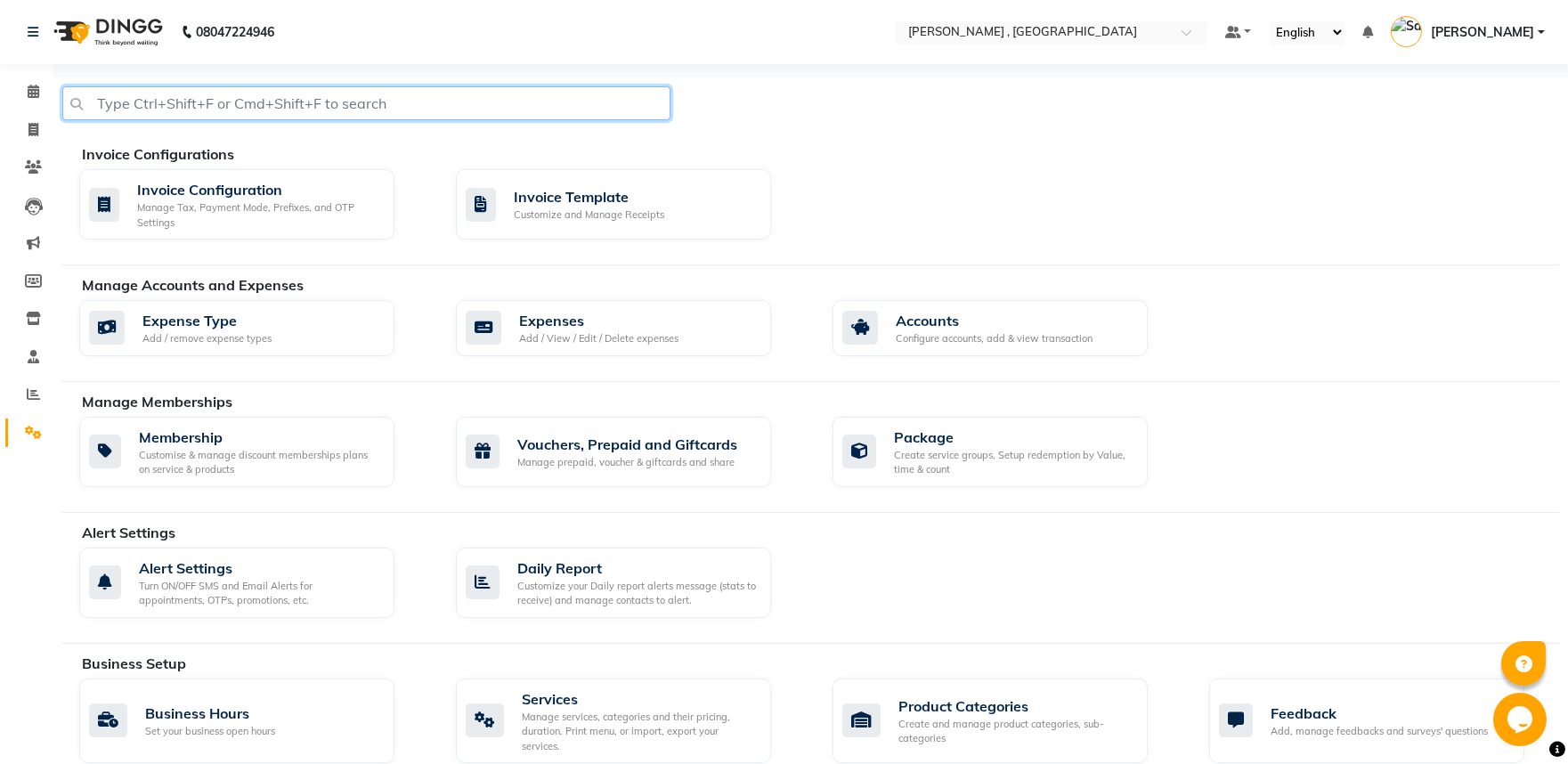
click at [510, 102] on input "text" at bounding box center [366, 103] width 609 height 33
type input "INVOICE"
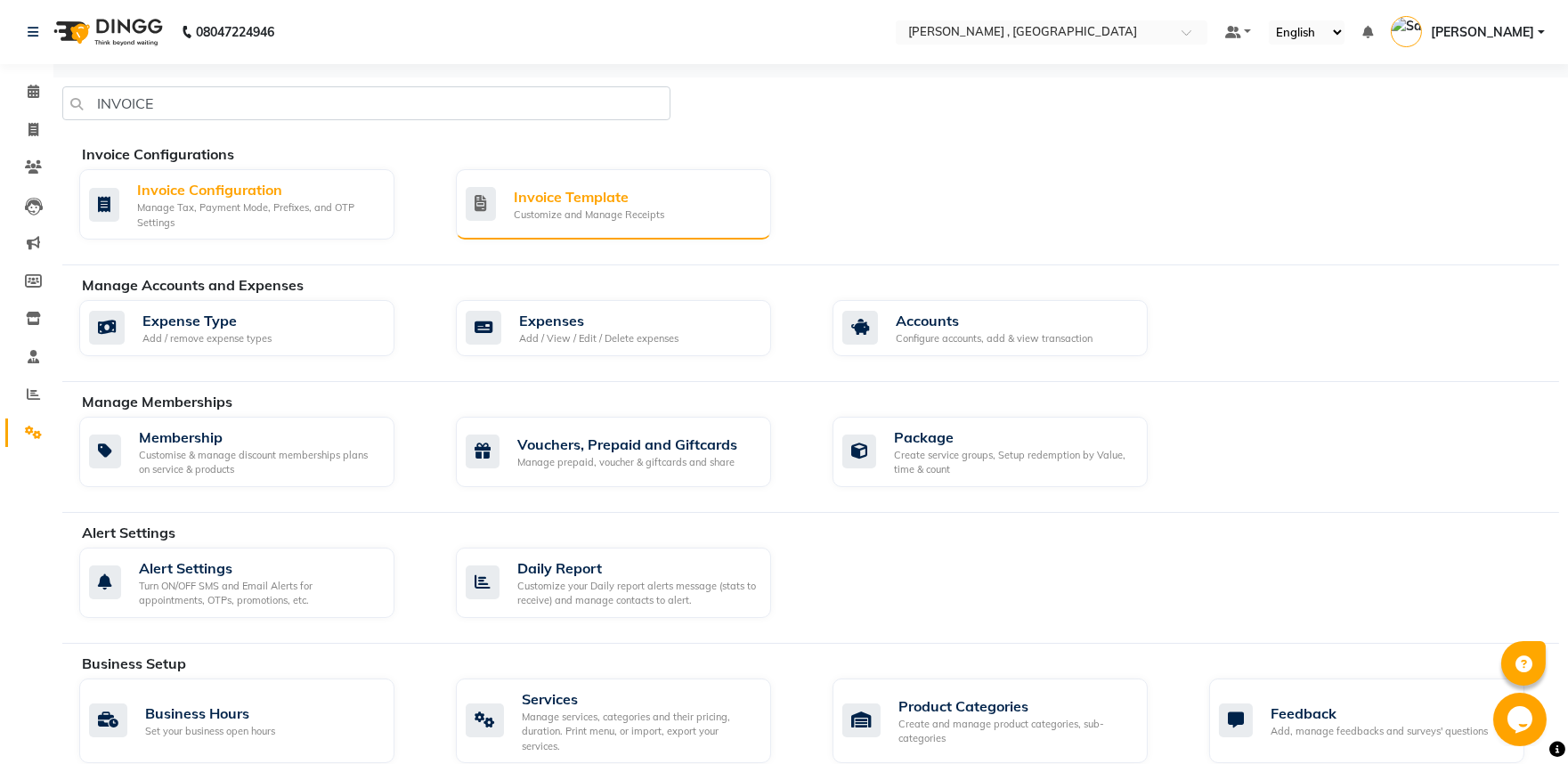
click at [594, 215] on div "Customize and Manage Receipts" at bounding box center [588, 214] width 150 height 15
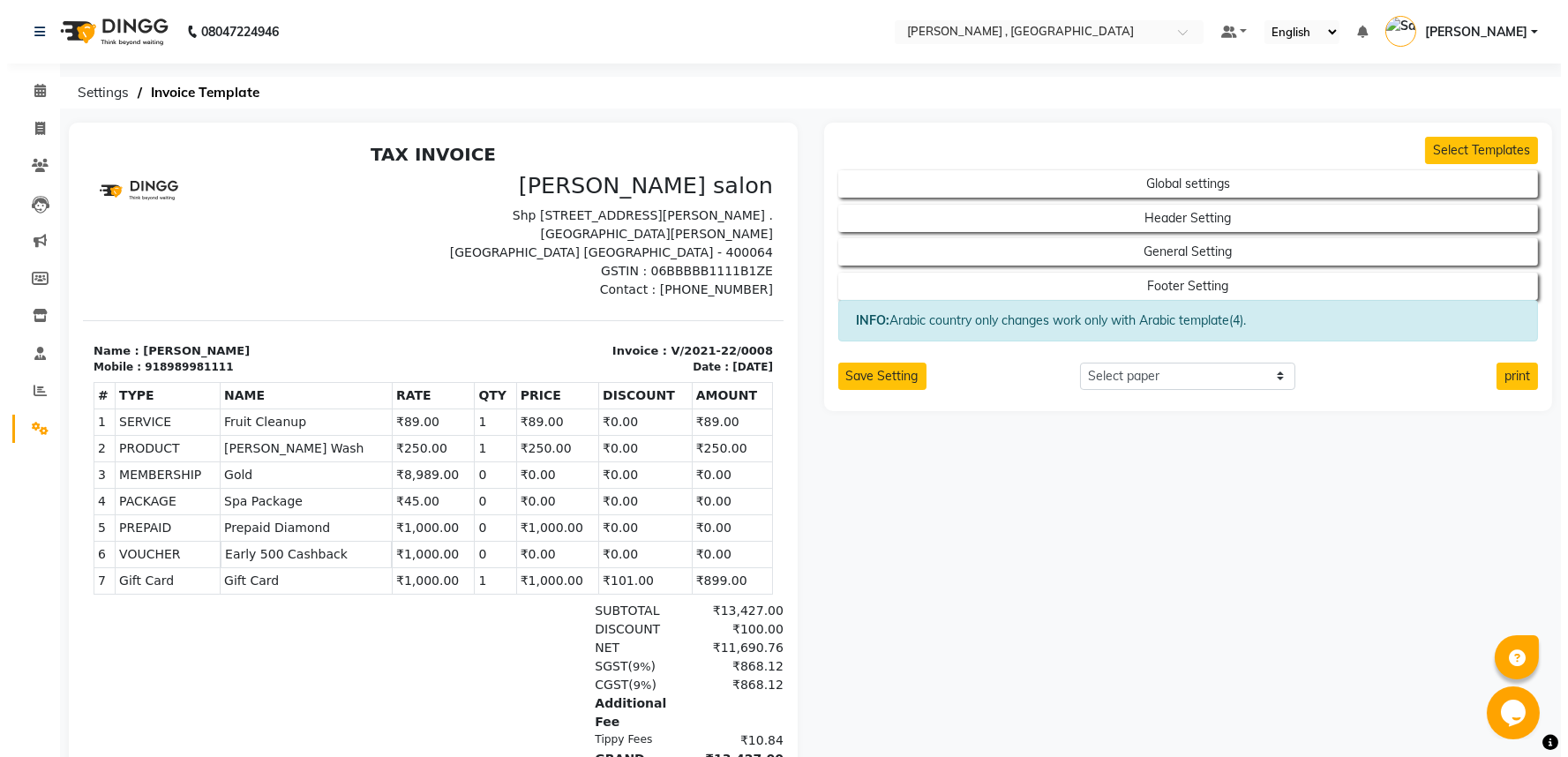
scroll to position [32, 0]
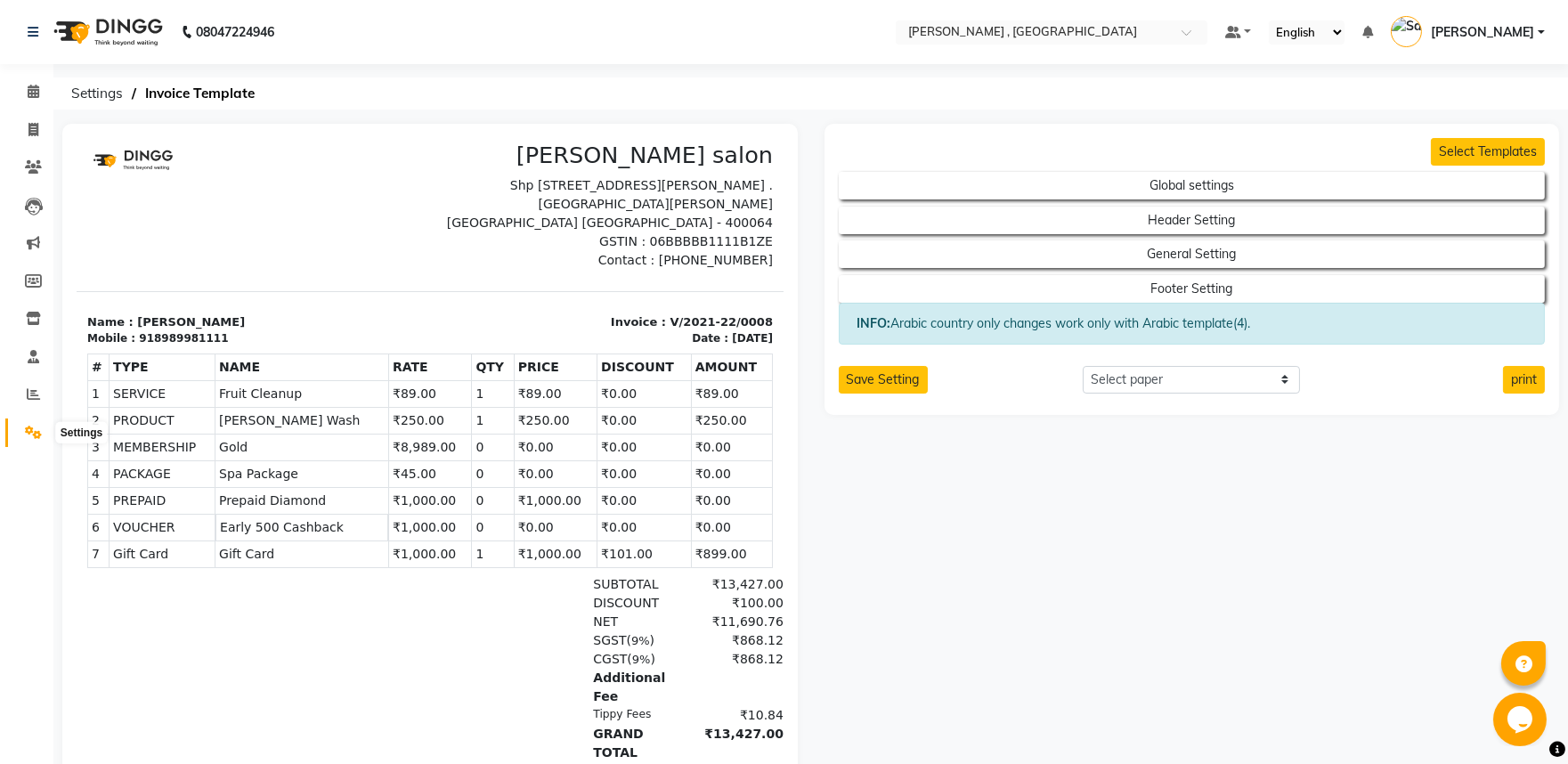
click at [33, 429] on icon at bounding box center [32, 433] width 17 height 14
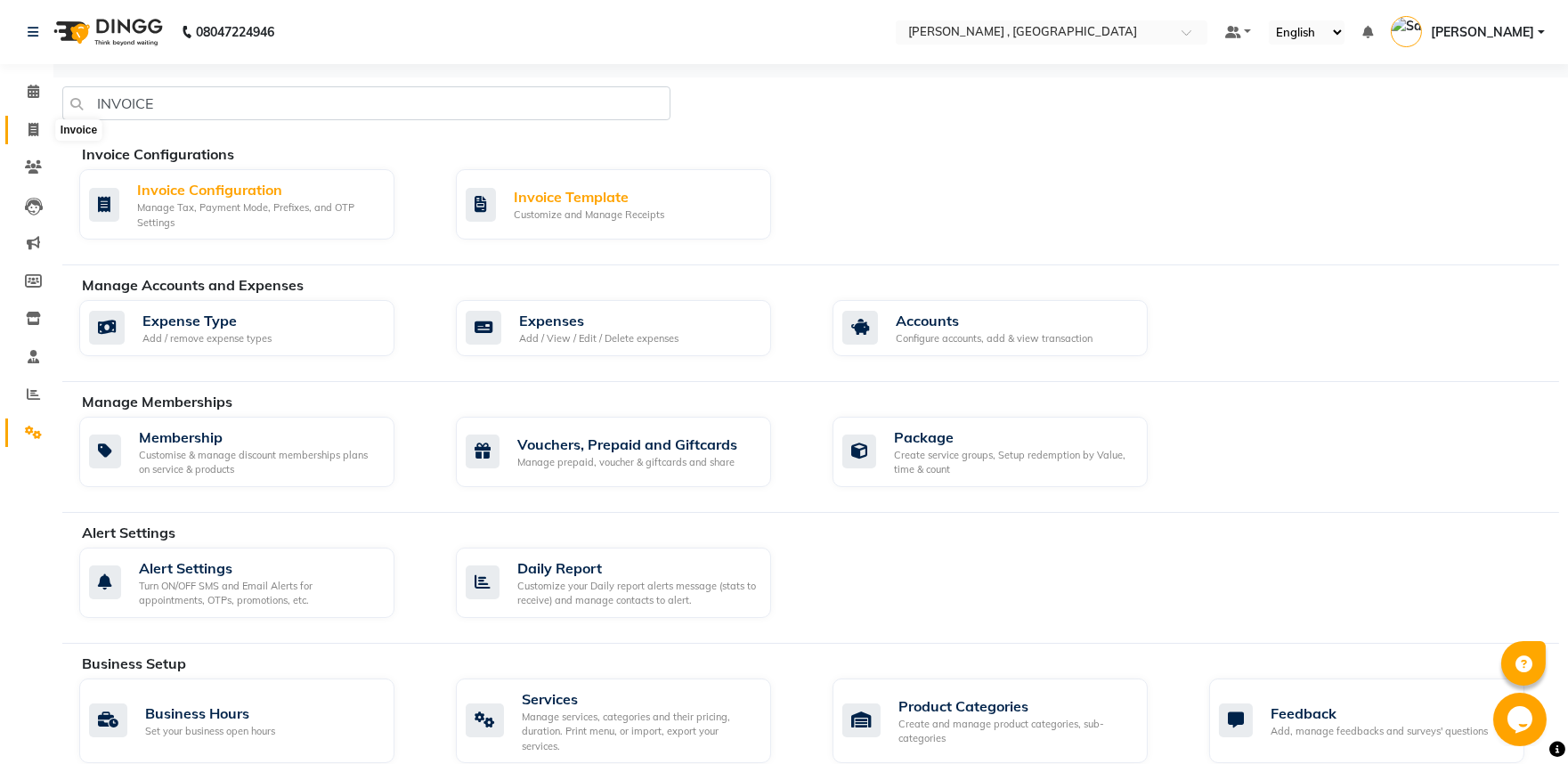
click at [35, 139] on span at bounding box center [33, 130] width 31 height 21
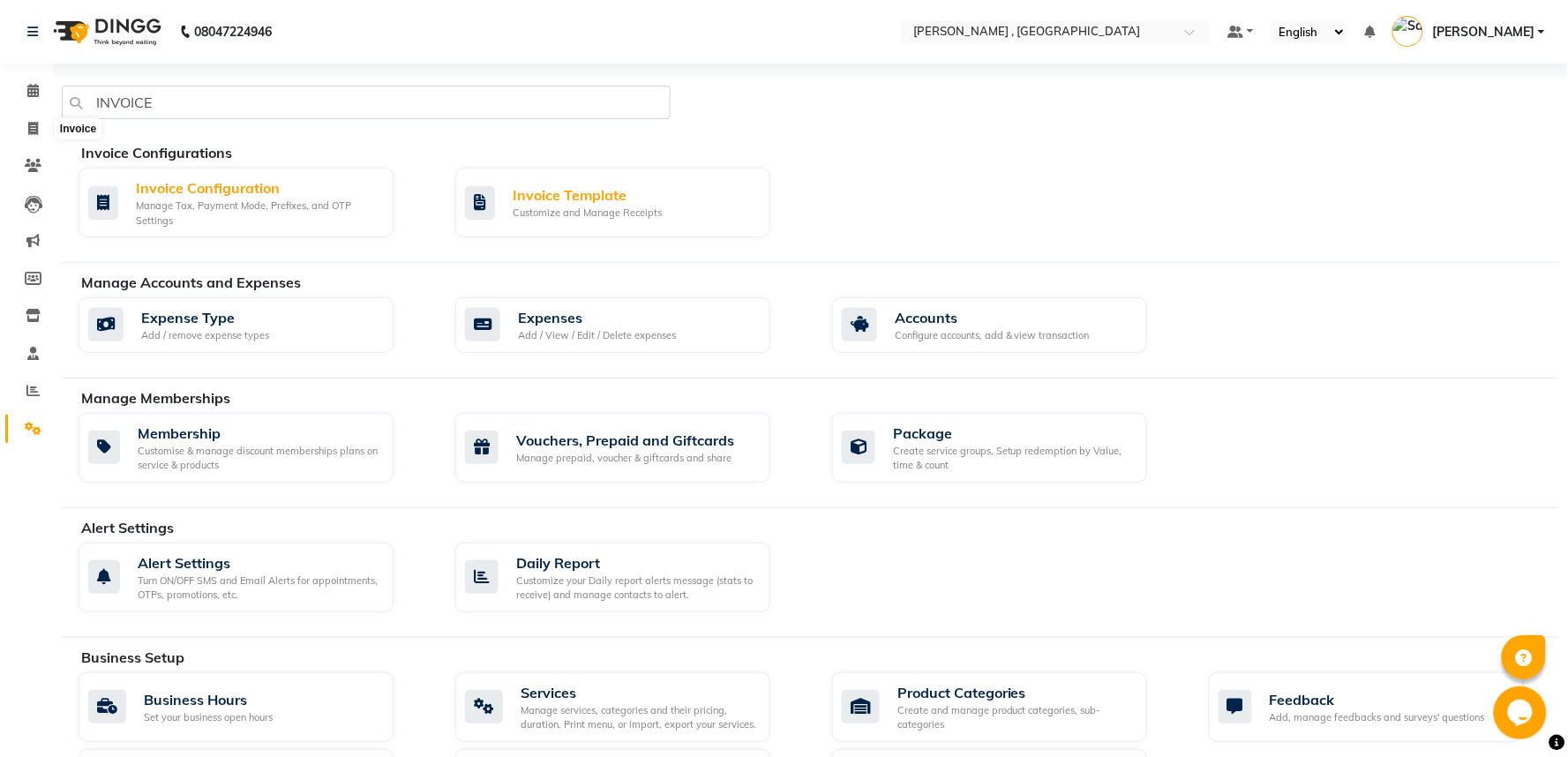
select select "service"
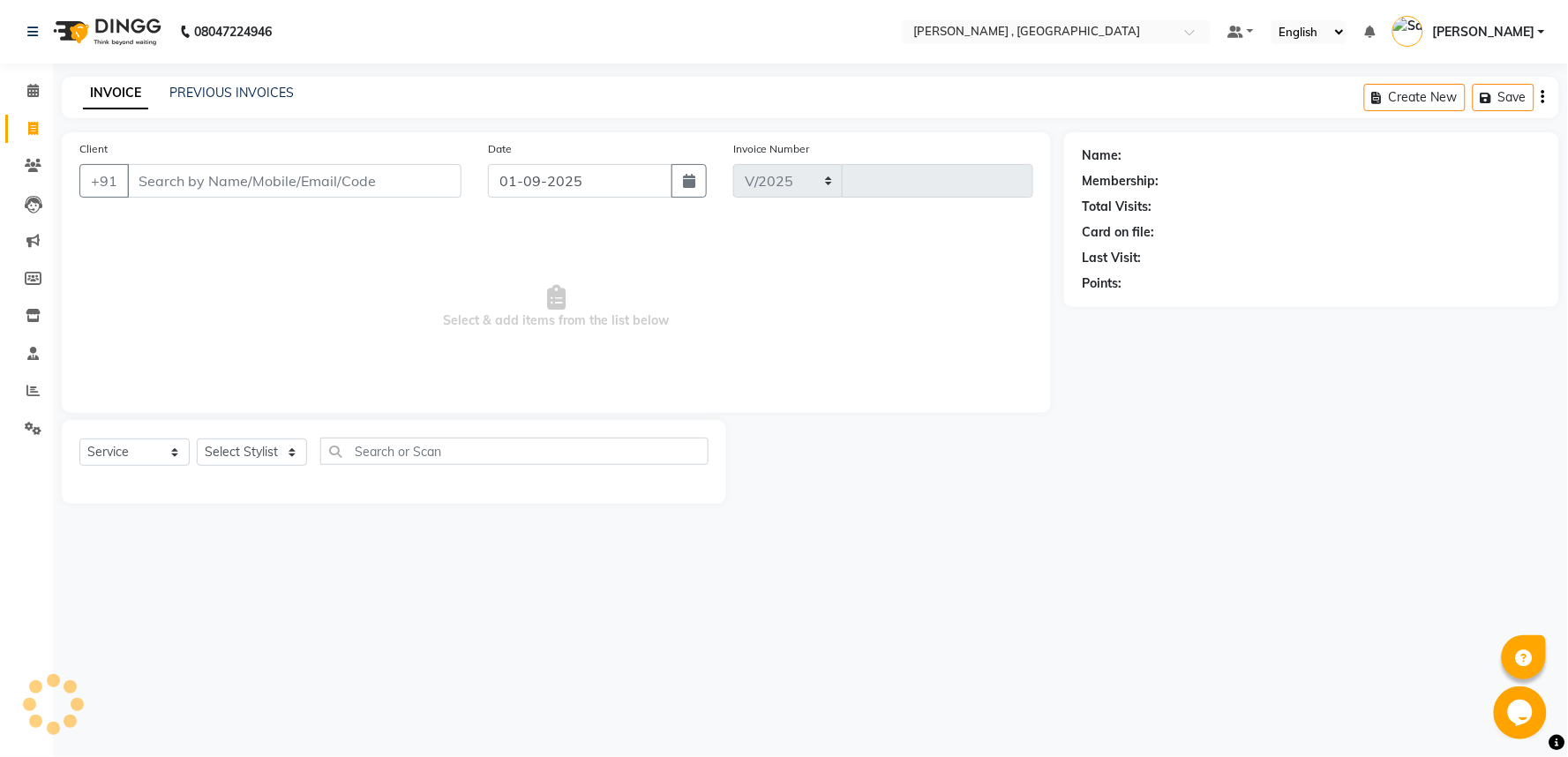
select select "8669"
type input "0001"
